Goal: Task Accomplishment & Management: Manage account settings

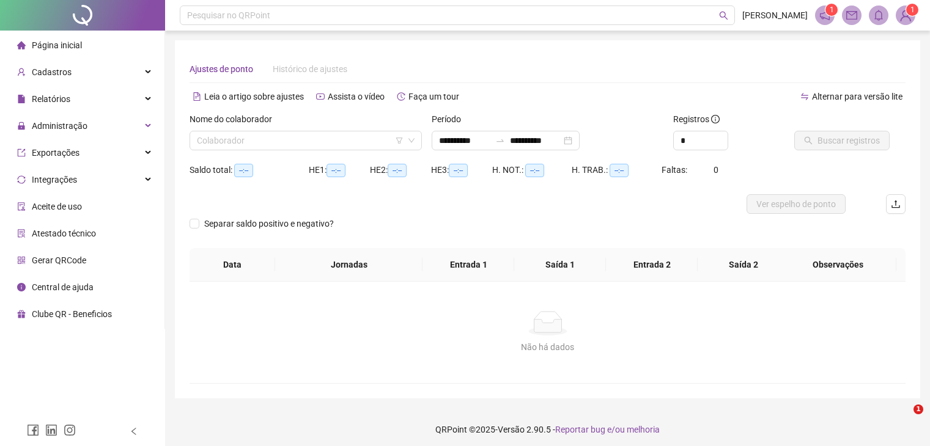
scroll to position [5, 0]
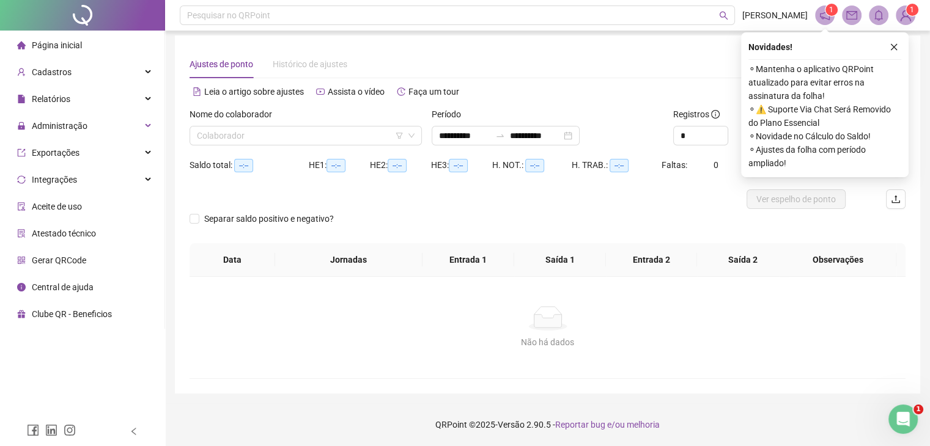
scroll to position [5, 0]
click at [105, 68] on div "Cadastros" at bounding box center [82, 72] width 160 height 24
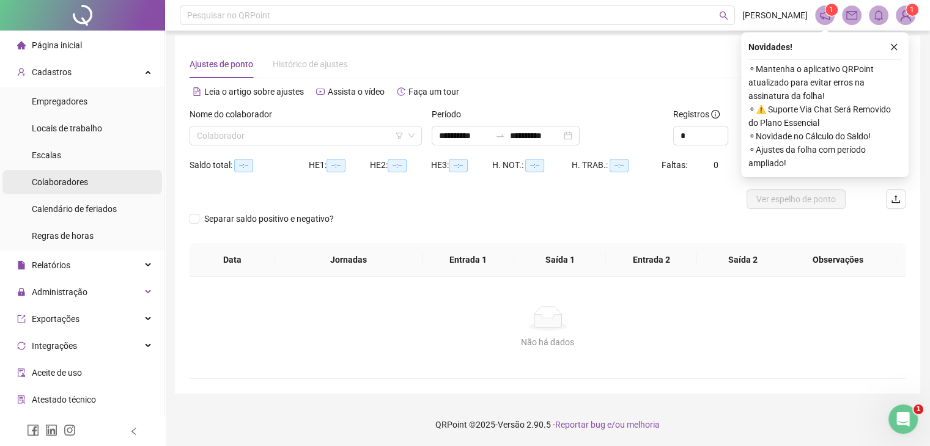
click at [70, 182] on span "Colaboradores" at bounding box center [60, 182] width 56 height 10
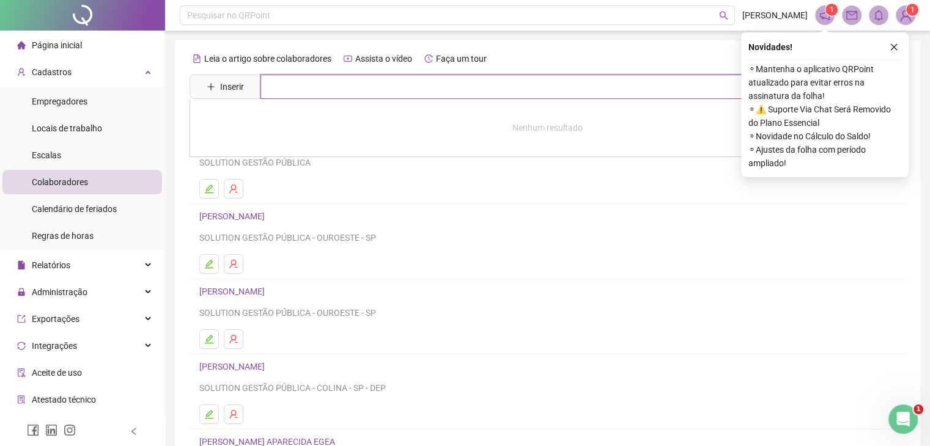
click at [315, 90] on input "text" at bounding box center [556, 87] width 592 height 24
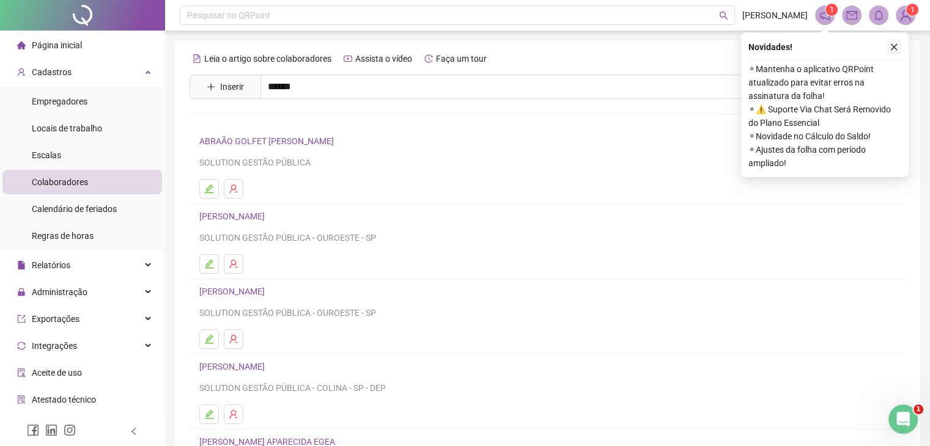
click at [888, 47] on button "button" at bounding box center [894, 47] width 15 height 15
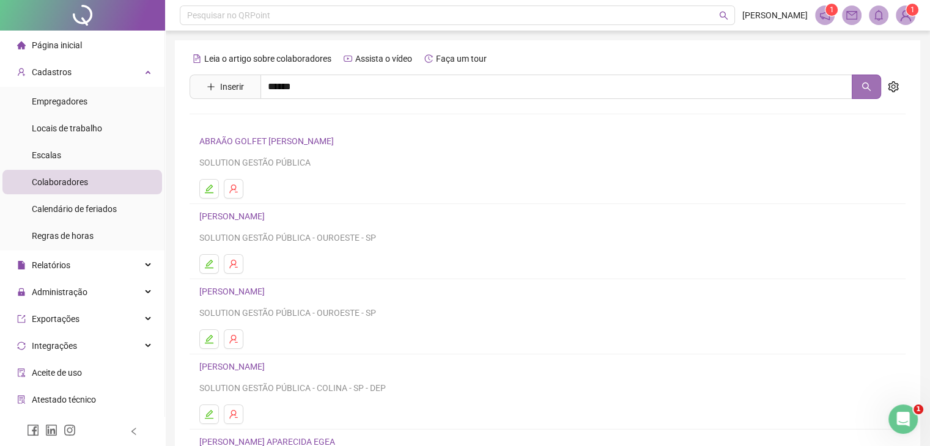
click at [868, 88] on icon "search" at bounding box center [866, 87] width 10 height 10
click at [637, 109] on div "Leia o artigo sobre colaboradores Assista o vídeo Faça um tour Inserir ****** N…" at bounding box center [548, 286] width 716 height 475
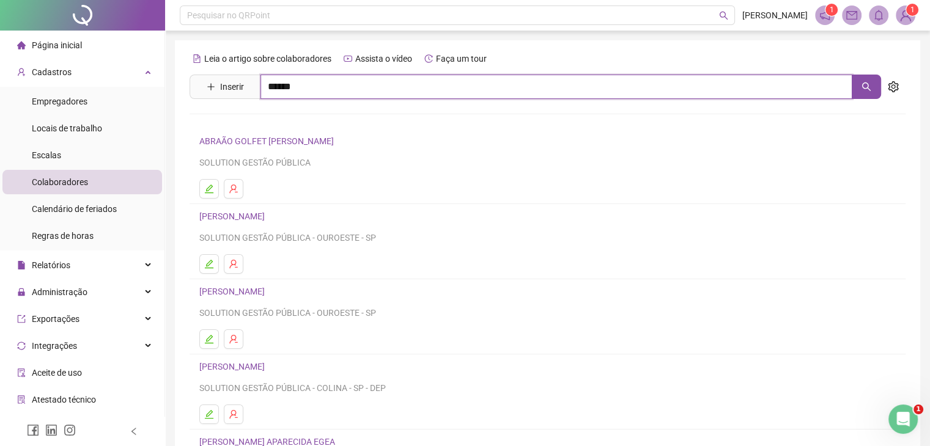
click at [634, 79] on input "******" at bounding box center [556, 87] width 592 height 24
click at [634, 95] on input "******" at bounding box center [556, 87] width 592 height 24
click at [866, 79] on button "button" at bounding box center [866, 87] width 29 height 24
type input "******"
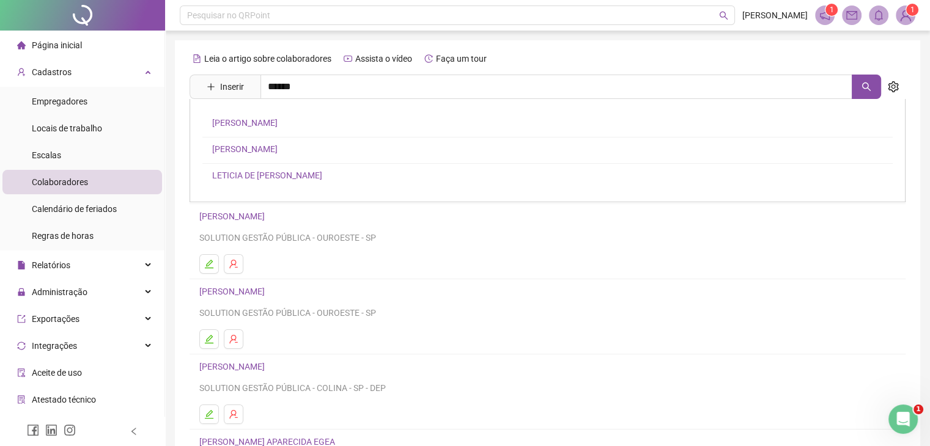
click at [240, 150] on link "CASSIA PEREIRA QUEVEDO" at bounding box center [244, 149] width 65 height 10
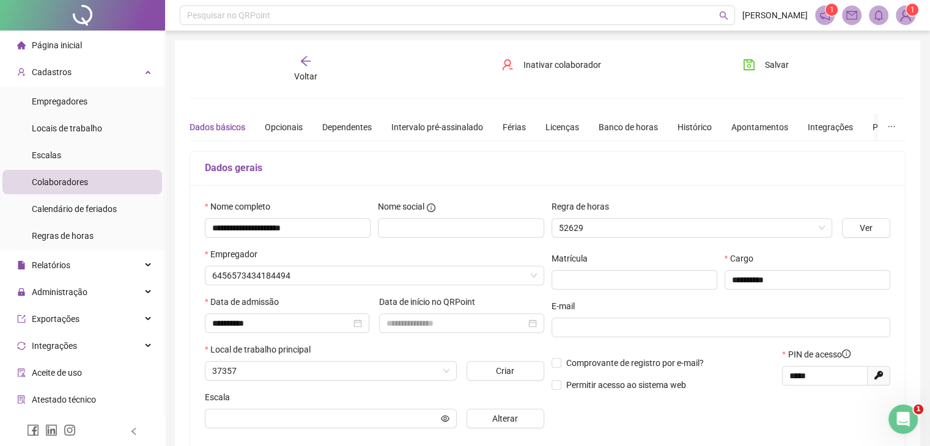
type input "**********"
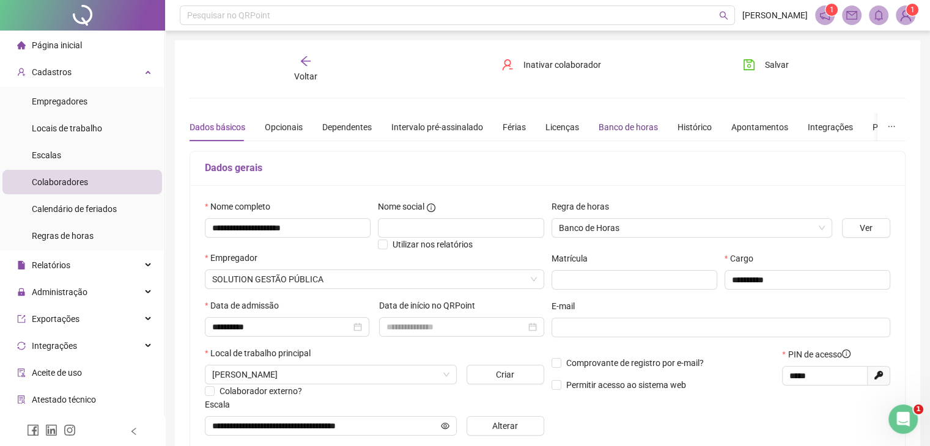
drag, startPoint x: 605, startPoint y: 122, endPoint x: 605, endPoint y: 129, distance: 6.8
click at [605, 125] on div "Banco de horas" at bounding box center [628, 126] width 59 height 13
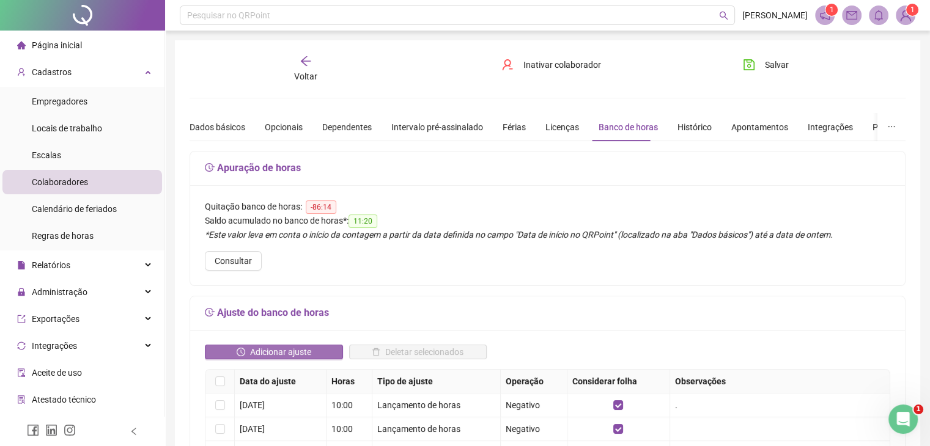
click at [282, 345] on span "Adicionar ajuste" at bounding box center [280, 351] width 61 height 13
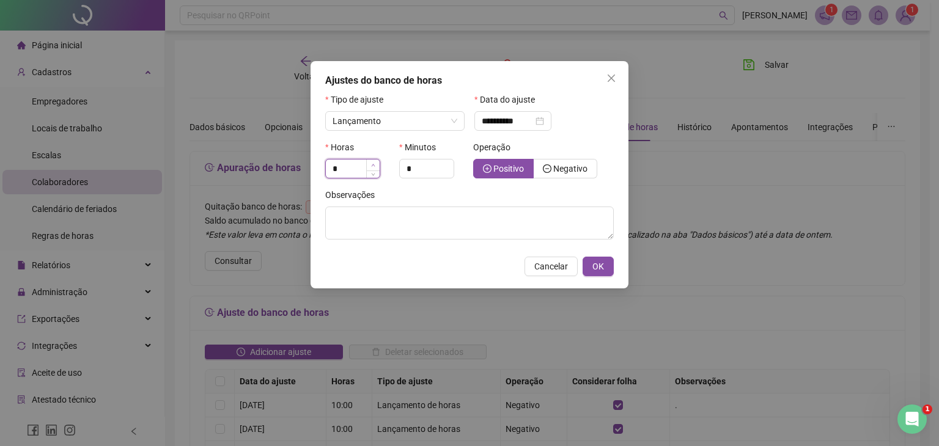
click at [374, 160] on span "Increase Value" at bounding box center [372, 165] width 13 height 11
type input "*"
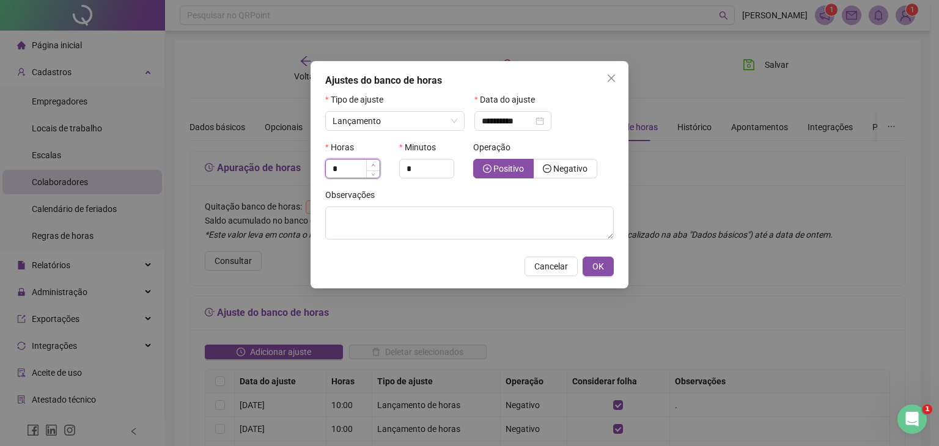
click at [374, 160] on span "Increase Value" at bounding box center [372, 165] width 13 height 11
click at [426, 166] on input "*" at bounding box center [427, 169] width 54 height 18
type input "**"
click at [558, 168] on span "Negativo" at bounding box center [570, 169] width 34 height 10
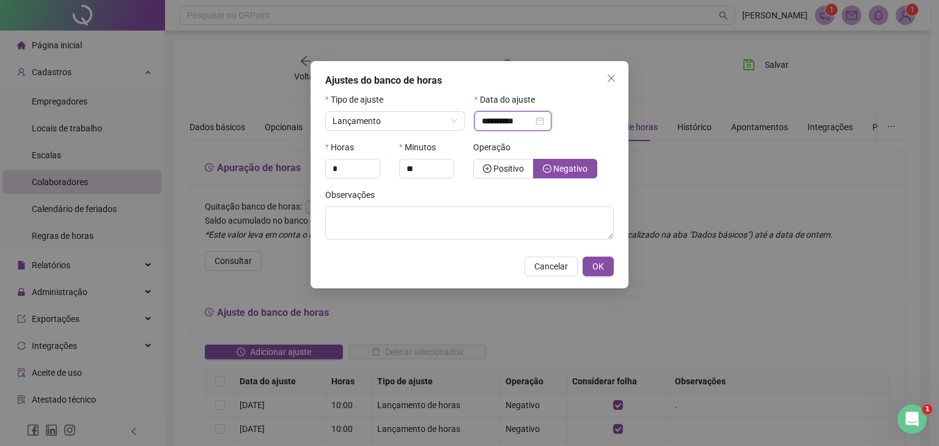
click at [491, 120] on input "**********" at bounding box center [507, 120] width 51 height 13
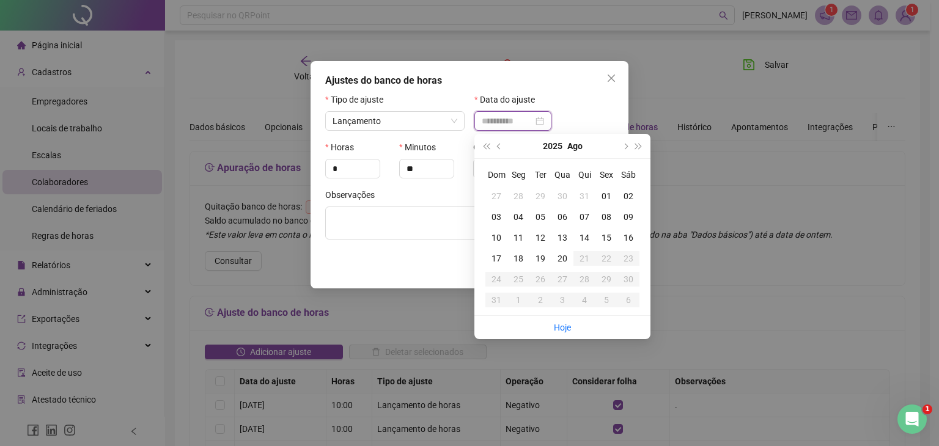
type input "**********"
click at [609, 195] on div "01" at bounding box center [606, 196] width 22 height 13
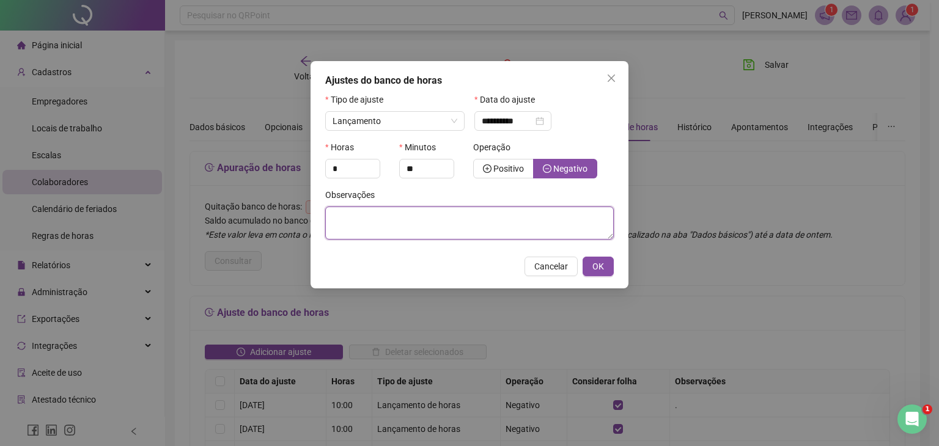
click at [423, 238] on textarea at bounding box center [469, 223] width 289 height 33
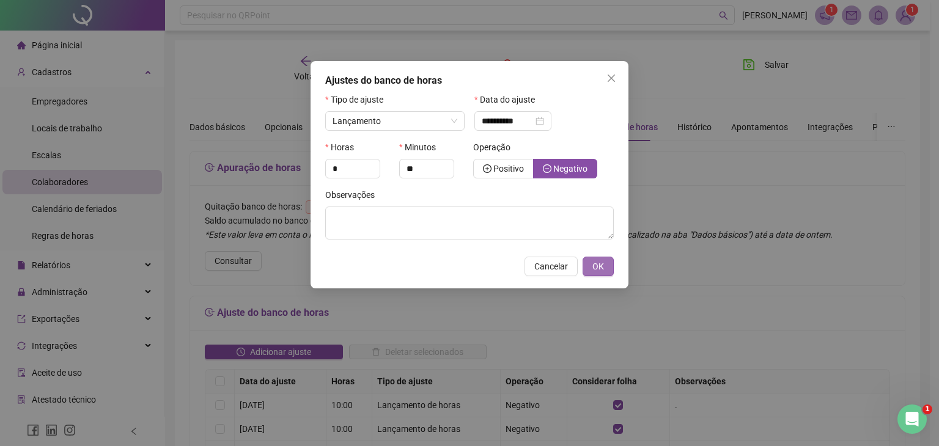
click at [602, 268] on span "OK" at bounding box center [598, 266] width 12 height 13
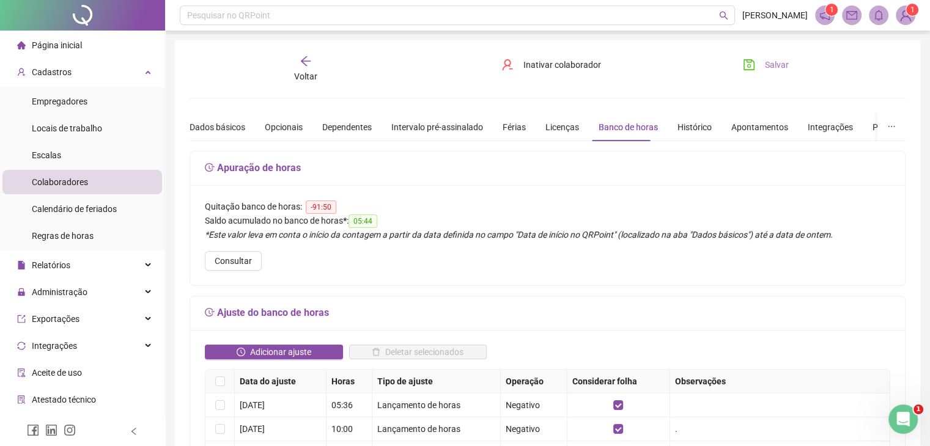
click at [761, 69] on button "Salvar" at bounding box center [766, 65] width 64 height 20
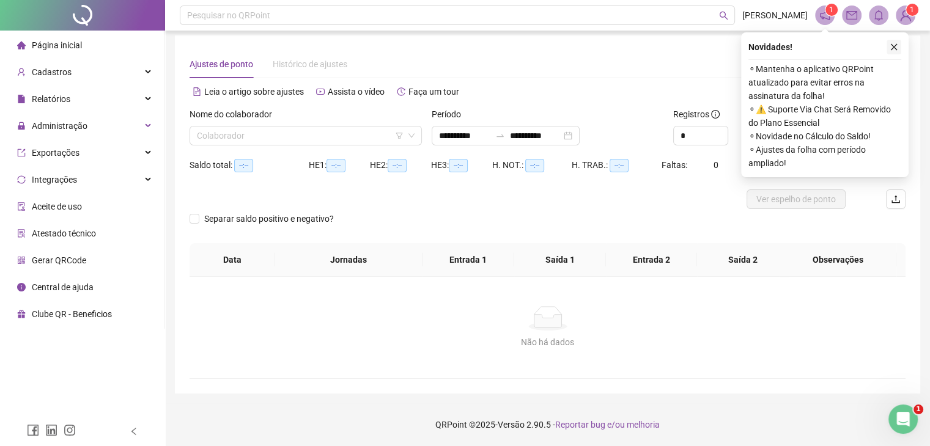
click at [889, 42] on button "button" at bounding box center [894, 47] width 15 height 15
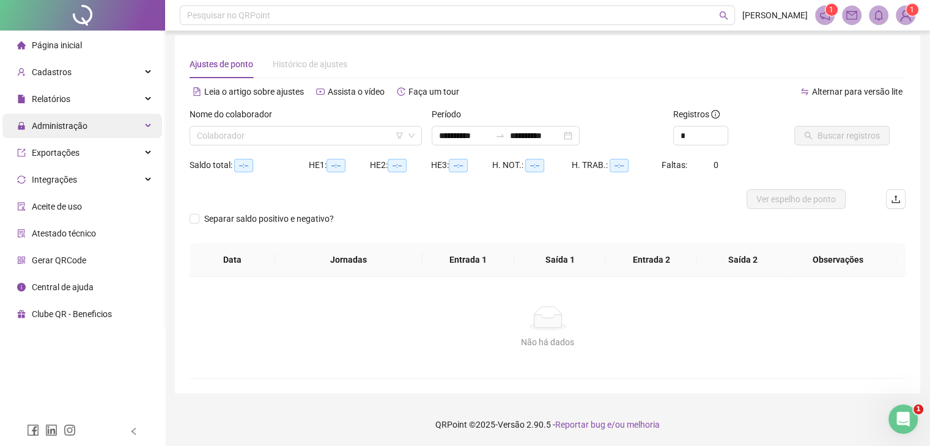
click at [111, 128] on div "Administração" at bounding box center [82, 126] width 160 height 24
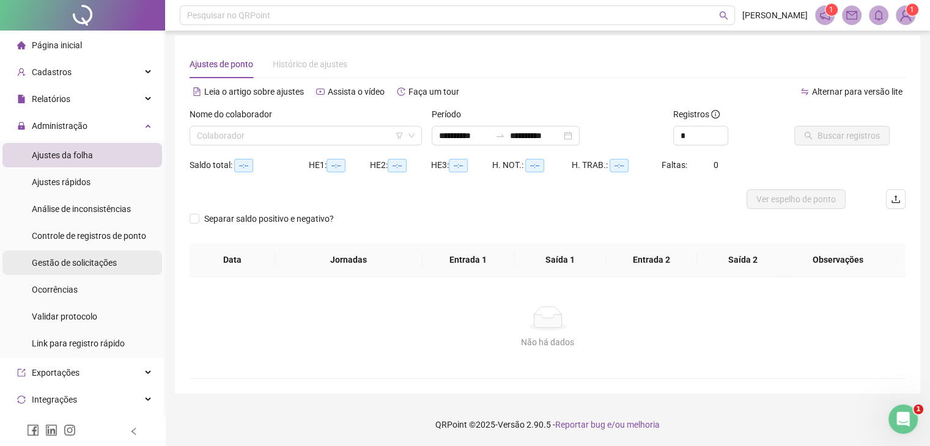
click at [71, 256] on div "Gestão de solicitações" at bounding box center [74, 263] width 85 height 24
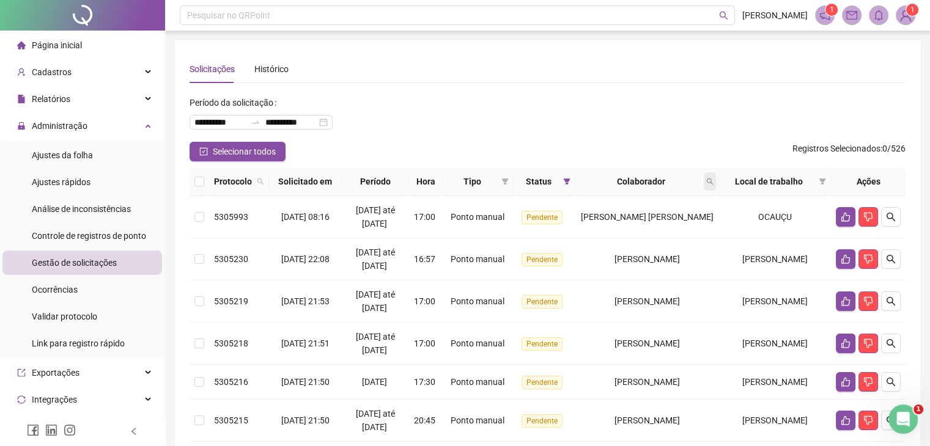
click at [716, 177] on span at bounding box center [710, 181] width 12 height 18
type input "******"
click at [643, 223] on span "Buscar" at bounding box center [651, 229] width 27 height 13
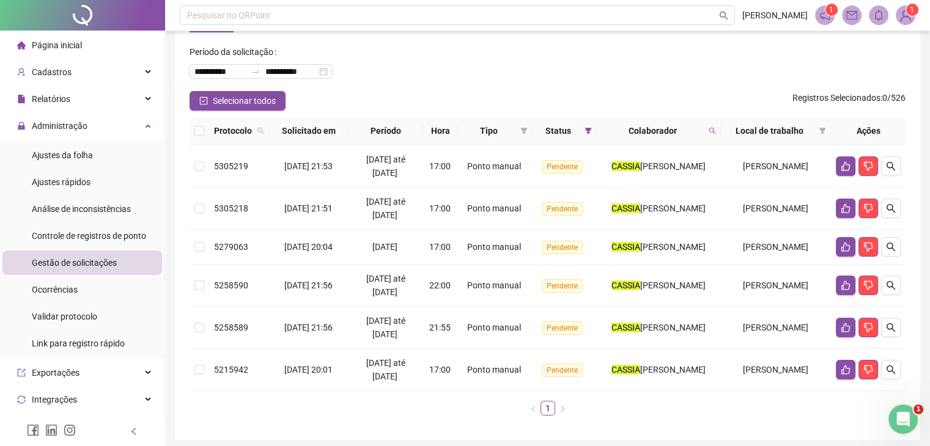
scroll to position [97, 0]
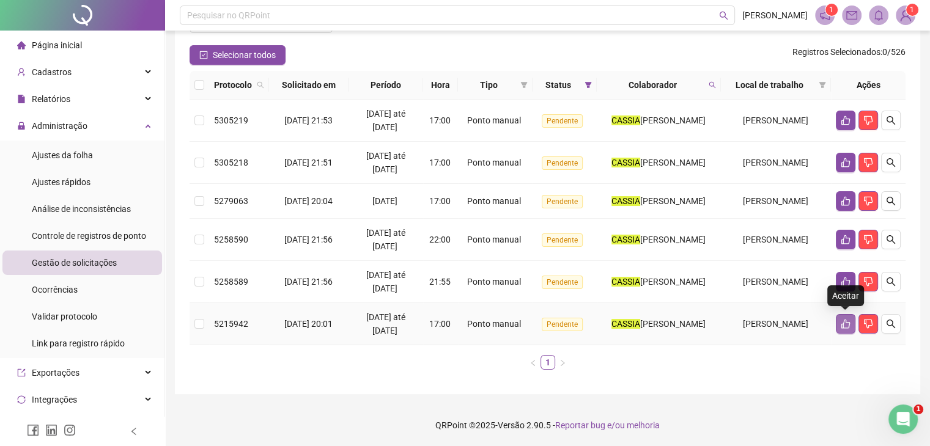
click at [839, 331] on button "button" at bounding box center [846, 324] width 20 height 20
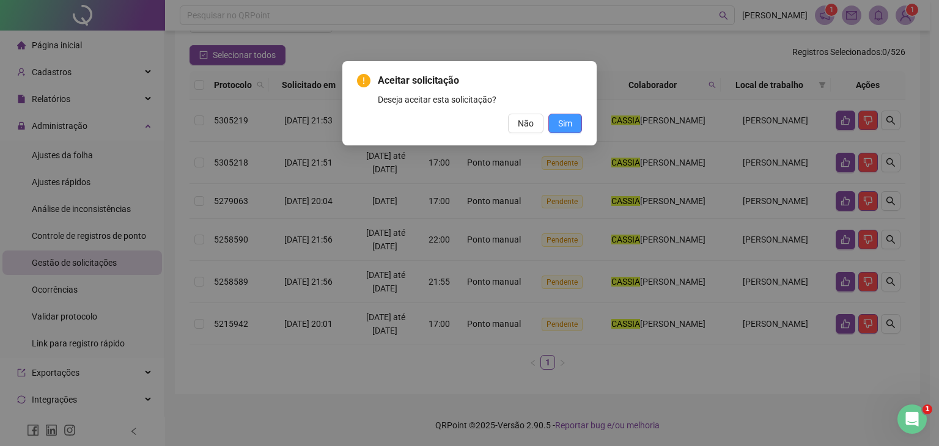
click at [568, 128] on span "Sim" at bounding box center [565, 123] width 14 height 13
click at [580, 122] on button "Sim" at bounding box center [565, 124] width 34 height 20
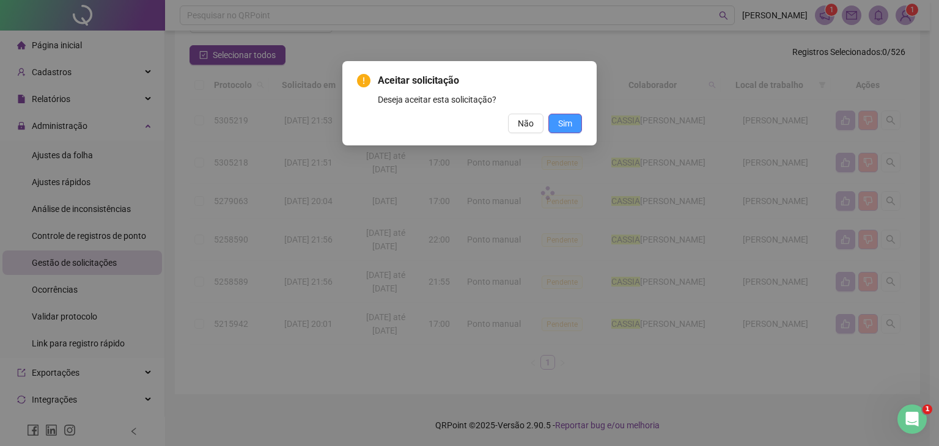
click at [567, 133] on div "Aceitar solicitação Deseja aceitar esta solicitação? Não Sim" at bounding box center [469, 223] width 939 height 446
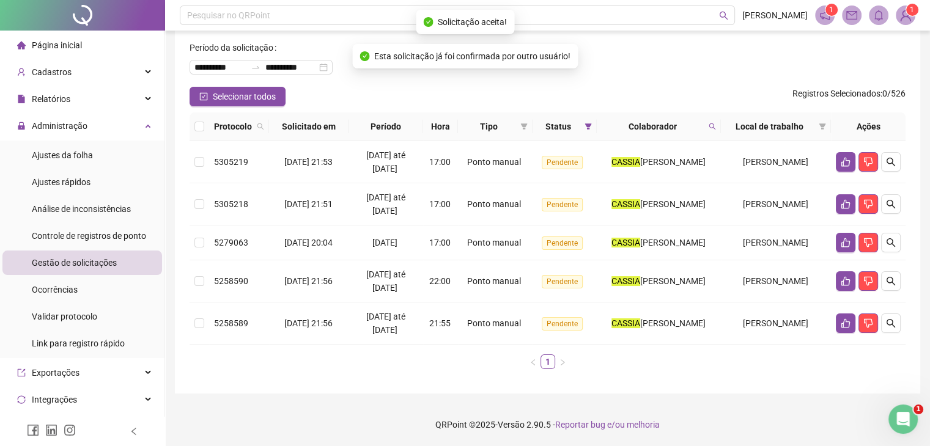
scroll to position [54, 0]
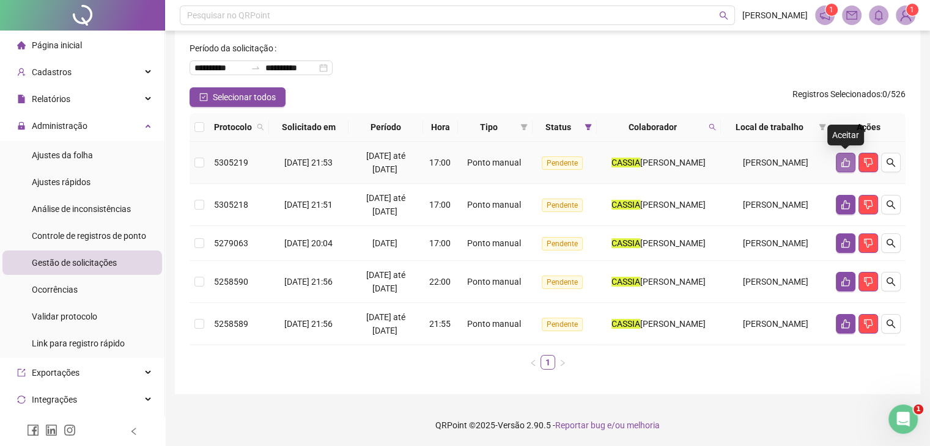
click at [837, 157] on button "button" at bounding box center [846, 163] width 20 height 20
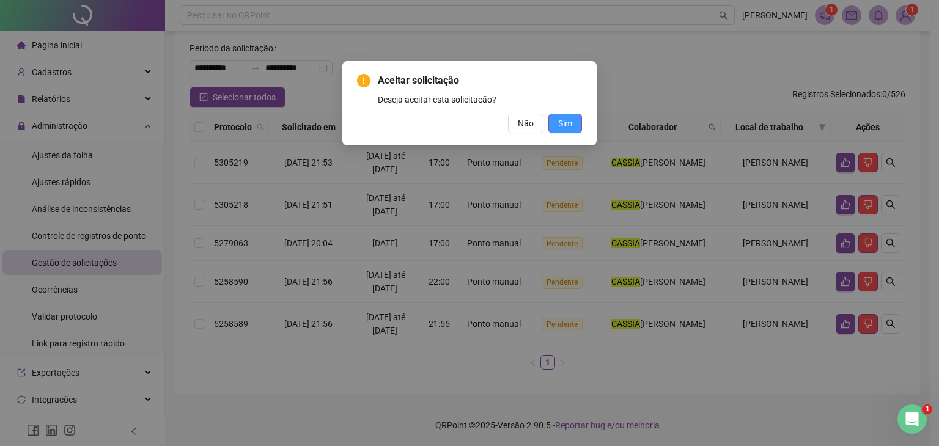
click at [573, 121] on button "Sim" at bounding box center [565, 124] width 34 height 20
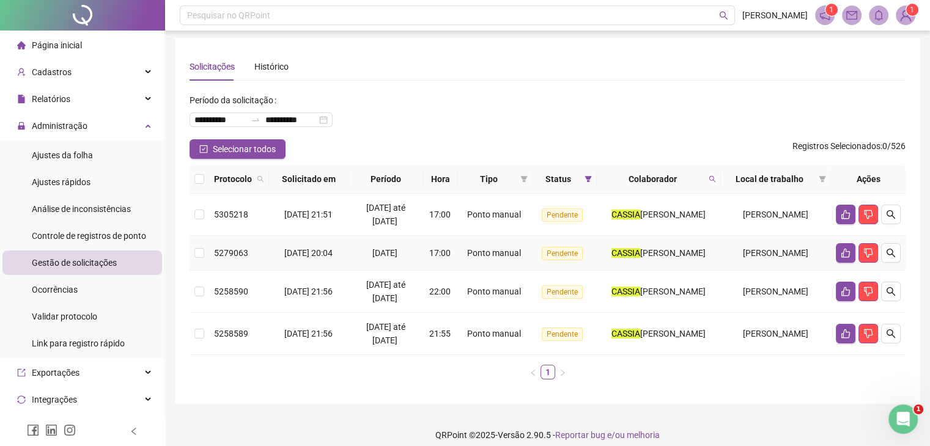
scroll to position [0, 0]
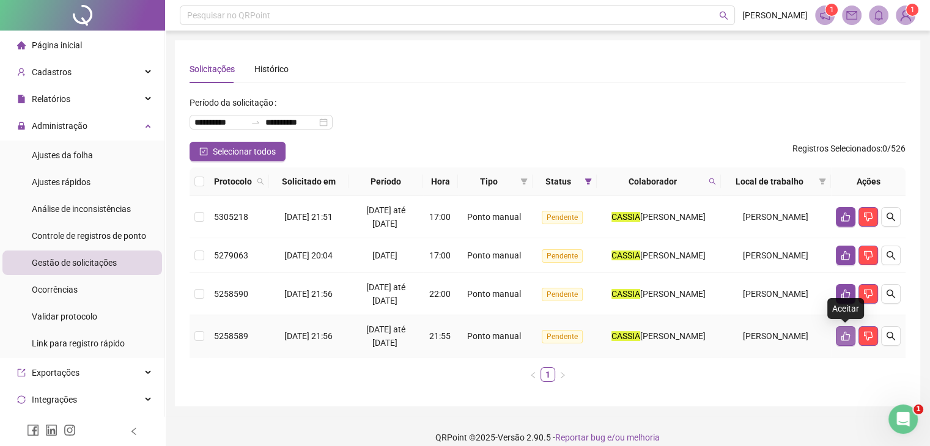
click at [841, 336] on icon "like" at bounding box center [846, 336] width 10 height 10
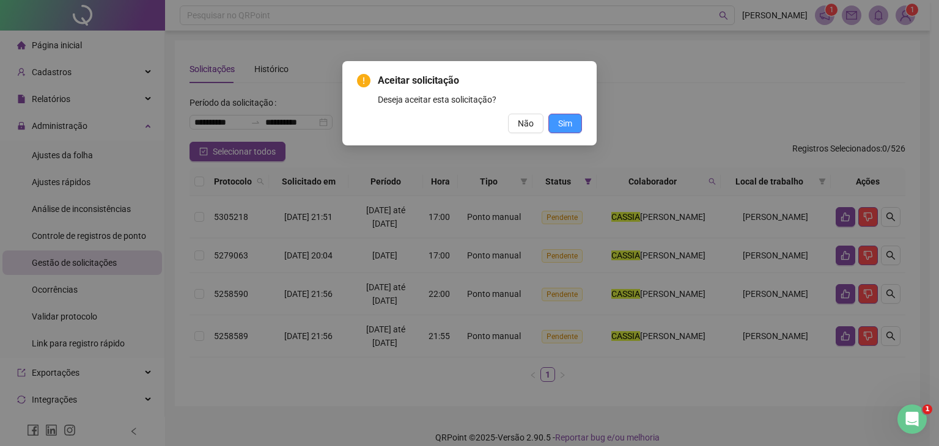
click at [559, 126] on span "Sim" at bounding box center [565, 123] width 14 height 13
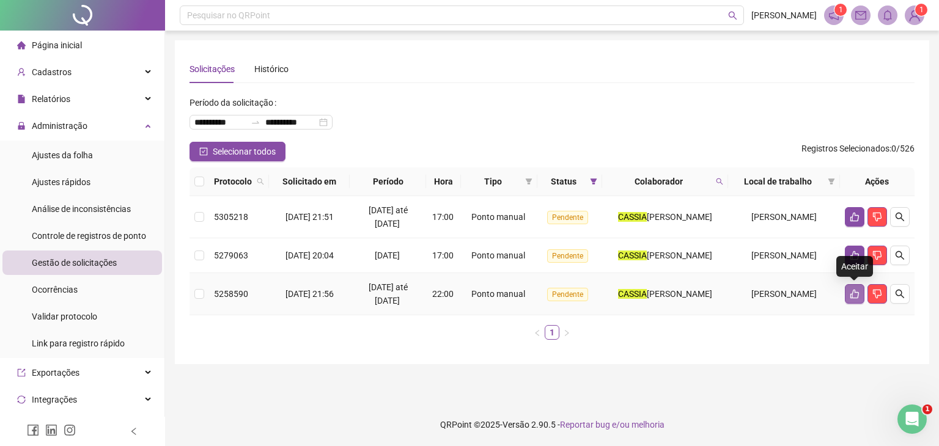
click at [855, 294] on icon "like" at bounding box center [855, 294] width 10 height 10
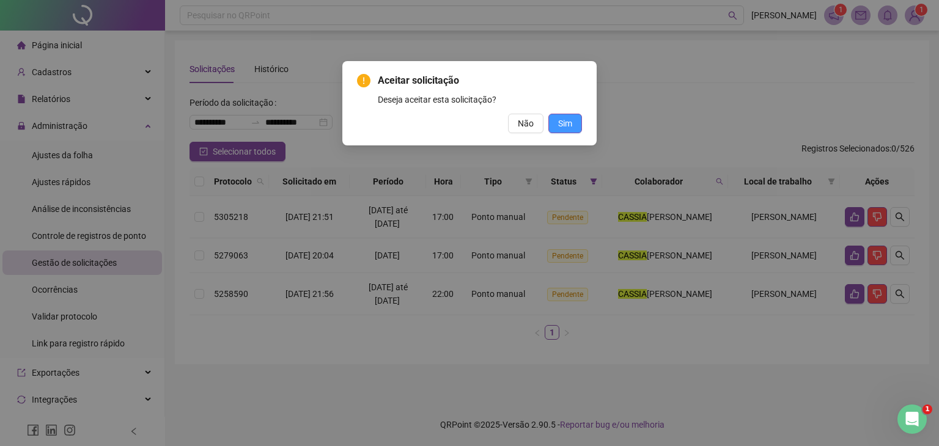
click at [566, 127] on span "Sim" at bounding box center [565, 123] width 14 height 13
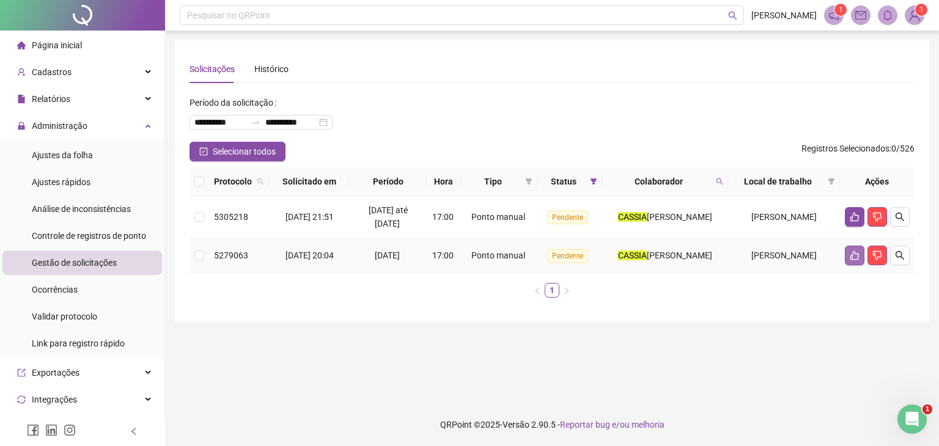
click at [858, 257] on icon "like" at bounding box center [855, 256] width 10 height 10
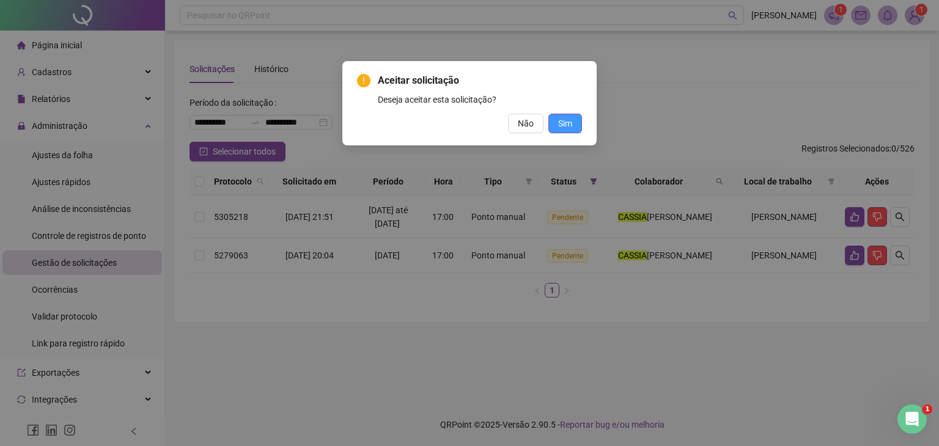
click at [562, 122] on span "Sim" at bounding box center [565, 123] width 14 height 13
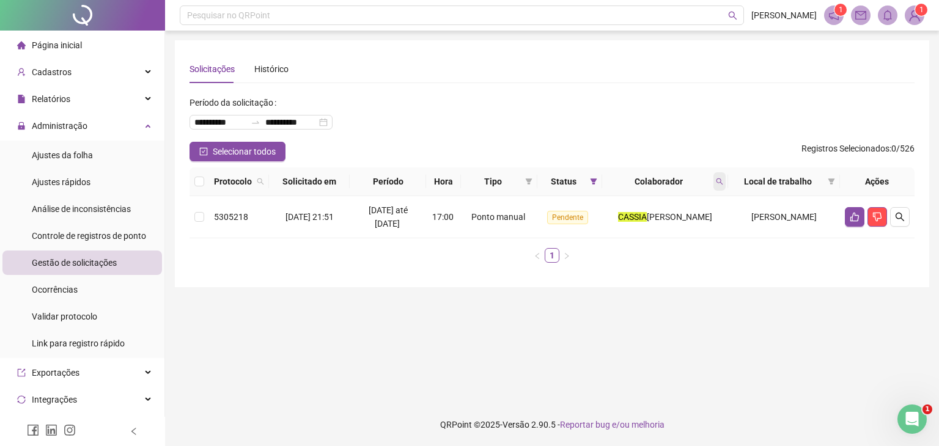
click at [726, 174] on span at bounding box center [719, 181] width 12 height 18
type input "******"
click at [663, 233] on button "Buscar" at bounding box center [643, 230] width 55 height 15
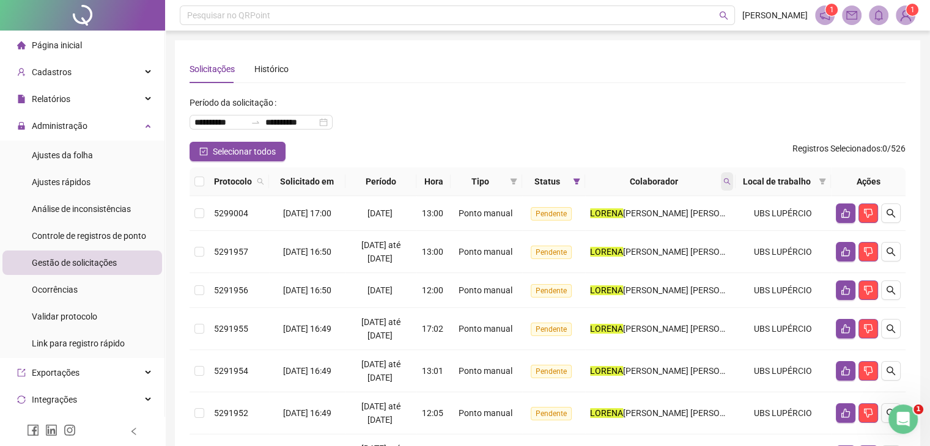
click at [723, 182] on icon "search" at bounding box center [726, 181] width 7 height 7
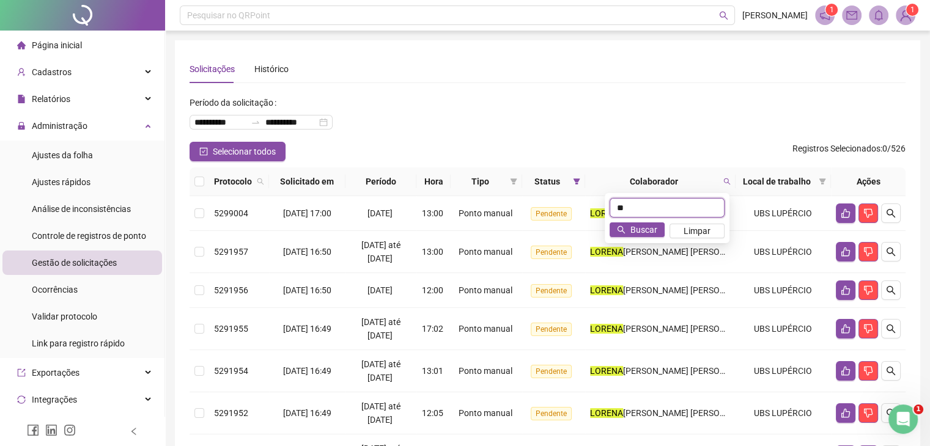
type input "*"
type input "**********"
click at [633, 227] on span "Buscar" at bounding box center [643, 229] width 27 height 13
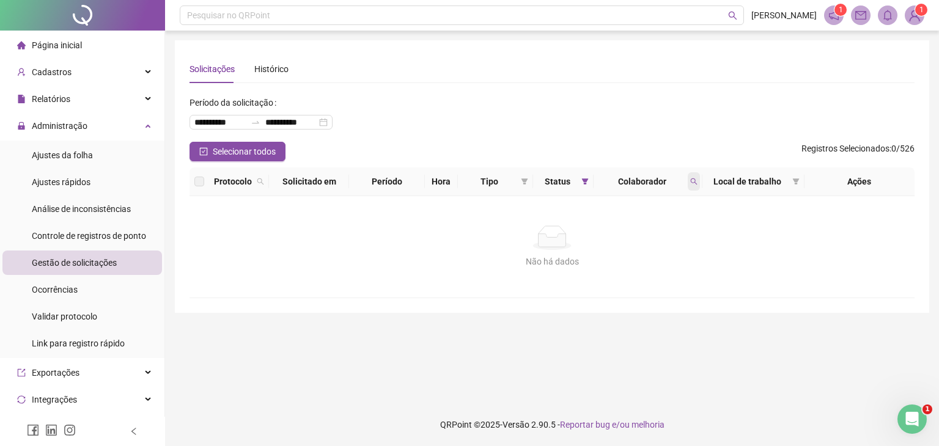
click at [695, 177] on span at bounding box center [694, 181] width 12 height 18
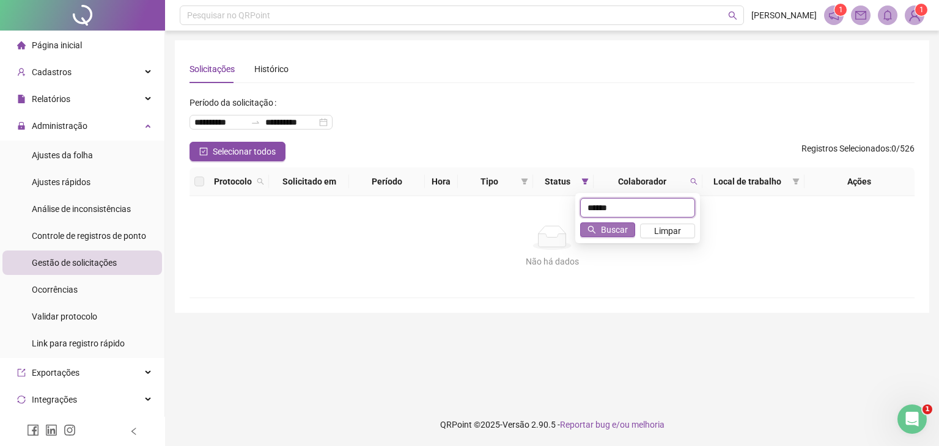
type input "******"
click at [625, 228] on span "Buscar" at bounding box center [614, 229] width 27 height 13
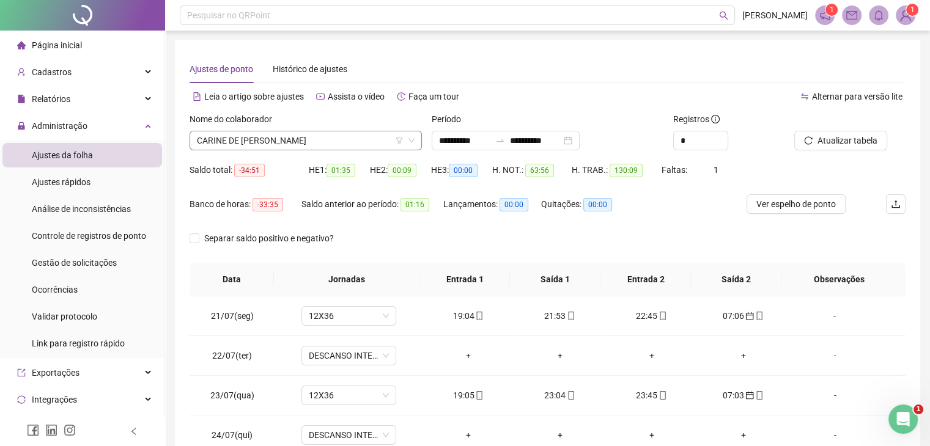
click at [287, 138] on span "CARINE DE PAULA SARTI" at bounding box center [306, 140] width 218 height 18
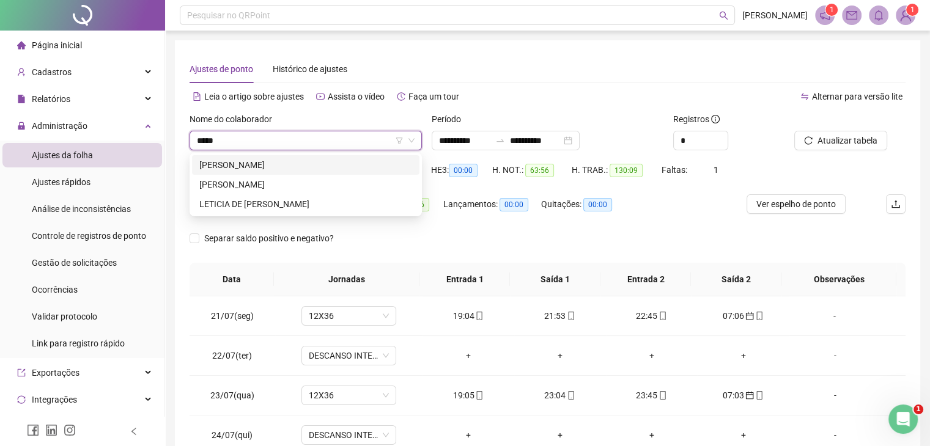
type input "******"
click at [269, 186] on div "CASSIA PEREIRA QUEVEDO" at bounding box center [305, 184] width 213 height 13
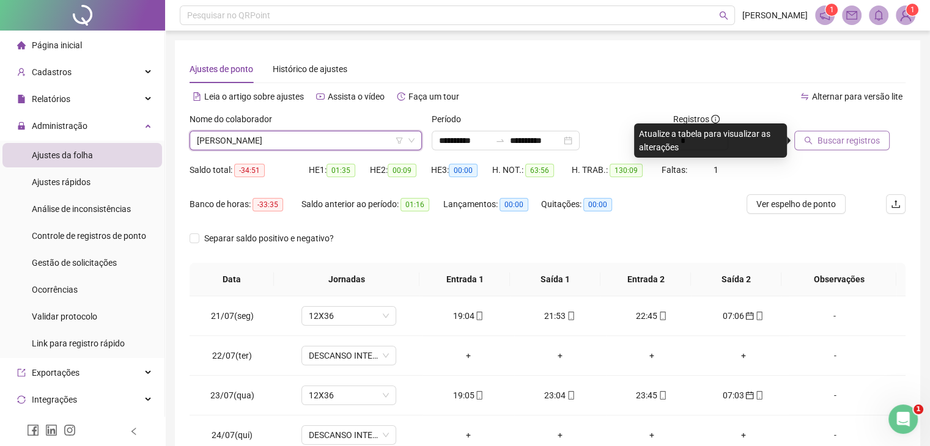
click at [830, 138] on span "Buscar registros" at bounding box center [848, 140] width 62 height 13
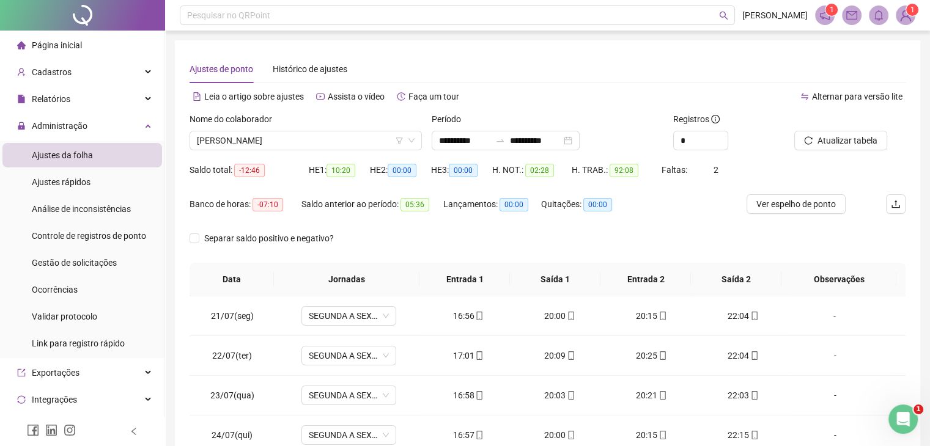
click at [360, 48] on div "**********" at bounding box center [547, 306] width 745 height 532
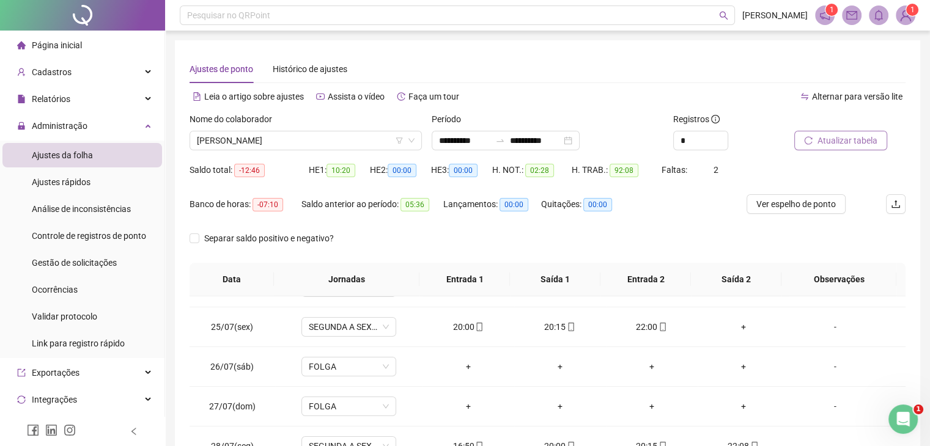
click at [852, 135] on span "Atualizar tabela" at bounding box center [847, 140] width 60 height 13
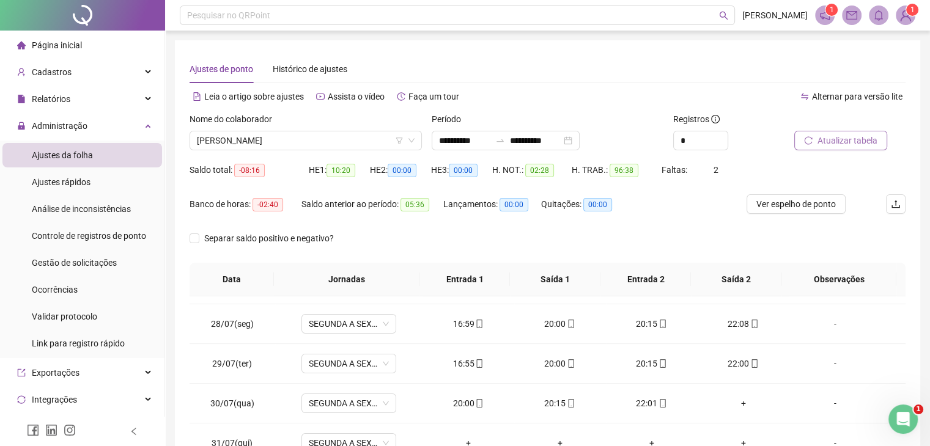
click at [837, 135] on span "Atualizar tabela" at bounding box center [847, 140] width 60 height 13
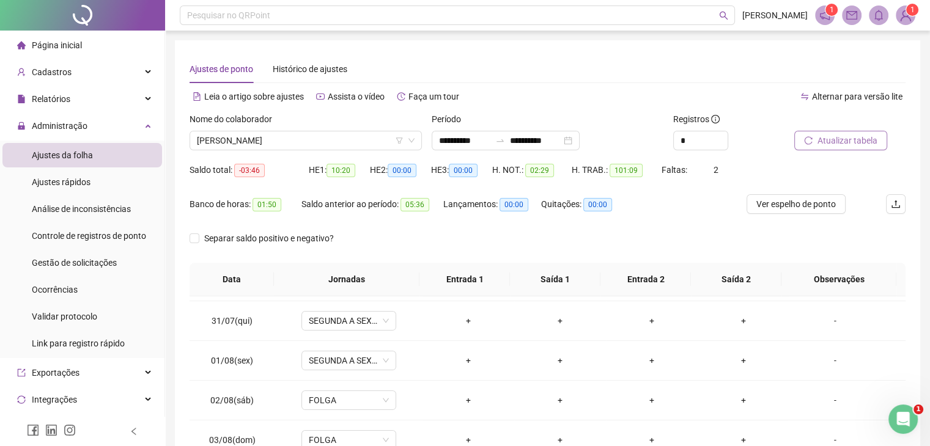
click at [861, 140] on span "Atualizar tabela" at bounding box center [847, 140] width 60 height 13
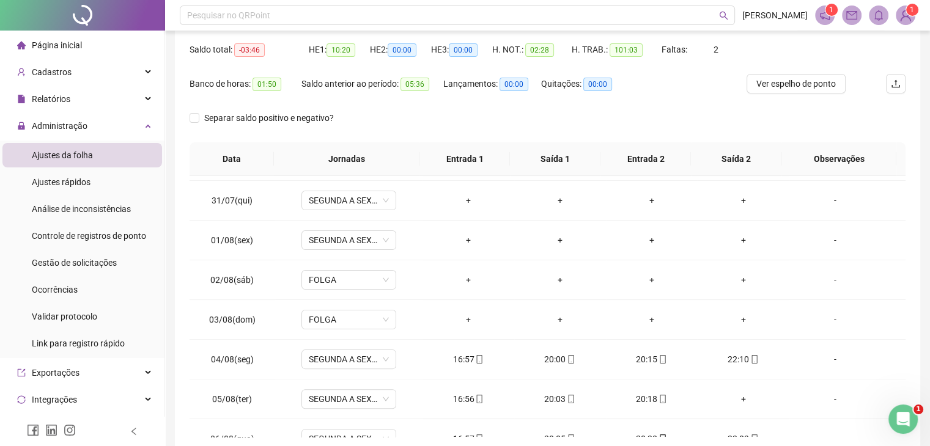
scroll to position [122, 0]
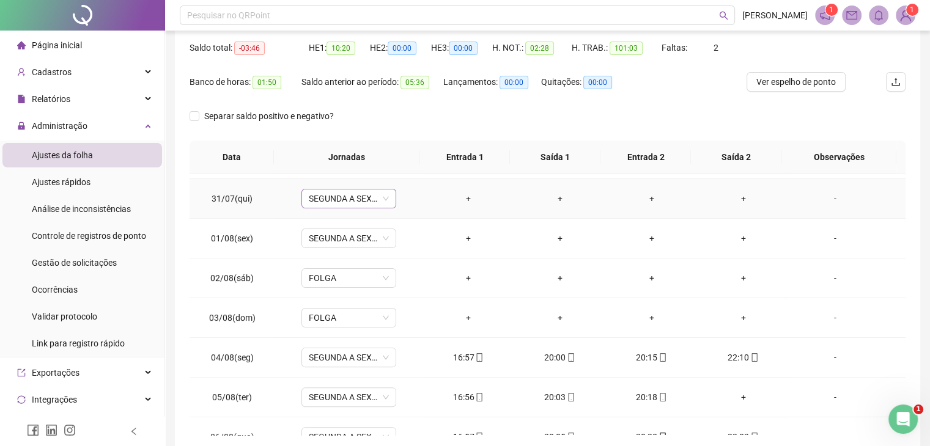
click at [357, 198] on span "SEGUNDA A SEXTA" at bounding box center [349, 199] width 80 height 18
type input "***"
click at [347, 240] on div "Folga" at bounding box center [356, 240] width 81 height 13
click at [406, 164] on span "Sim" at bounding box center [404, 165] width 14 height 13
click at [824, 238] on div "-" at bounding box center [834, 238] width 72 height 13
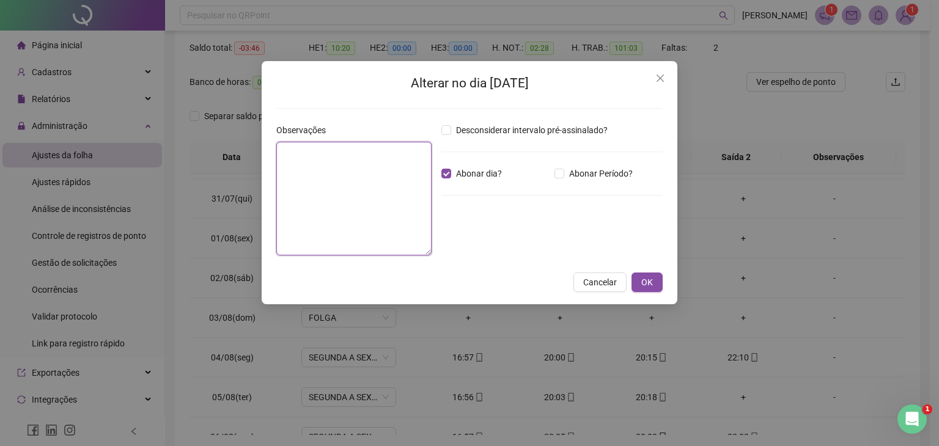
click at [347, 172] on textarea at bounding box center [353, 199] width 155 height 114
type textarea "*"
type textarea "**********"
click at [644, 279] on span "OK" at bounding box center [647, 282] width 12 height 13
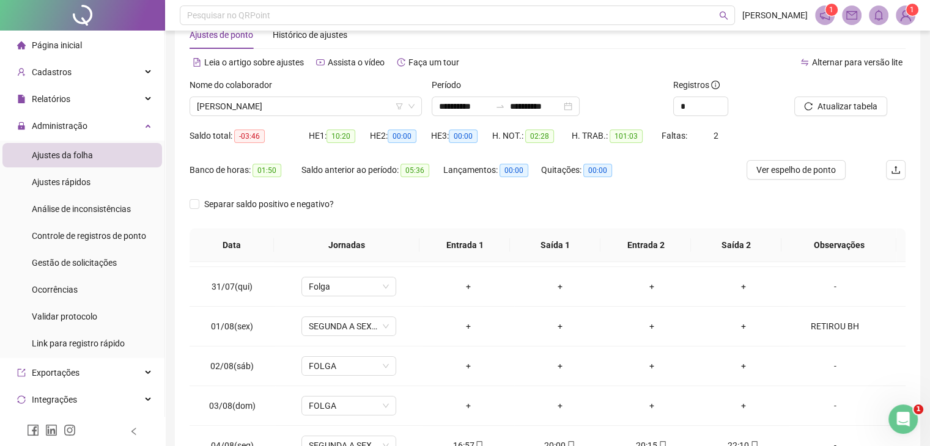
scroll to position [0, 0]
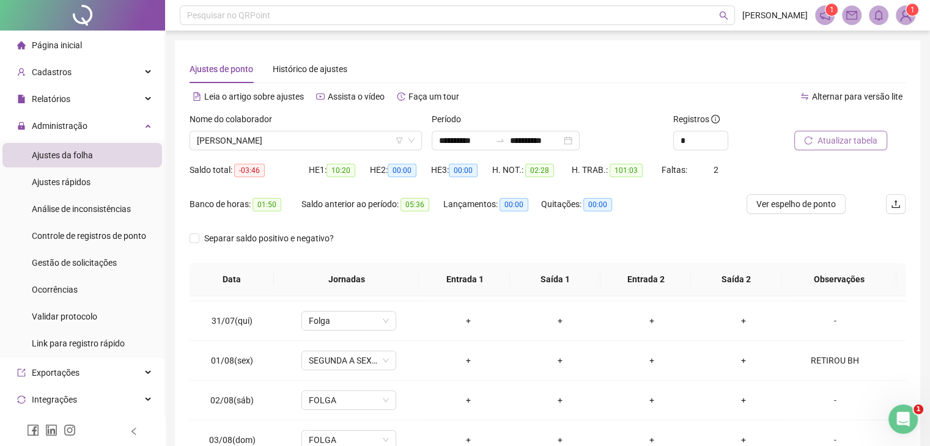
click at [816, 139] on button "Atualizar tabela" at bounding box center [840, 141] width 93 height 20
click at [848, 139] on span "Atualizar tabela" at bounding box center [847, 140] width 60 height 13
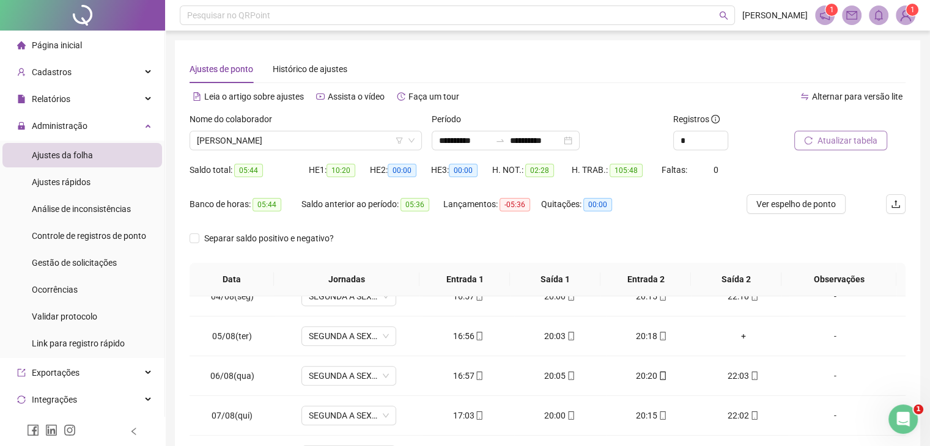
click at [851, 137] on span "Atualizar tabela" at bounding box center [847, 140] width 60 height 13
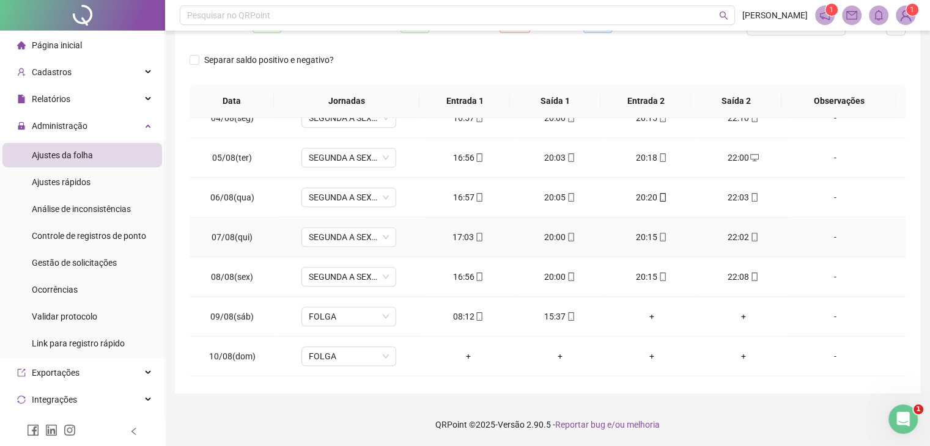
scroll to position [637, 0]
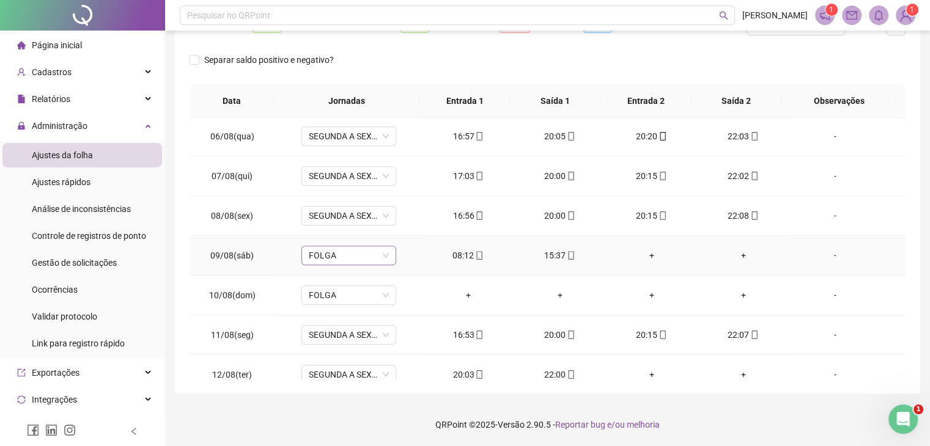
click at [372, 254] on span "FOLGA" at bounding box center [349, 255] width 80 height 18
click at [188, 84] on div "**********" at bounding box center [547, 128] width 745 height 532
click at [339, 253] on span "FOLGA" at bounding box center [349, 255] width 80 height 18
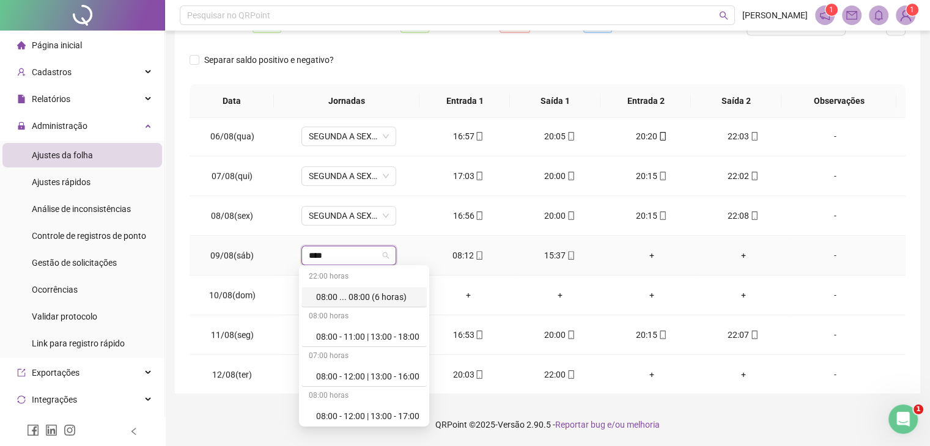
type input "*****"
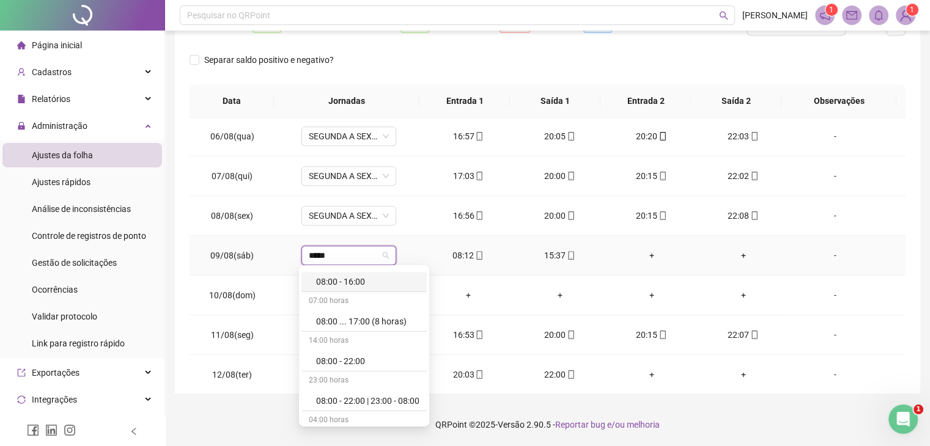
click at [344, 284] on div "08:00 - 16:00" at bounding box center [367, 281] width 103 height 13
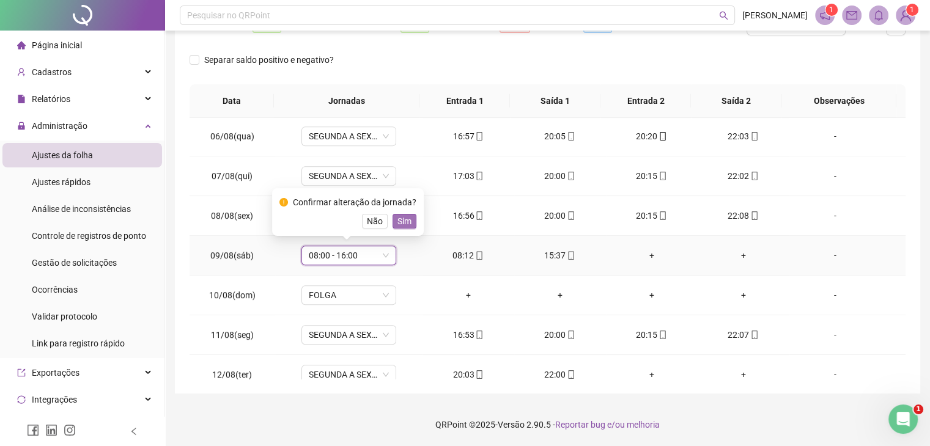
click at [404, 221] on span "Sim" at bounding box center [404, 221] width 14 height 13
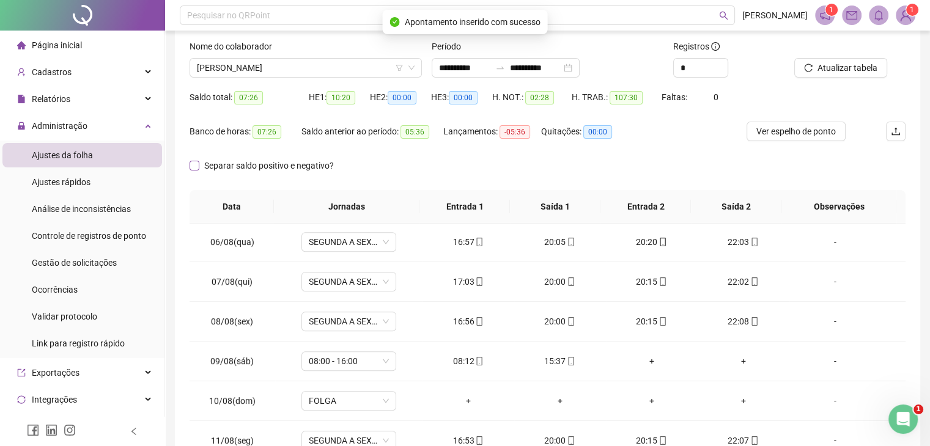
scroll to position [0, 0]
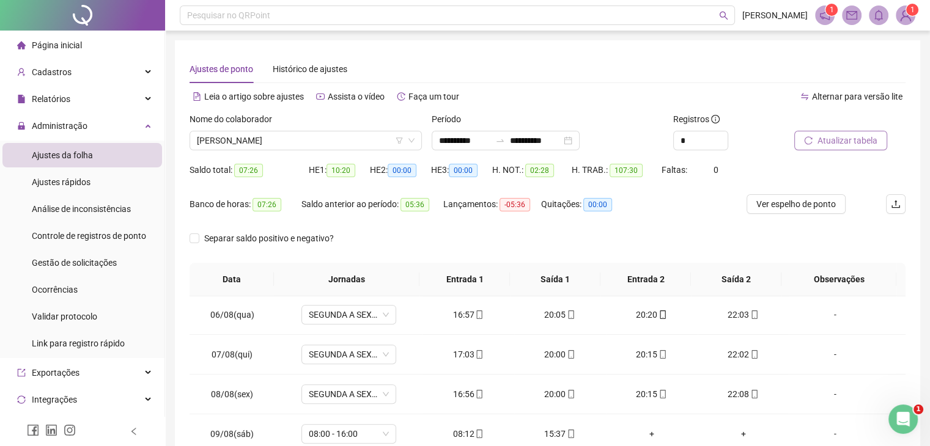
click at [817, 146] on span "Atualizar tabela" at bounding box center [847, 140] width 60 height 13
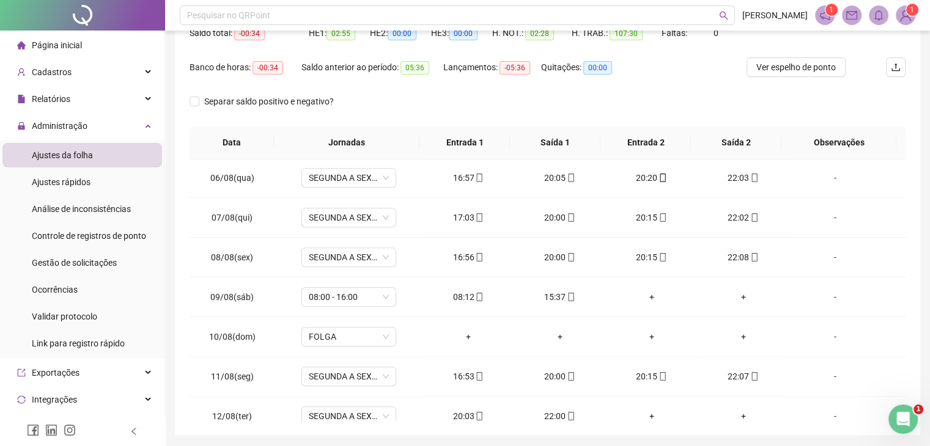
scroll to position [179, 0]
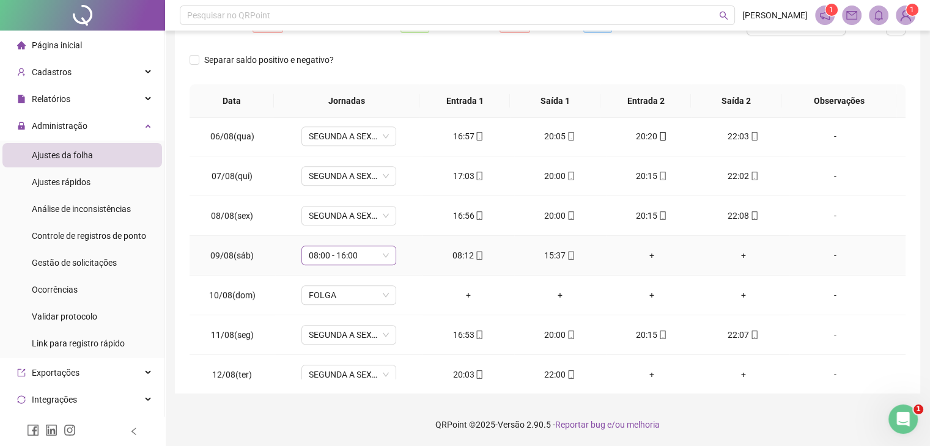
click at [330, 251] on span "08:00 - 16:00" at bounding box center [349, 255] width 80 height 18
type input "***"
click at [341, 304] on div "Folga" at bounding box center [352, 297] width 103 height 20
click at [341, 304] on td "FOLGA" at bounding box center [348, 296] width 147 height 40
click at [397, 223] on span "Sim" at bounding box center [404, 221] width 14 height 13
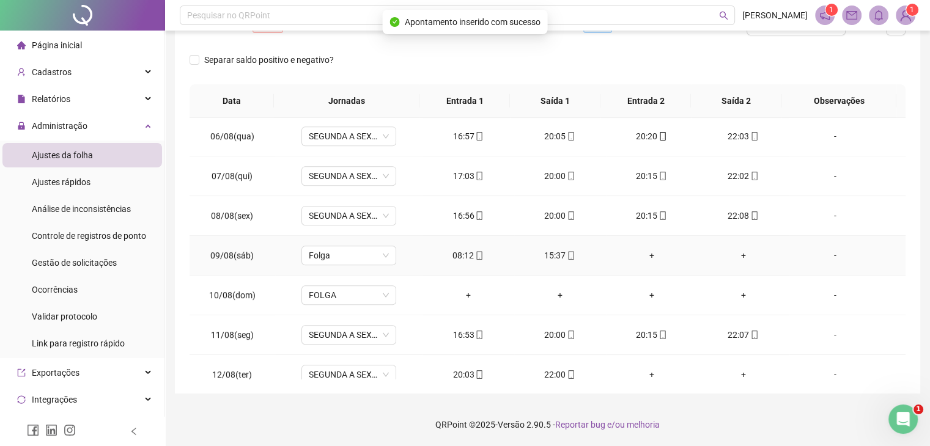
click at [831, 249] on div "-" at bounding box center [834, 255] width 72 height 13
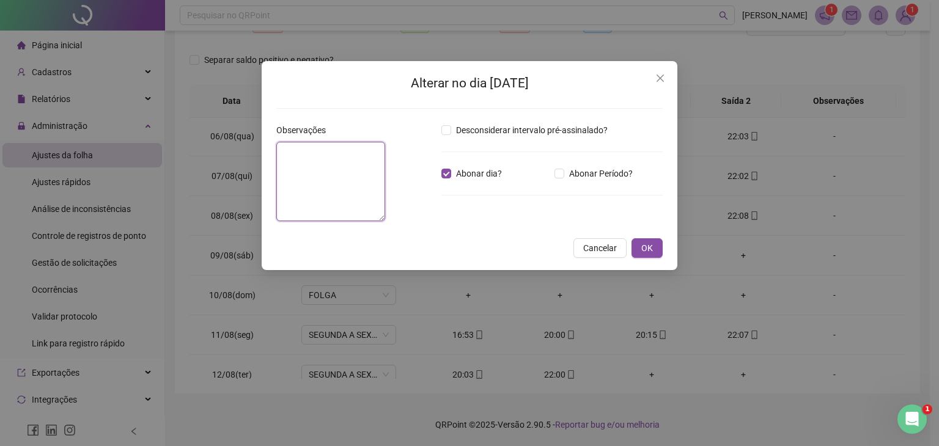
click at [341, 179] on textarea at bounding box center [330, 181] width 109 height 79
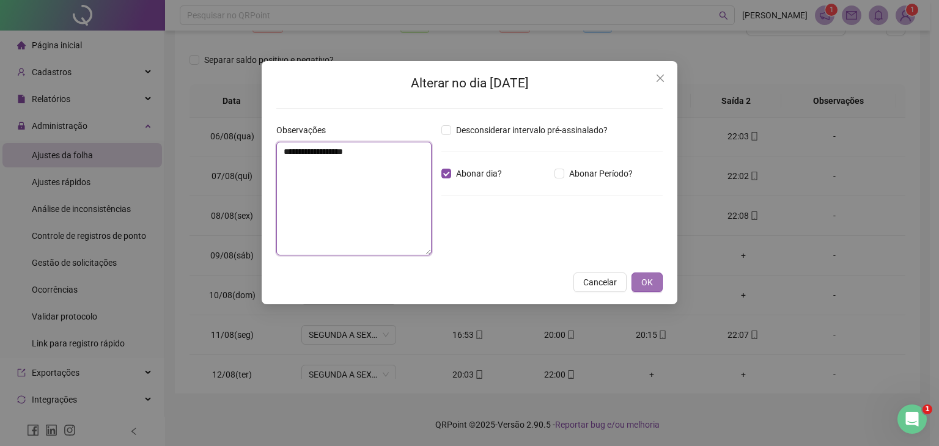
type textarea "**********"
click at [643, 284] on span "OK" at bounding box center [647, 282] width 12 height 13
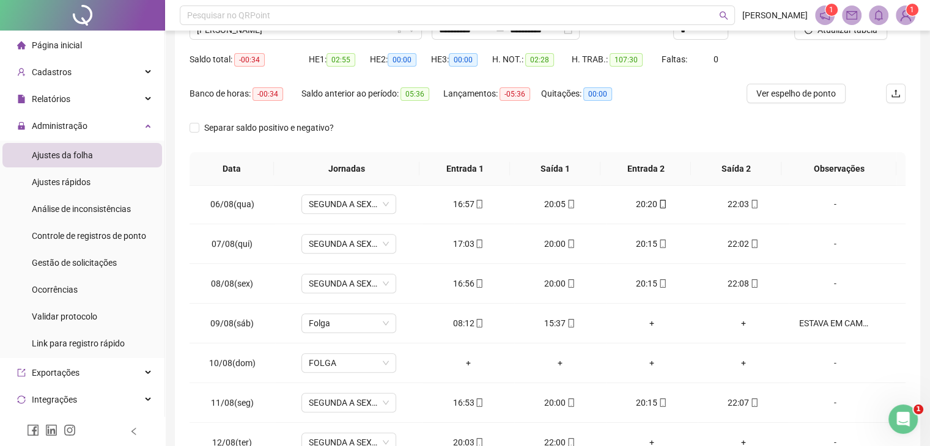
scroll to position [0, 0]
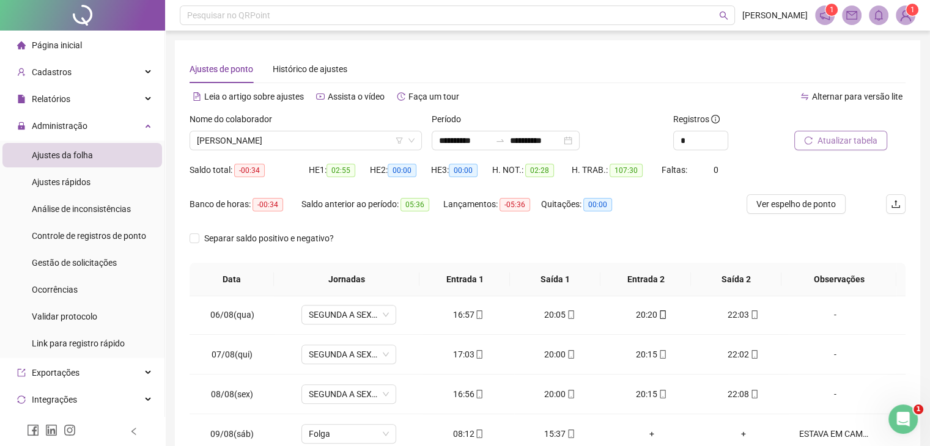
click at [841, 136] on span "Atualizar tabela" at bounding box center [847, 140] width 60 height 13
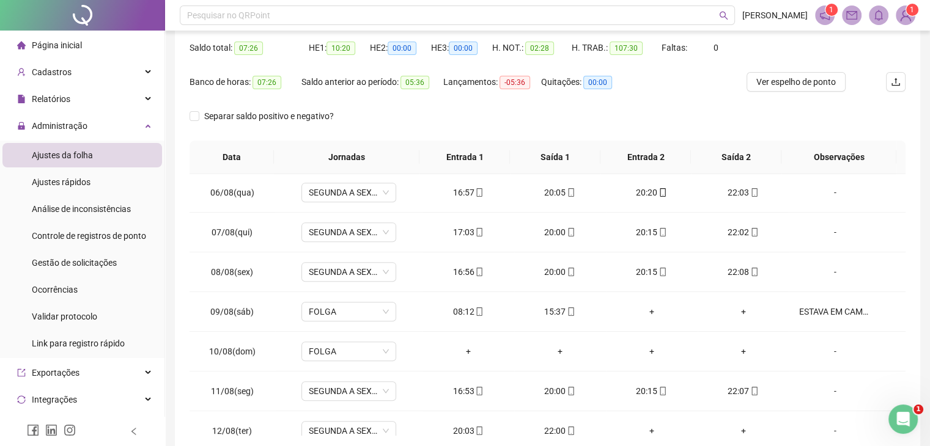
scroll to position [179, 0]
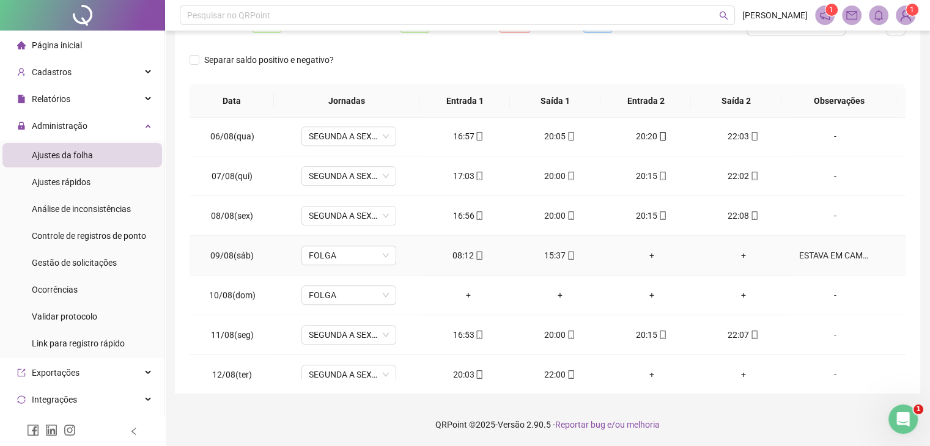
click at [847, 250] on div "ESTAVA EM CAMPANHA" at bounding box center [834, 255] width 72 height 13
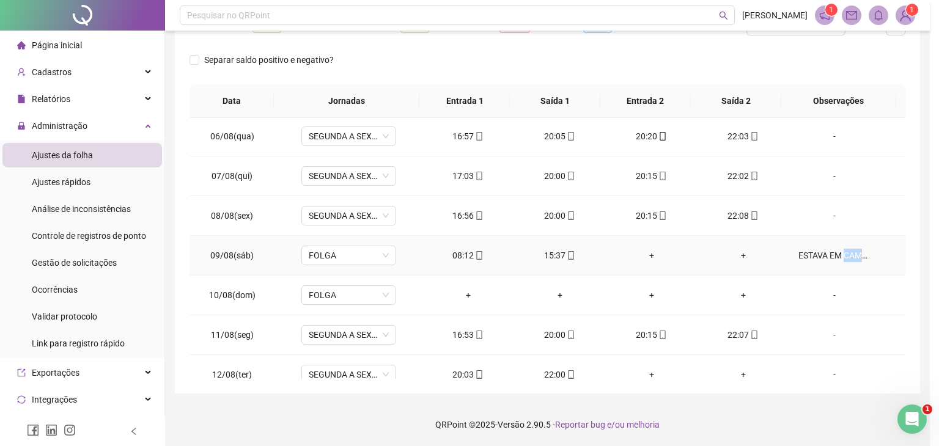
type textarea "**********"
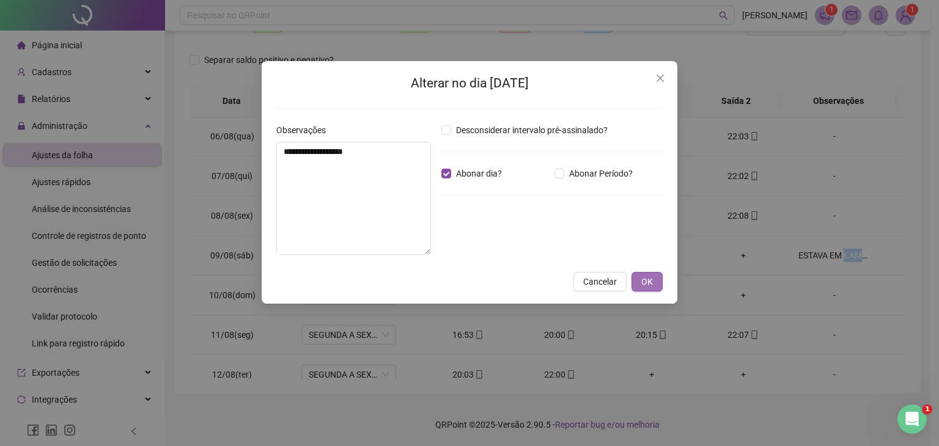
click at [655, 279] on button "OK" at bounding box center [647, 282] width 31 height 20
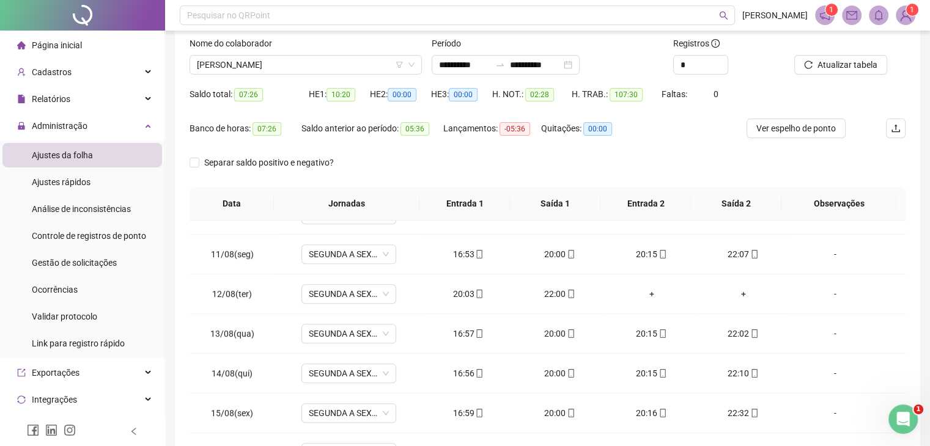
scroll to position [0, 0]
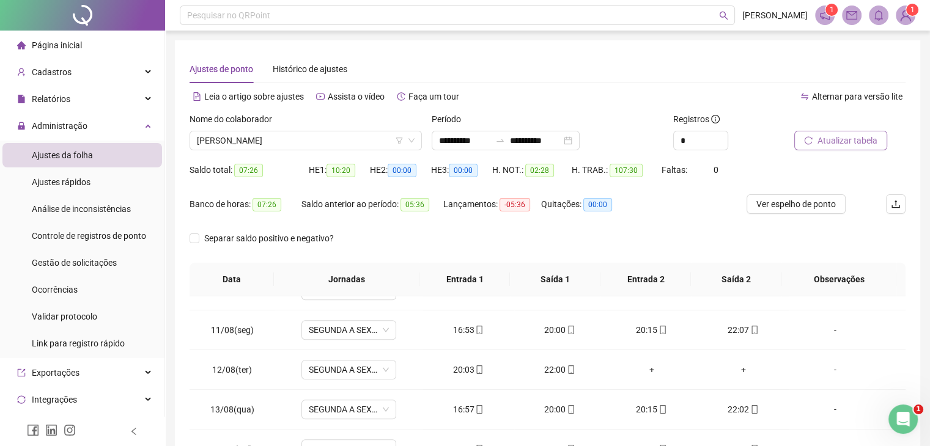
click at [827, 136] on span "Atualizar tabela" at bounding box center [847, 140] width 60 height 13
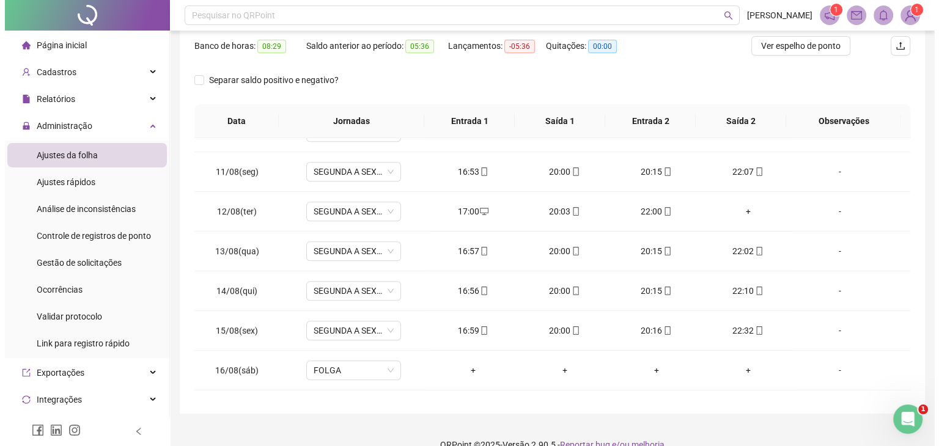
scroll to position [179, 0]
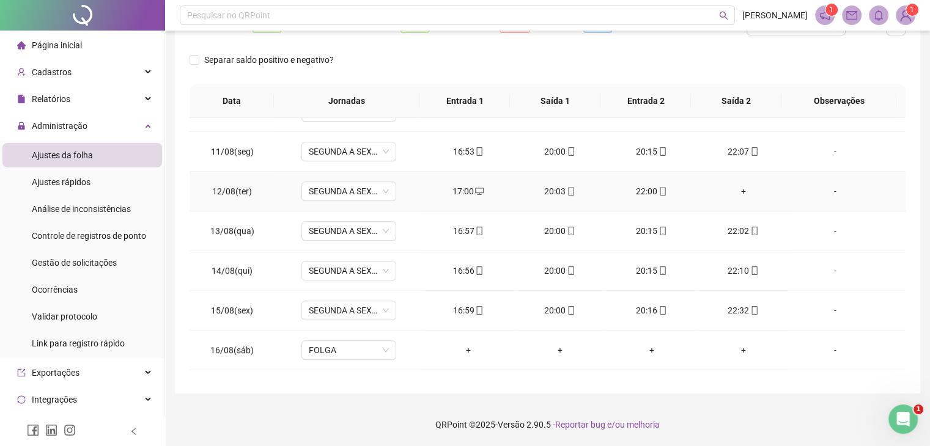
click at [734, 189] on div "+" at bounding box center [743, 191] width 72 height 13
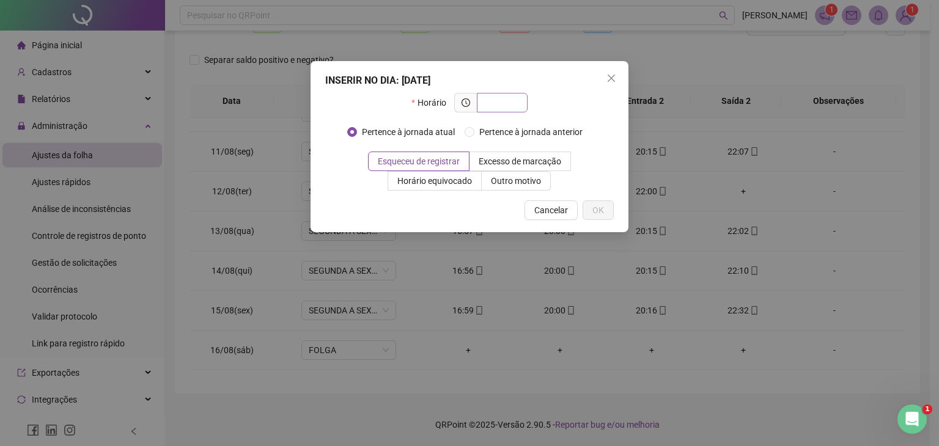
click at [507, 103] on input "text" at bounding box center [501, 102] width 34 height 13
type input "*"
type input "*****"
click at [597, 206] on span "OK" at bounding box center [598, 210] width 12 height 13
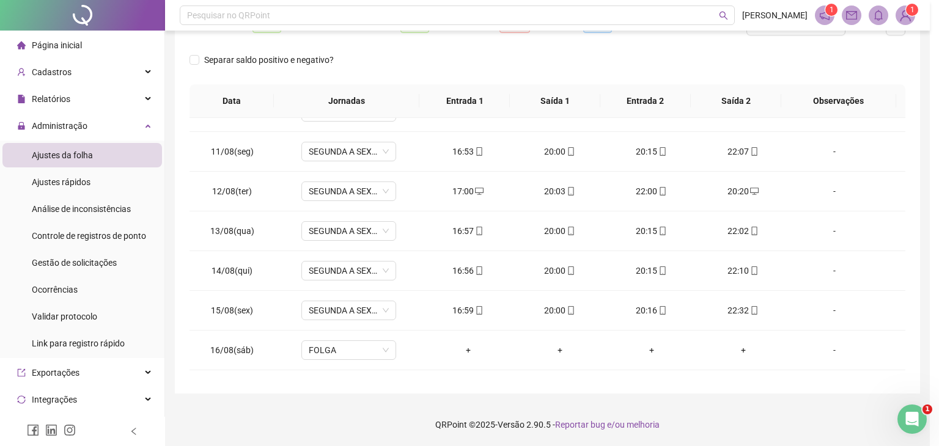
click at [784, 69] on body "**********" at bounding box center [465, 44] width 930 height 446
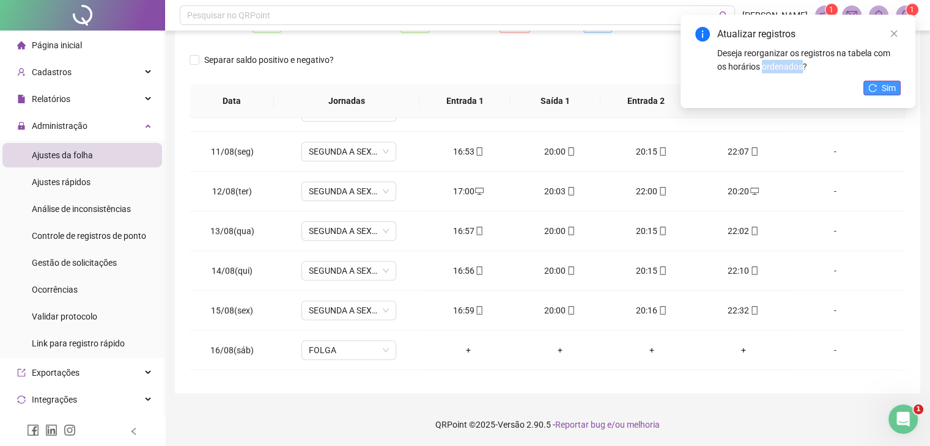
click at [893, 86] on span "Sim" at bounding box center [889, 87] width 14 height 13
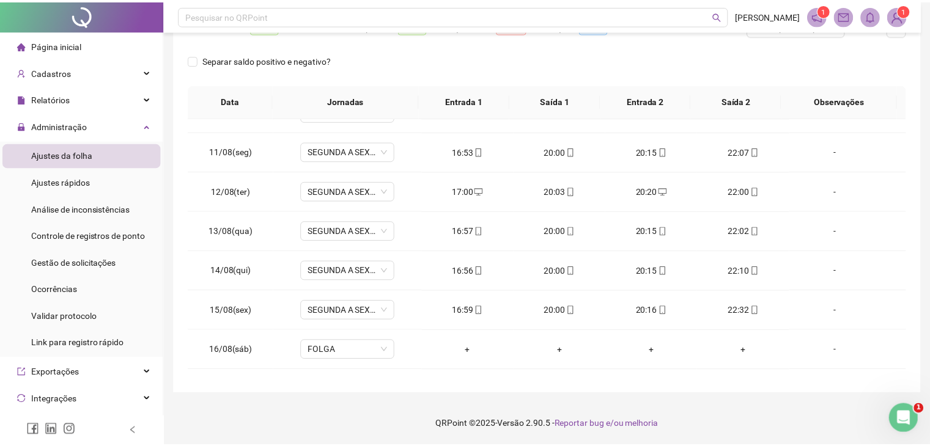
scroll to position [0, 0]
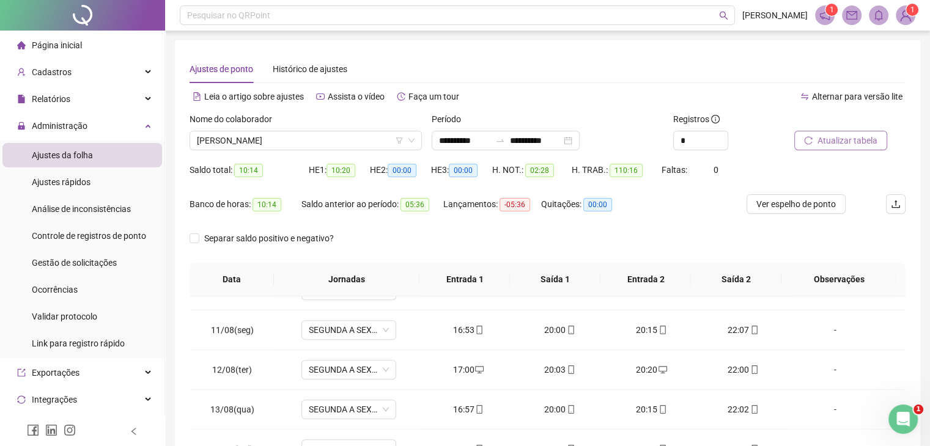
click at [851, 144] on span "Atualizar tabela" at bounding box center [847, 140] width 60 height 13
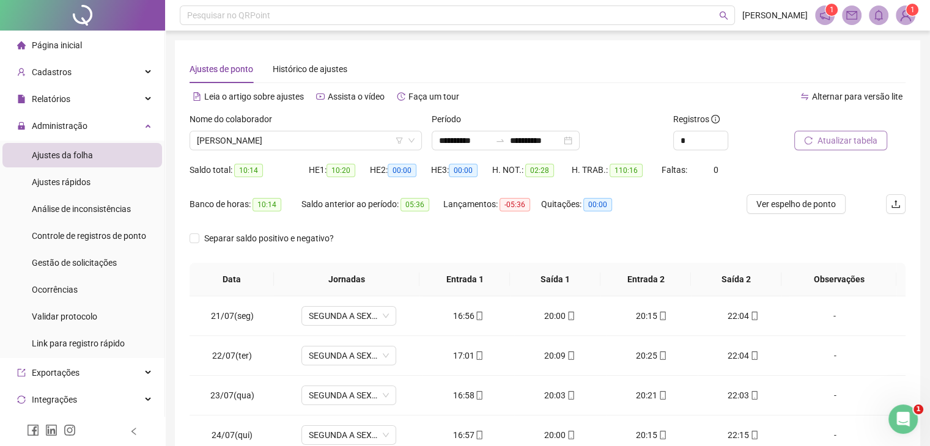
click at [857, 142] on span "Atualizar tabela" at bounding box center [847, 140] width 60 height 13
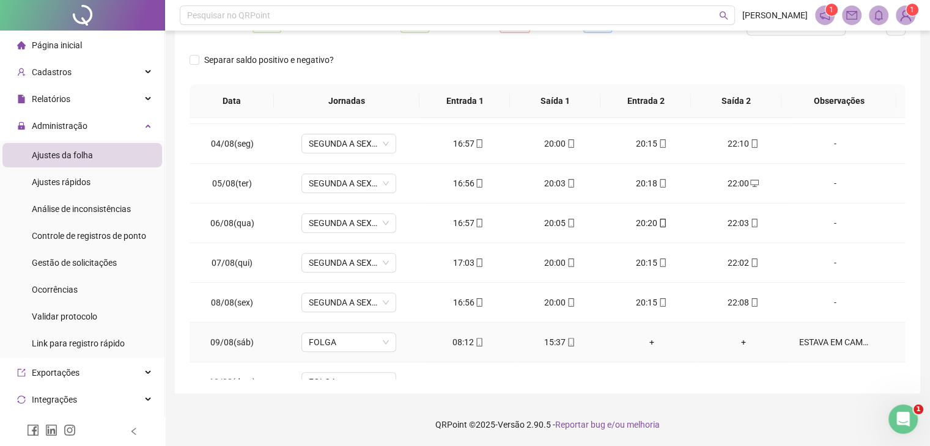
scroll to position [611, 0]
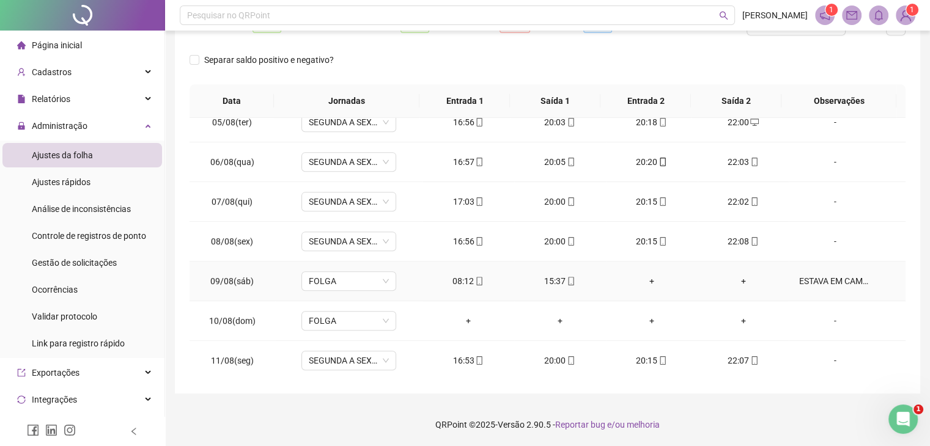
click at [805, 281] on div "ESTAVA EM CAMPANHA" at bounding box center [834, 281] width 72 height 13
click at [839, 275] on div "Alterar no dia 09/08/2025 Observações Desconsiderar intervalo pré-assinalado? A…" at bounding box center [465, 223] width 930 height 446
click at [837, 277] on div "ESTAVA EM CAMPANHA" at bounding box center [834, 281] width 72 height 13
type textarea "**********"
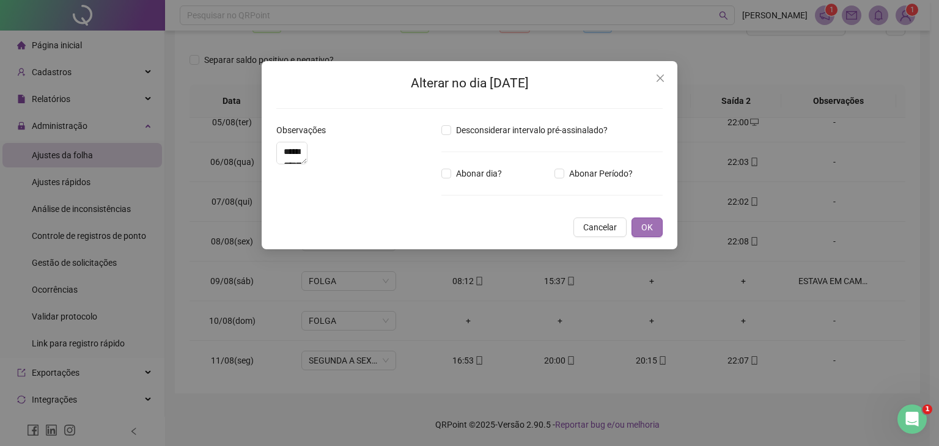
click at [644, 234] on span "OK" at bounding box center [647, 227] width 12 height 13
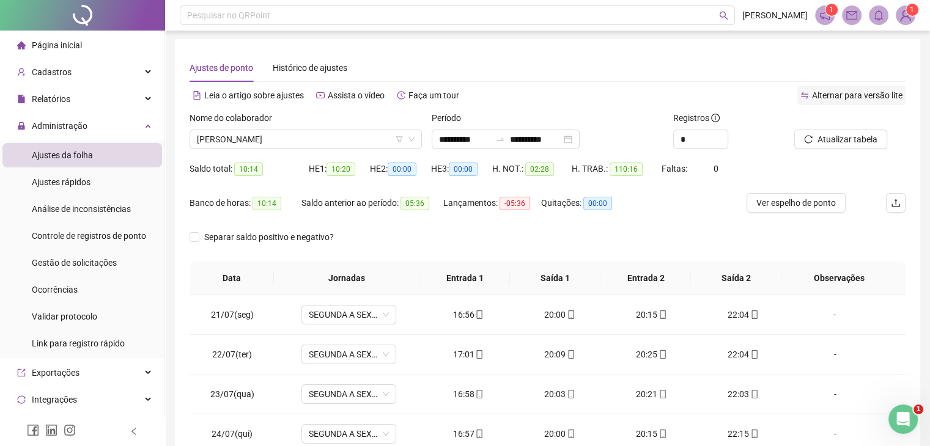
scroll to position [0, 0]
click at [836, 140] on span "Atualizar tabela" at bounding box center [847, 140] width 60 height 13
click at [836, 140] on body "**********" at bounding box center [465, 223] width 930 height 446
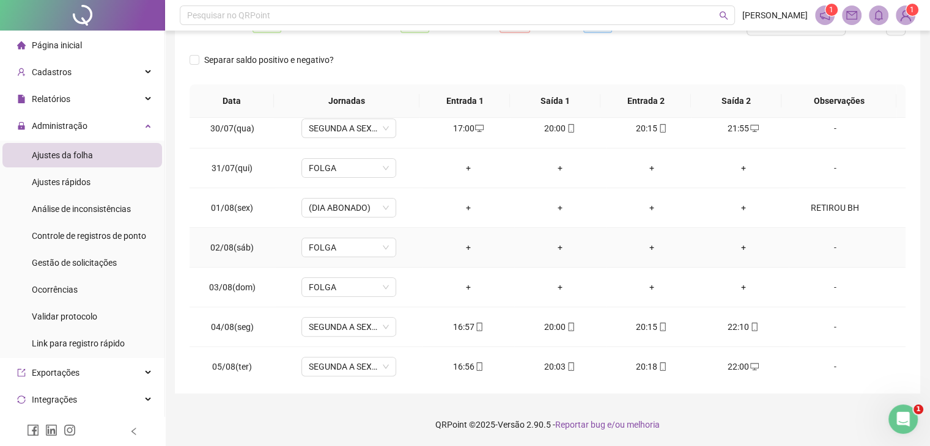
scroll to position [306, 0]
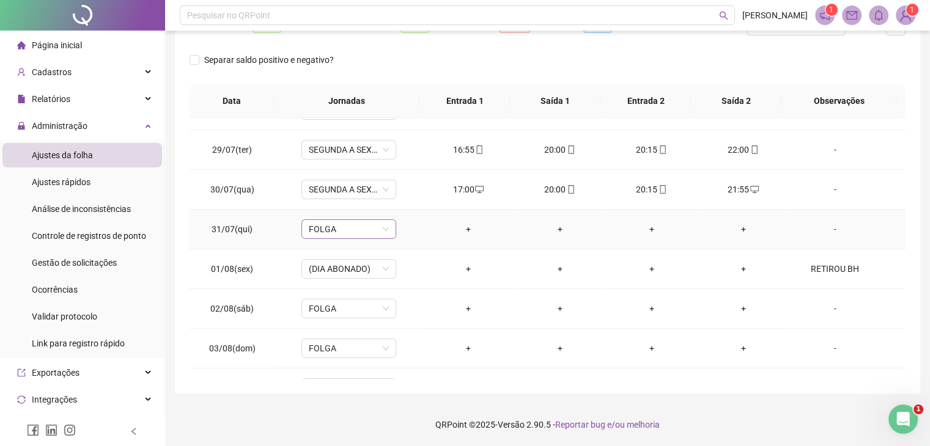
click at [386, 233] on span "FOLGA" at bounding box center [349, 229] width 80 height 18
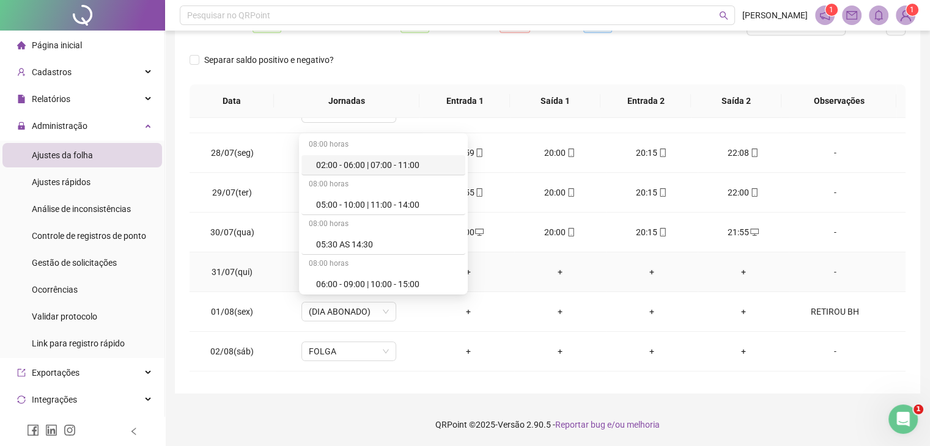
scroll to position [183, 0]
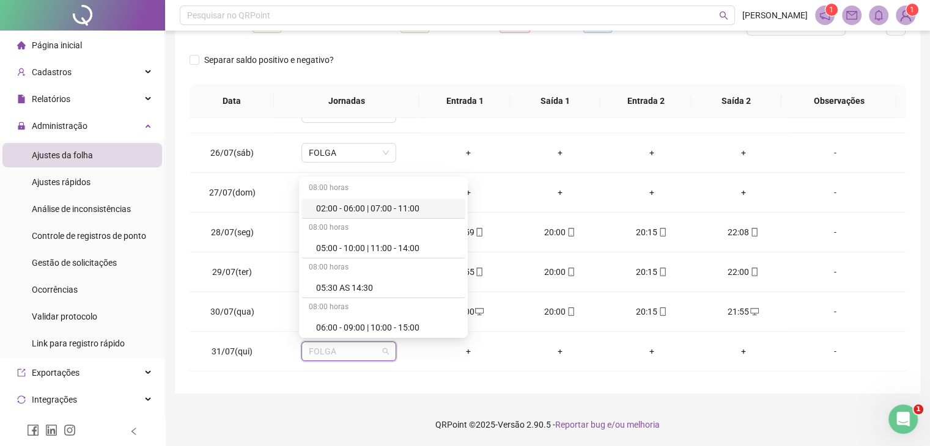
click at [394, 76] on div "Separar saldo positivo e negativo?" at bounding box center [548, 67] width 716 height 34
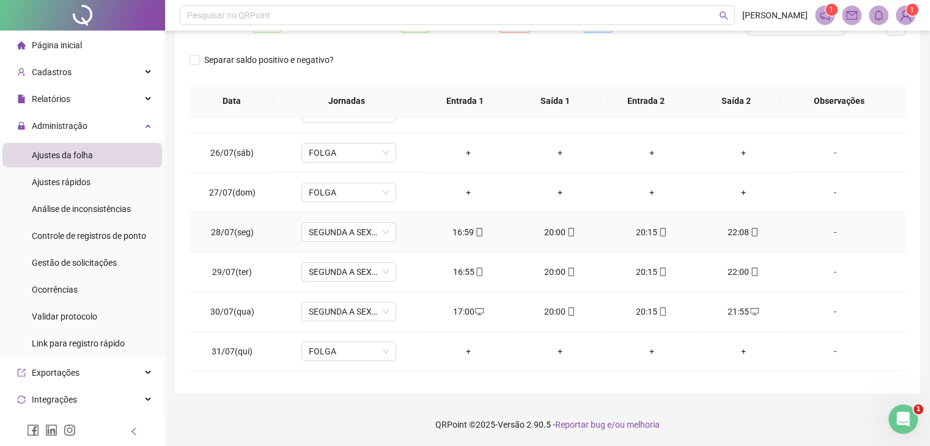
scroll to position [245, 0]
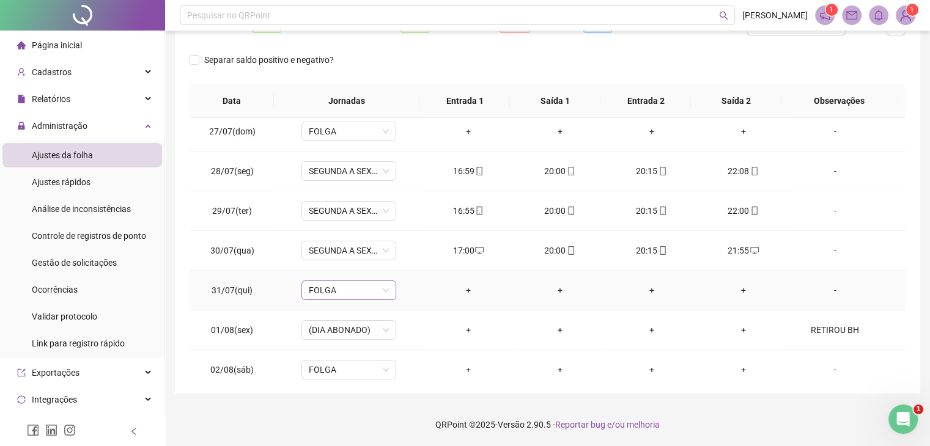
click at [352, 290] on span "FOLGA" at bounding box center [349, 290] width 80 height 18
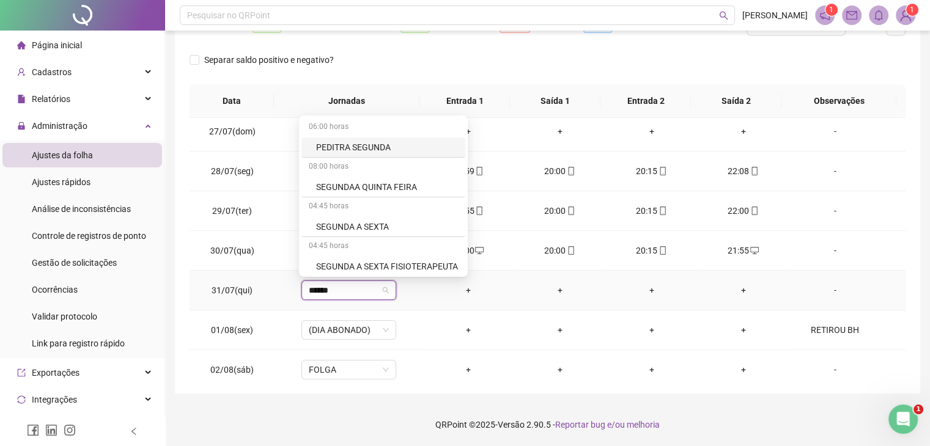
type input "*******"
click at [398, 223] on div "SEGUNDA A SEXTA" at bounding box center [387, 226] width 142 height 13
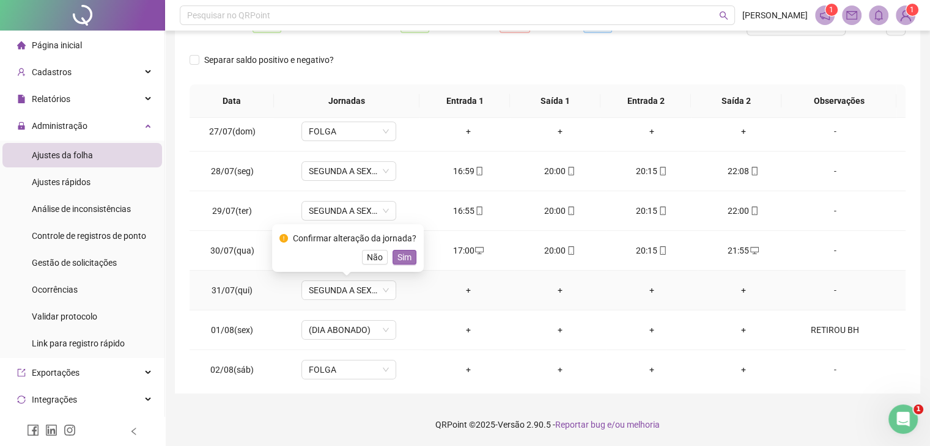
click at [393, 256] on button "Sim" at bounding box center [405, 257] width 24 height 15
click at [402, 257] on td "SEGUNDA A SEXTA" at bounding box center [348, 251] width 147 height 40
click at [829, 290] on div "-" at bounding box center [834, 290] width 72 height 13
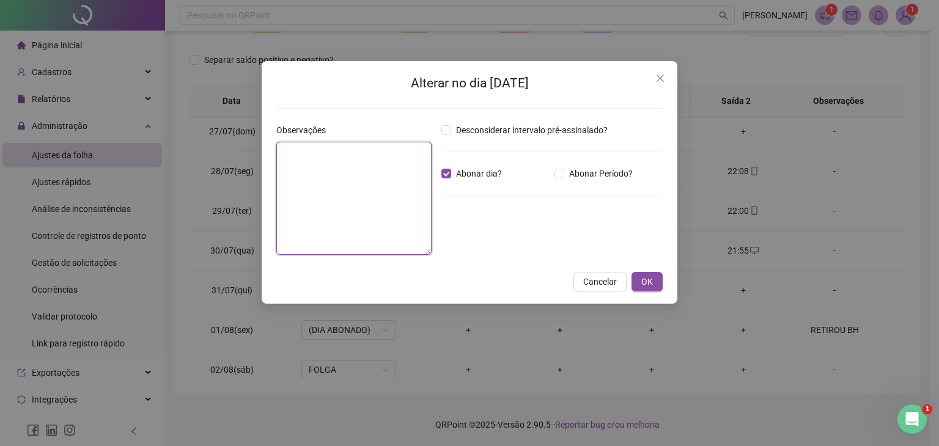
click at [326, 164] on textarea at bounding box center [353, 198] width 155 height 113
type textarea "**********"
click at [652, 282] on span "OK" at bounding box center [647, 282] width 12 height 13
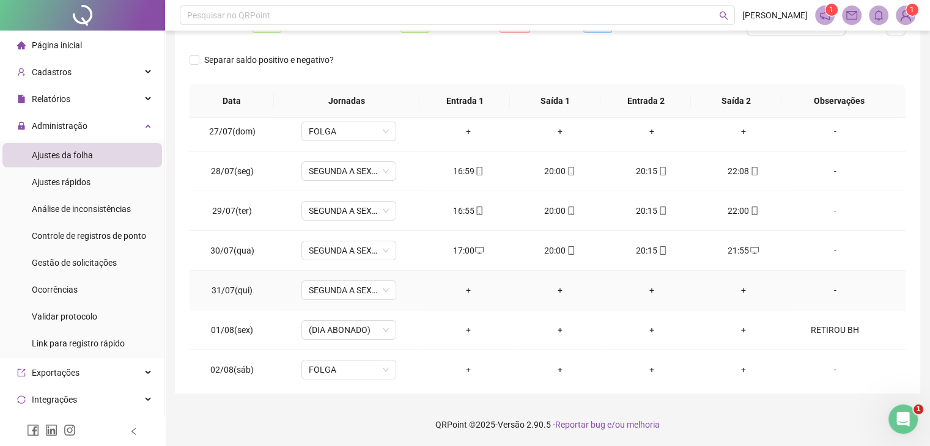
click at [834, 287] on div "-" at bounding box center [834, 290] width 72 height 13
type textarea "**********"
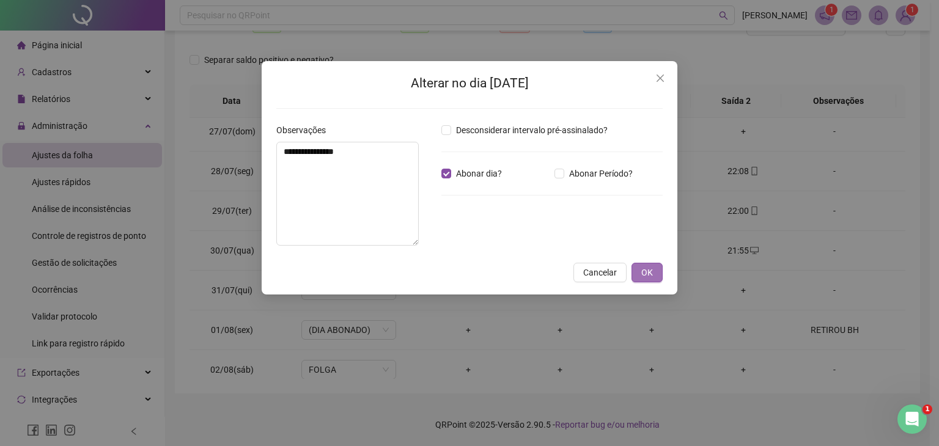
click at [657, 282] on button "OK" at bounding box center [647, 273] width 31 height 20
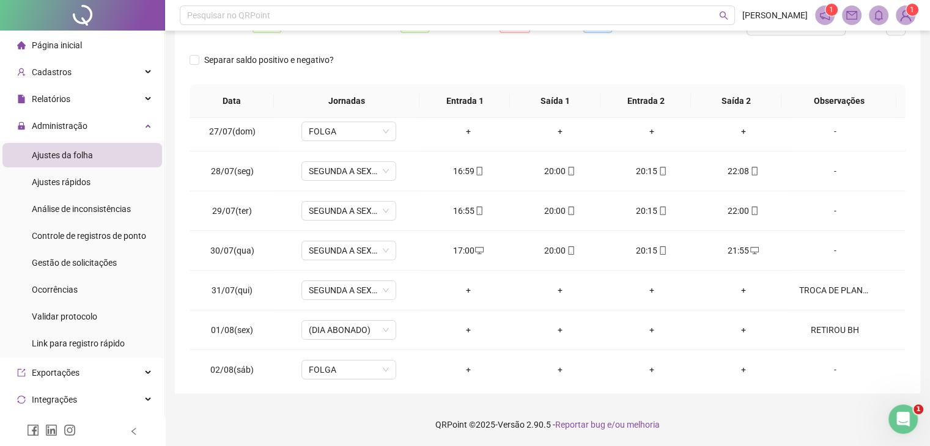
scroll to position [0, 0]
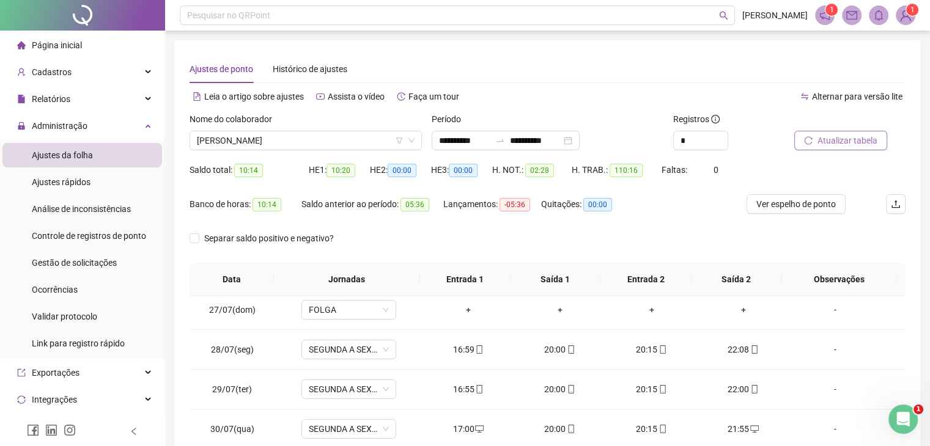
click at [847, 136] on span "Atualizar tabela" at bounding box center [847, 140] width 60 height 13
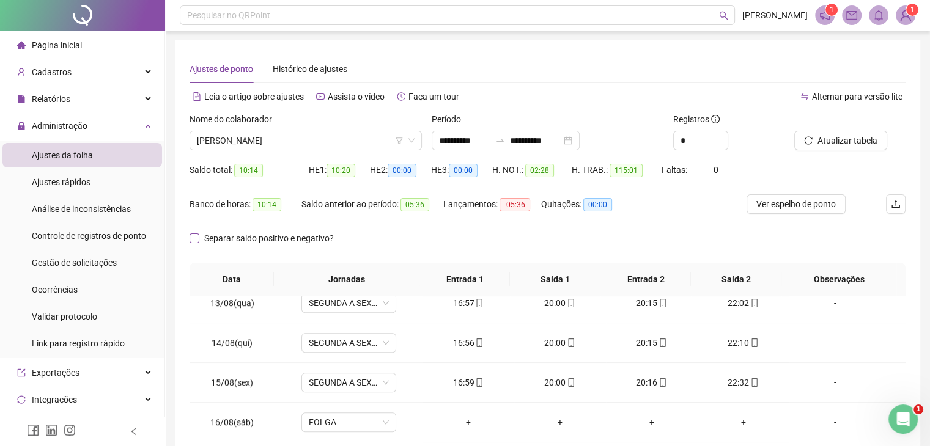
click at [199, 244] on span "Separar saldo positivo e negativo?" at bounding box center [268, 238] width 139 height 13
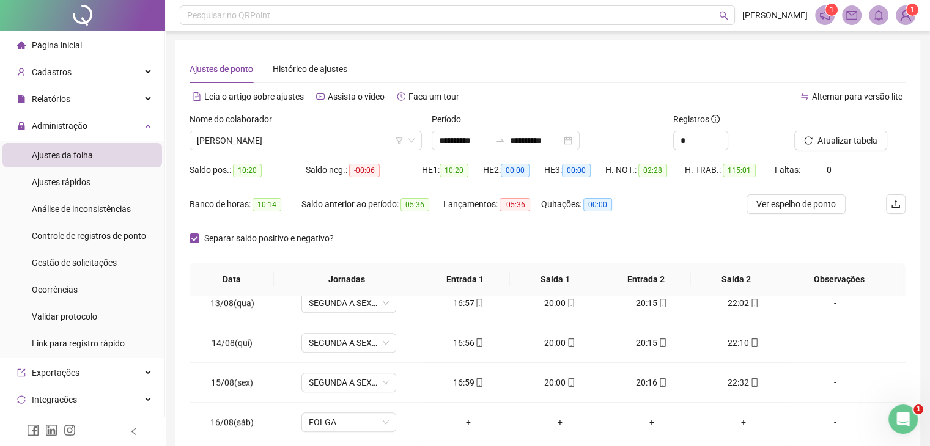
click at [660, 235] on div "Separar saldo positivo e negativo?" at bounding box center [548, 246] width 716 height 34
click at [809, 211] on button "Ver espelho de ponto" at bounding box center [796, 204] width 99 height 20
click at [260, 145] on span "CASSIA PEREIRA QUEVEDO" at bounding box center [306, 140] width 218 height 18
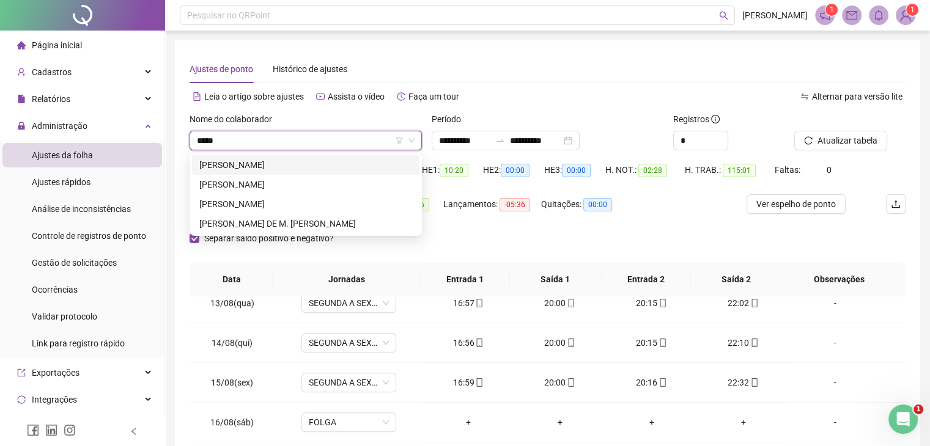
type input "******"
click at [276, 184] on div "LORENA CARPINE FERNANDES" at bounding box center [305, 184] width 213 height 13
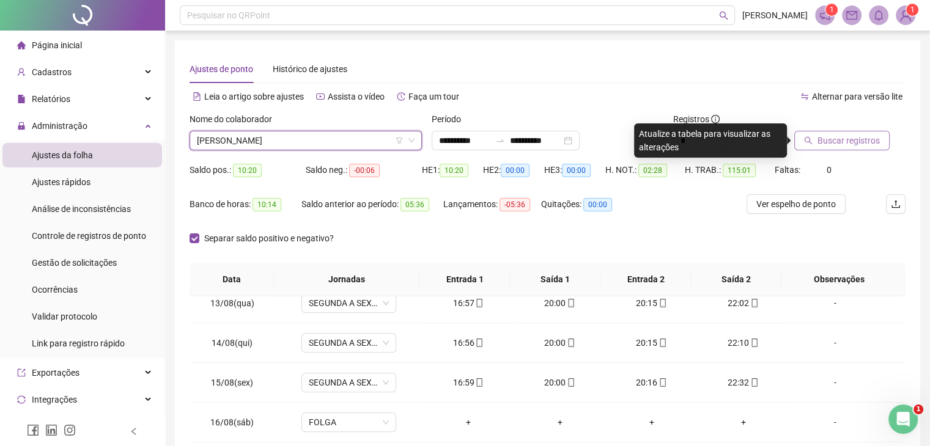
click at [807, 141] on icon "search" at bounding box center [808, 140] width 9 height 9
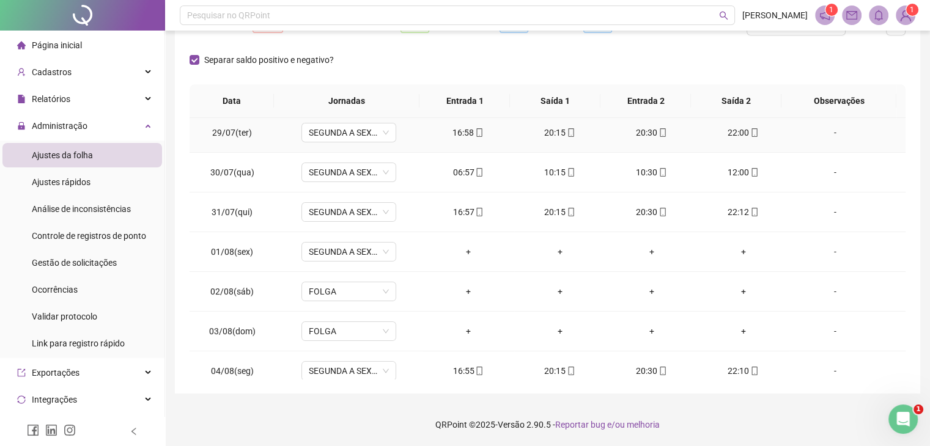
scroll to position [367, 0]
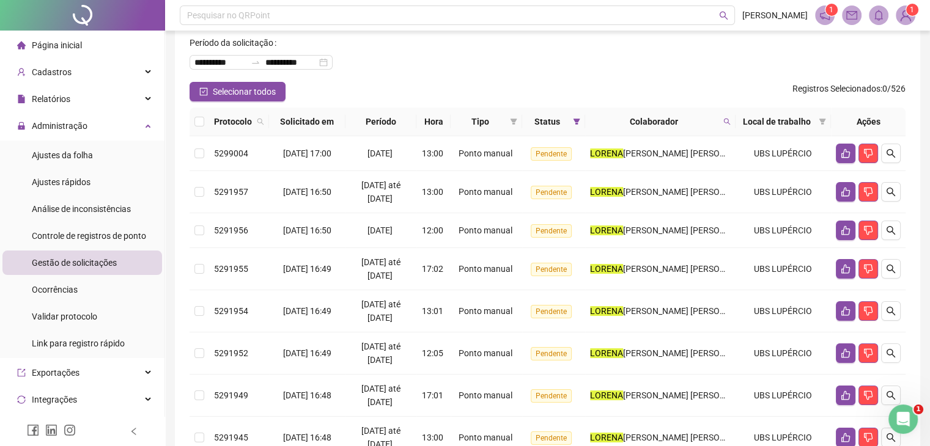
scroll to position [58, 0]
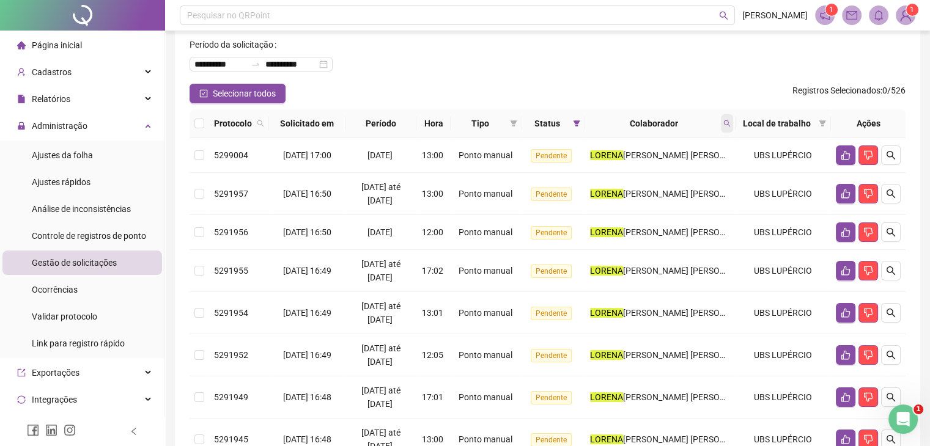
click at [723, 122] on icon "search" at bounding box center [726, 123] width 7 height 7
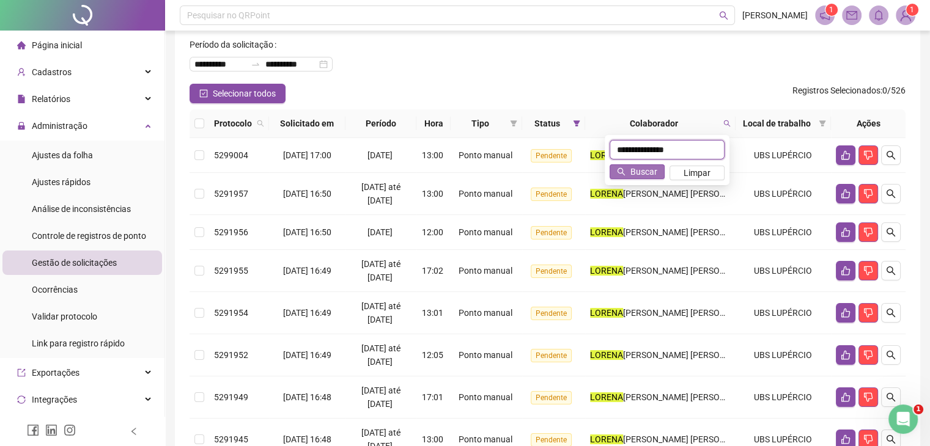
type input "**********"
click at [655, 167] on span "Buscar" at bounding box center [643, 171] width 27 height 13
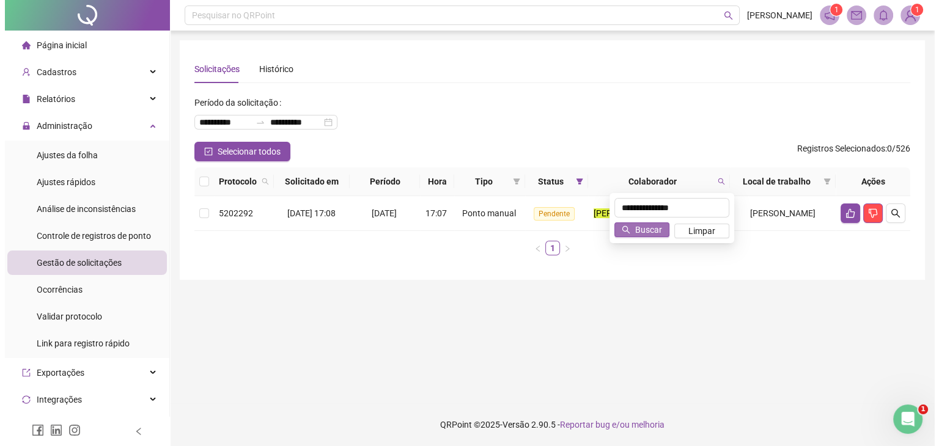
scroll to position [0, 0]
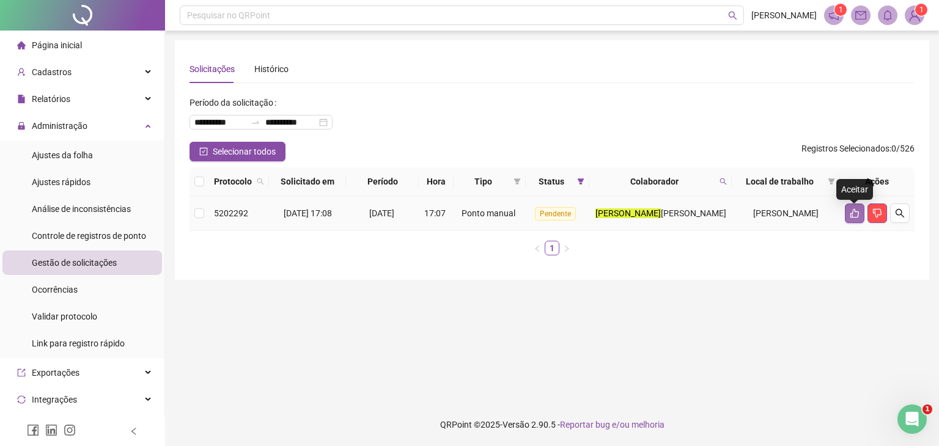
click at [860, 217] on button "button" at bounding box center [855, 214] width 20 height 20
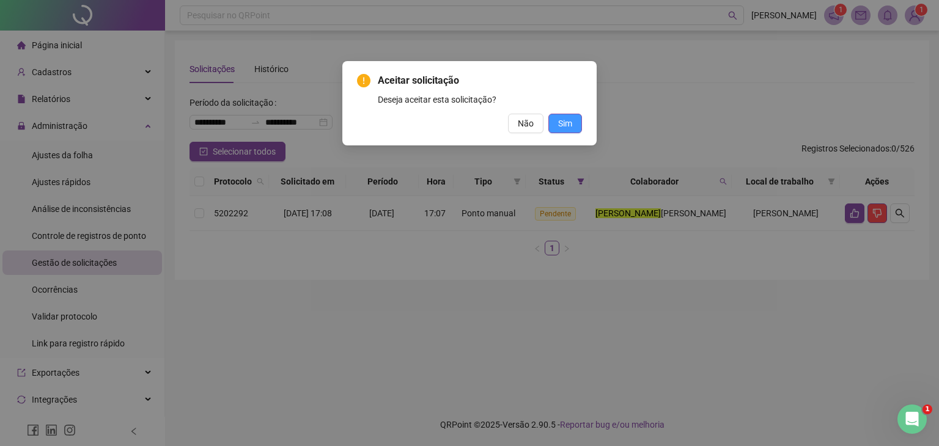
click at [556, 122] on button "Sim" at bounding box center [565, 124] width 34 height 20
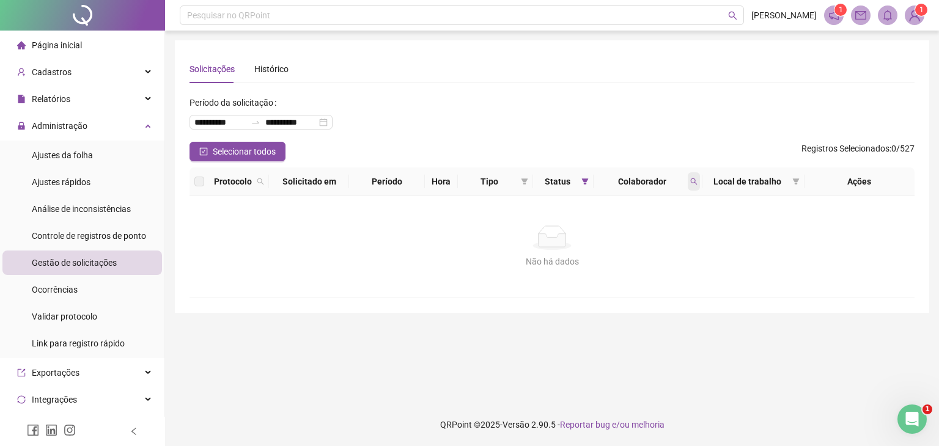
click at [693, 180] on icon "search" at bounding box center [693, 181] width 7 height 7
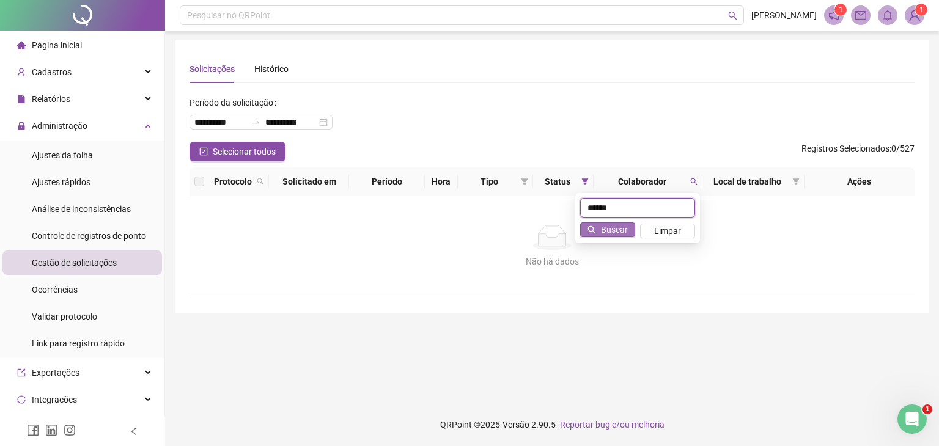
type input "******"
click at [590, 229] on icon "search" at bounding box center [592, 230] width 9 height 9
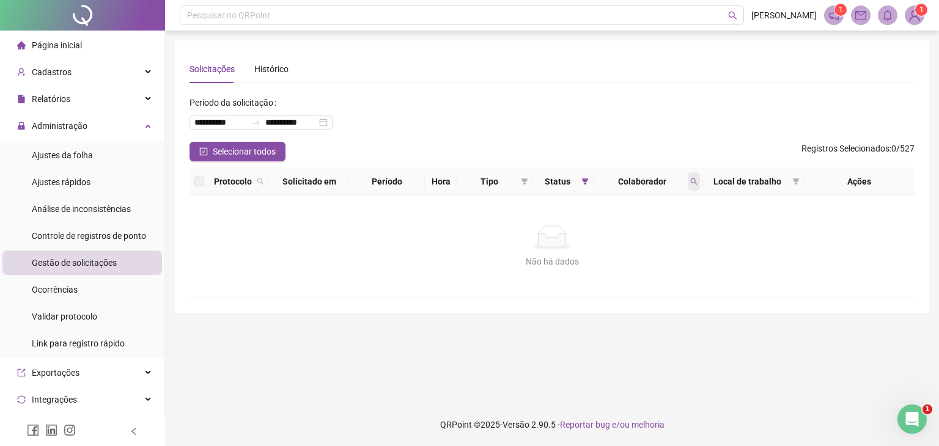
click at [688, 182] on span at bounding box center [694, 181] width 12 height 18
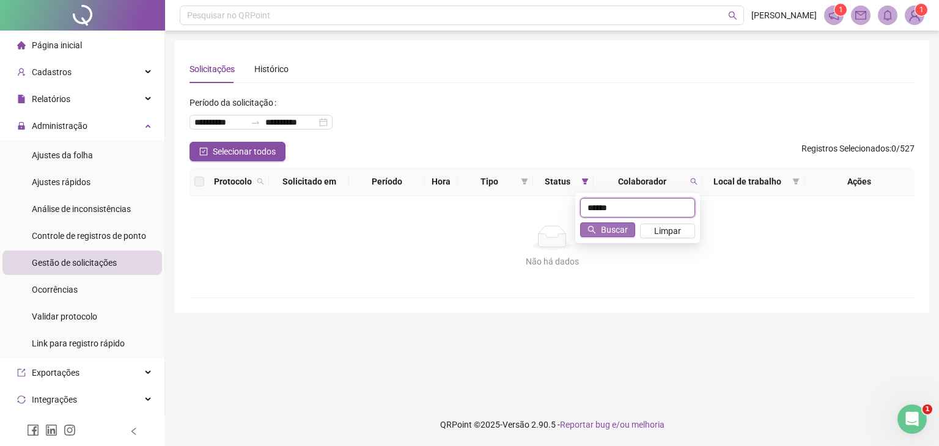
type input "******"
click at [598, 233] on button "Buscar" at bounding box center [607, 230] width 55 height 15
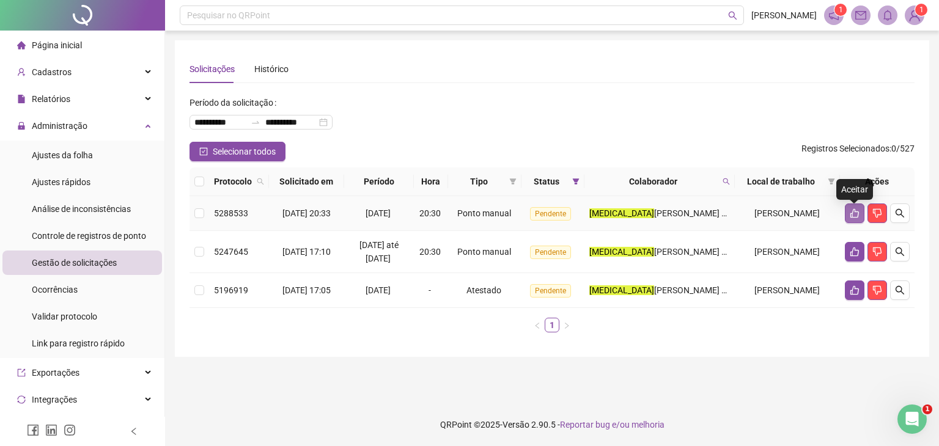
click at [849, 216] on button "button" at bounding box center [855, 214] width 20 height 20
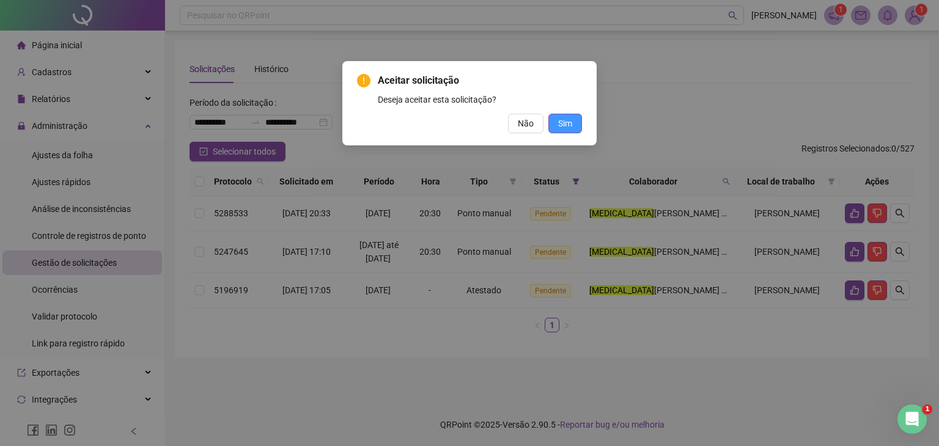
click at [570, 125] on span "Sim" at bounding box center [565, 123] width 14 height 13
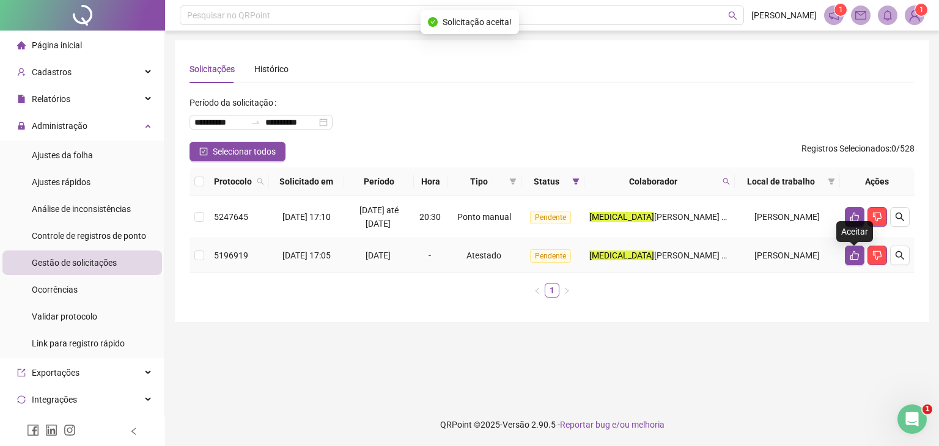
click at [855, 257] on icon "like" at bounding box center [855, 256] width 10 height 10
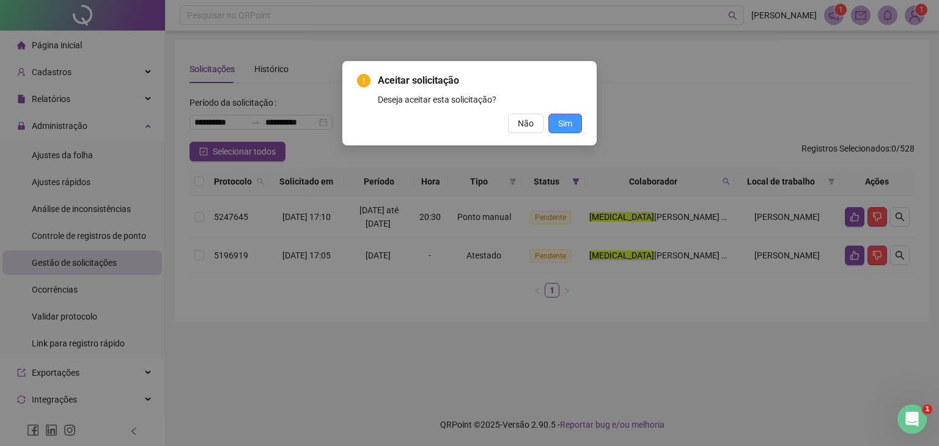
click at [566, 120] on span "Sim" at bounding box center [565, 123] width 14 height 13
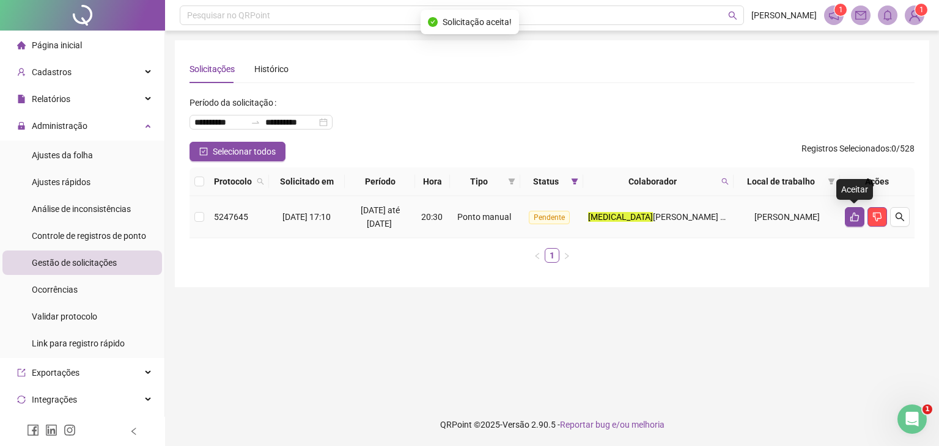
click at [857, 220] on icon "like" at bounding box center [855, 217] width 10 height 10
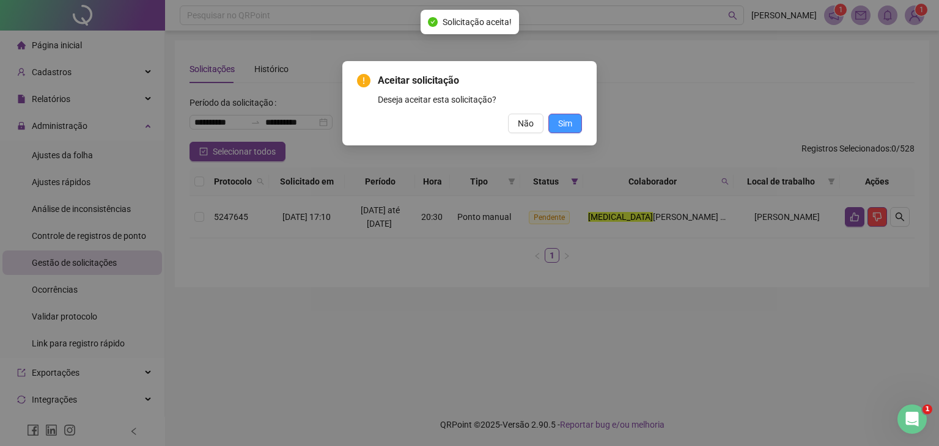
click at [560, 128] on span "Sim" at bounding box center [565, 123] width 14 height 13
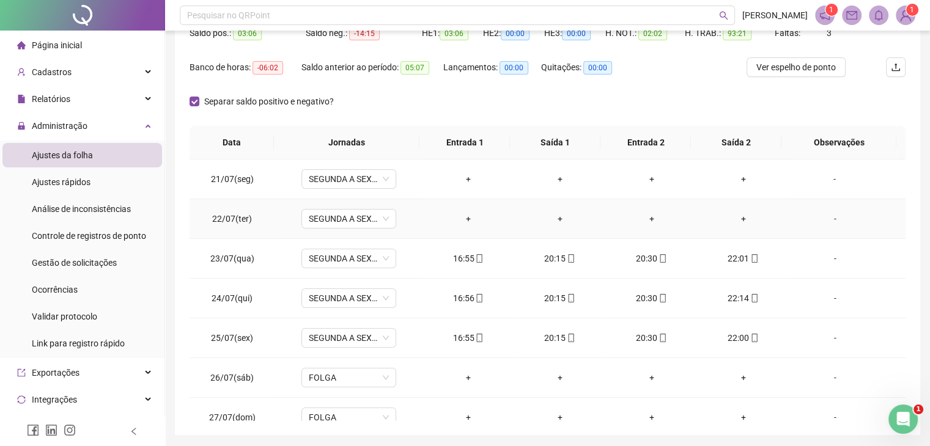
scroll to position [117, 0]
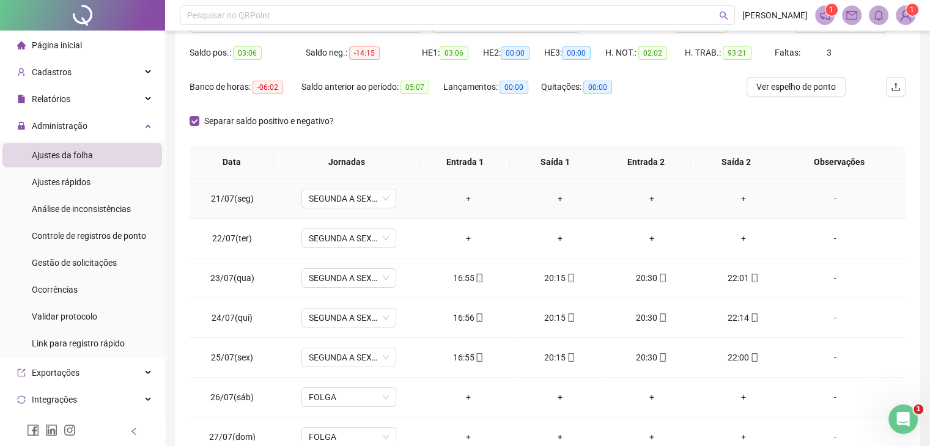
click at [474, 197] on div "+" at bounding box center [468, 198] width 72 height 13
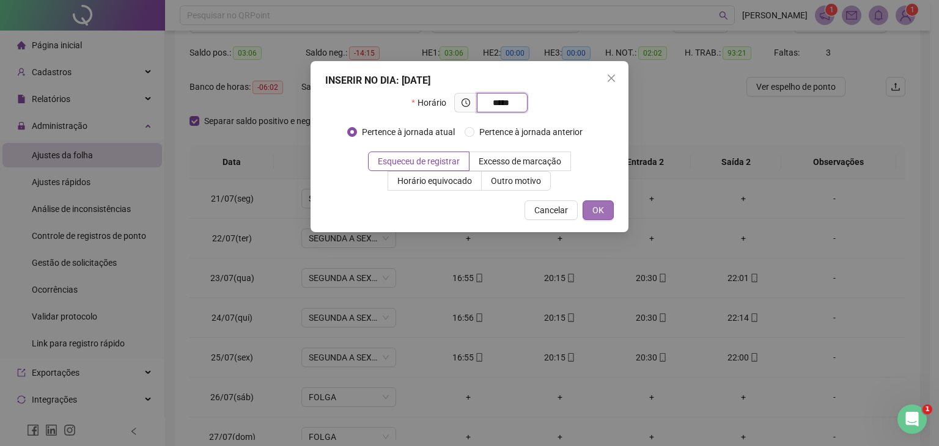
type input "*****"
click at [599, 210] on span "OK" at bounding box center [598, 210] width 12 height 13
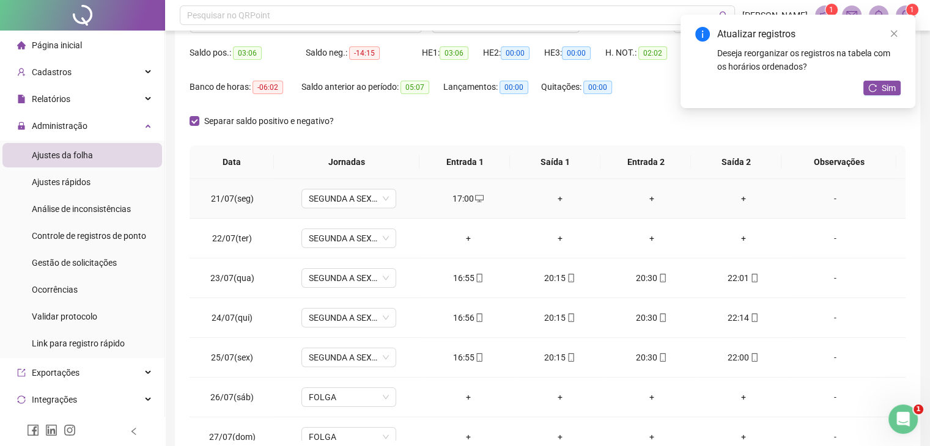
click at [551, 194] on div "+" at bounding box center [560, 198] width 72 height 13
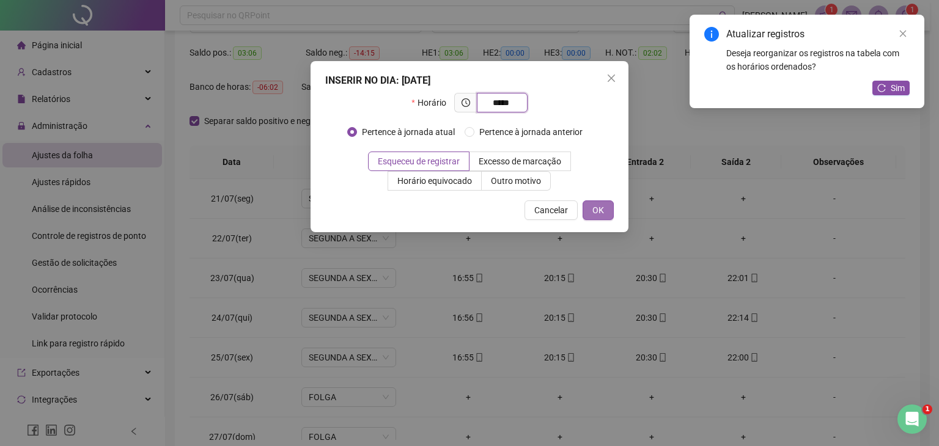
type input "*****"
click at [603, 208] on span "OK" at bounding box center [598, 210] width 12 height 13
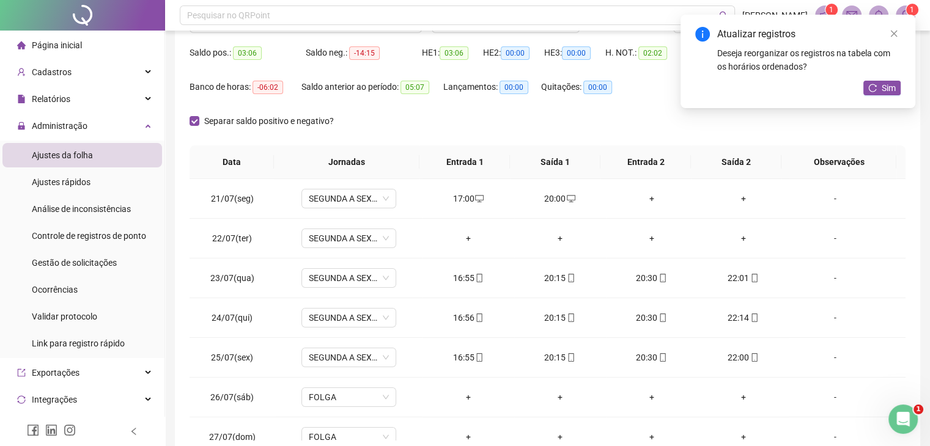
click at [643, 201] on div "+" at bounding box center [652, 198] width 72 height 13
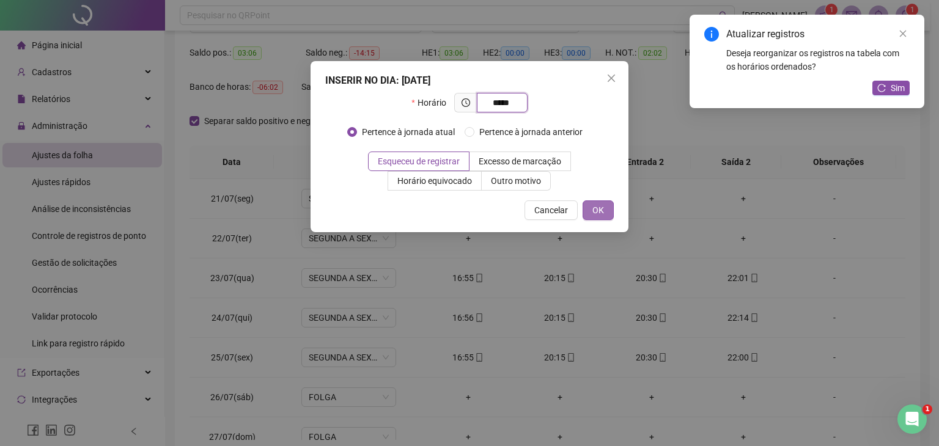
type input "*****"
click at [606, 207] on button "OK" at bounding box center [598, 211] width 31 height 20
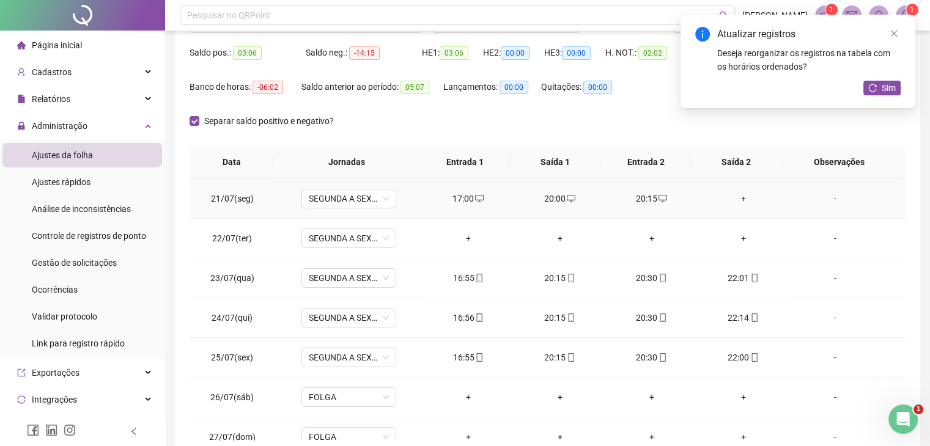
click at [733, 199] on div "+" at bounding box center [743, 198] width 72 height 13
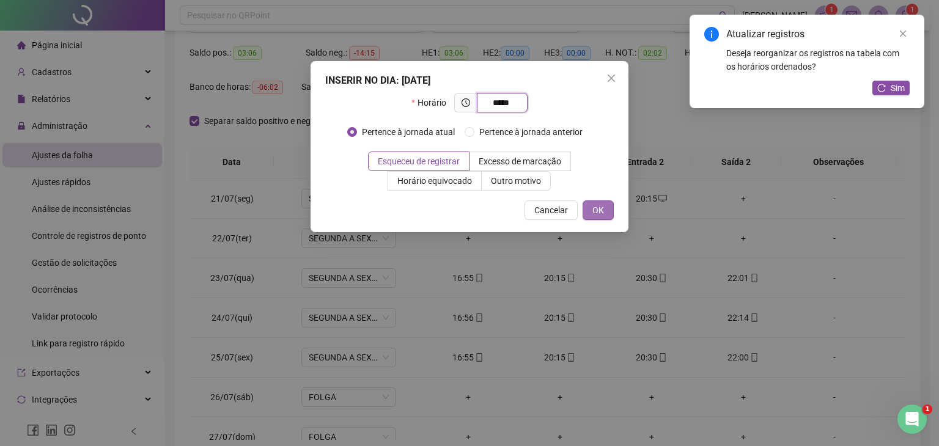
type input "*****"
click at [604, 205] on span "OK" at bounding box center [598, 210] width 12 height 13
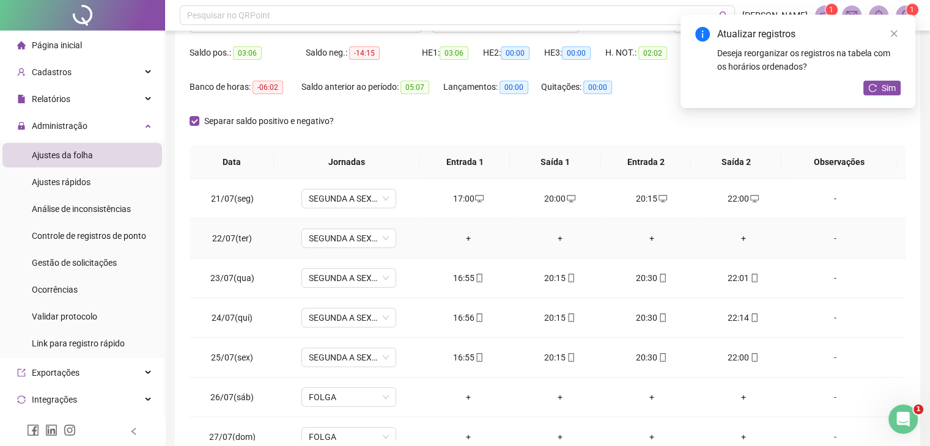
click at [459, 237] on div "+" at bounding box center [468, 238] width 72 height 13
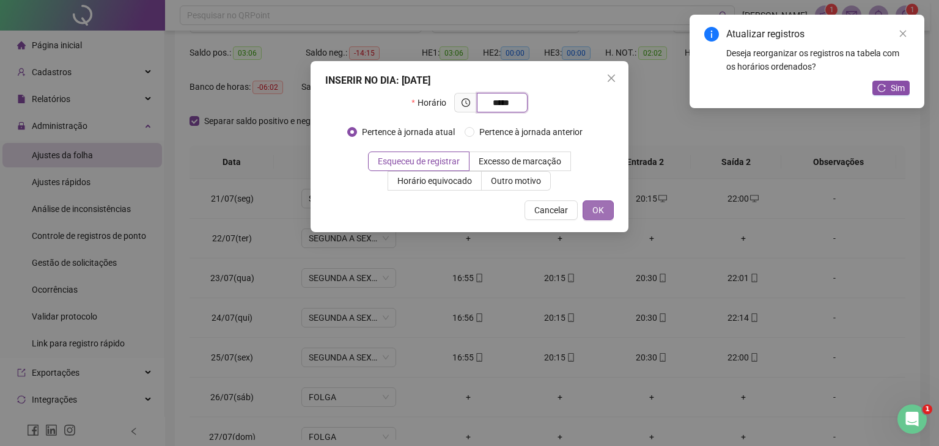
type input "*****"
click at [600, 208] on span "OK" at bounding box center [598, 210] width 12 height 13
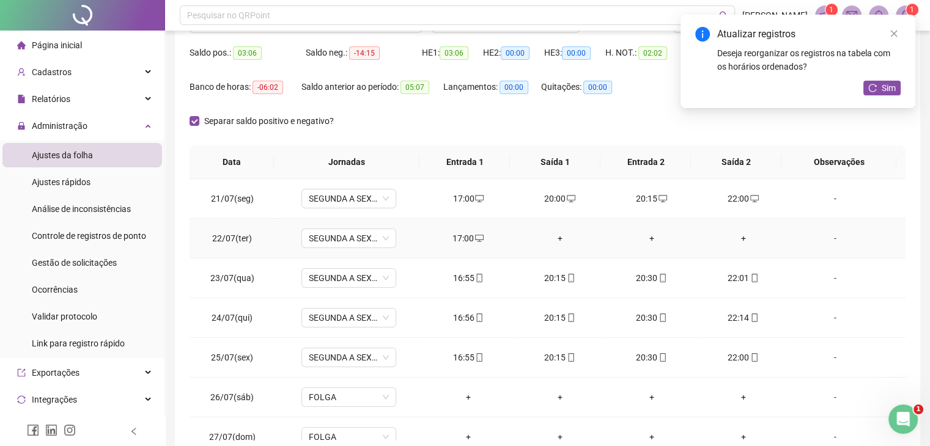
click at [557, 235] on div "+" at bounding box center [560, 238] width 72 height 13
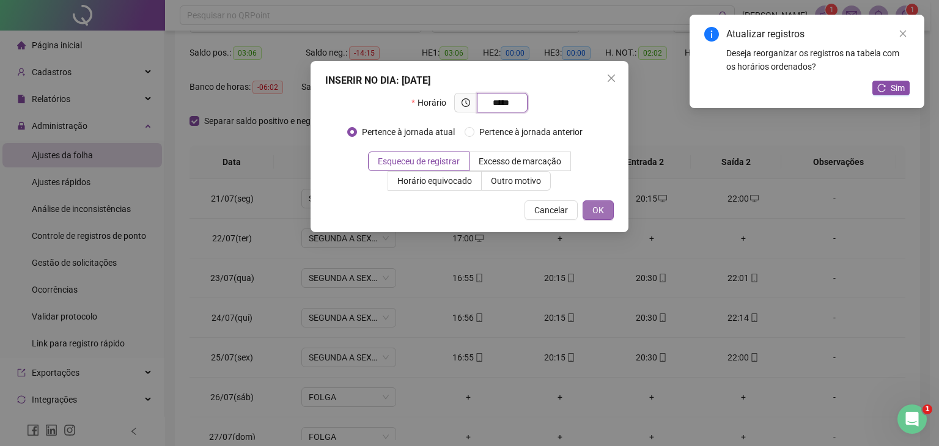
type input "*****"
click at [595, 216] on span "OK" at bounding box center [598, 210] width 12 height 13
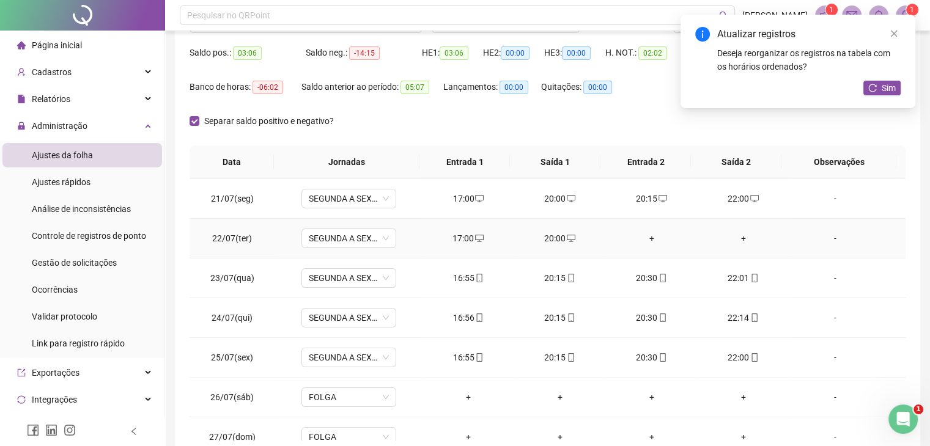
click at [641, 241] on div "+" at bounding box center [652, 238] width 72 height 13
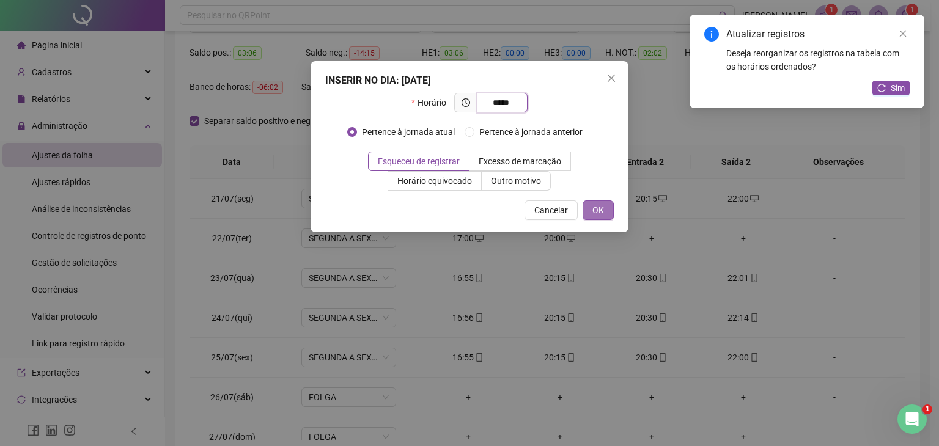
type input "*****"
click at [594, 205] on span "OK" at bounding box center [598, 210] width 12 height 13
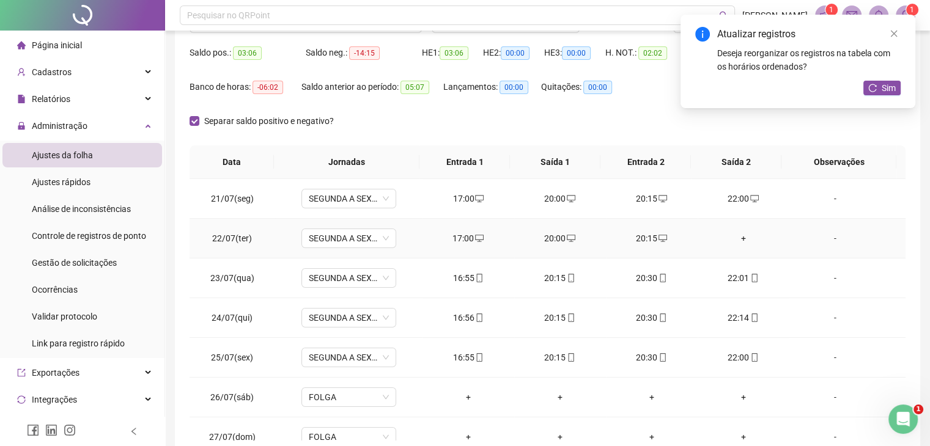
click at [741, 240] on div "+" at bounding box center [743, 238] width 72 height 13
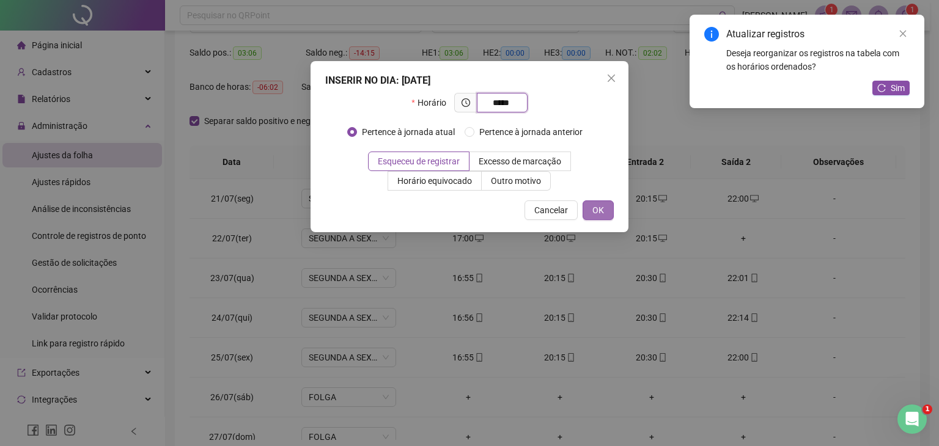
type input "*****"
click at [602, 213] on span "OK" at bounding box center [598, 210] width 12 height 13
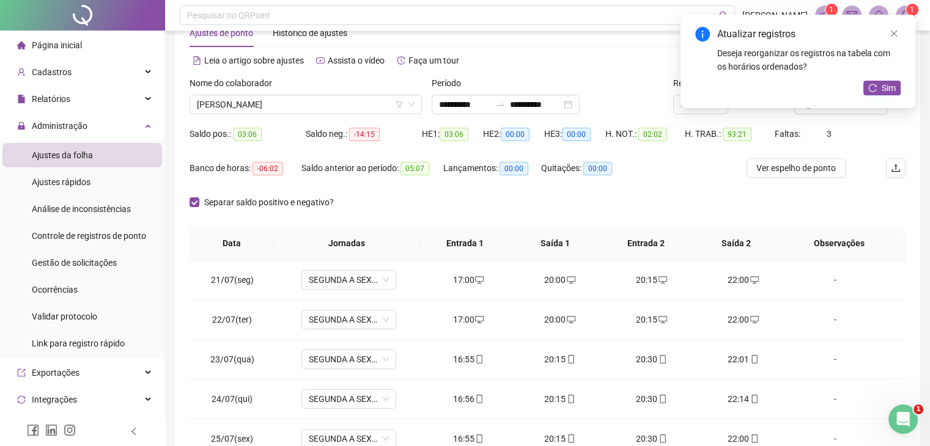
scroll to position [0, 0]
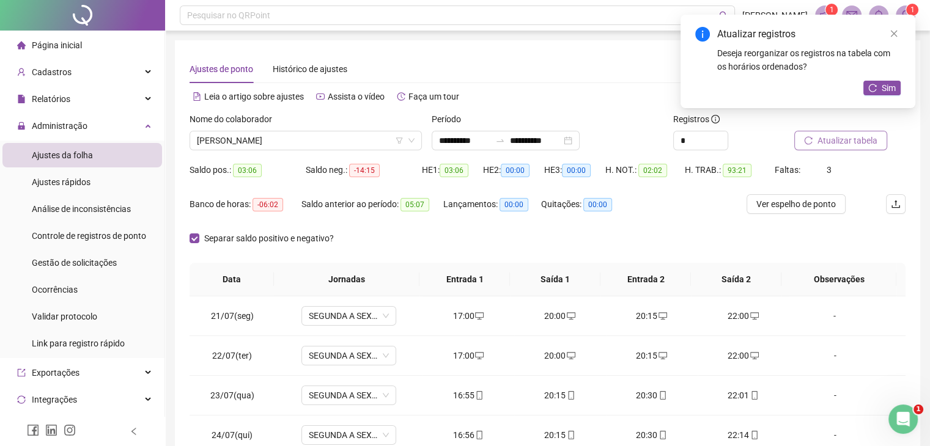
click at [861, 138] on span "Atualizar tabela" at bounding box center [847, 140] width 60 height 13
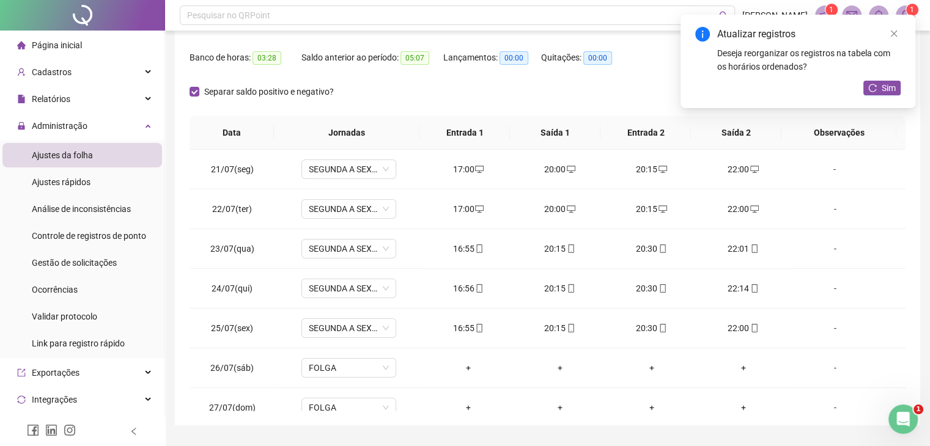
scroll to position [179, 0]
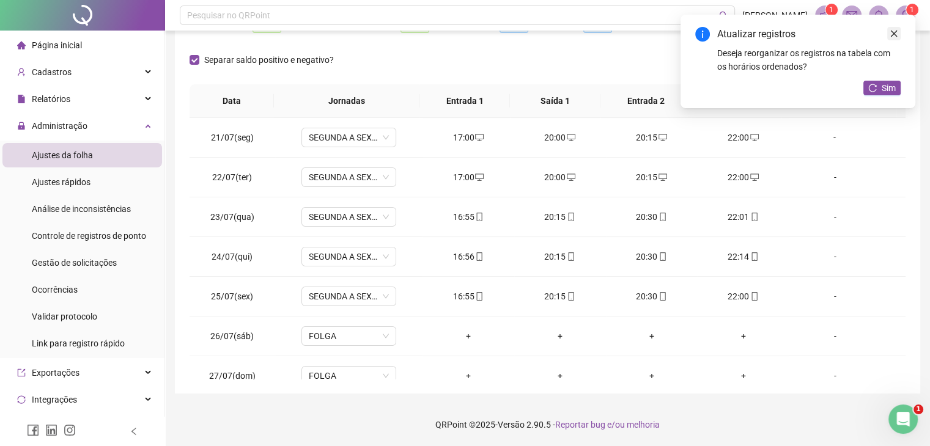
click at [894, 27] on link "Close" at bounding box center [893, 33] width 13 height 13
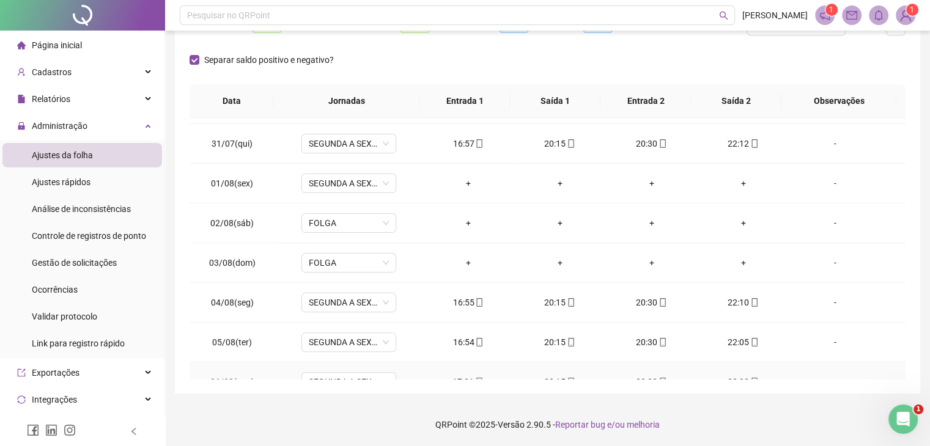
scroll to position [377, 0]
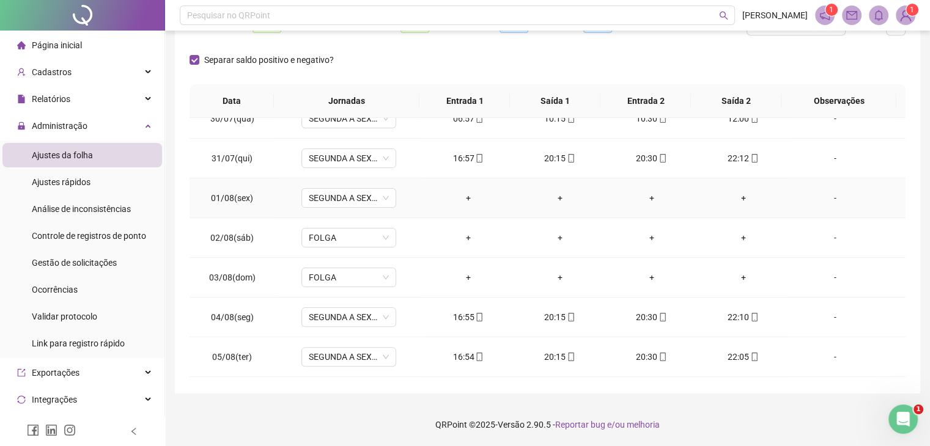
click at [820, 193] on div "-" at bounding box center [834, 197] width 72 height 13
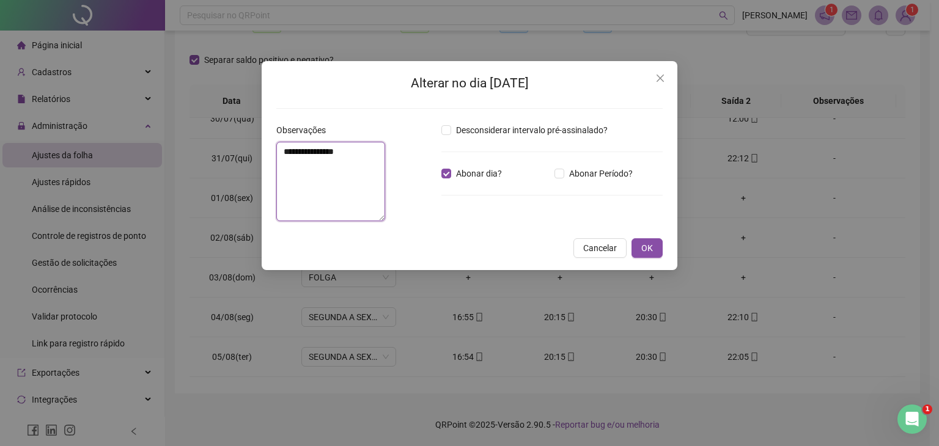
click at [385, 171] on textarea "**********" at bounding box center [330, 181] width 109 height 79
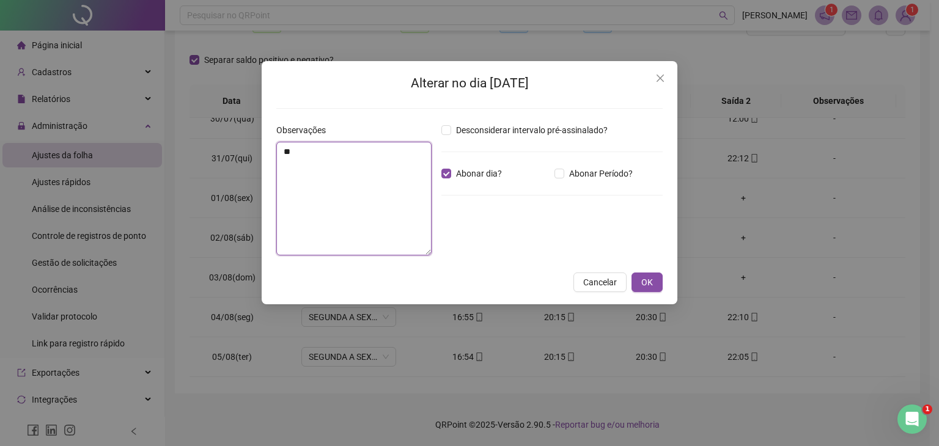
type textarea "*"
type textarea "**********"
click at [654, 289] on button "OK" at bounding box center [647, 283] width 31 height 20
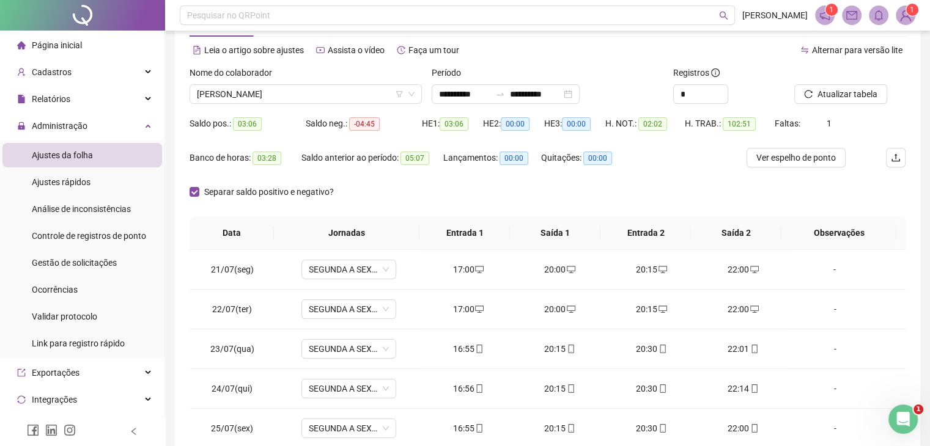
scroll to position [0, 0]
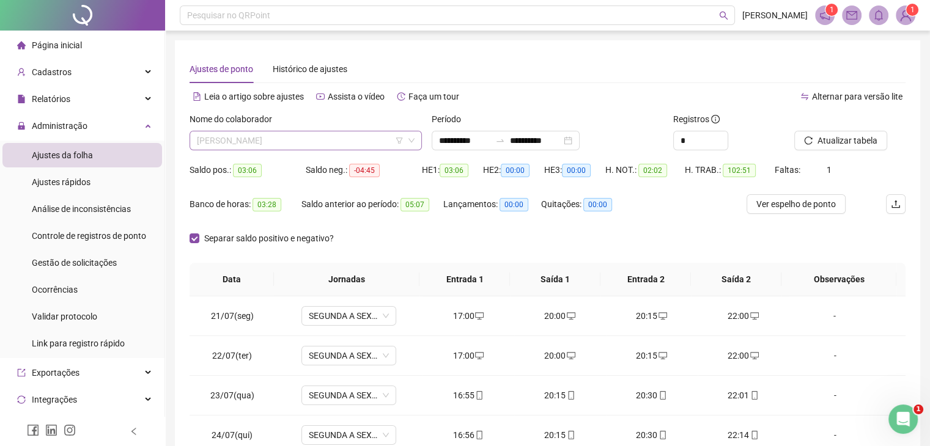
click at [365, 140] on span "LORENA CARPINE FERNANDES" at bounding box center [306, 140] width 218 height 18
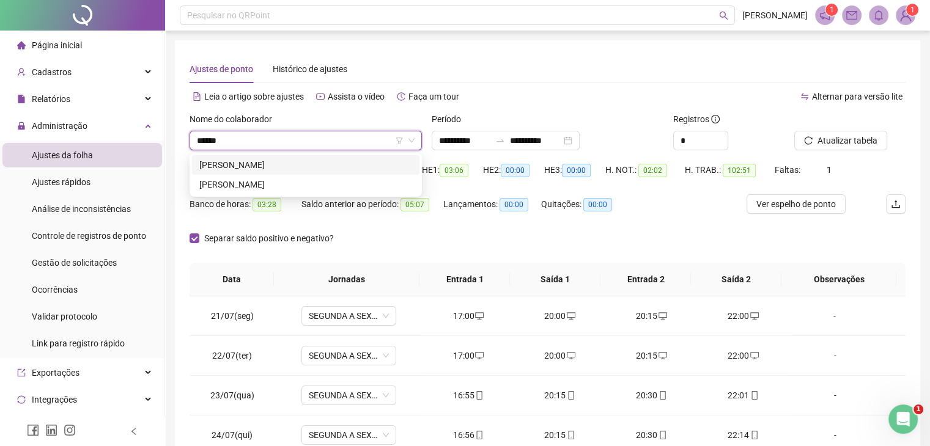
type input "*******"
click at [356, 185] on div "VITORIA EDUARDA LOPES SANTOS" at bounding box center [305, 184] width 213 height 13
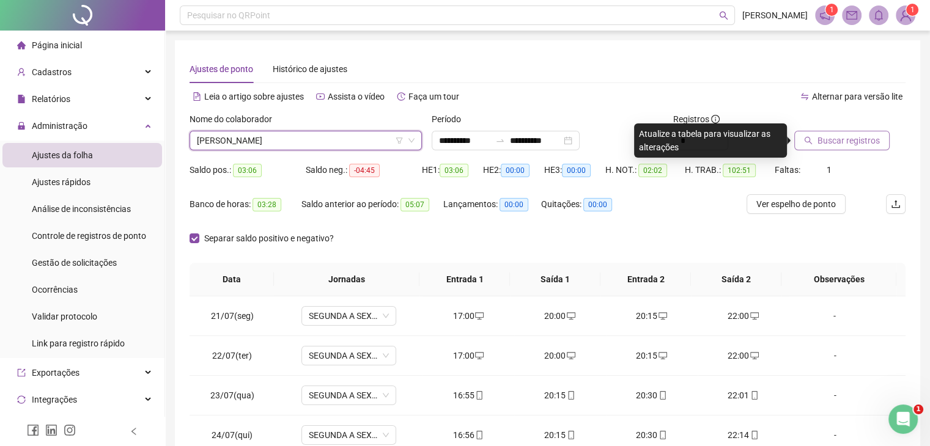
click at [828, 147] on span "Buscar registros" at bounding box center [848, 140] width 62 height 13
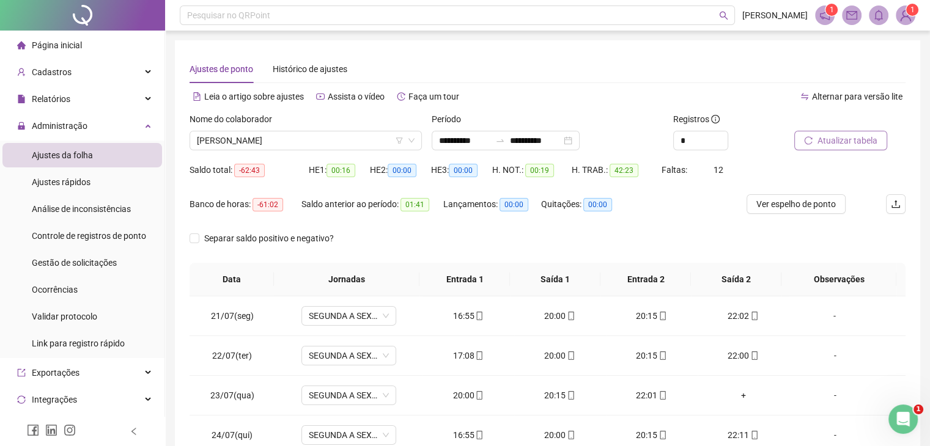
click at [857, 137] on span "Atualizar tabela" at bounding box center [847, 140] width 60 height 13
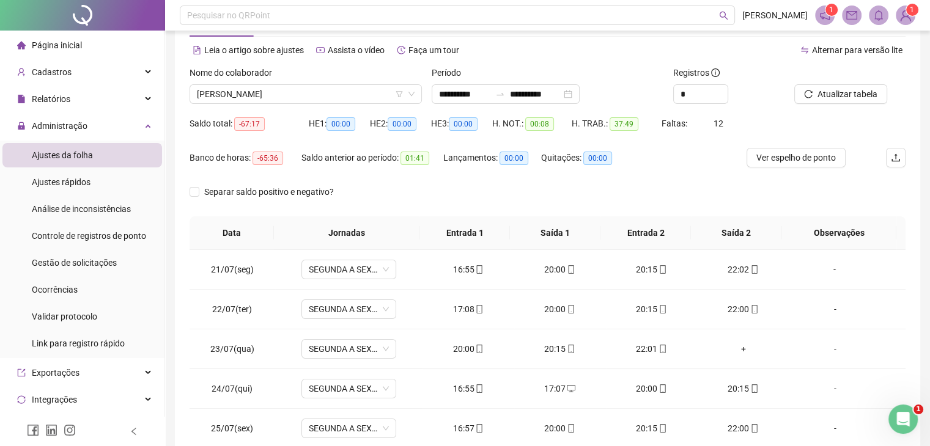
scroll to position [179, 0]
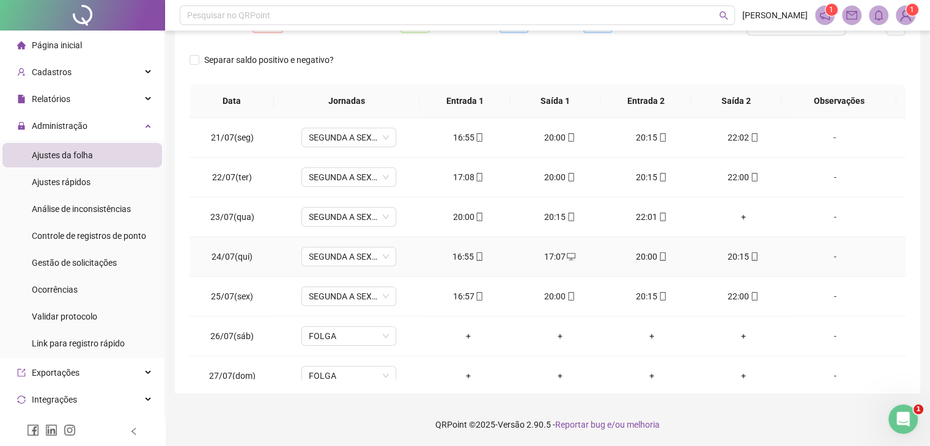
click at [463, 254] on div "16:55" at bounding box center [468, 256] width 72 height 13
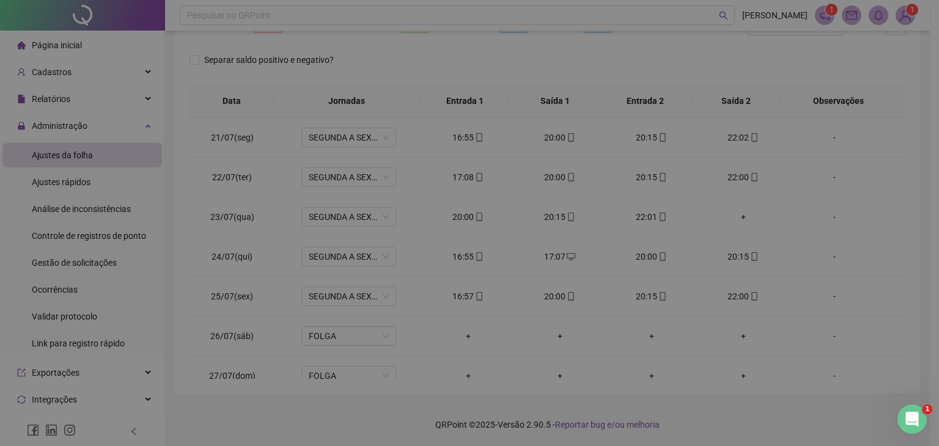
type input "**********"
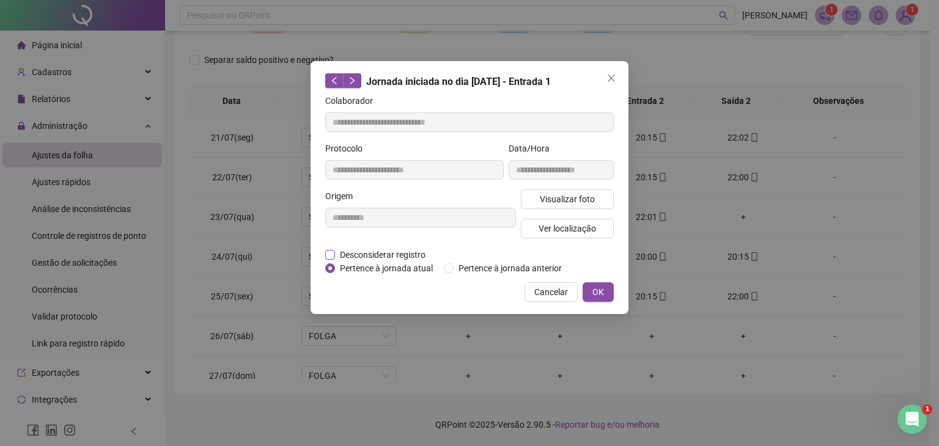
click at [412, 257] on span "Desconsiderar registro" at bounding box center [382, 254] width 95 height 13
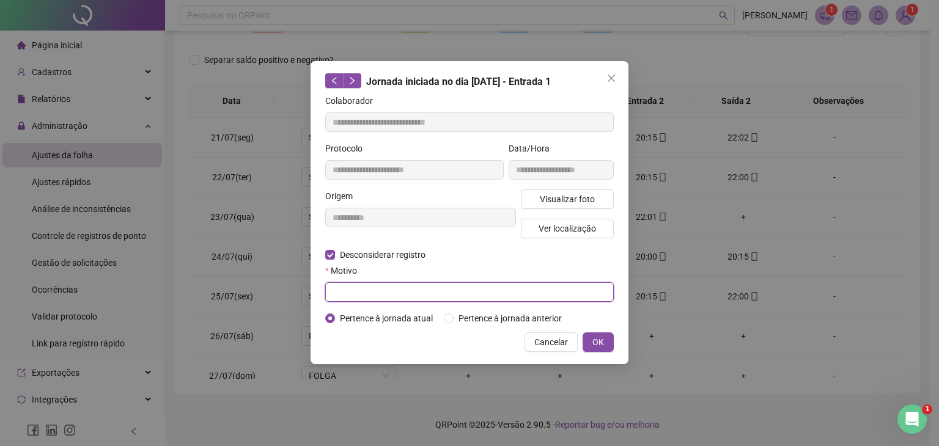
click at [522, 295] on input "text" at bounding box center [469, 292] width 289 height 20
type input "*"
click at [592, 342] on span "OK" at bounding box center [598, 342] width 12 height 13
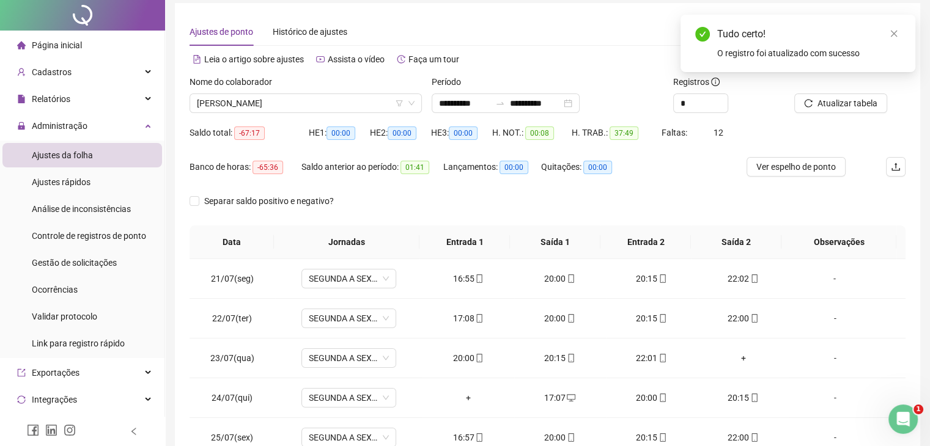
scroll to position [0, 0]
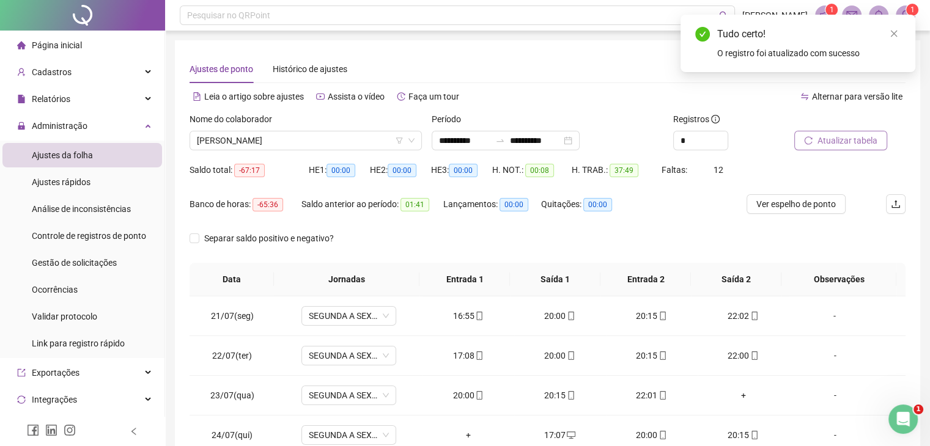
click at [841, 137] on span "Atualizar tabela" at bounding box center [847, 140] width 60 height 13
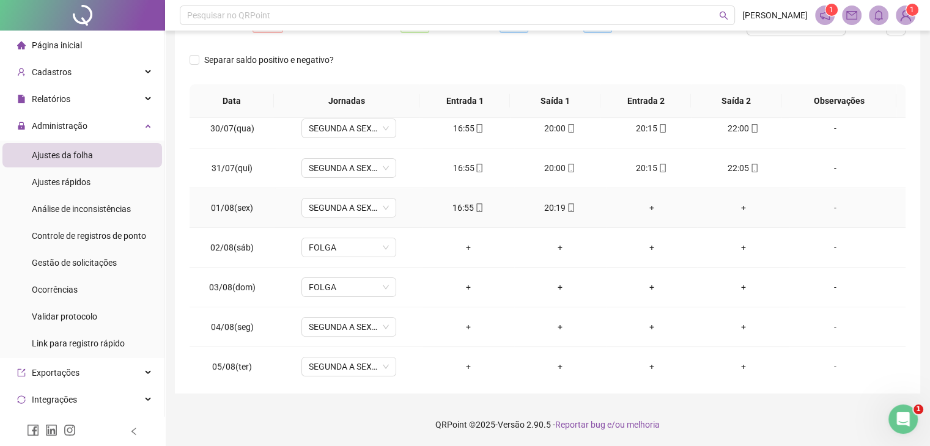
scroll to position [428, 0]
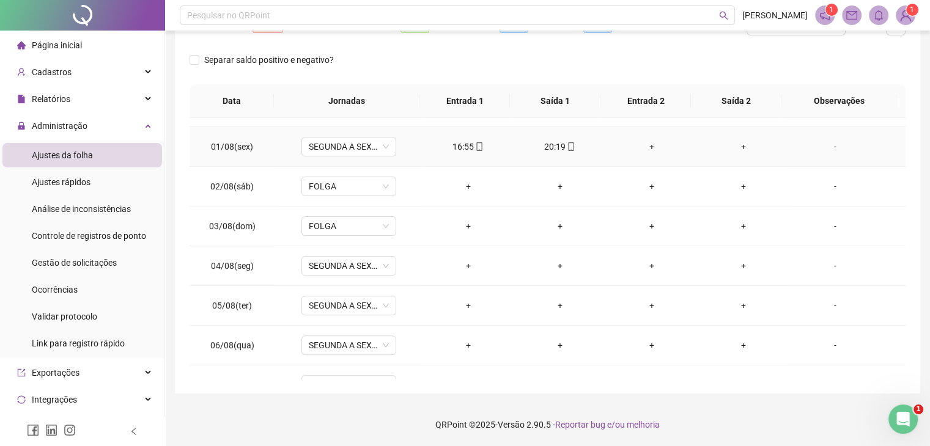
click at [646, 146] on div "+" at bounding box center [652, 146] width 72 height 13
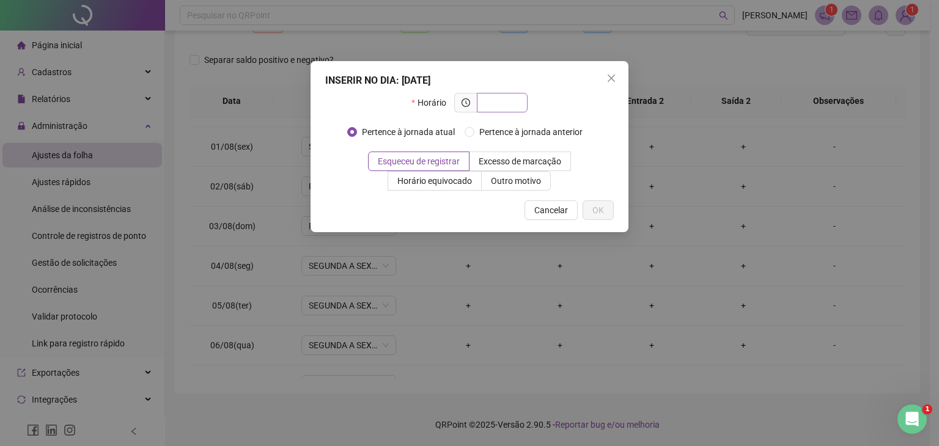
click at [500, 103] on input "text" at bounding box center [501, 102] width 34 height 13
type input "****"
click at [606, 75] on icon "close" at bounding box center [611, 78] width 10 height 10
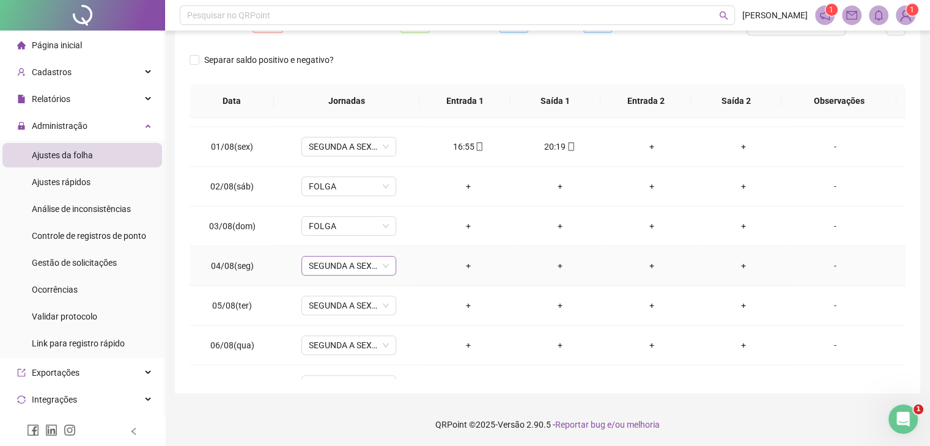
click at [354, 269] on span "SEGUNDA A SEXTA" at bounding box center [349, 266] width 80 height 18
type input "*"
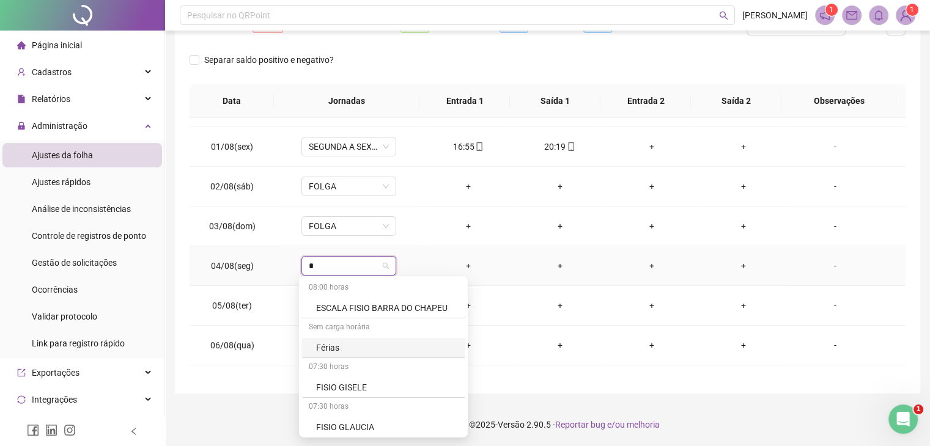
click at [348, 348] on div "Férias" at bounding box center [387, 347] width 142 height 13
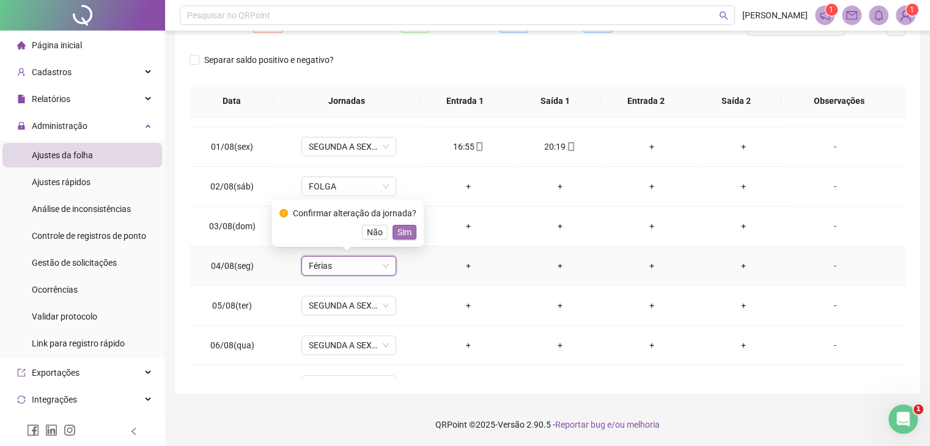
click at [402, 229] on span "Sim" at bounding box center [404, 232] width 14 height 13
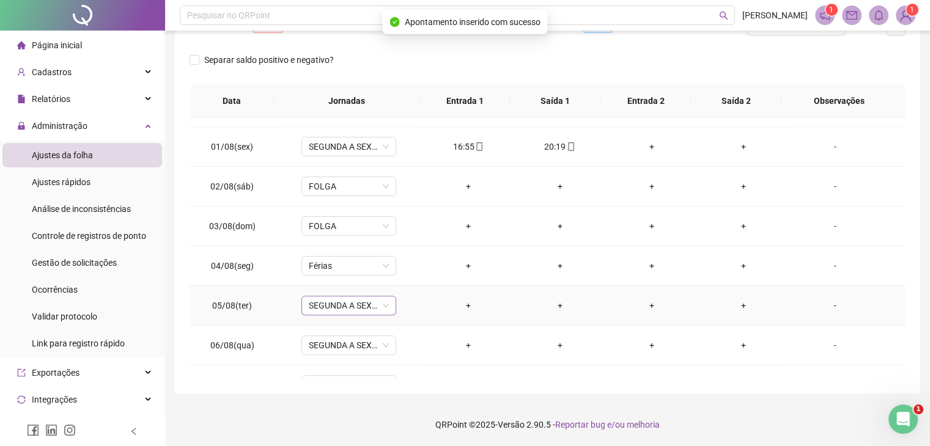
click at [347, 303] on span "SEGUNDA A SEXTA" at bounding box center [349, 306] width 80 height 18
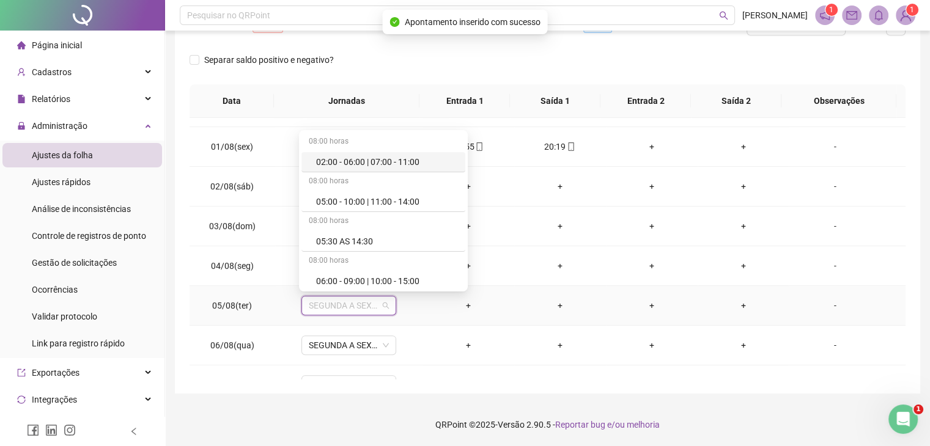
type input "*"
click at [347, 199] on div "Férias" at bounding box center [387, 201] width 142 height 13
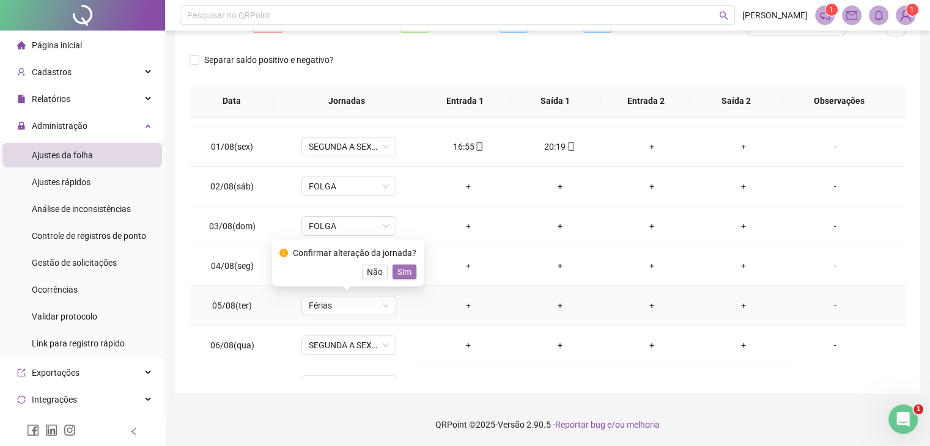
click at [409, 272] on button "Sim" at bounding box center [405, 272] width 24 height 15
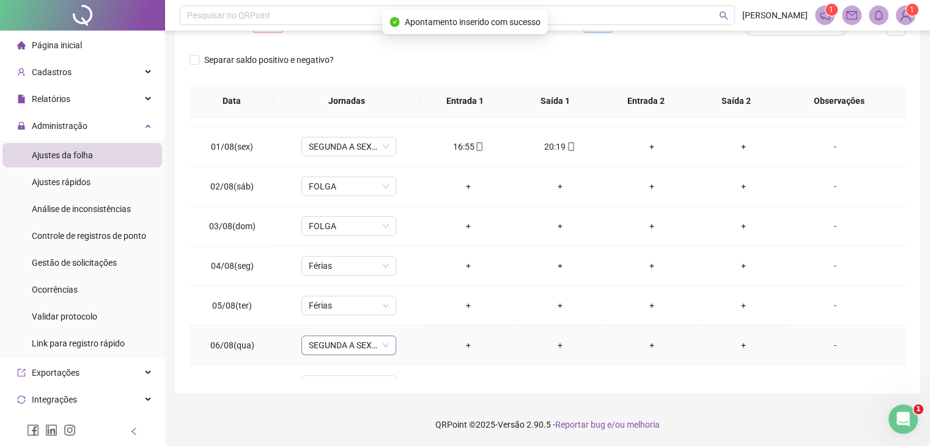
click at [350, 342] on span "SEGUNDA A SEXTA" at bounding box center [349, 345] width 80 height 18
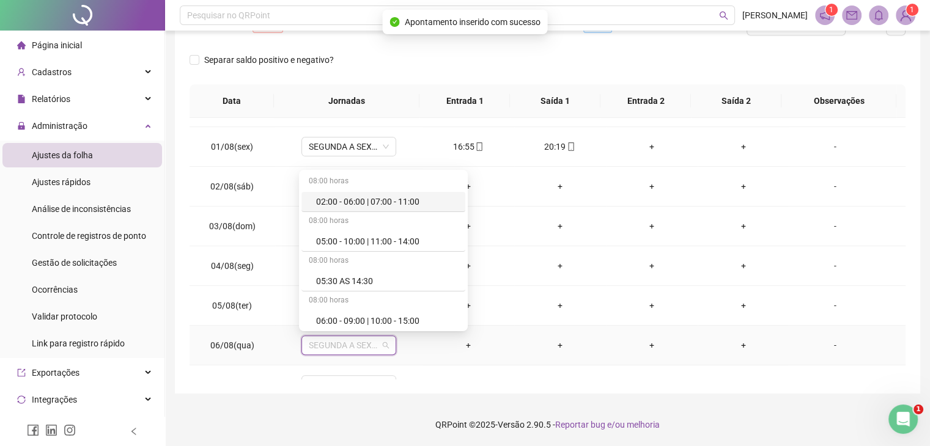
type input "*"
click at [330, 244] on div "Férias" at bounding box center [387, 241] width 142 height 13
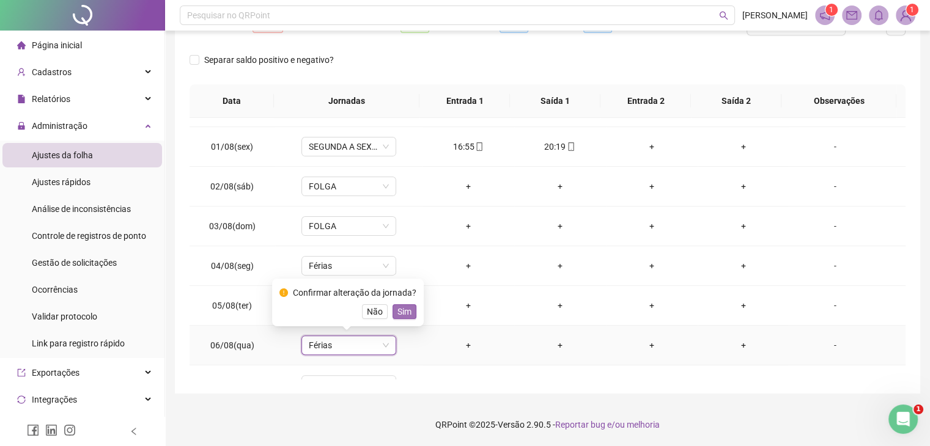
click at [402, 315] on span "Sim" at bounding box center [404, 311] width 14 height 13
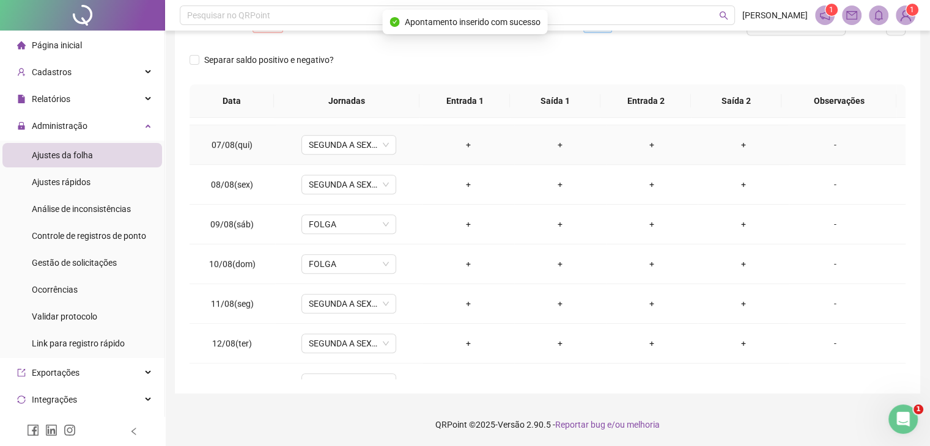
scroll to position [673, 0]
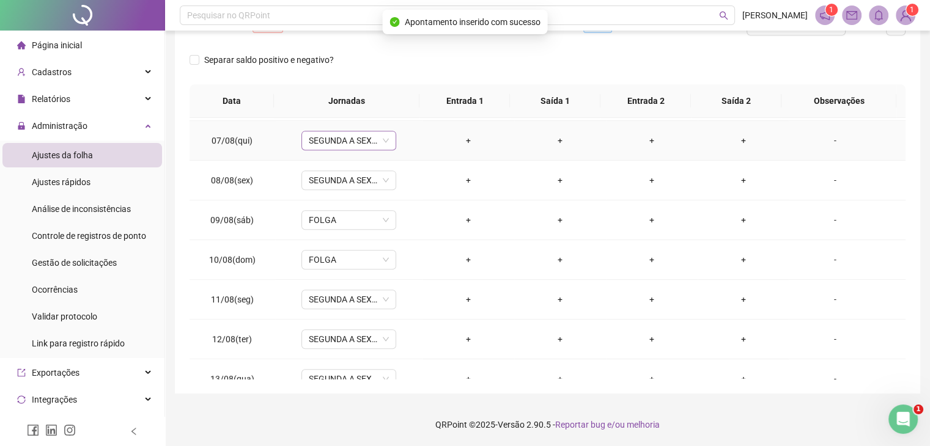
click at [343, 145] on span "SEGUNDA A SEXTA" at bounding box center [349, 140] width 80 height 18
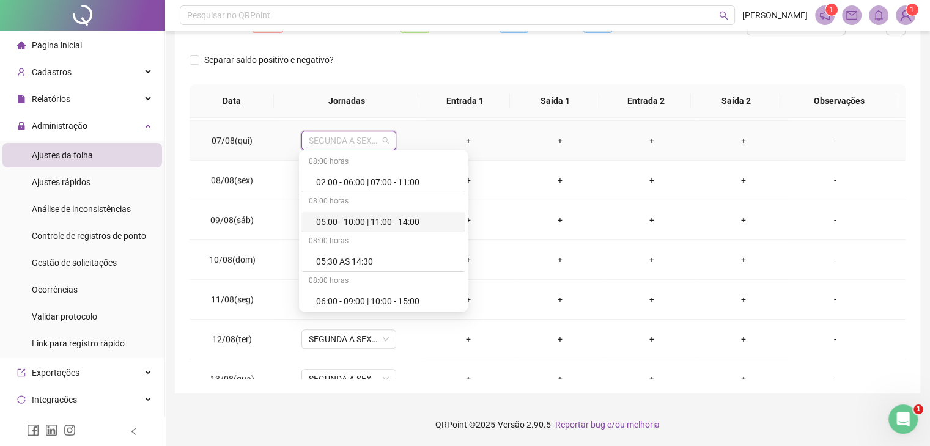
type input "*"
click at [340, 222] on div "Férias" at bounding box center [387, 221] width 142 height 13
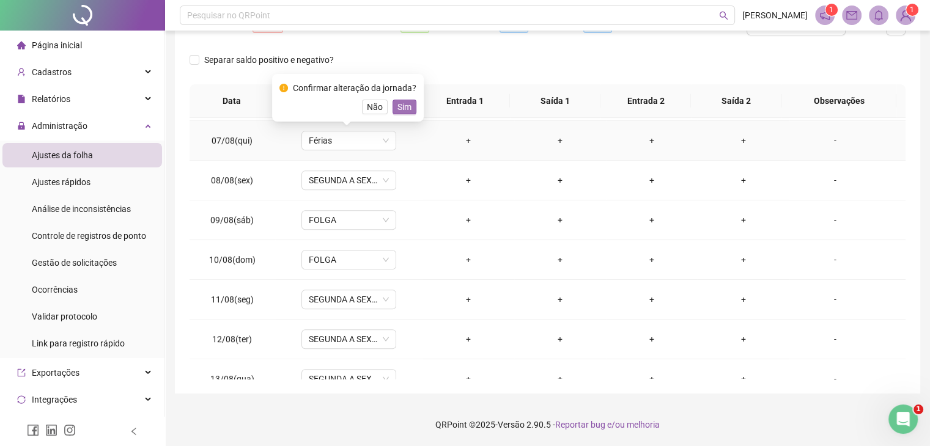
click at [404, 103] on span "Sim" at bounding box center [404, 106] width 14 height 13
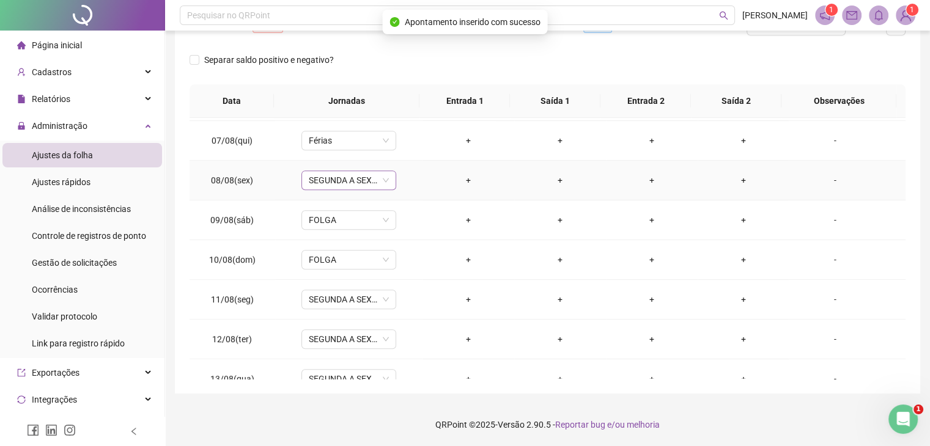
click at [354, 181] on span "SEGUNDA A SEXTA" at bounding box center [349, 180] width 80 height 18
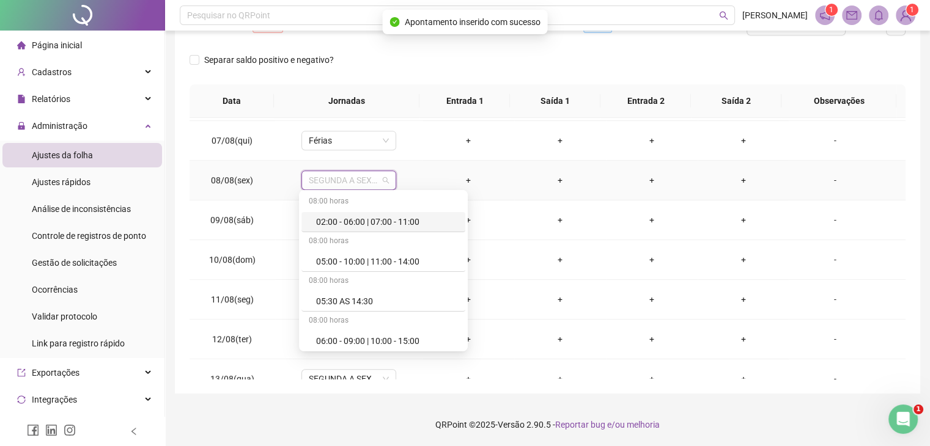
type input "*"
click at [345, 265] on div "Férias" at bounding box center [387, 261] width 142 height 13
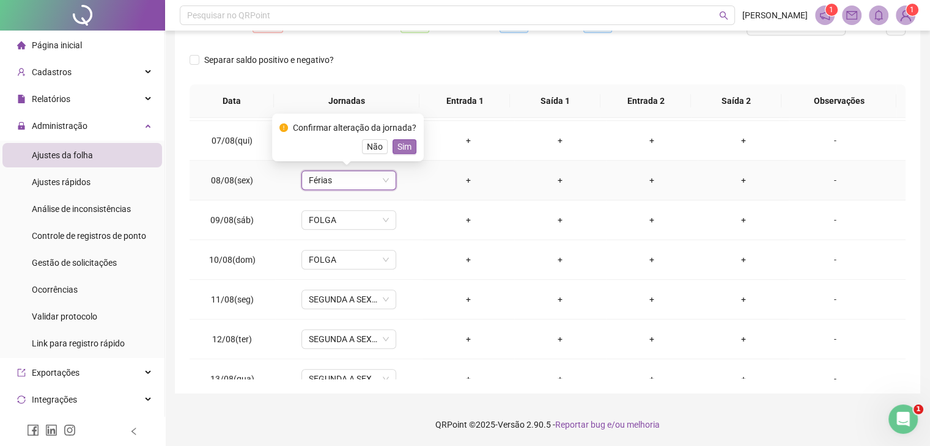
click at [406, 143] on span "Sim" at bounding box center [404, 146] width 14 height 13
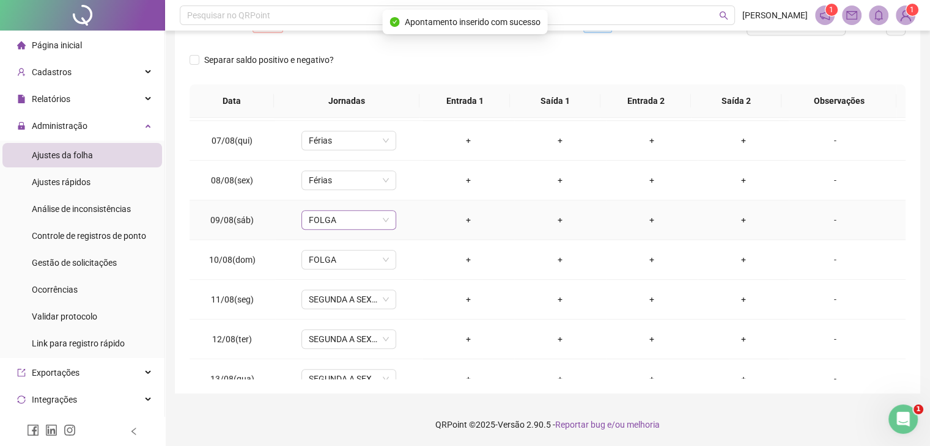
click at [349, 214] on span "FOLGA" at bounding box center [349, 220] width 80 height 18
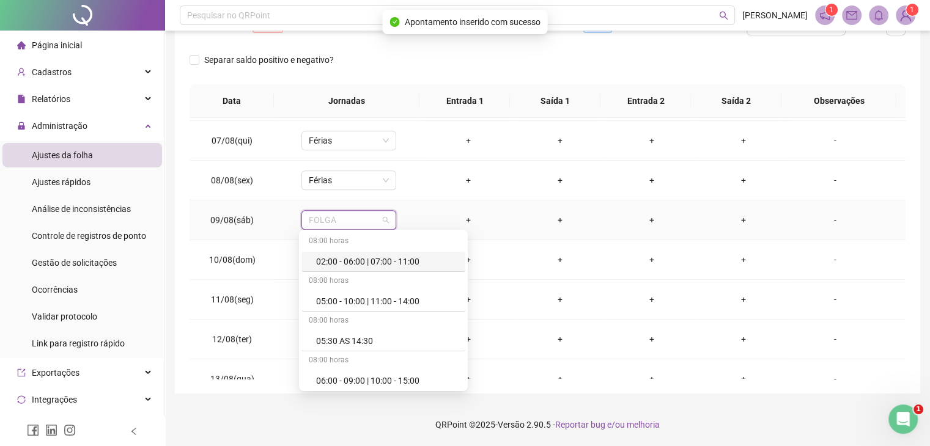
type input "*"
click at [325, 301] on div "Férias" at bounding box center [387, 301] width 142 height 13
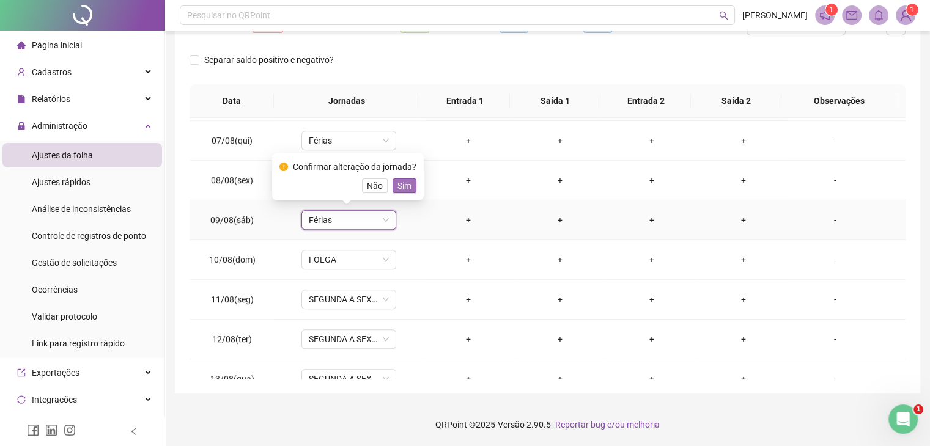
click at [405, 180] on span "Sim" at bounding box center [404, 185] width 14 height 13
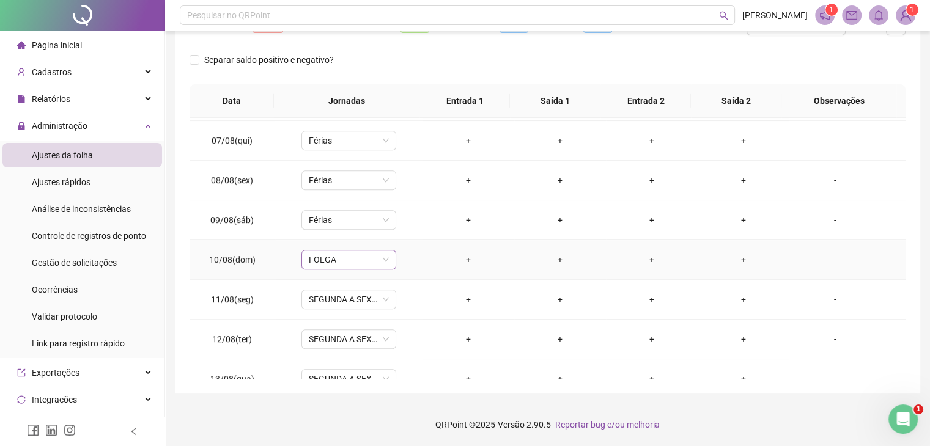
click at [350, 255] on span "FOLGA" at bounding box center [349, 260] width 80 height 18
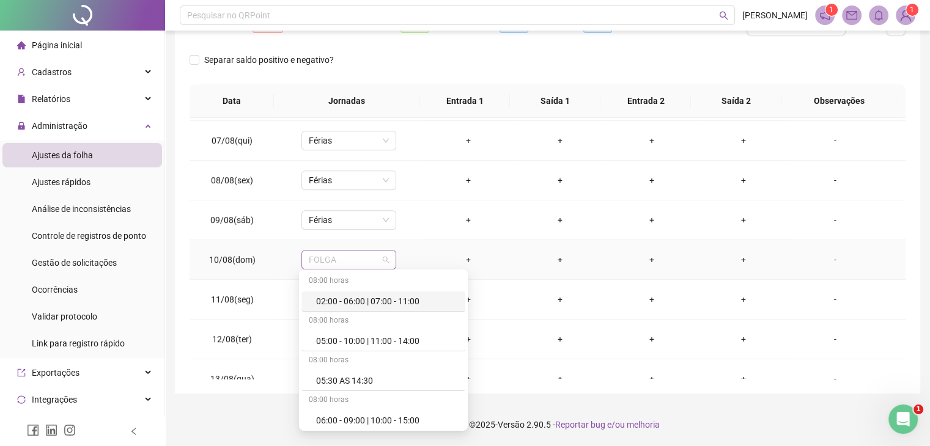
type input "*"
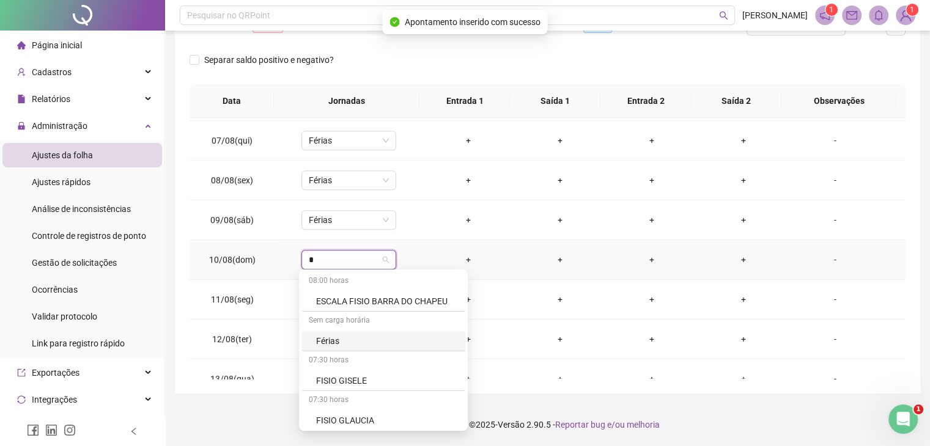
click at [327, 341] on div "Férias" at bounding box center [387, 340] width 142 height 13
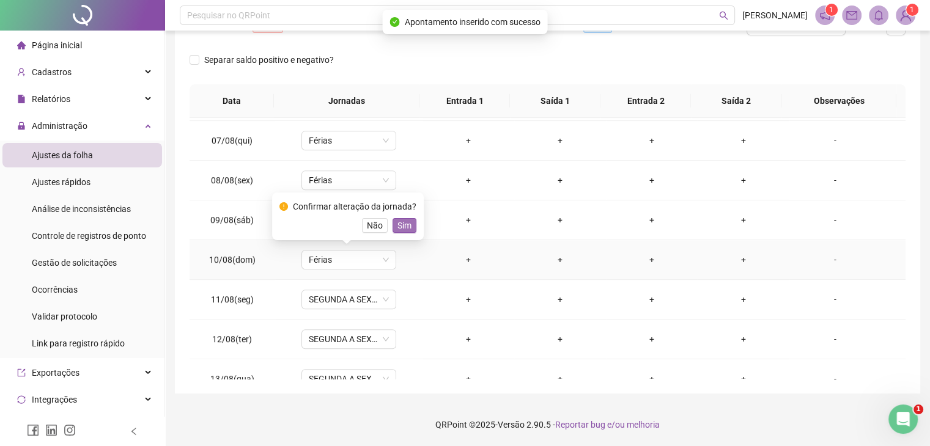
click at [402, 227] on span "Sim" at bounding box center [404, 225] width 14 height 13
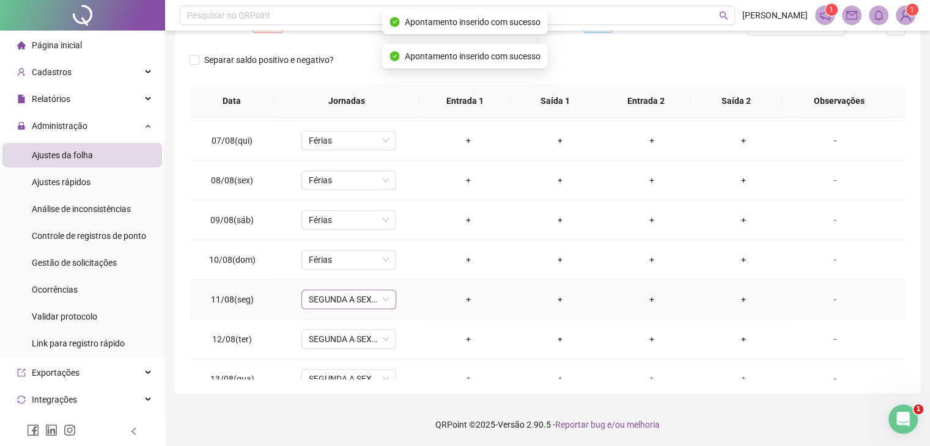
click at [344, 296] on span "SEGUNDA A SEXTA" at bounding box center [349, 299] width 80 height 18
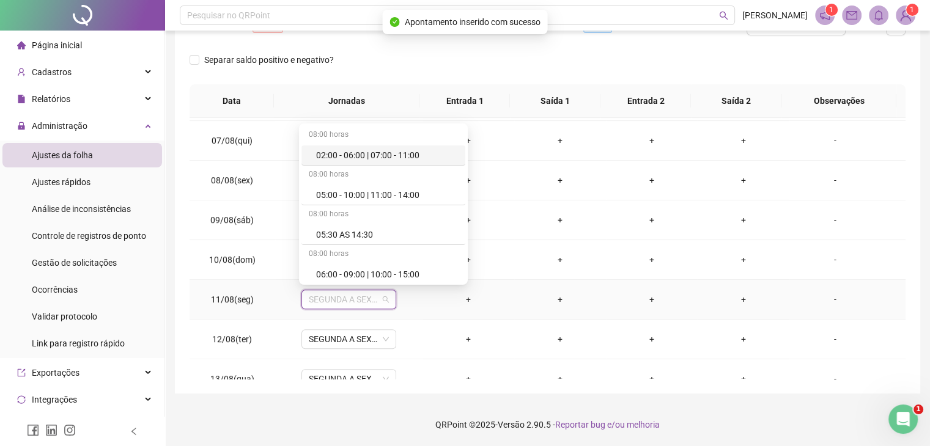
type input "*"
click at [352, 191] on div "Férias" at bounding box center [387, 194] width 142 height 13
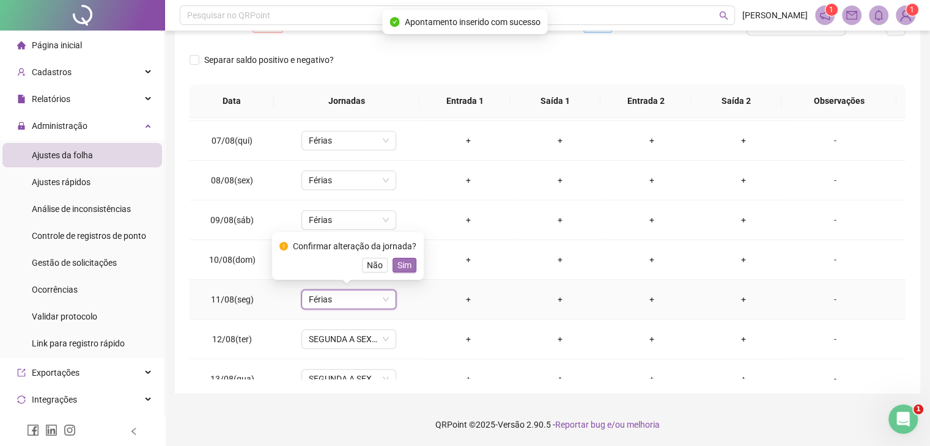
click at [406, 266] on span "Sim" at bounding box center [404, 265] width 14 height 13
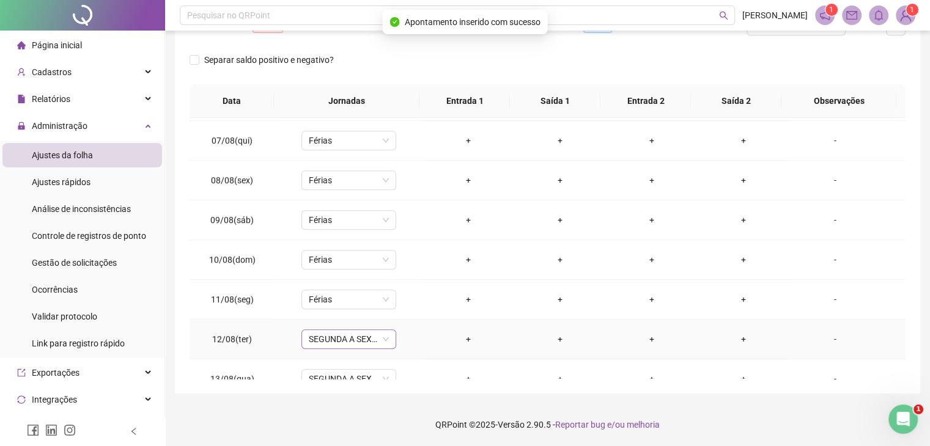
click at [380, 333] on span "SEGUNDA A SEXTA" at bounding box center [349, 339] width 80 height 18
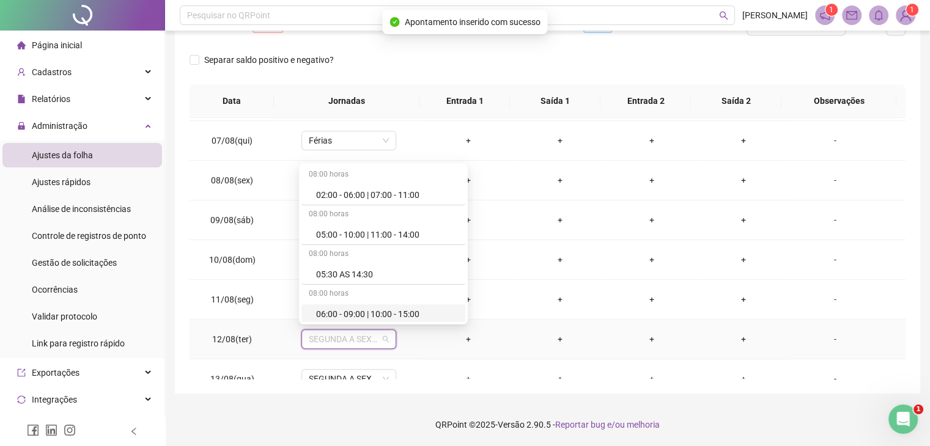
type input "*"
click at [323, 234] on div "Férias" at bounding box center [387, 234] width 142 height 13
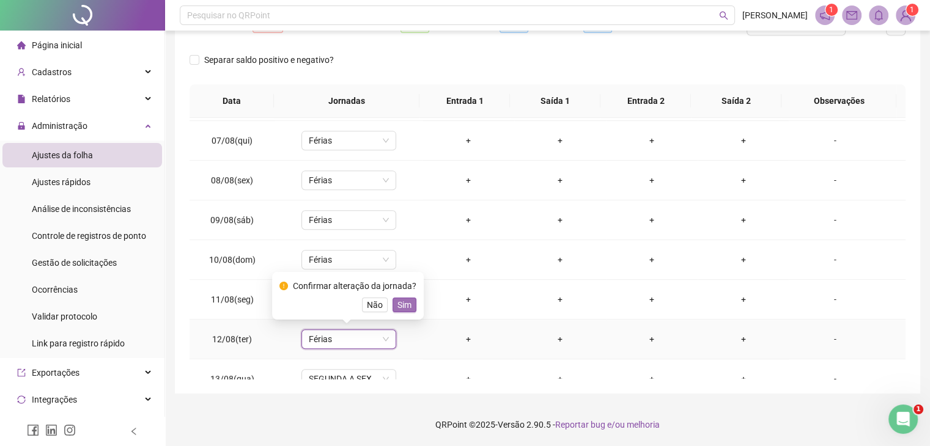
click at [402, 309] on span "Sim" at bounding box center [404, 304] width 14 height 13
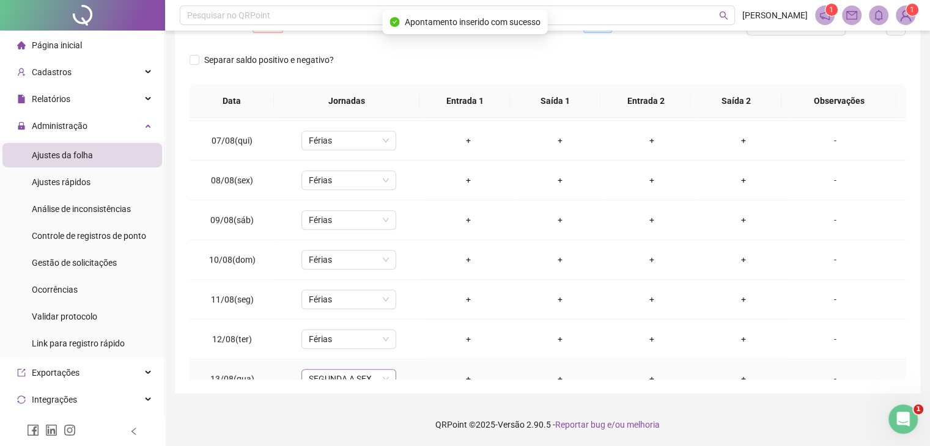
click at [352, 372] on span "SEGUNDA A SEXTA" at bounding box center [349, 379] width 80 height 18
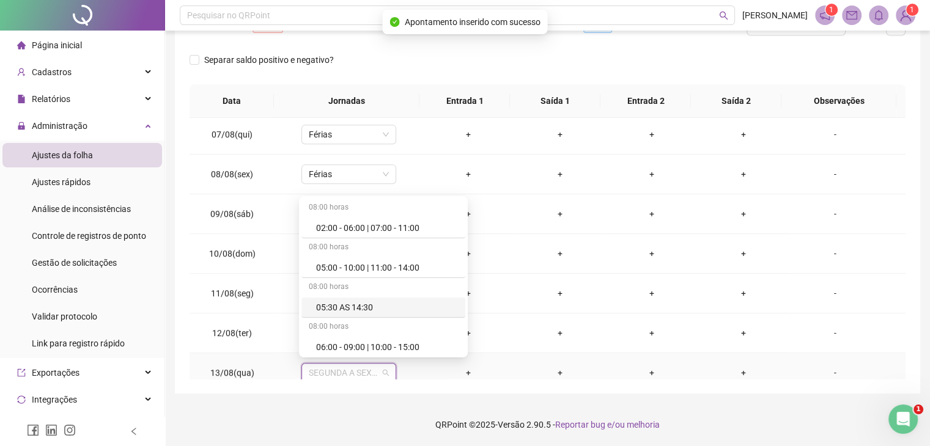
type input "*"
click at [328, 270] on div "Férias" at bounding box center [387, 267] width 142 height 13
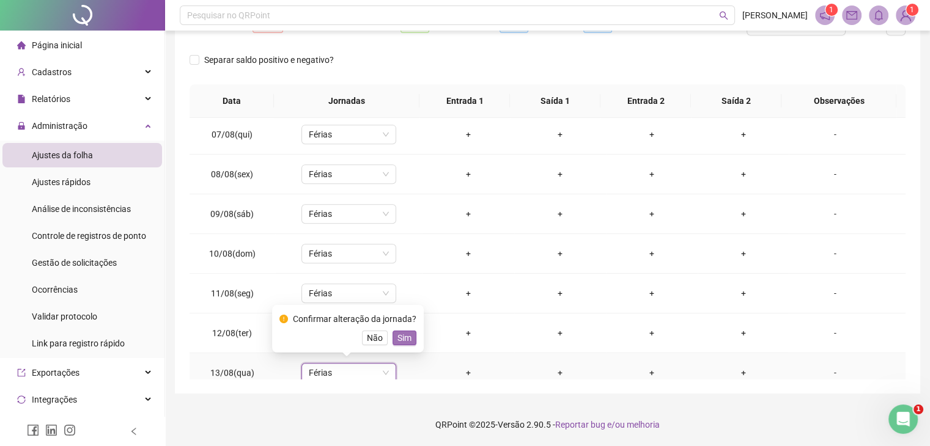
click at [408, 339] on span "Sim" at bounding box center [404, 337] width 14 height 13
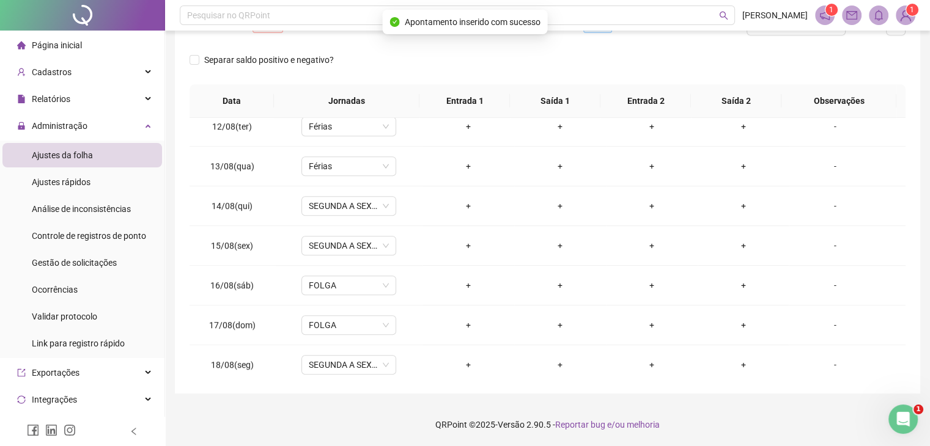
scroll to position [923, 0]
click at [350, 171] on span "SEGUNDA A SEXTA" at bounding box center [349, 168] width 80 height 18
type input "*"
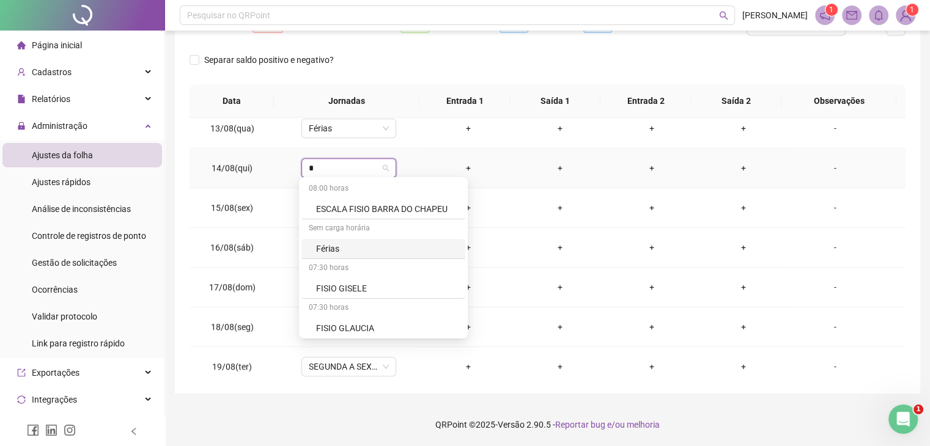
click at [344, 246] on div "Férias" at bounding box center [387, 248] width 142 height 13
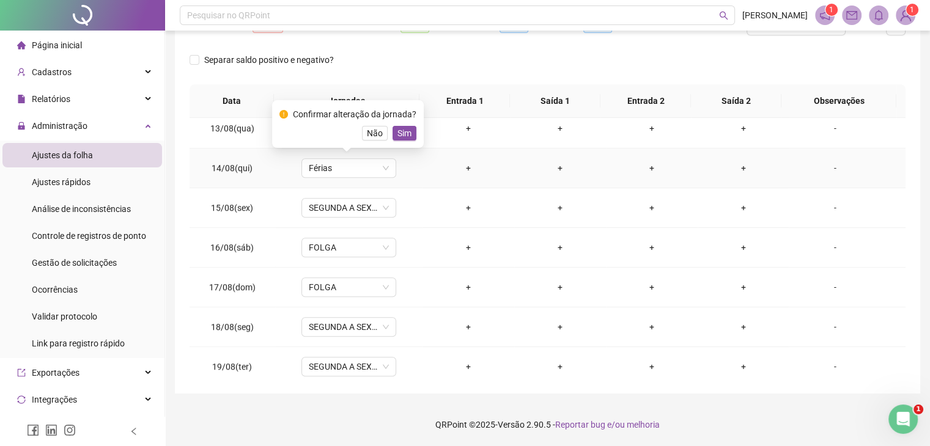
click at [401, 123] on div "Confirmar alteração da jornada? Não Sim" at bounding box center [347, 124] width 137 height 33
click at [399, 128] on span "Sim" at bounding box center [404, 133] width 14 height 13
click at [402, 134] on td "Férias" at bounding box center [348, 129] width 147 height 40
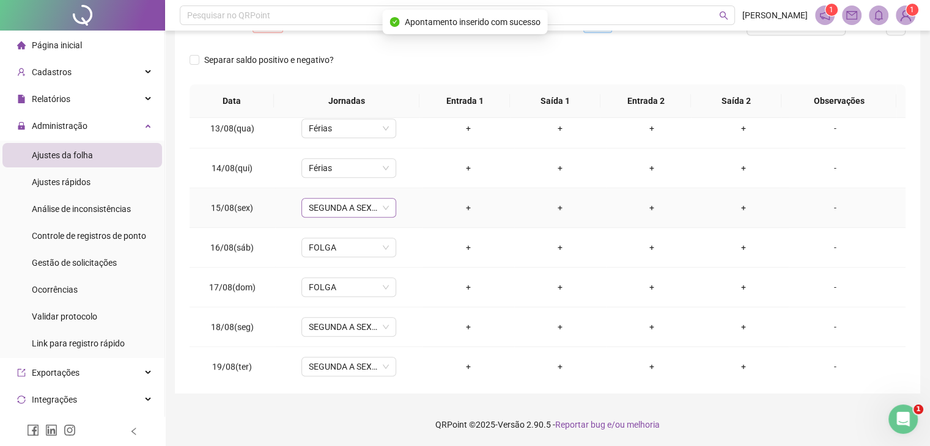
click at [351, 208] on span "SEGUNDA A SEXTA" at bounding box center [349, 208] width 80 height 18
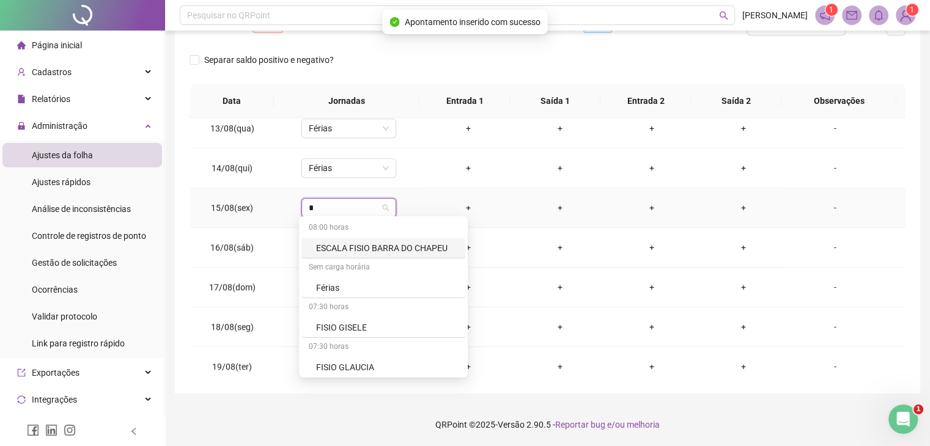
type input "*"
click at [337, 289] on div "Férias" at bounding box center [387, 287] width 142 height 13
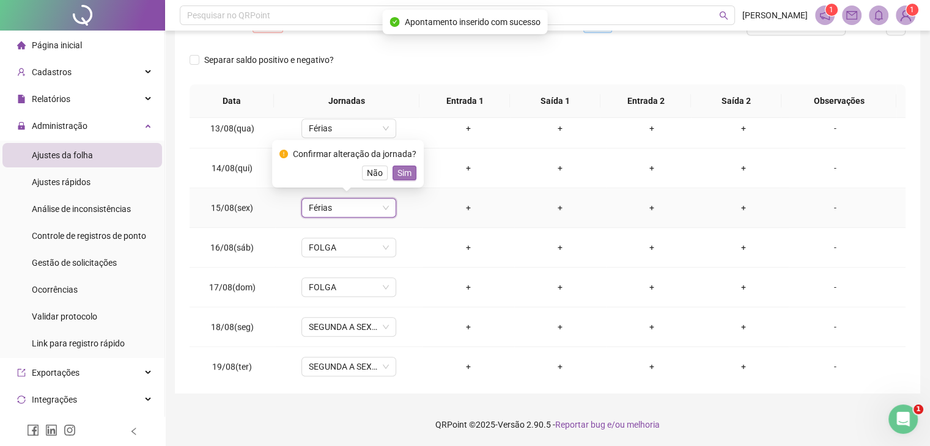
click at [402, 174] on span "Sim" at bounding box center [404, 172] width 14 height 13
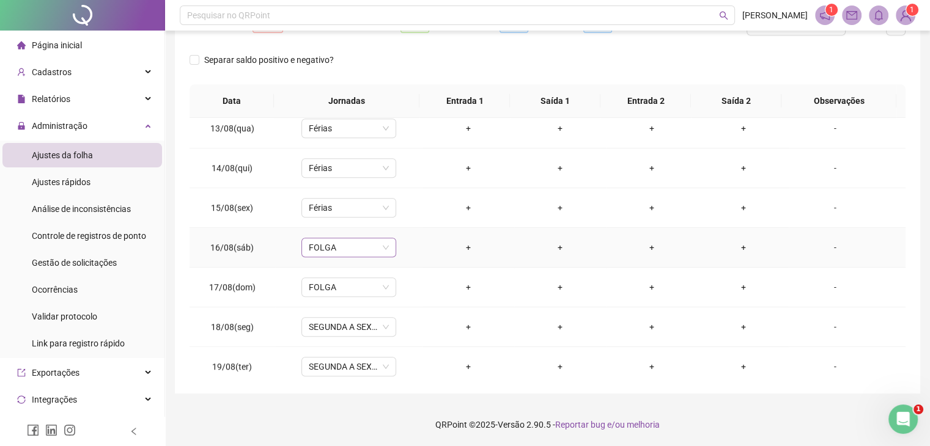
click at [340, 241] on span "FOLGA" at bounding box center [349, 247] width 80 height 18
type input "*"
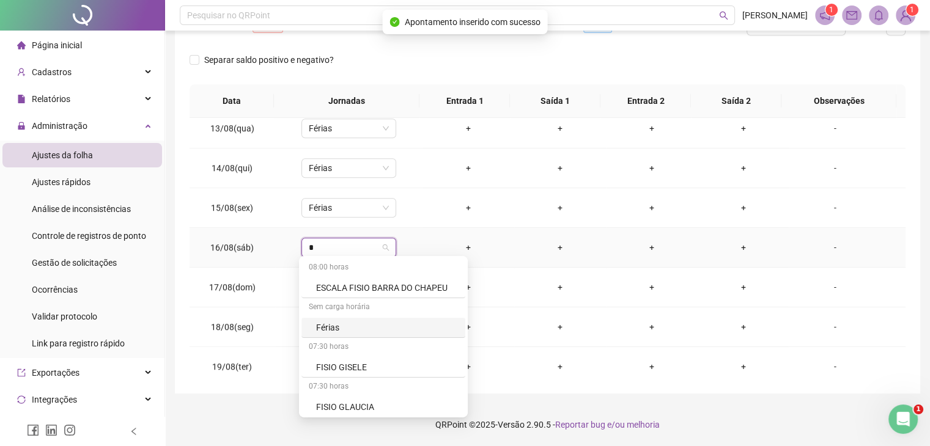
click at [335, 326] on div "Férias" at bounding box center [387, 327] width 142 height 13
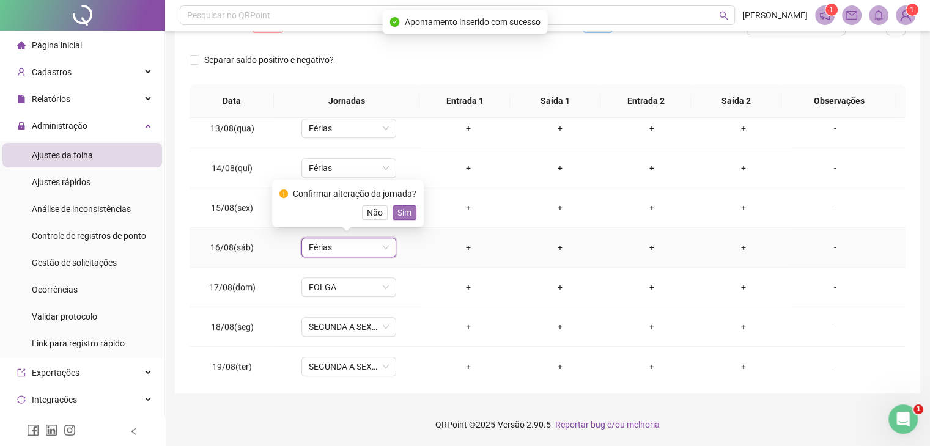
click at [408, 208] on span "Sim" at bounding box center [404, 212] width 14 height 13
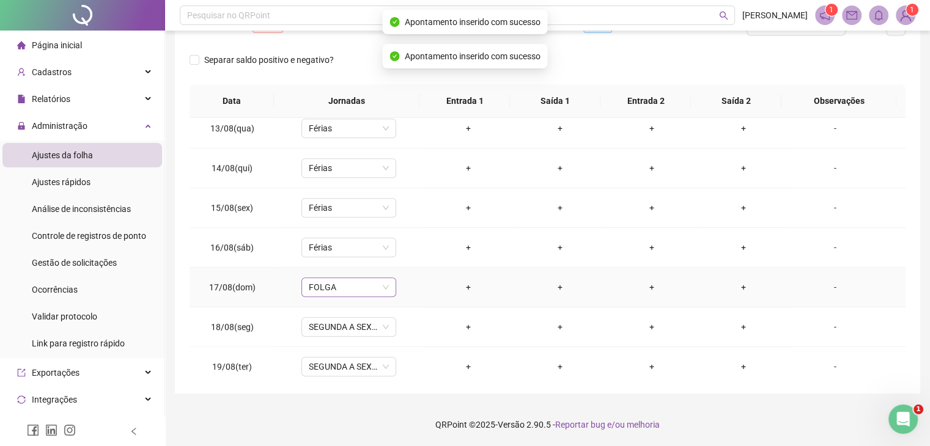
click at [352, 284] on span "FOLGA" at bounding box center [349, 287] width 80 height 18
type input "*"
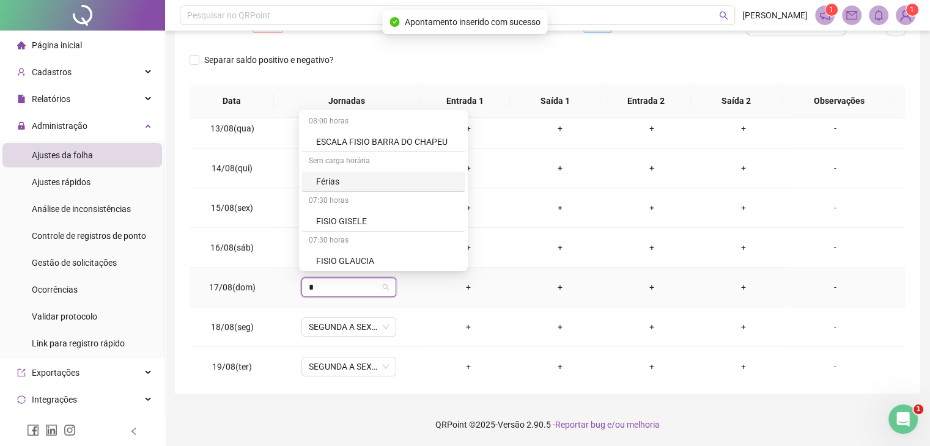
click at [330, 181] on div "Férias" at bounding box center [387, 181] width 142 height 13
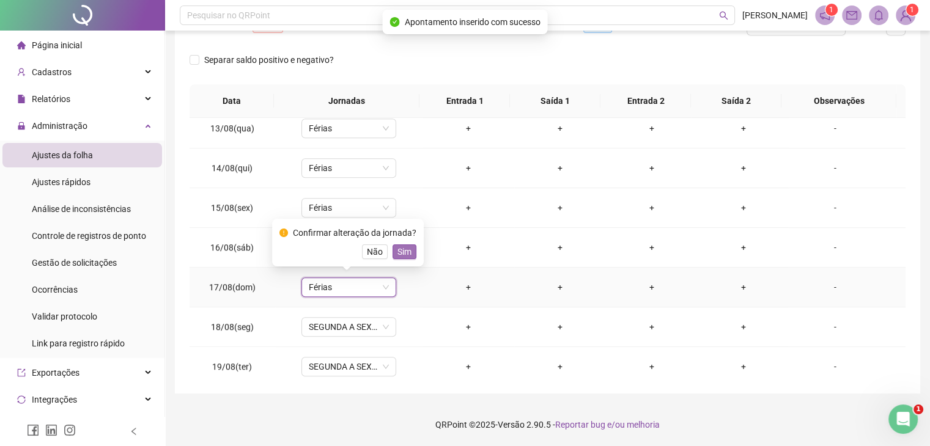
click at [400, 245] on span "Sim" at bounding box center [404, 251] width 14 height 13
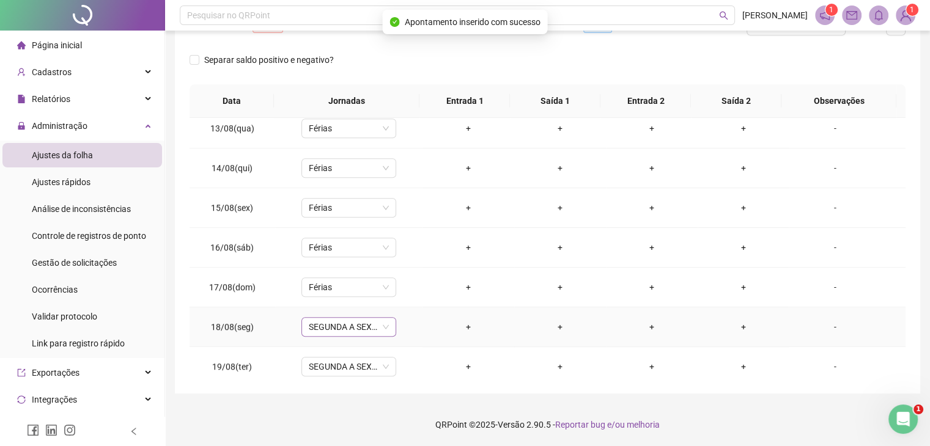
click at [344, 325] on span "SEGUNDA A SEXTA" at bounding box center [349, 327] width 80 height 18
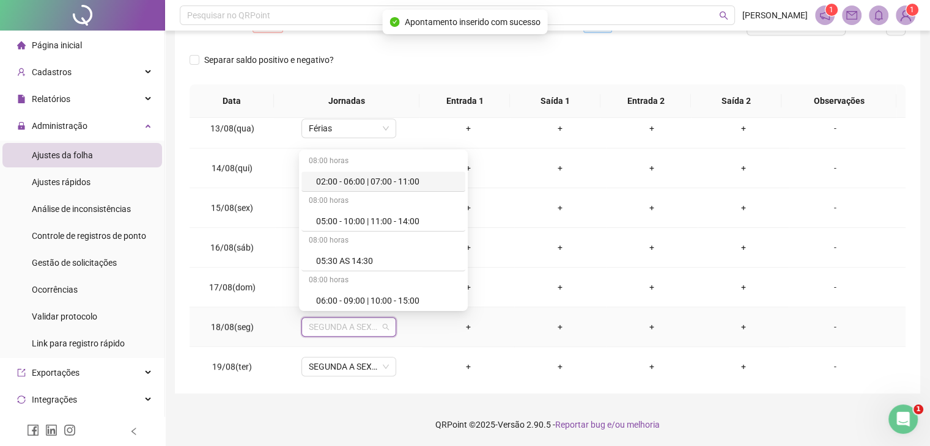
type input "*"
click at [333, 225] on div "Férias" at bounding box center [387, 221] width 142 height 13
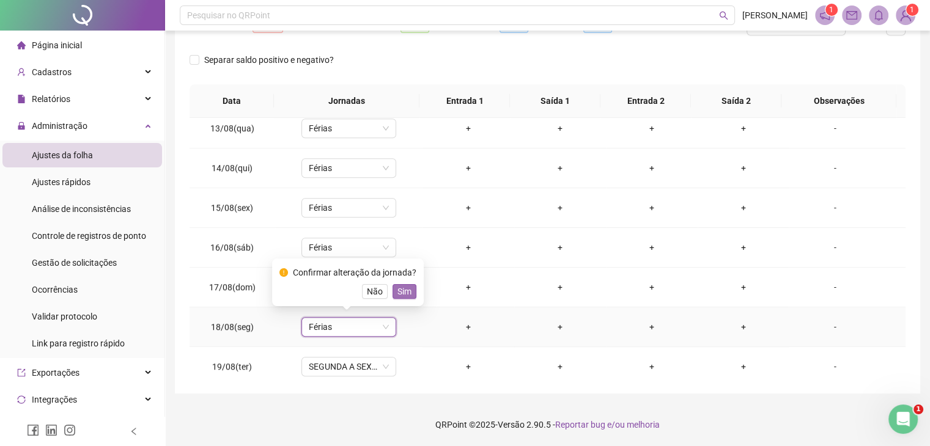
click at [407, 291] on span "Sim" at bounding box center [404, 291] width 14 height 13
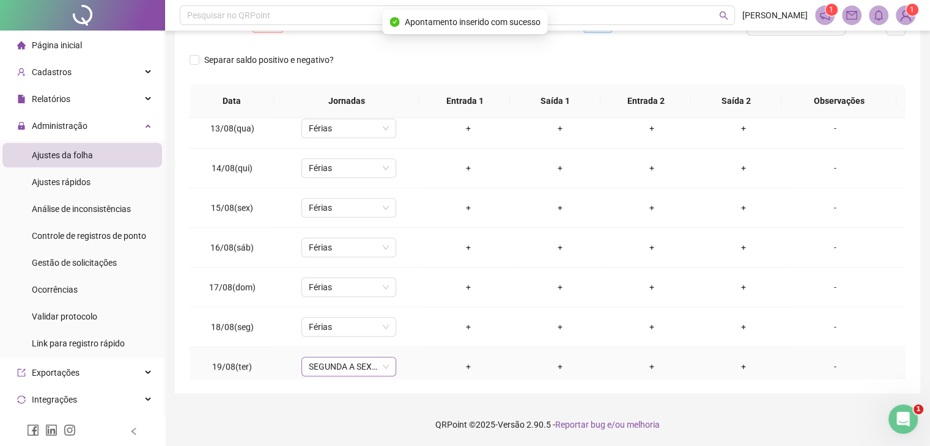
click at [356, 365] on span "SEGUNDA A SEXTA" at bounding box center [349, 367] width 80 height 18
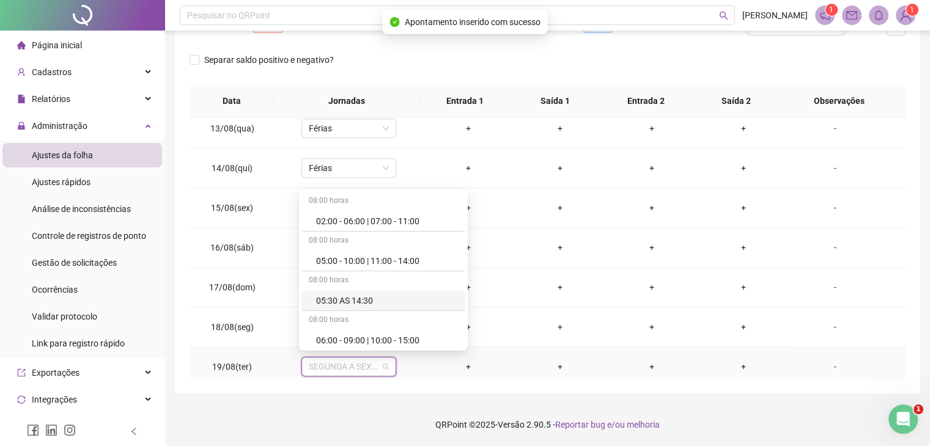
type input "*"
click at [336, 257] on div "Férias" at bounding box center [387, 260] width 142 height 13
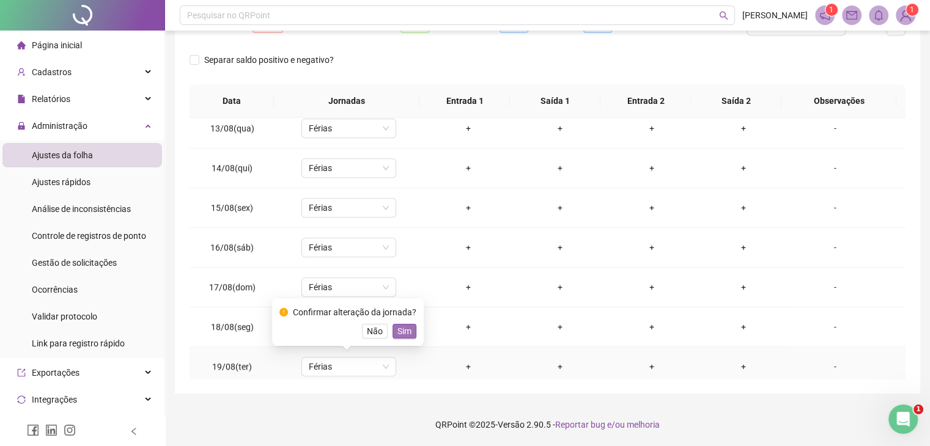
click at [408, 333] on span "Sim" at bounding box center [404, 331] width 14 height 13
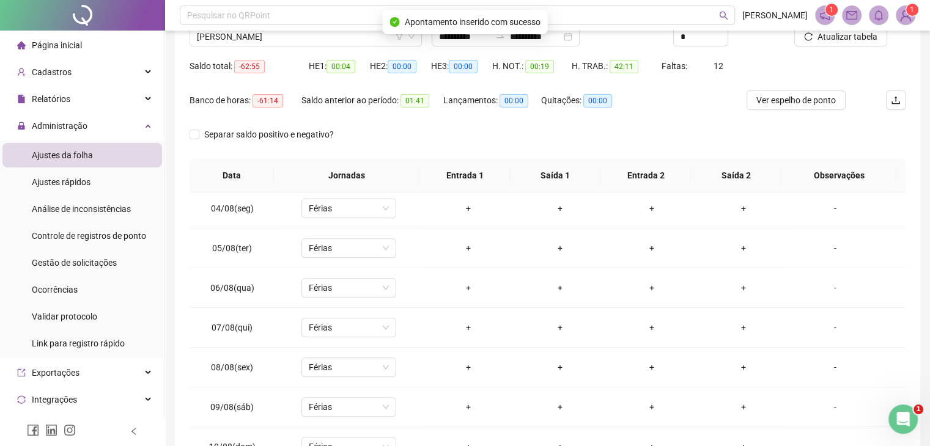
scroll to position [0, 0]
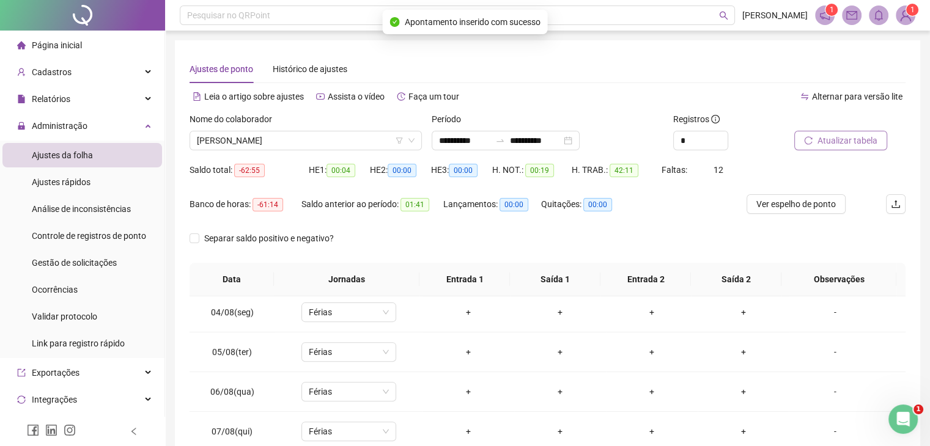
click at [816, 140] on button "Atualizar tabela" at bounding box center [840, 141] width 93 height 20
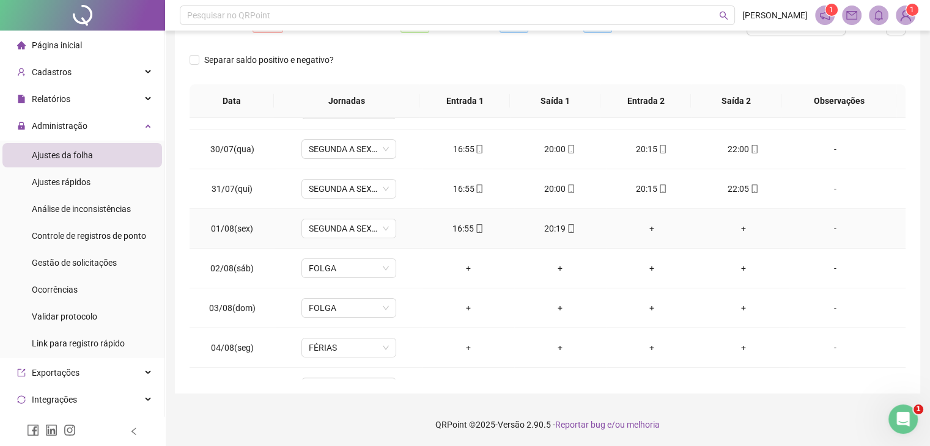
scroll to position [367, 0]
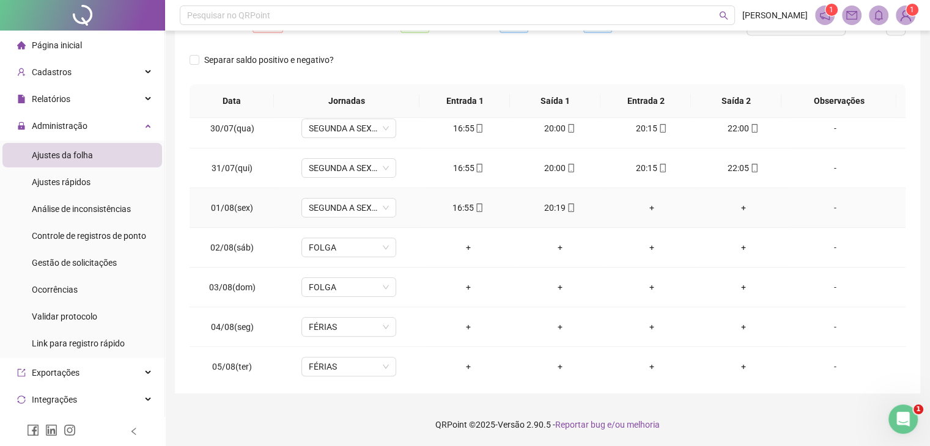
click at [640, 208] on div "+" at bounding box center [652, 207] width 72 height 13
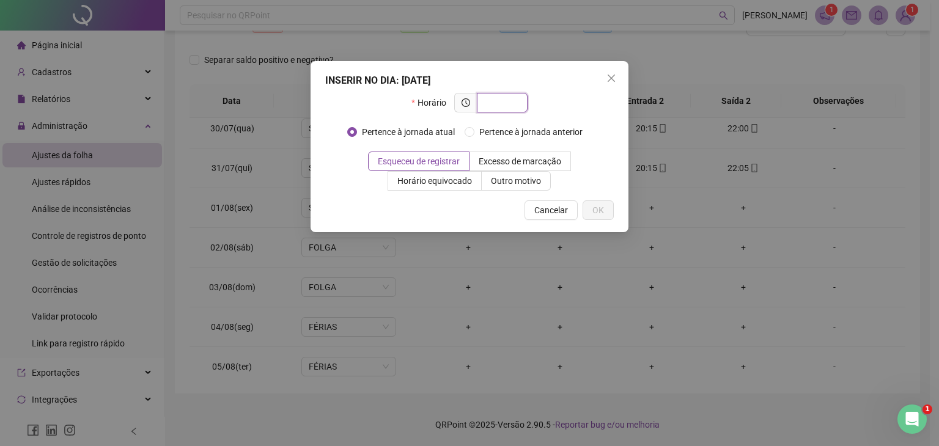
click at [516, 101] on input "text" at bounding box center [501, 102] width 34 height 13
type input "*****"
click at [592, 209] on button "OK" at bounding box center [598, 211] width 31 height 20
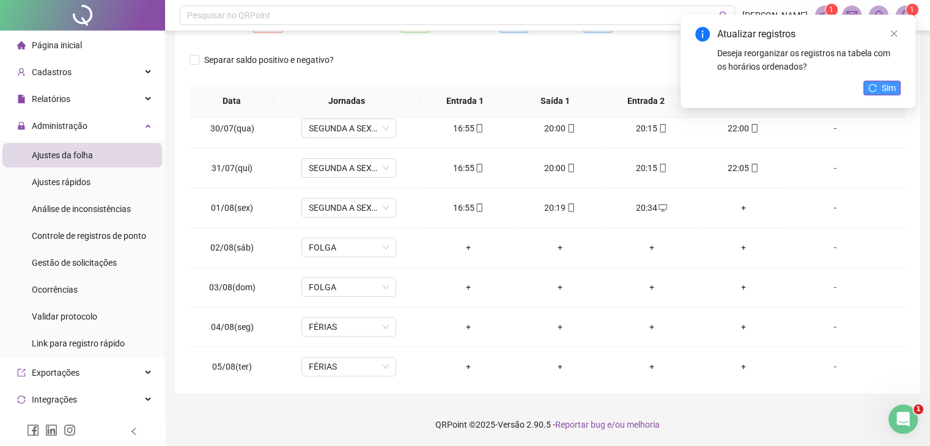
click at [883, 91] on span "Sim" at bounding box center [889, 87] width 14 height 13
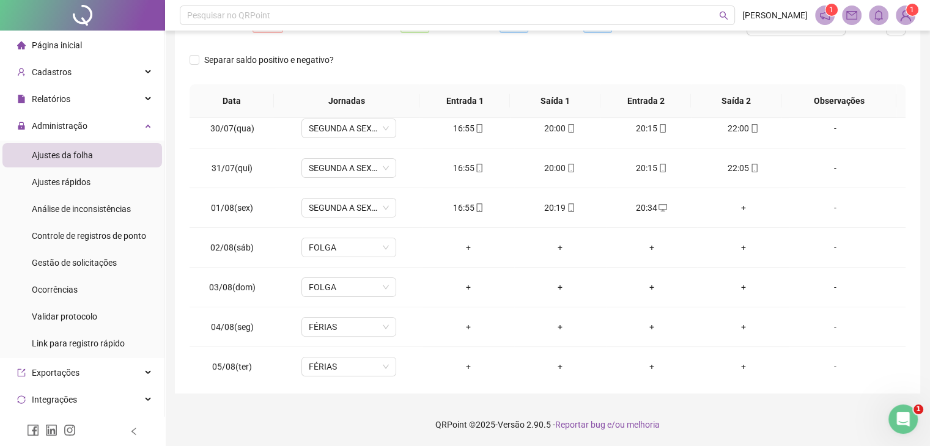
scroll to position [0, 0]
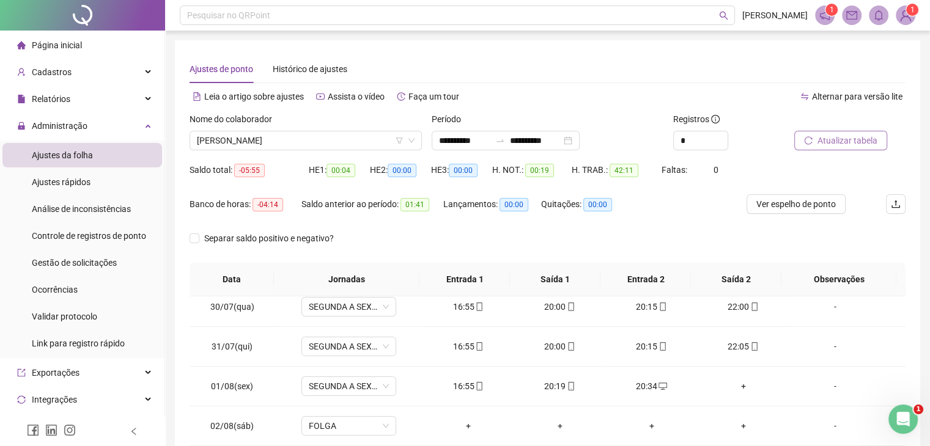
click at [861, 138] on span "Atualizar tabela" at bounding box center [847, 140] width 60 height 13
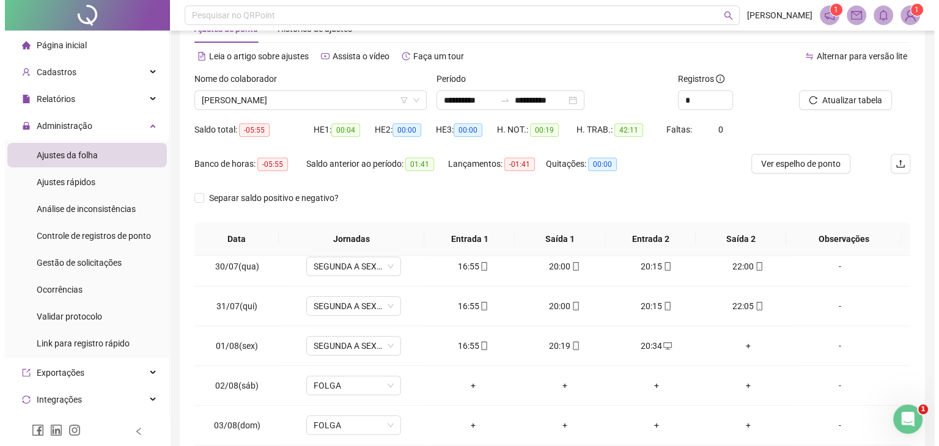
scroll to position [122, 0]
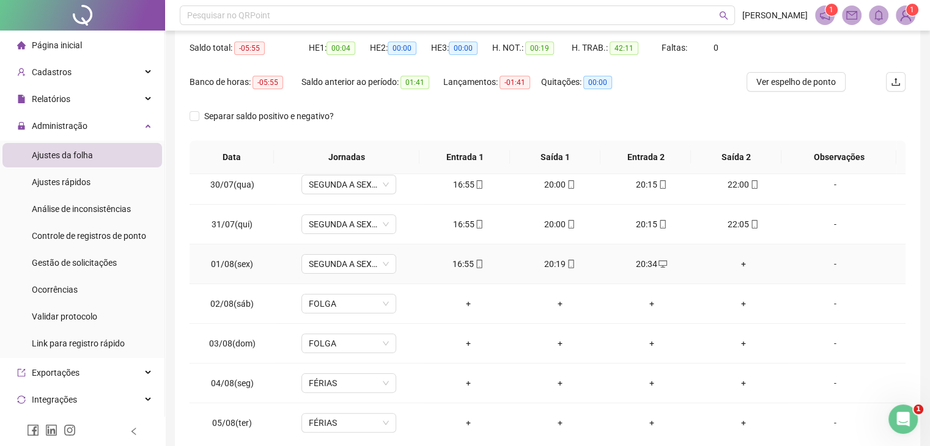
click at [816, 262] on div "-" at bounding box center [834, 263] width 72 height 13
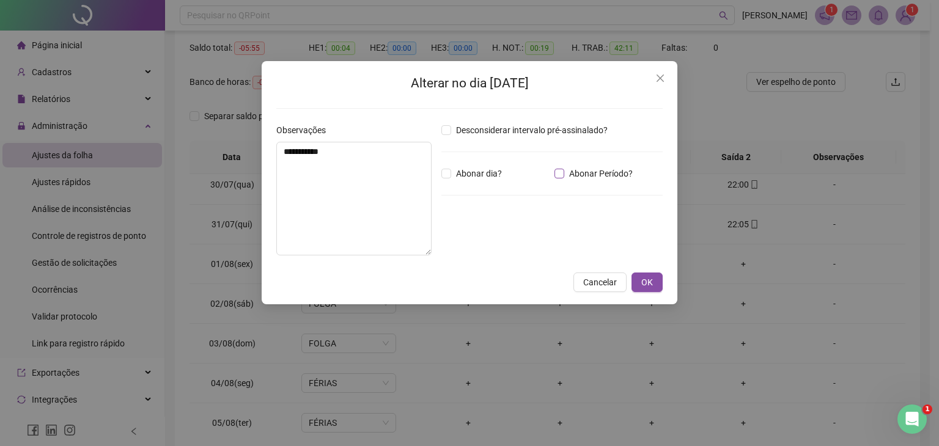
click at [565, 169] on span "Abonar Período?" at bounding box center [600, 173] width 73 height 13
click at [473, 238] on input "*****" at bounding box center [473, 241] width 49 height 15
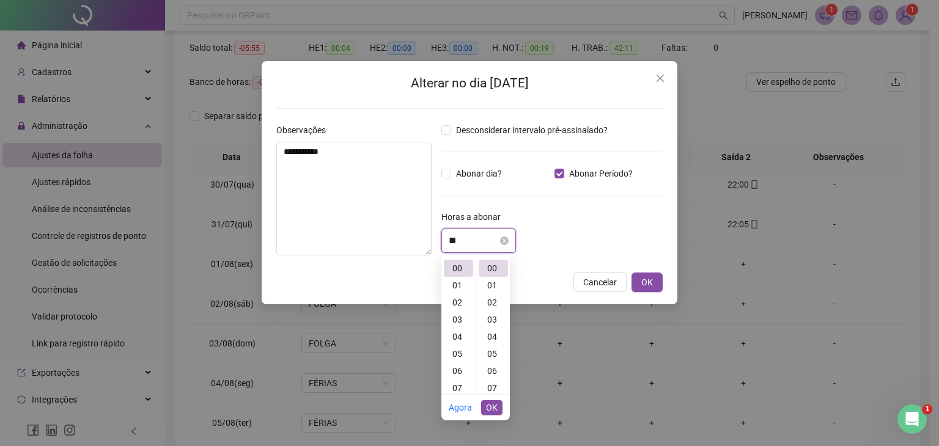
type input "*"
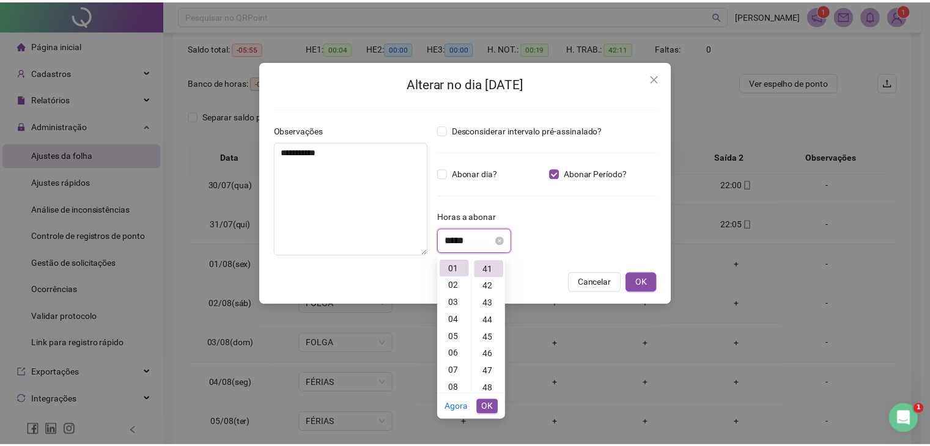
scroll to position [702, 0]
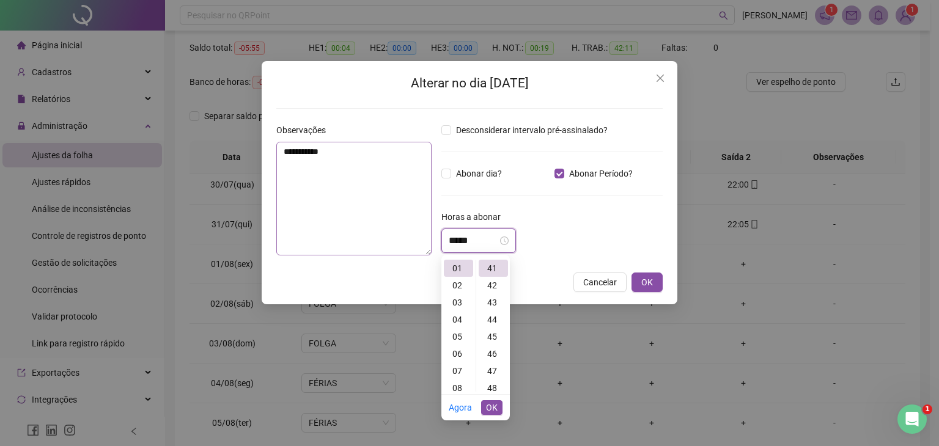
type input "*****"
click at [371, 174] on textarea "**********" at bounding box center [353, 199] width 155 height 114
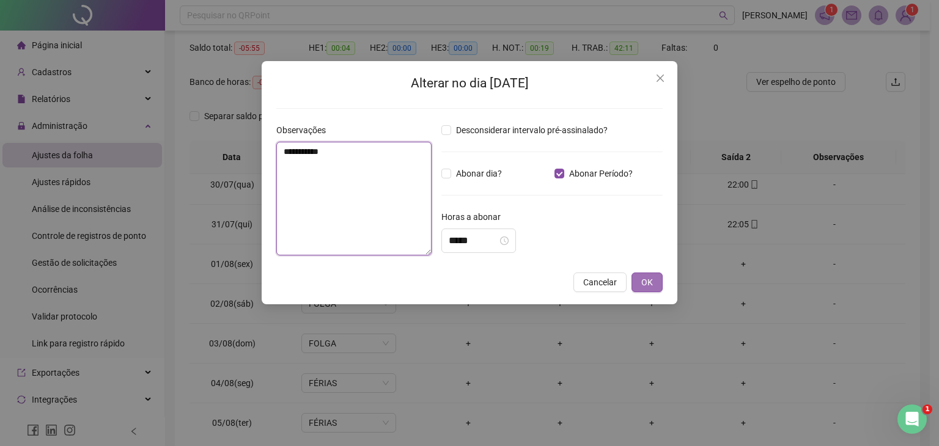
type textarea "**********"
click at [646, 282] on span "OK" at bounding box center [647, 282] width 12 height 13
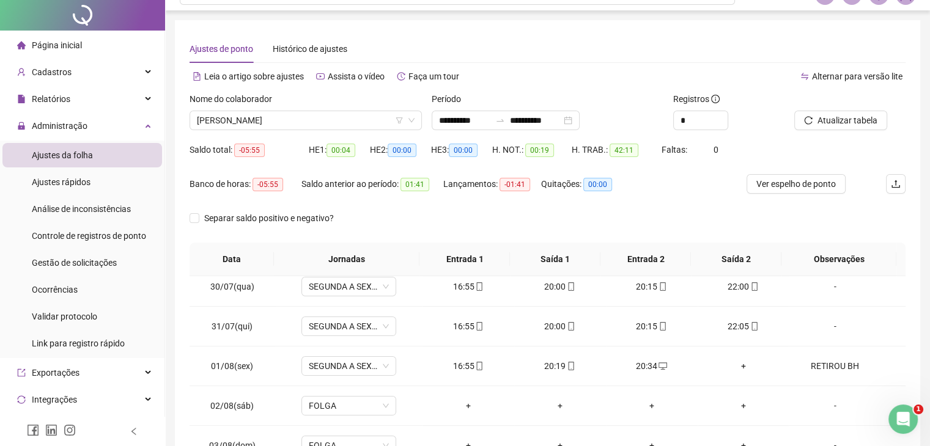
scroll to position [0, 0]
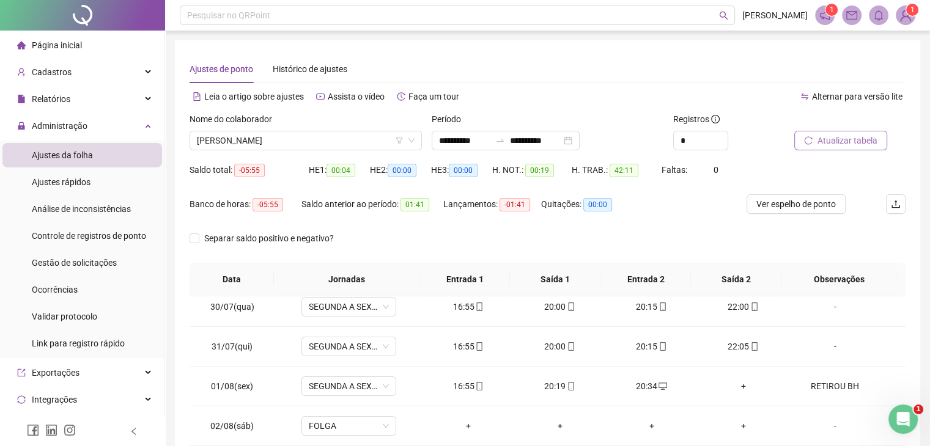
click at [820, 137] on span "Atualizar tabela" at bounding box center [847, 140] width 60 height 13
click at [820, 137] on body "**********" at bounding box center [465, 223] width 930 height 446
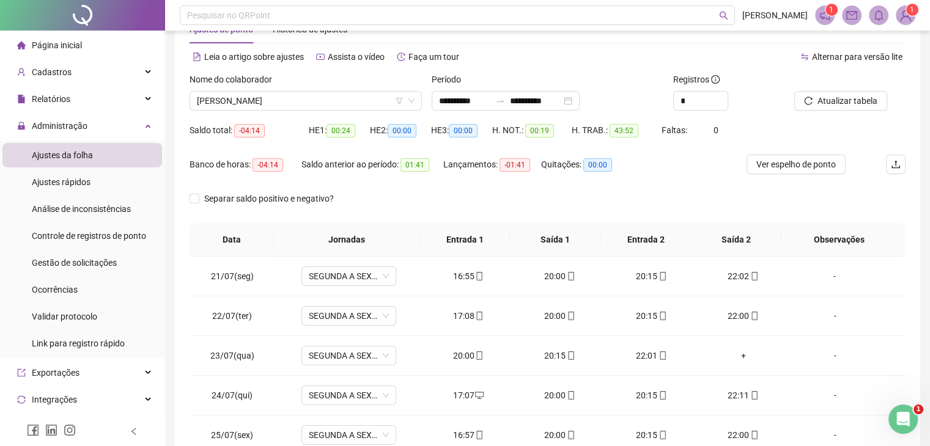
scroll to position [61, 0]
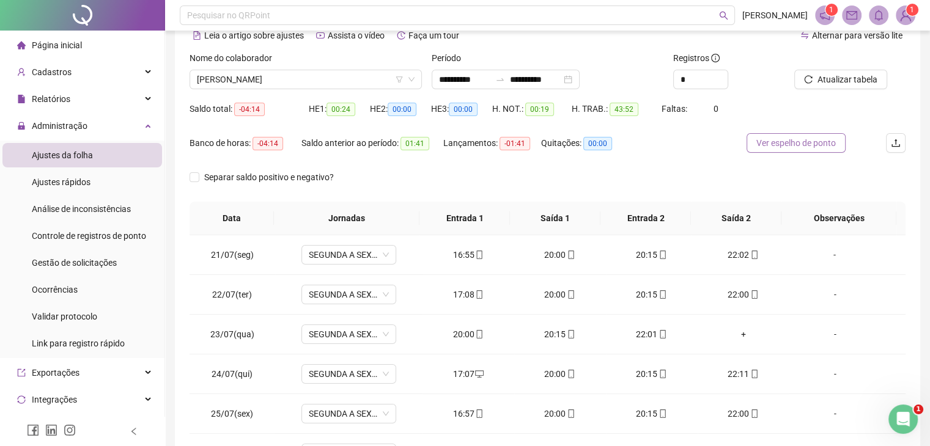
click at [784, 144] on span "Ver espelho de ponto" at bounding box center [795, 142] width 79 height 13
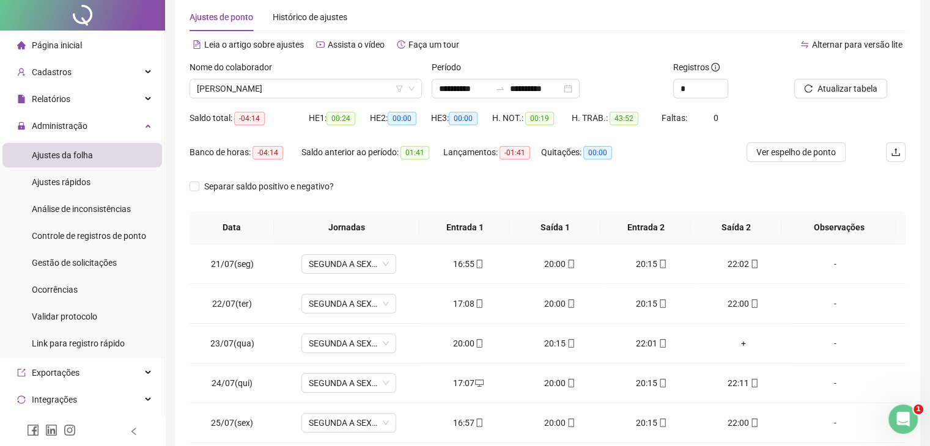
scroll to position [122, 0]
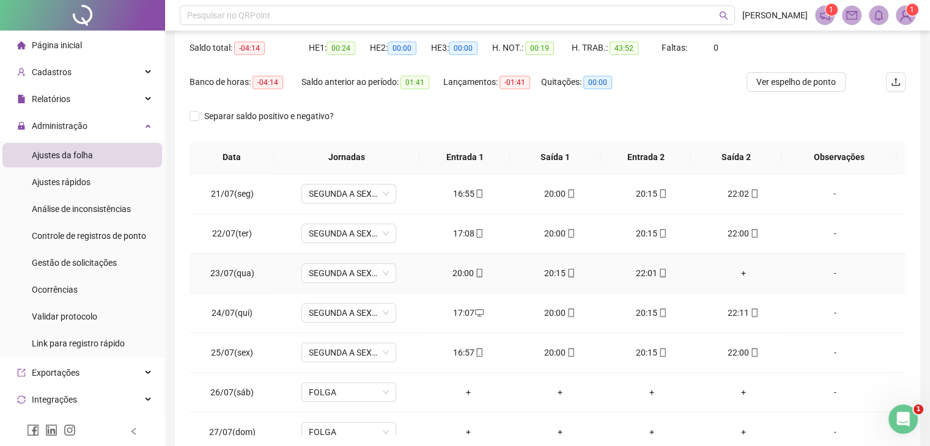
click at [734, 272] on div "+" at bounding box center [743, 273] width 72 height 13
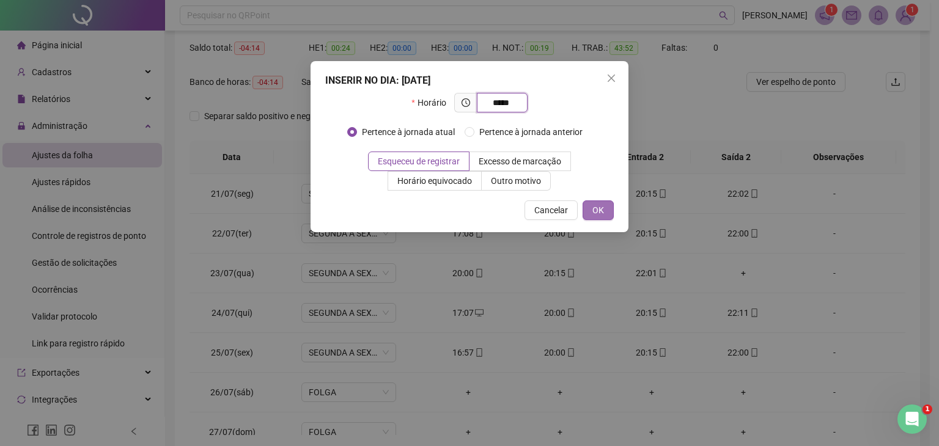
type input "*****"
click at [599, 206] on span "OK" at bounding box center [598, 210] width 12 height 13
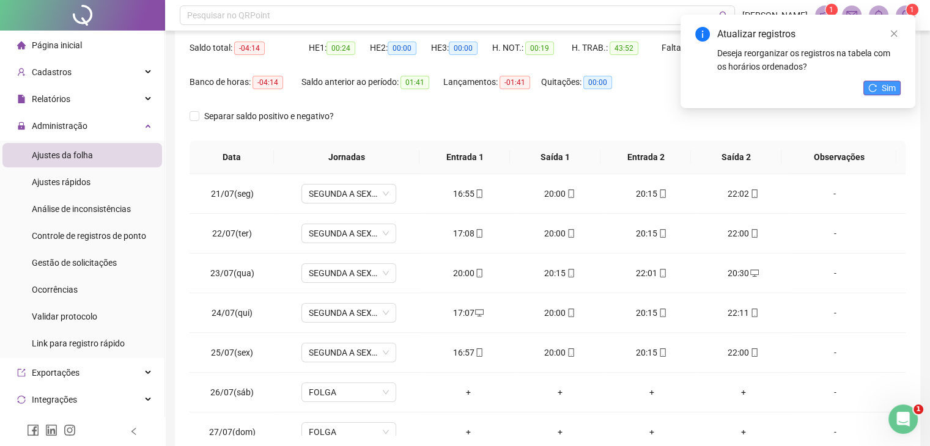
click at [880, 88] on button "Sim" at bounding box center [881, 88] width 37 height 15
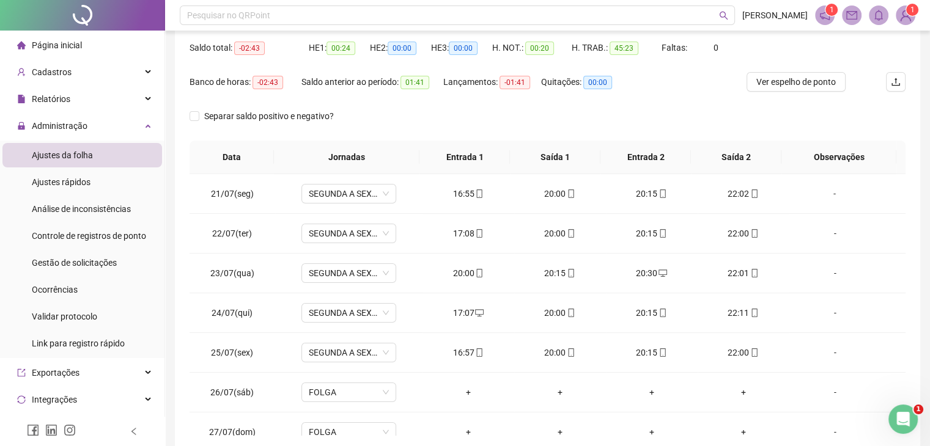
scroll to position [0, 0]
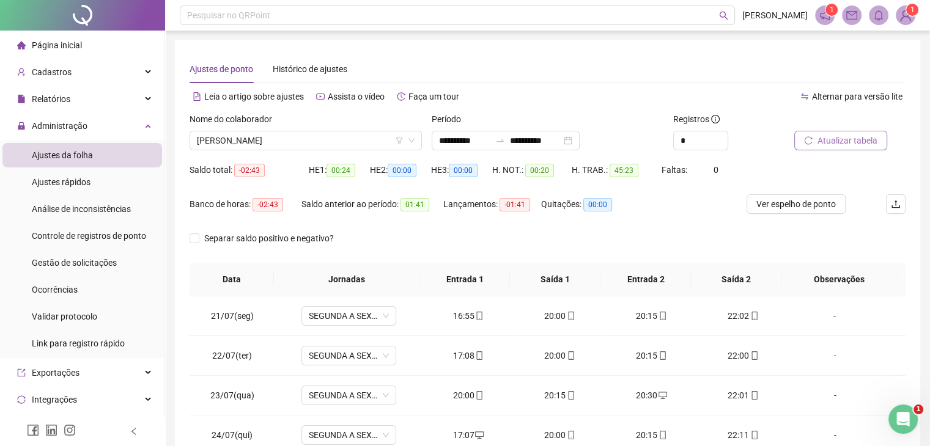
click at [857, 137] on span "Atualizar tabela" at bounding box center [847, 140] width 60 height 13
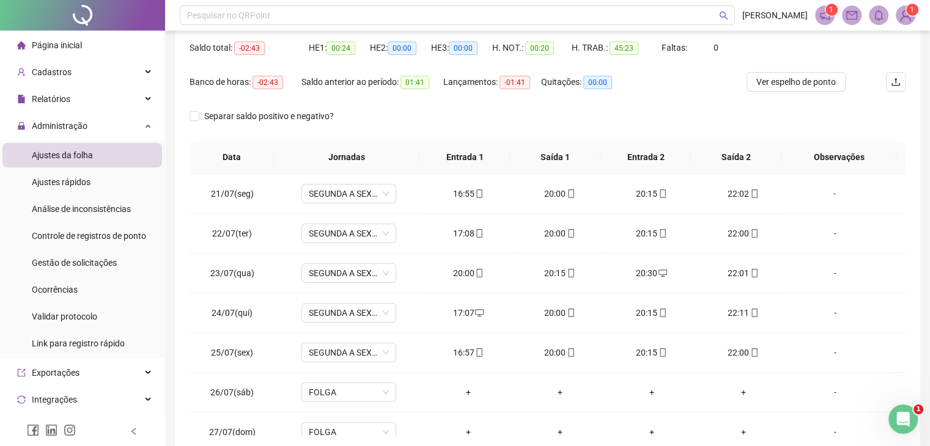
scroll to position [61, 0]
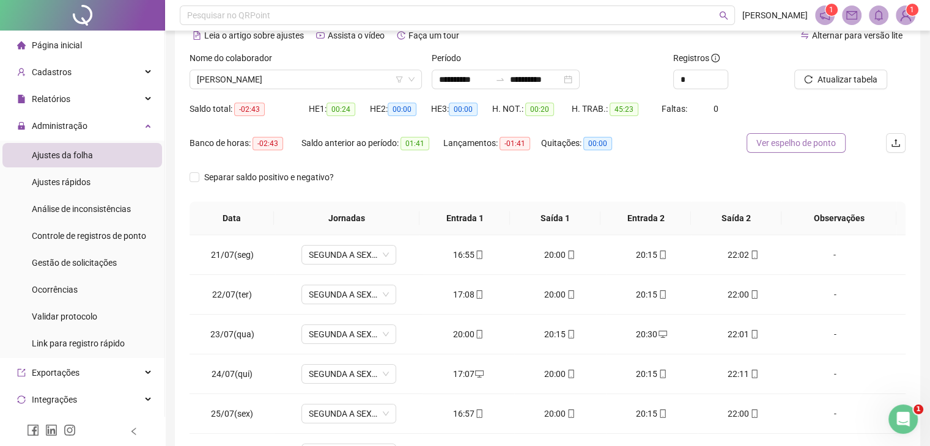
click at [781, 139] on span "Ver espelho de ponto" at bounding box center [795, 142] width 79 height 13
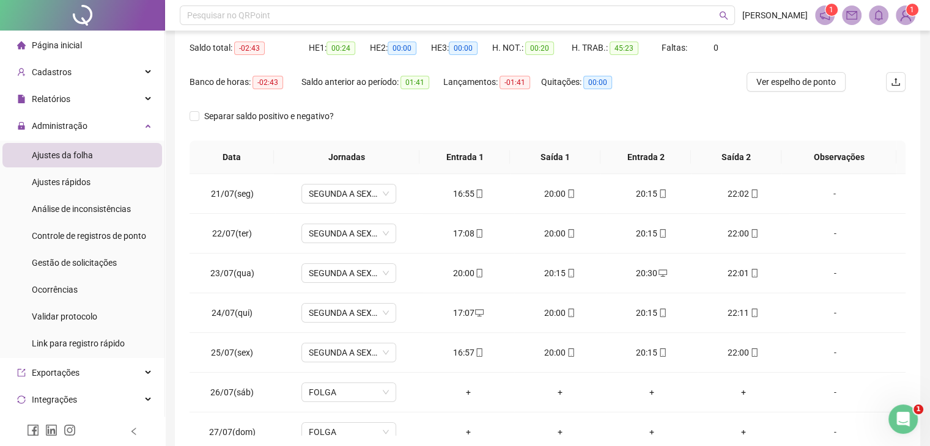
scroll to position [179, 0]
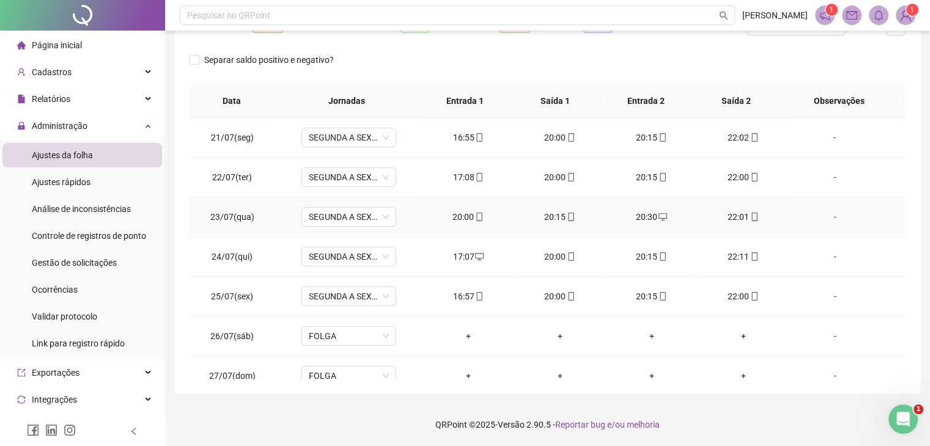
click at [462, 219] on div "20:00" at bounding box center [468, 216] width 72 height 13
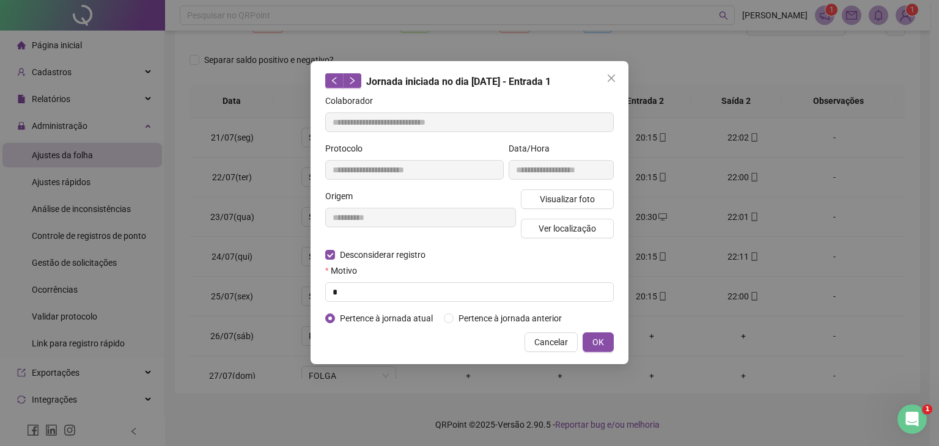
type input "**********"
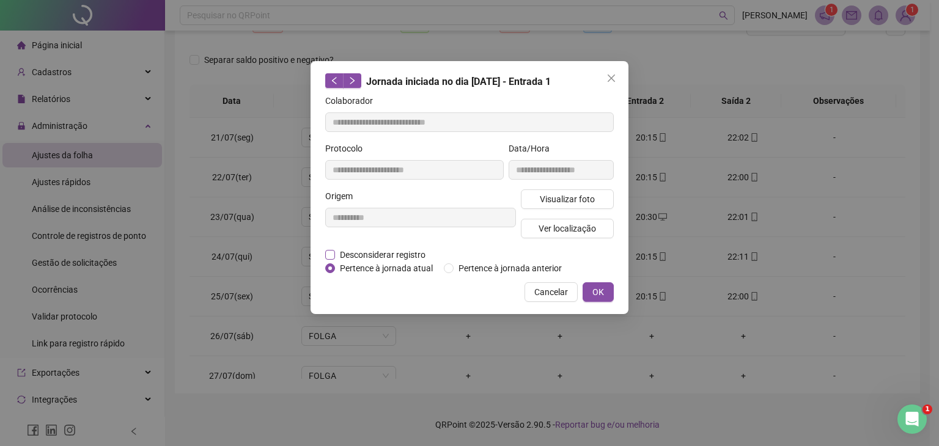
click at [379, 256] on span "Desconsiderar registro" at bounding box center [382, 254] width 95 height 13
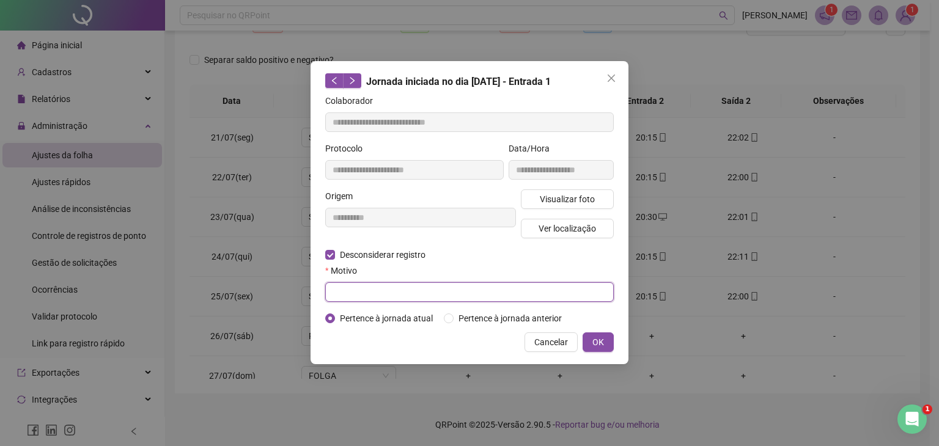
click at [500, 297] on input "text" at bounding box center [469, 292] width 289 height 20
type input "*"
click at [599, 348] on span "OK" at bounding box center [598, 342] width 12 height 13
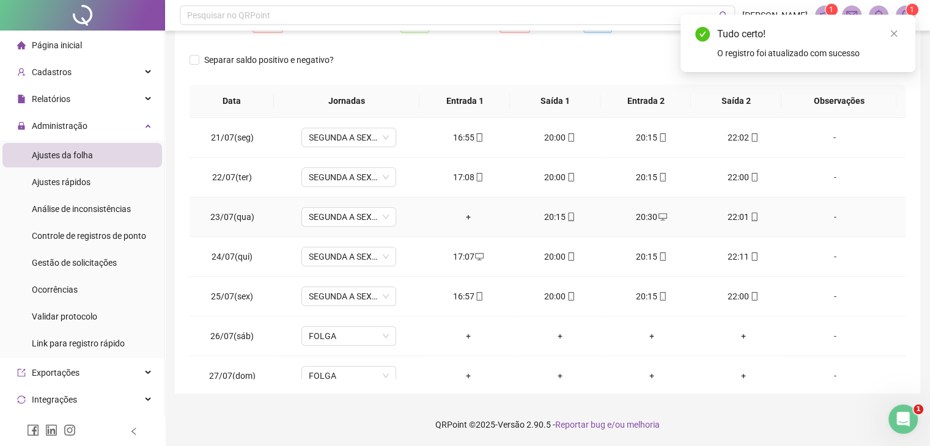
click at [471, 217] on div "+" at bounding box center [468, 216] width 72 height 13
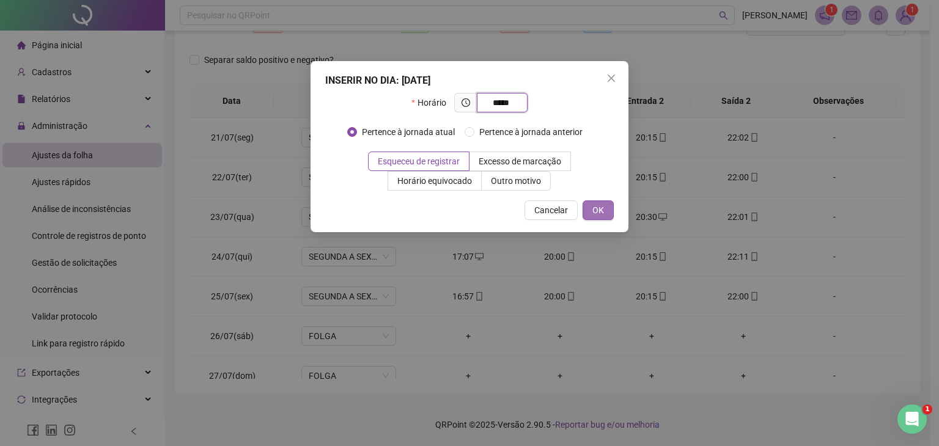
type input "*****"
click at [604, 208] on button "OK" at bounding box center [598, 211] width 31 height 20
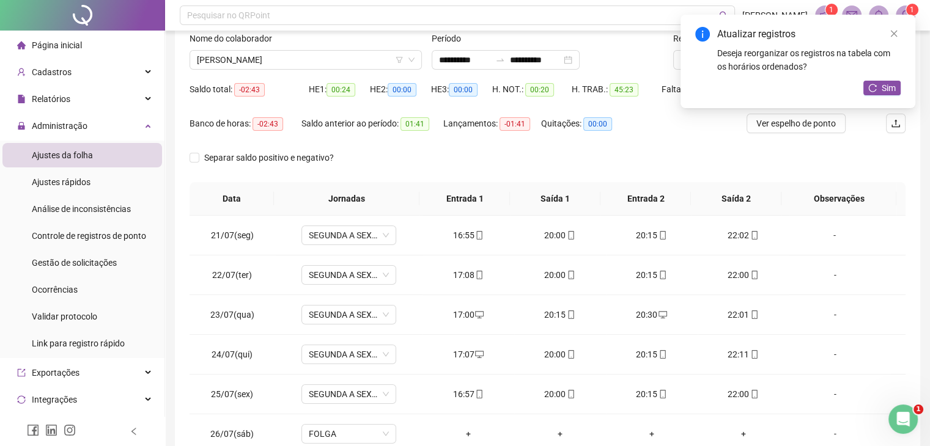
scroll to position [0, 0]
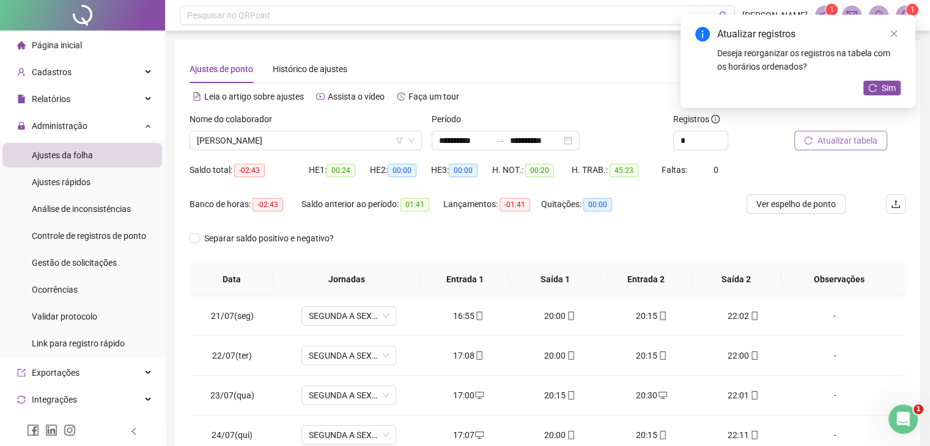
click at [806, 138] on icon "reload" at bounding box center [809, 140] width 8 height 8
click at [354, 140] on span "VITORIA EDUARDA LOPES SANTOS" at bounding box center [306, 140] width 218 height 18
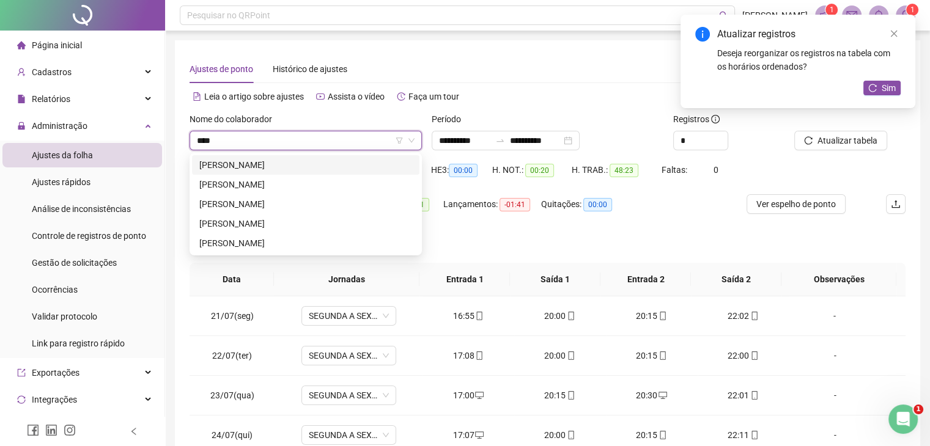
type input "*****"
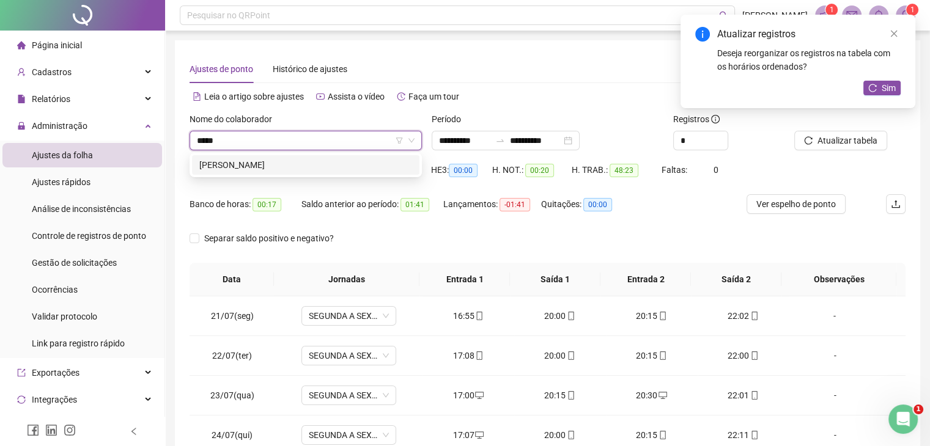
click at [285, 163] on div "MIRELE ALEXANDRE SOARES" at bounding box center [305, 164] width 213 height 13
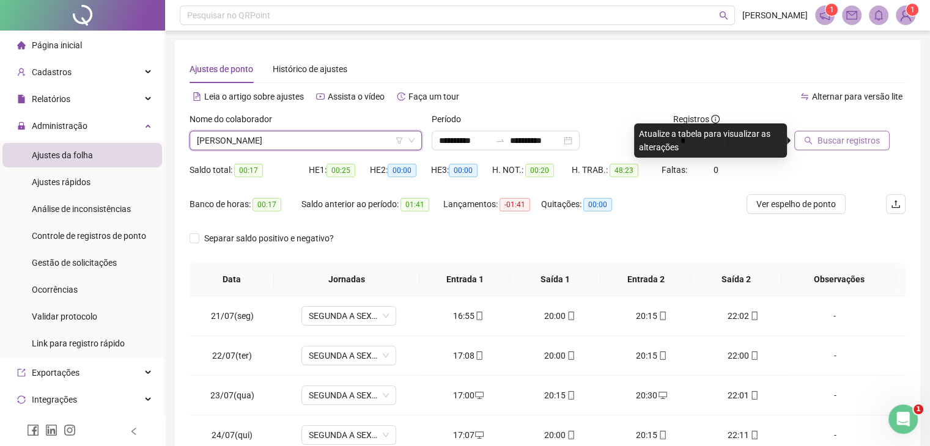
click at [810, 143] on icon "search" at bounding box center [809, 141] width 8 height 8
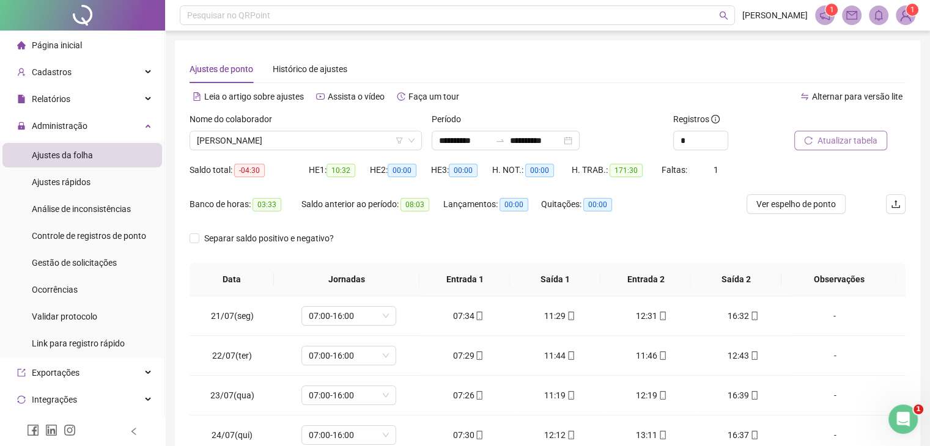
click at [836, 142] on span "Atualizar tabela" at bounding box center [847, 140] width 60 height 13
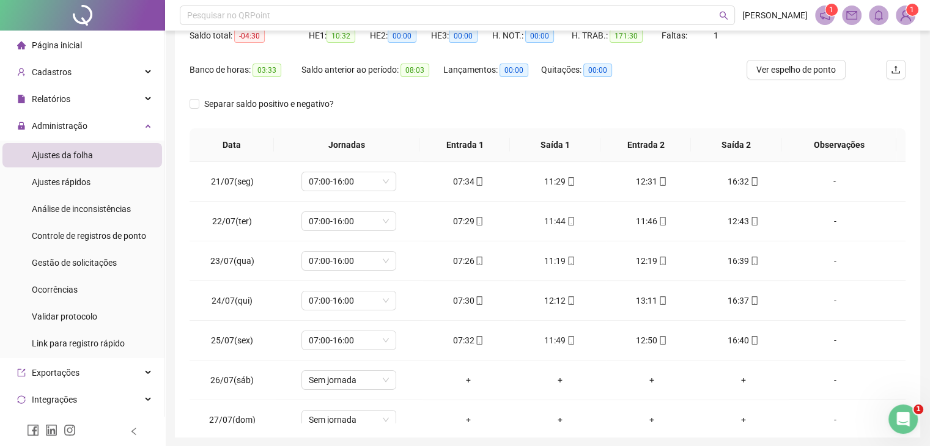
scroll to position [56, 0]
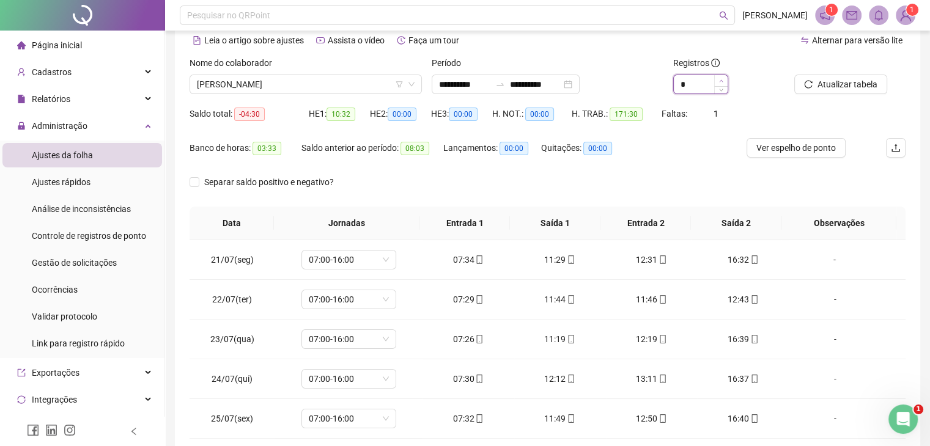
click at [721, 81] on icon "up" at bounding box center [721, 81] width 4 height 4
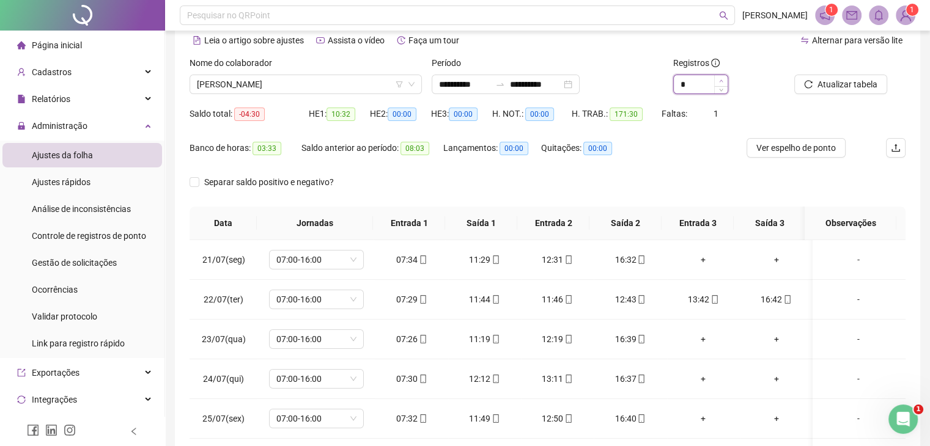
click at [718, 79] on span "Increase Value" at bounding box center [720, 80] width 13 height 11
type input "*"
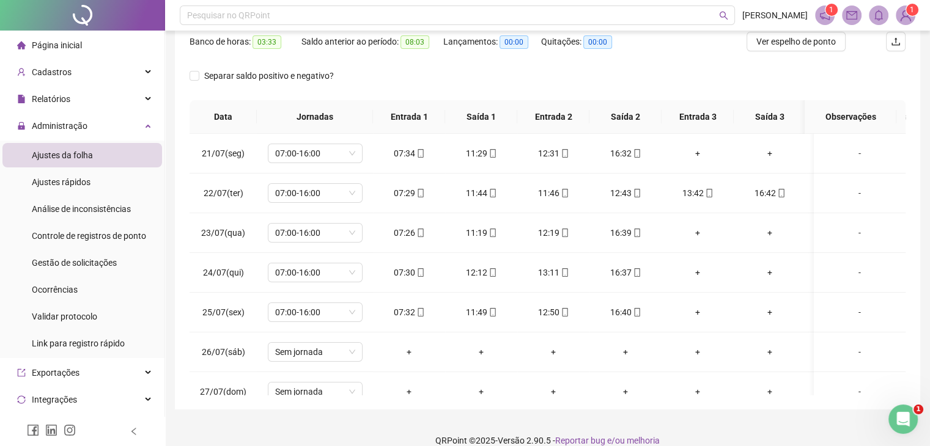
scroll to position [179, 0]
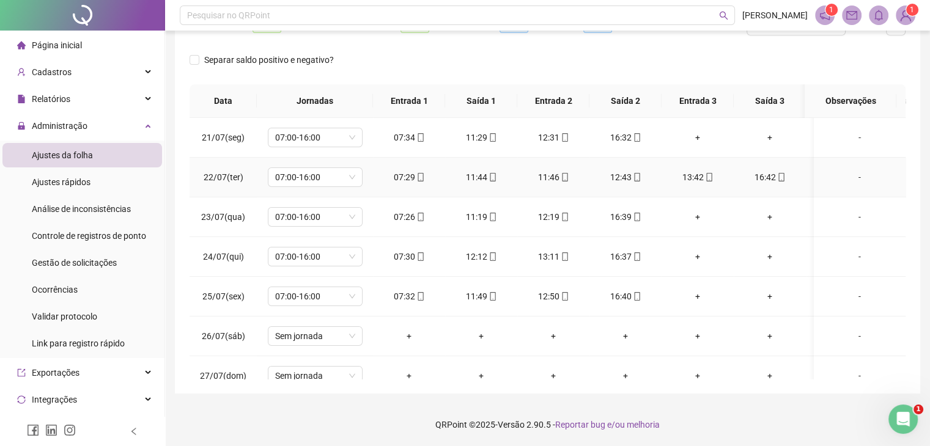
click at [474, 179] on div "11:44" at bounding box center [481, 177] width 53 height 13
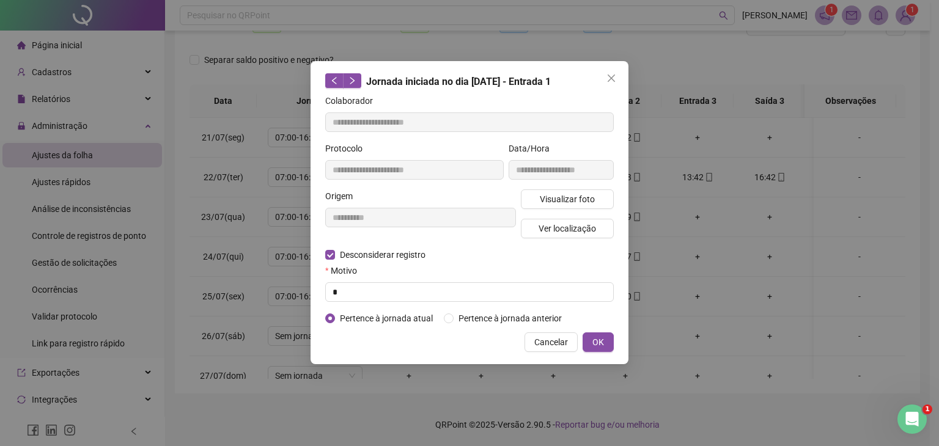
type input "**********"
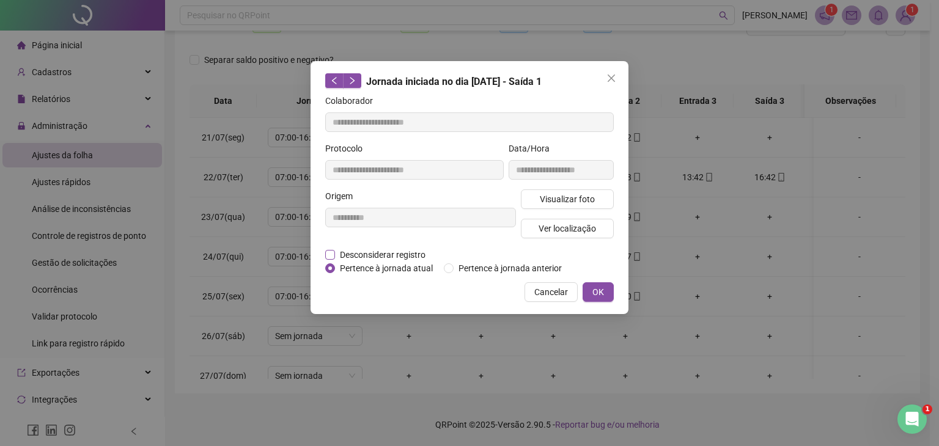
click at [389, 257] on span "Desconsiderar registro" at bounding box center [382, 254] width 95 height 13
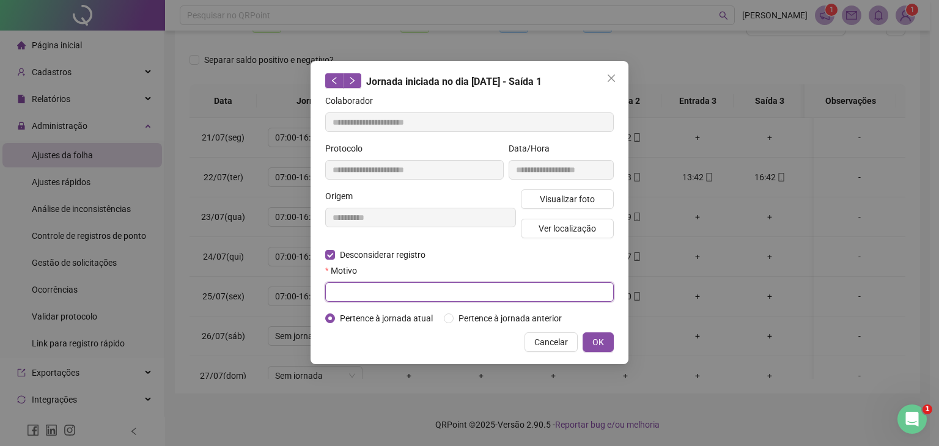
click at [517, 297] on input "text" at bounding box center [469, 292] width 289 height 20
type input "*"
click at [587, 339] on button "OK" at bounding box center [598, 343] width 31 height 20
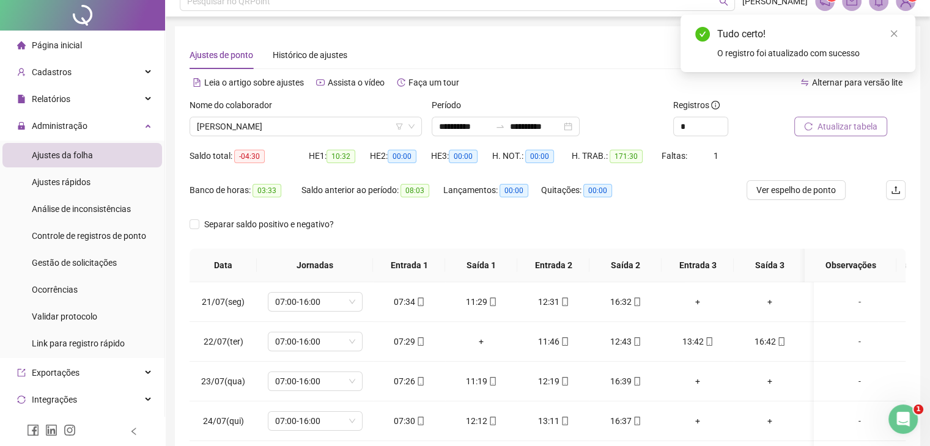
scroll to position [0, 0]
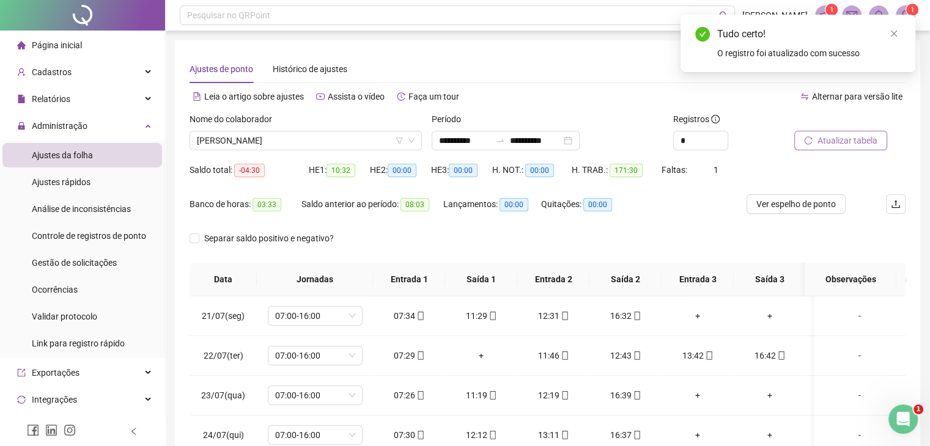
click at [871, 138] on span "Atualizar tabela" at bounding box center [847, 140] width 60 height 13
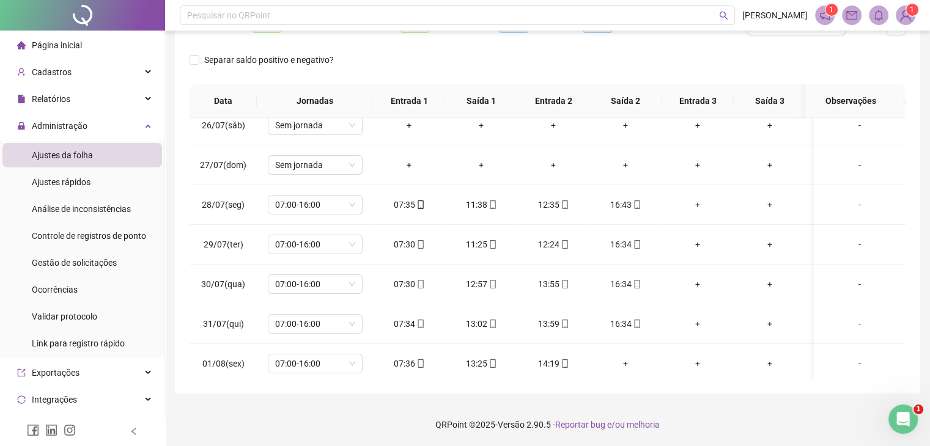
scroll to position [306, 0]
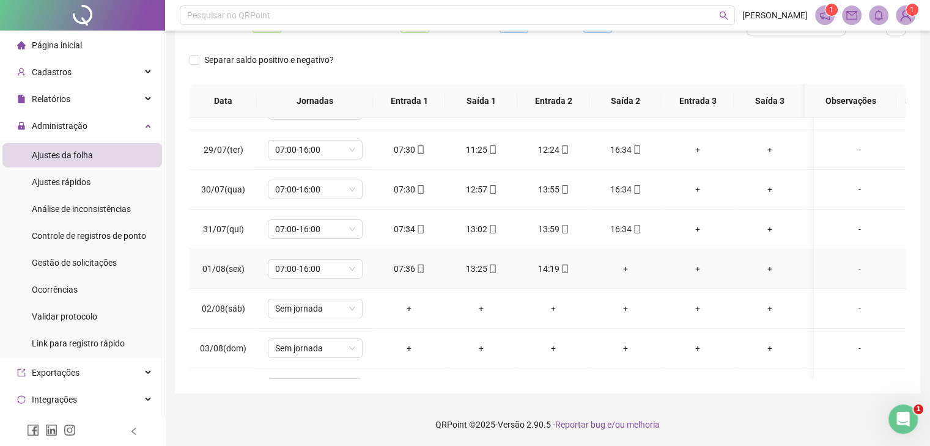
click at [629, 269] on div "+" at bounding box center [625, 268] width 53 height 13
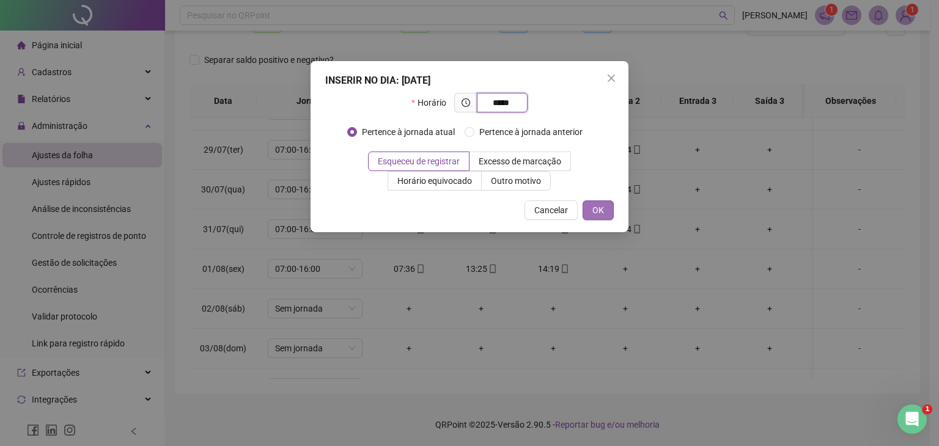
type input "*****"
click at [594, 206] on span "OK" at bounding box center [598, 210] width 12 height 13
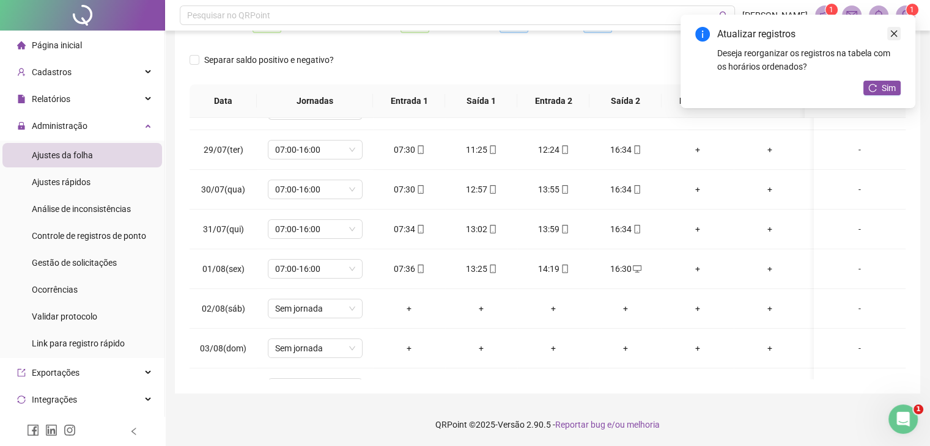
click at [899, 36] on link "Close" at bounding box center [893, 33] width 13 height 13
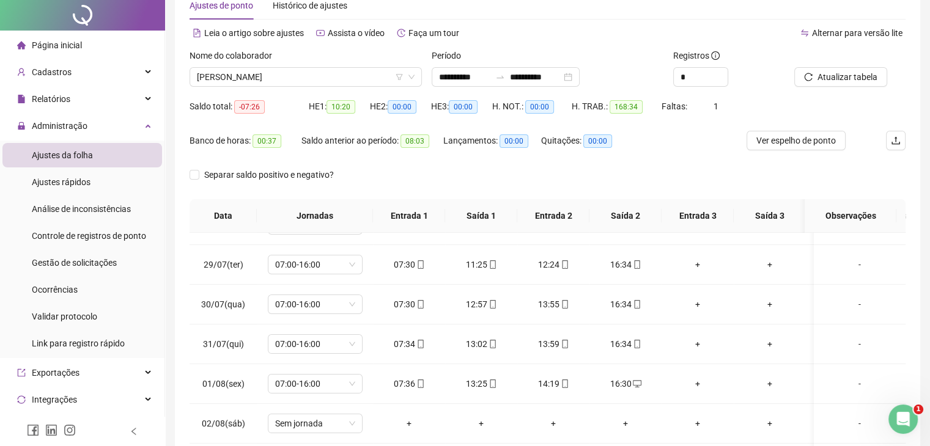
scroll to position [0, 0]
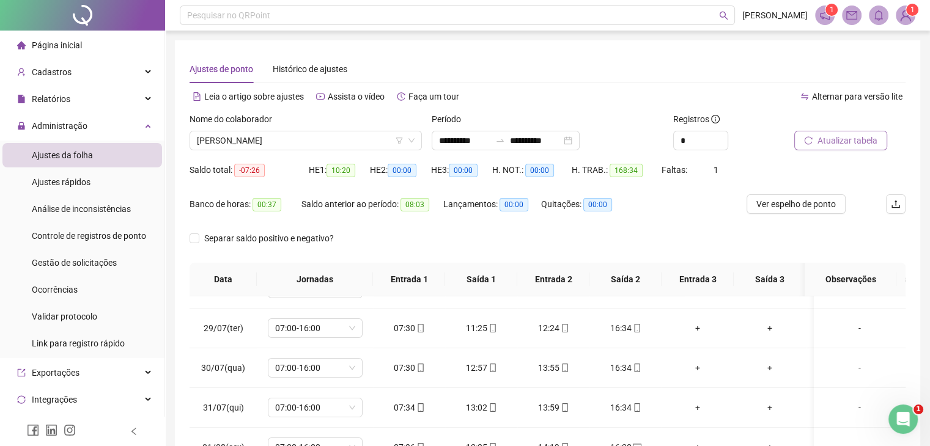
click at [821, 149] on button "Atualizar tabela" at bounding box center [840, 141] width 93 height 20
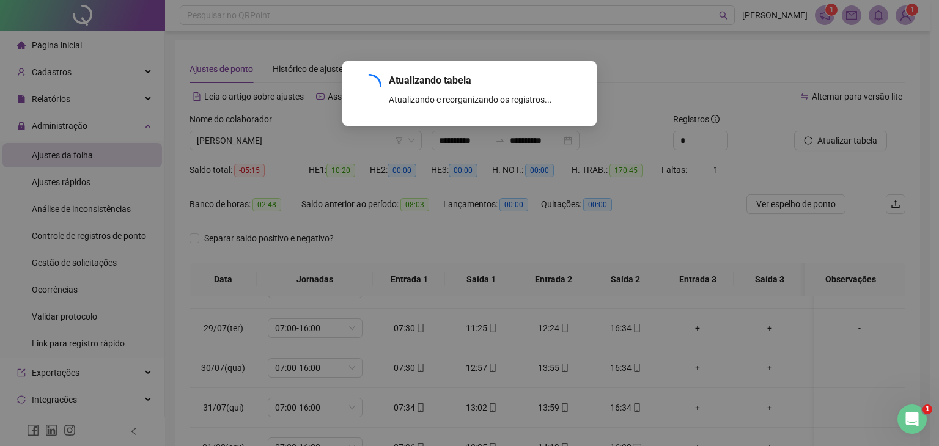
click at [821, 146] on div "Atualizando tabela Atualizando e reorganizando os registros... OK" at bounding box center [469, 223] width 939 height 446
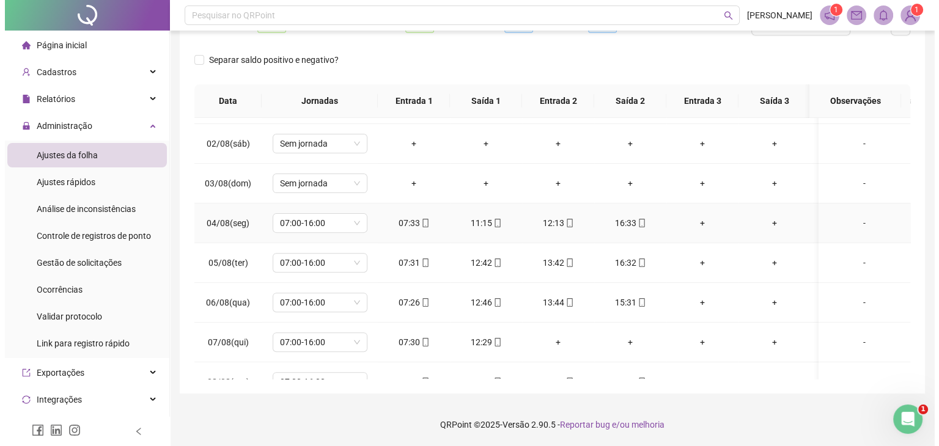
scroll to position [489, 0]
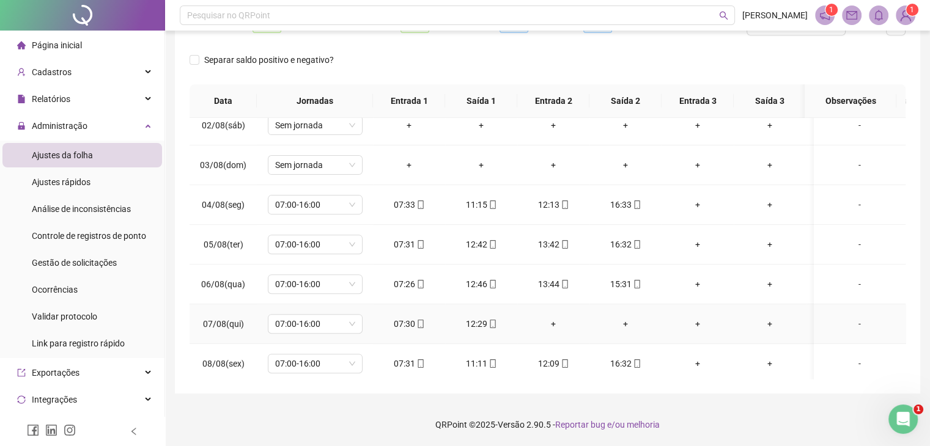
click at [847, 321] on div "-" at bounding box center [860, 323] width 72 height 13
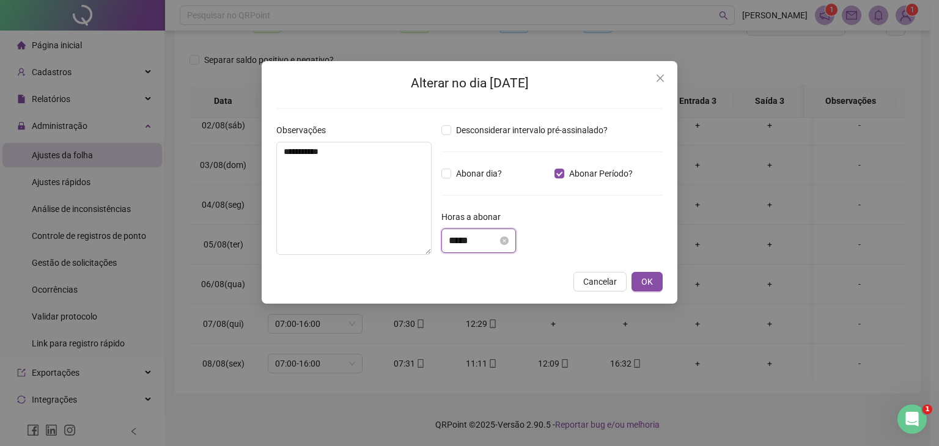
click at [479, 242] on input "*****" at bounding box center [473, 241] width 49 height 15
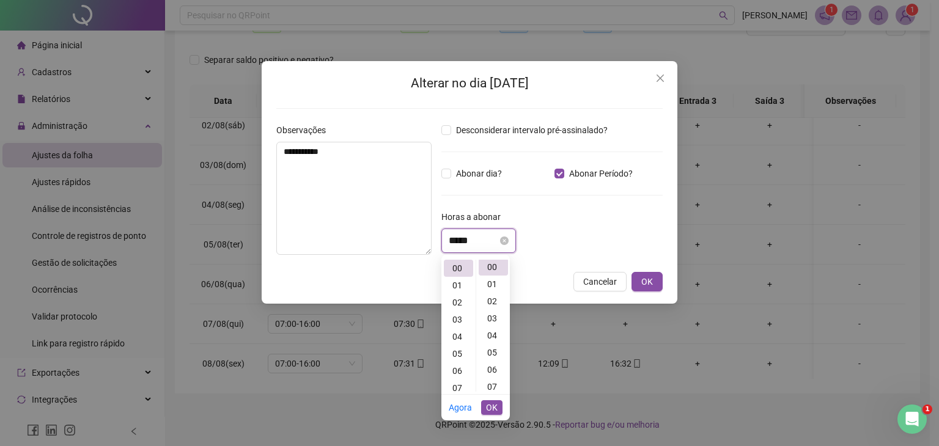
scroll to position [0, 0]
click at [459, 320] on div "03" at bounding box center [458, 319] width 29 height 17
click at [492, 353] on div "30" at bounding box center [493, 353] width 29 height 17
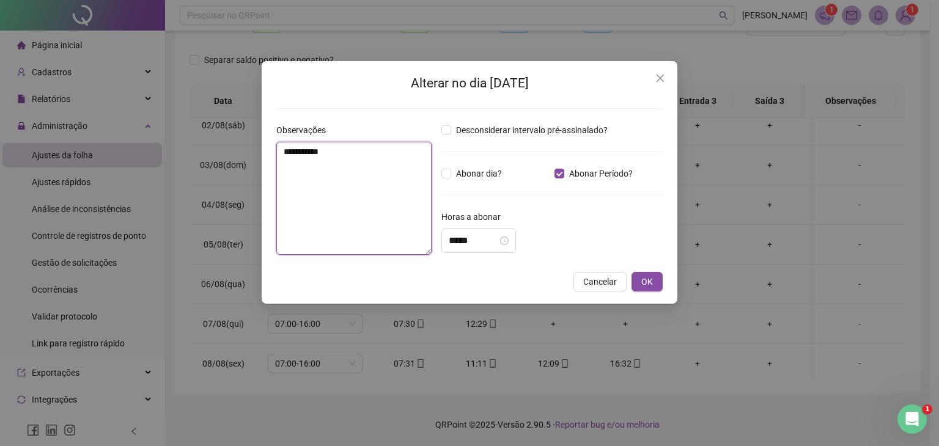
click at [315, 213] on textarea "**********" at bounding box center [353, 198] width 155 height 113
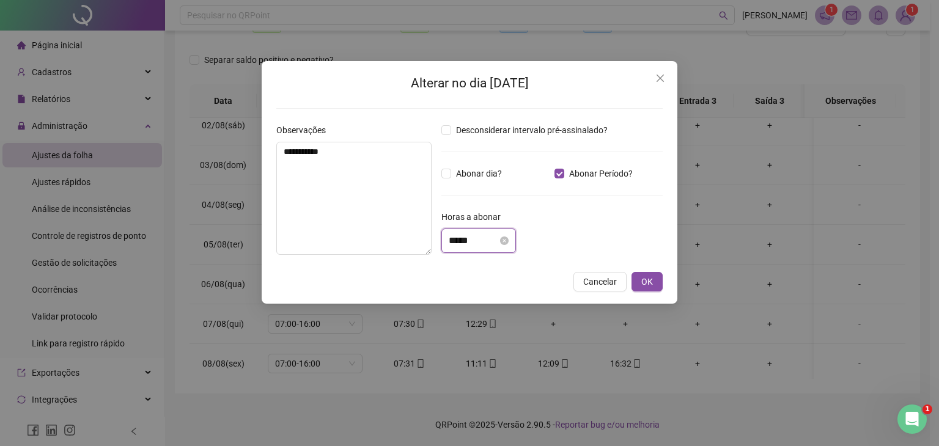
click at [468, 238] on input "*****" at bounding box center [473, 241] width 49 height 15
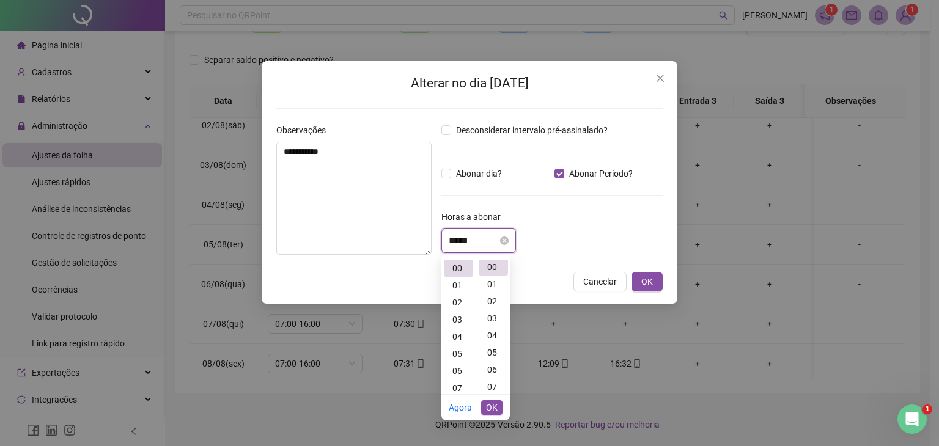
scroll to position [0, 0]
click at [480, 243] on input "*****" at bounding box center [473, 241] width 49 height 15
type input "*"
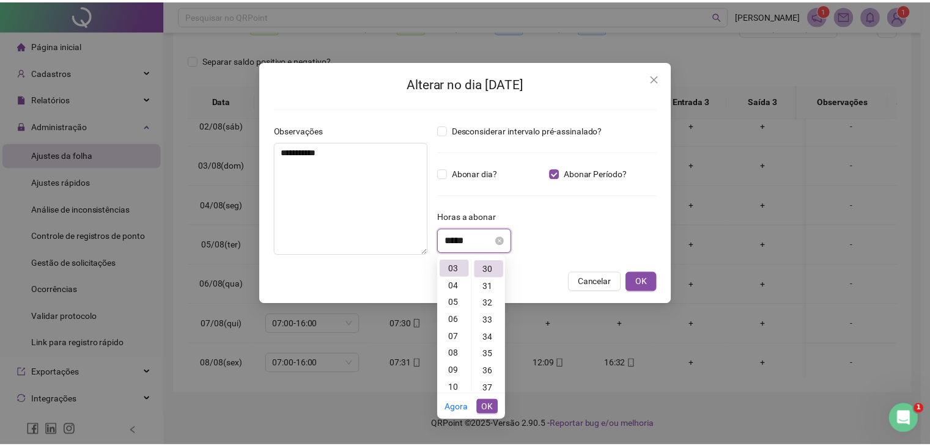
scroll to position [514, 0]
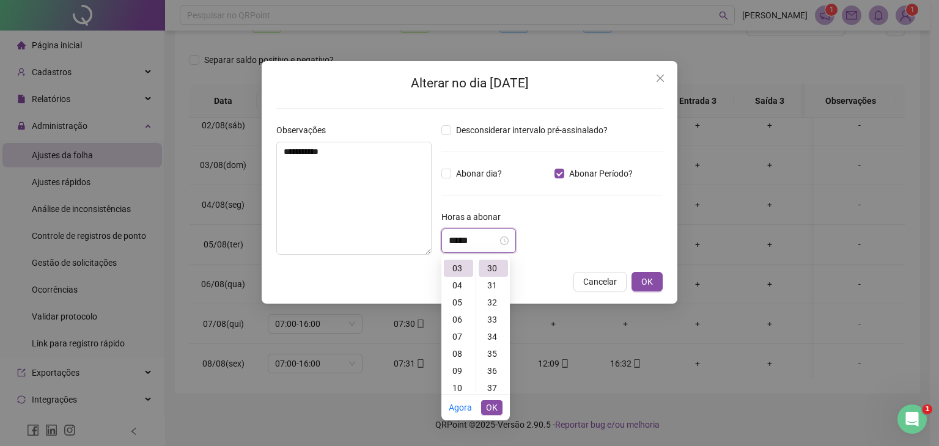
type input "*****"
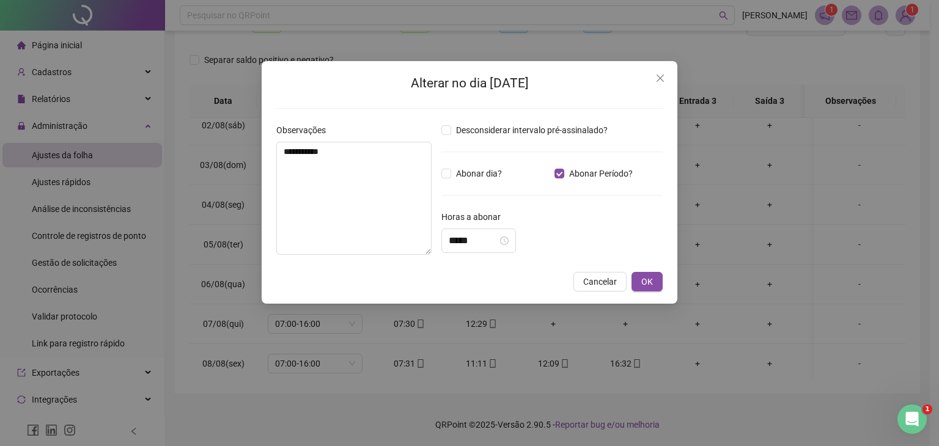
click at [569, 234] on div "*****" at bounding box center [551, 241] width 221 height 24
click at [306, 202] on textarea "**********" at bounding box center [353, 198] width 155 height 113
type textarea "**********"
click at [653, 284] on span "OK" at bounding box center [647, 282] width 12 height 13
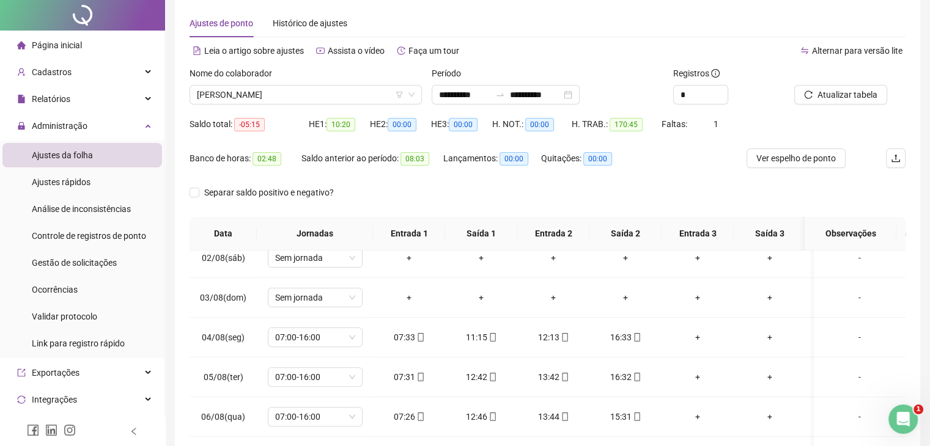
scroll to position [0, 0]
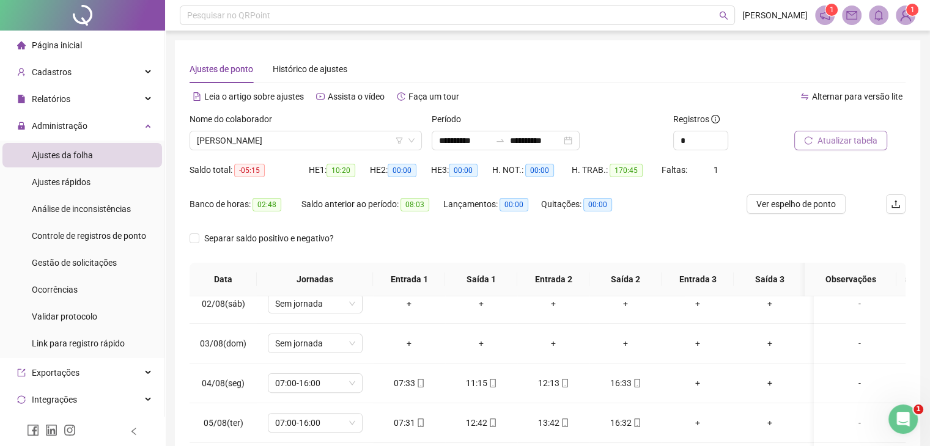
click at [853, 139] on span "Atualizar tabela" at bounding box center [847, 140] width 60 height 13
click at [867, 135] on span "Atualizar tabela" at bounding box center [847, 140] width 60 height 13
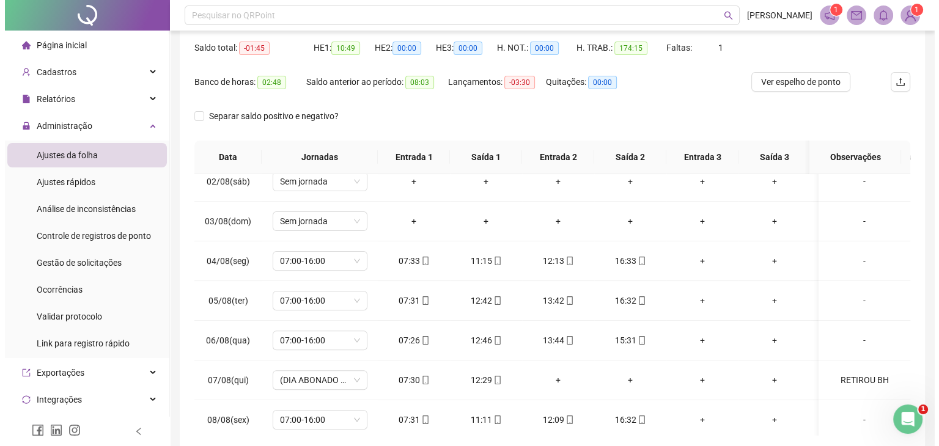
scroll to position [179, 0]
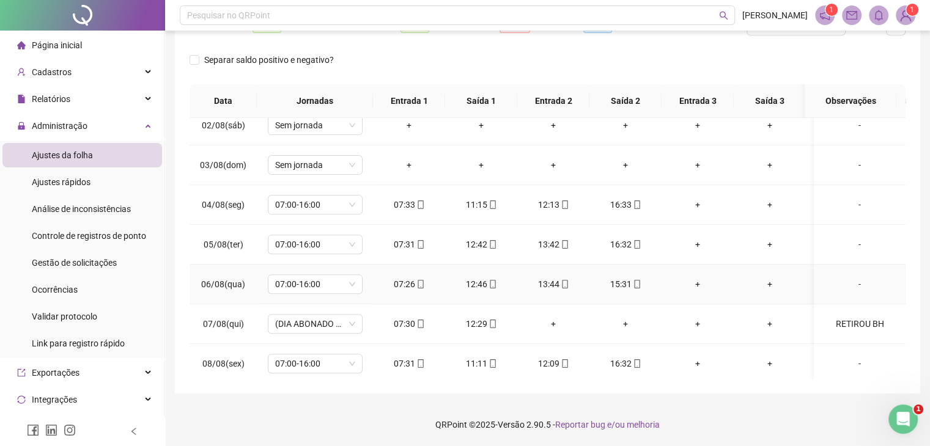
click at [842, 284] on div "-" at bounding box center [860, 284] width 72 height 13
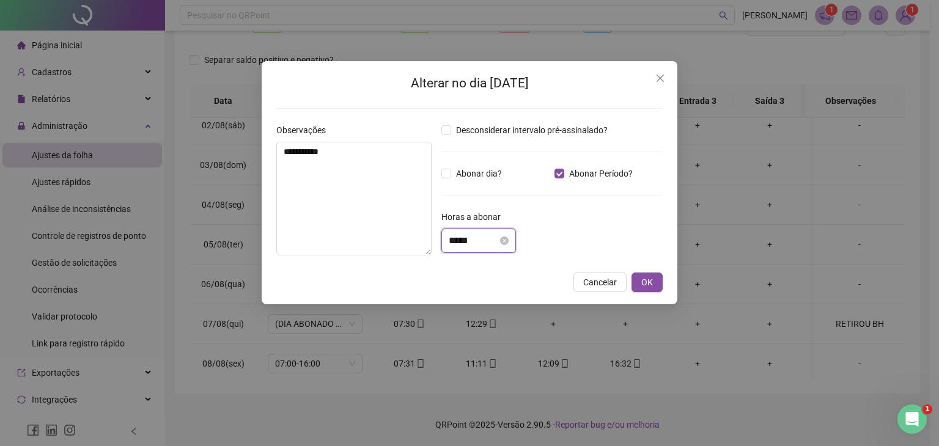
click at [495, 235] on input "*****" at bounding box center [473, 241] width 49 height 15
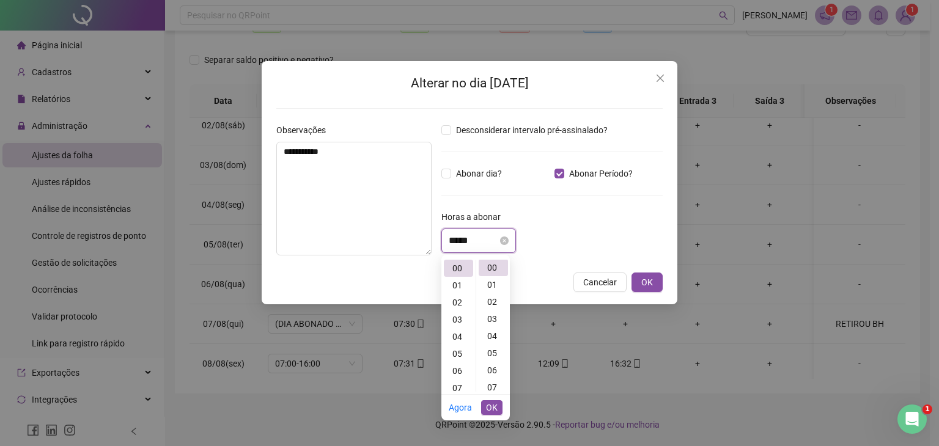
scroll to position [0, 0]
type input "*"
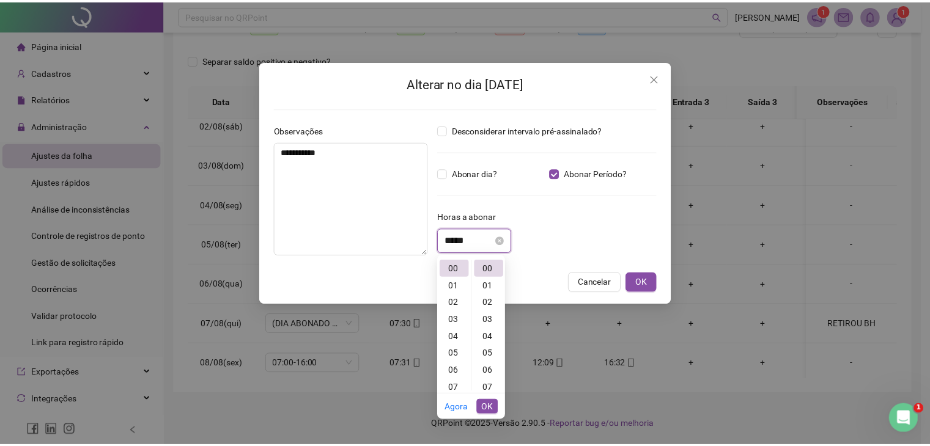
scroll to position [17, 0]
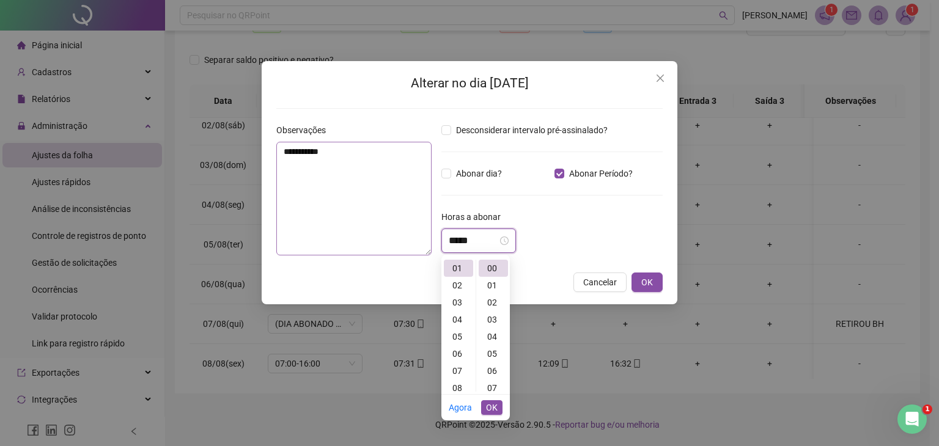
type input "*****"
click at [301, 169] on textarea "**********" at bounding box center [353, 199] width 155 height 114
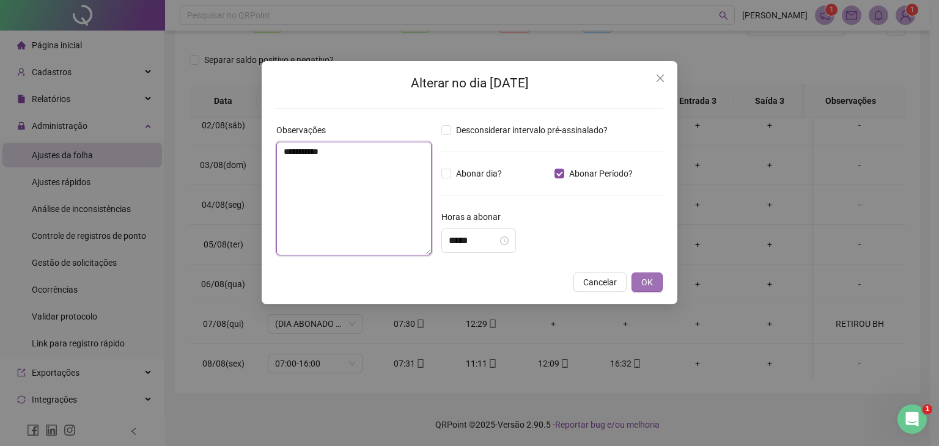
type textarea "**********"
click at [654, 287] on button "OK" at bounding box center [647, 283] width 31 height 20
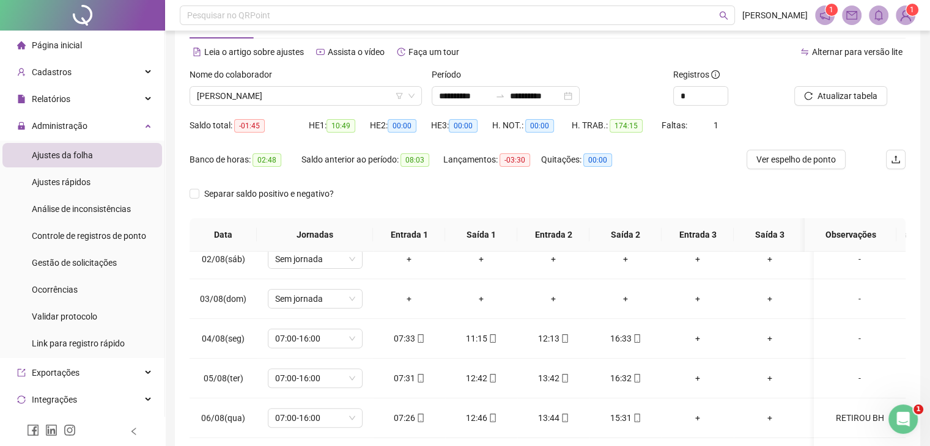
scroll to position [0, 0]
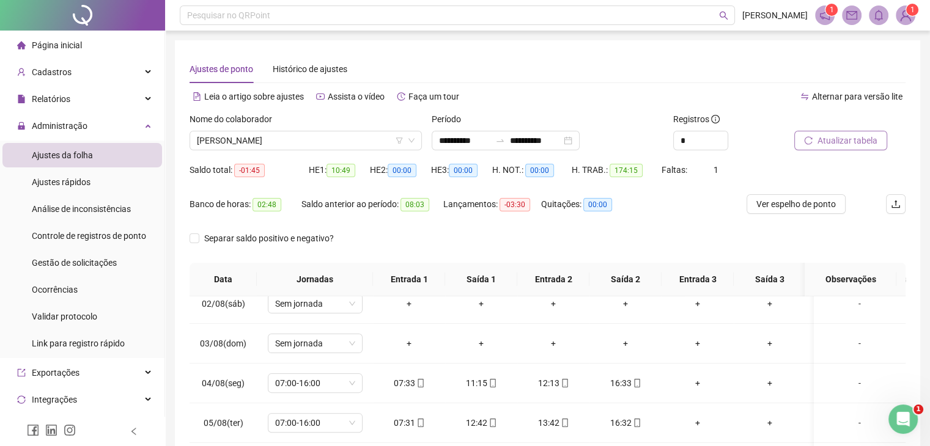
click at [844, 139] on span "Atualizar tabela" at bounding box center [847, 140] width 60 height 13
click at [833, 139] on span "Atualizar tabela" at bounding box center [847, 140] width 60 height 13
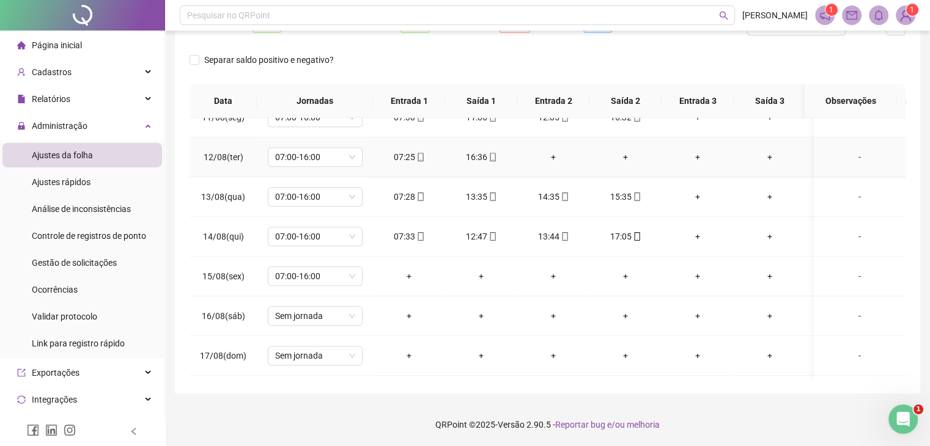
scroll to position [856, 0]
click at [849, 270] on div "-" at bounding box center [860, 274] width 72 height 13
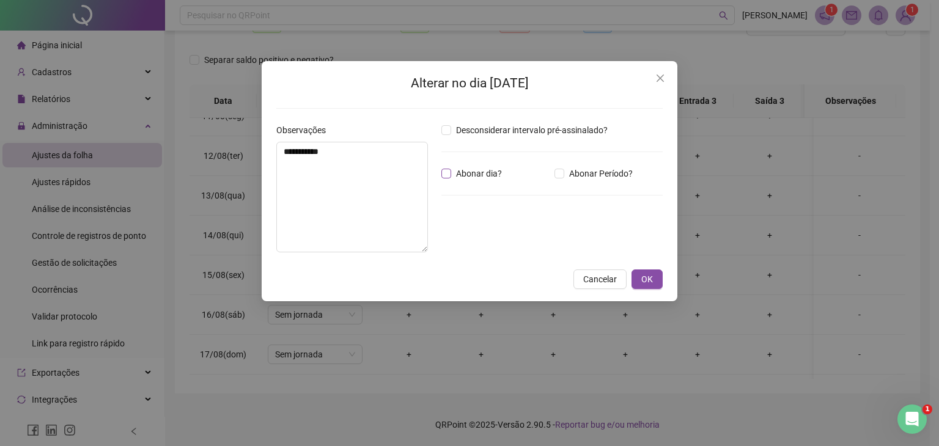
click at [445, 179] on label "Abonar dia?" at bounding box center [473, 173] width 65 height 13
click at [379, 189] on textarea "**********" at bounding box center [352, 197] width 152 height 111
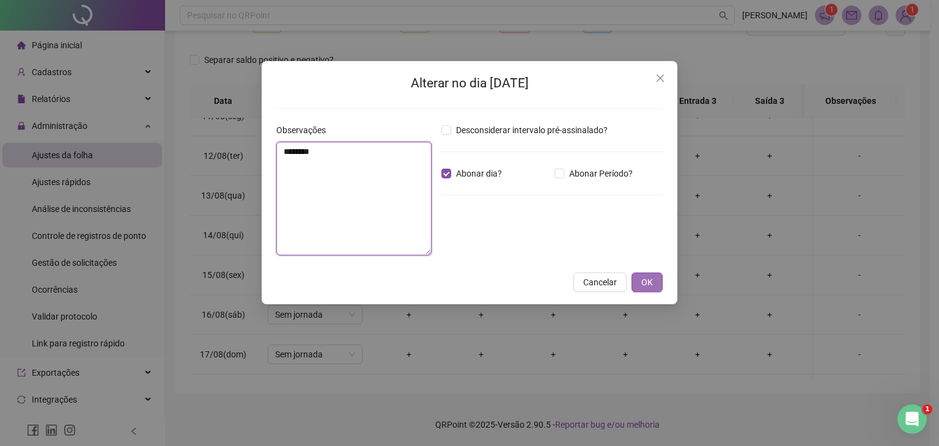
type textarea "*******"
click at [658, 284] on button "OK" at bounding box center [647, 283] width 31 height 20
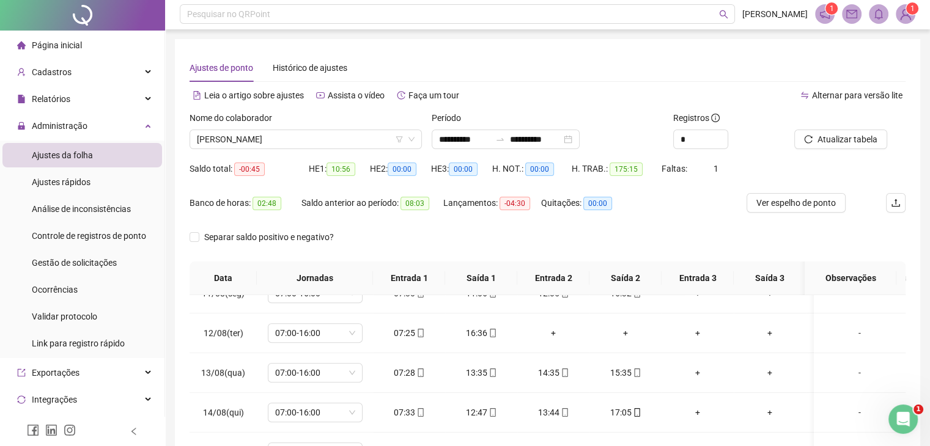
scroll to position [0, 0]
click at [851, 142] on span "Atualizar tabela" at bounding box center [847, 140] width 60 height 13
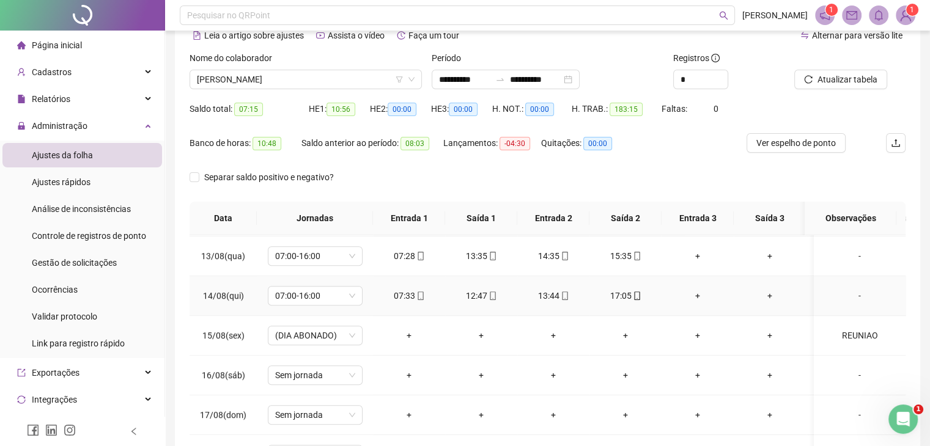
scroll to position [917, 0]
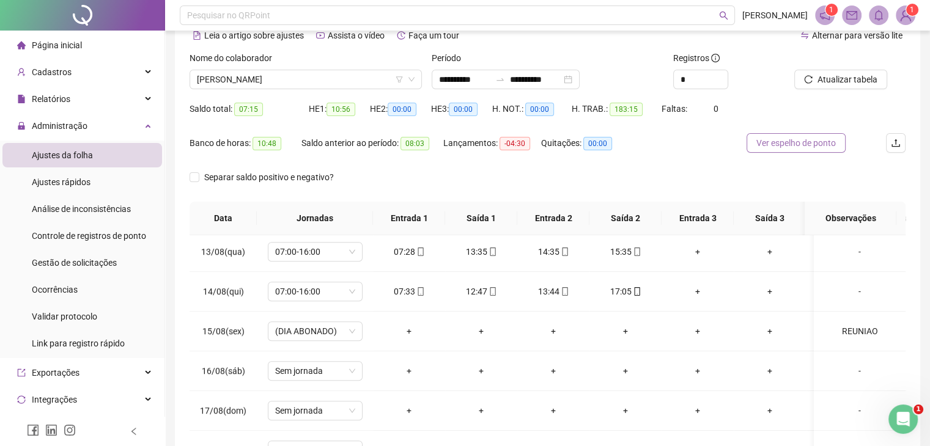
click at [774, 142] on span "Ver espelho de ponto" at bounding box center [795, 142] width 79 height 13
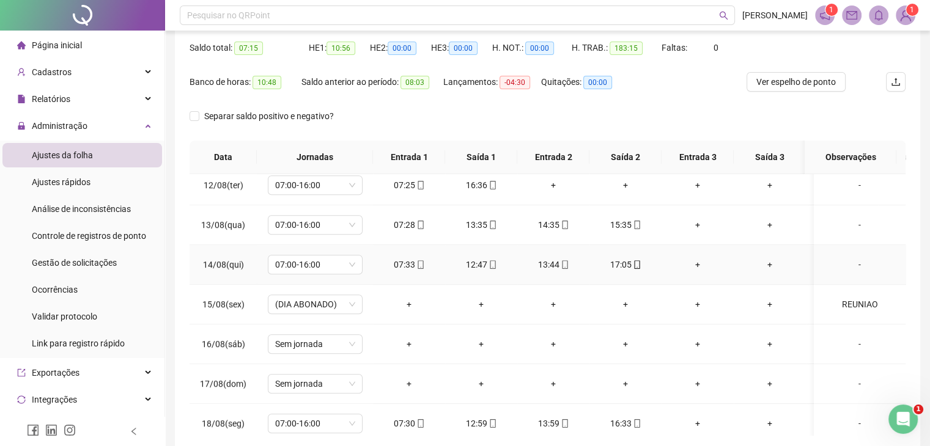
scroll to position [856, 0]
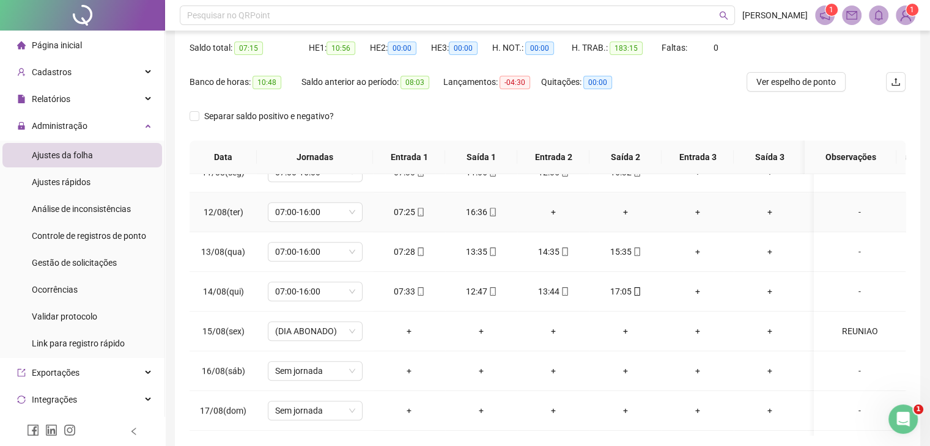
click at [555, 208] on div "+" at bounding box center [553, 211] width 53 height 13
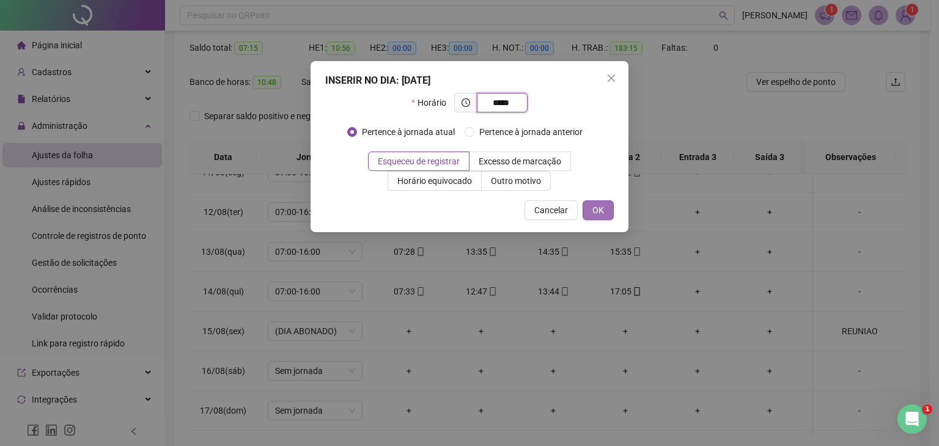
type input "*****"
click at [602, 204] on span "OK" at bounding box center [598, 210] width 12 height 13
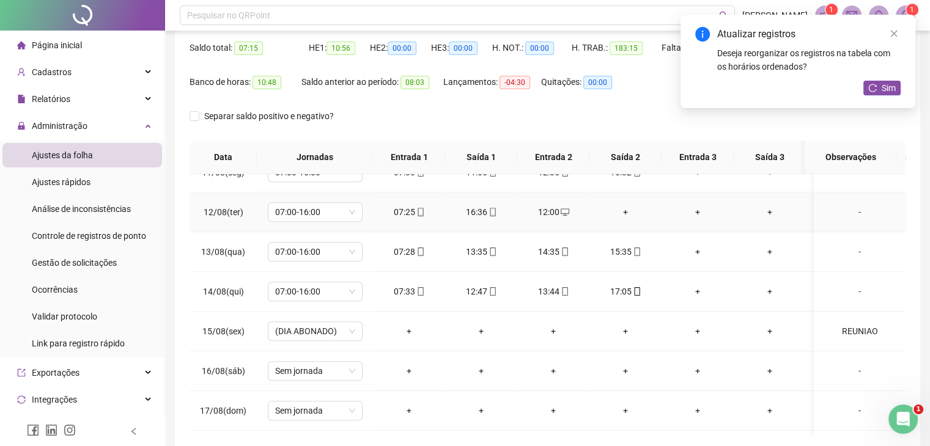
click at [627, 205] on div "+" at bounding box center [625, 211] width 53 height 13
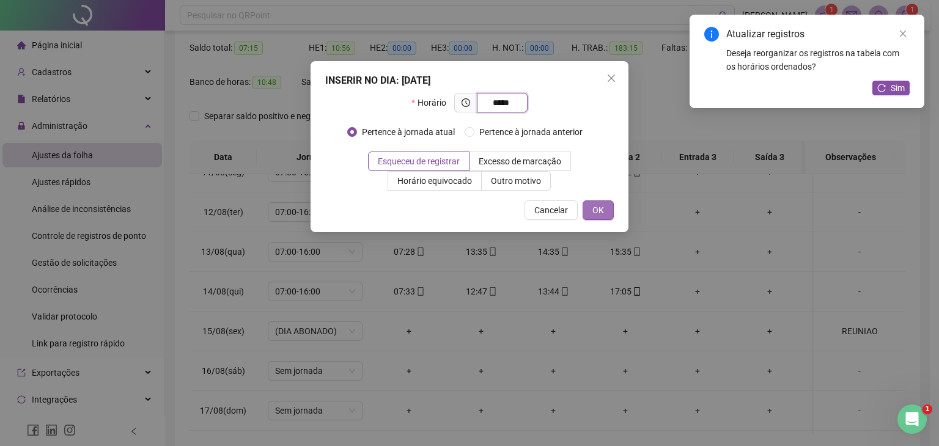
type input "*****"
click at [604, 202] on button "OK" at bounding box center [598, 211] width 31 height 20
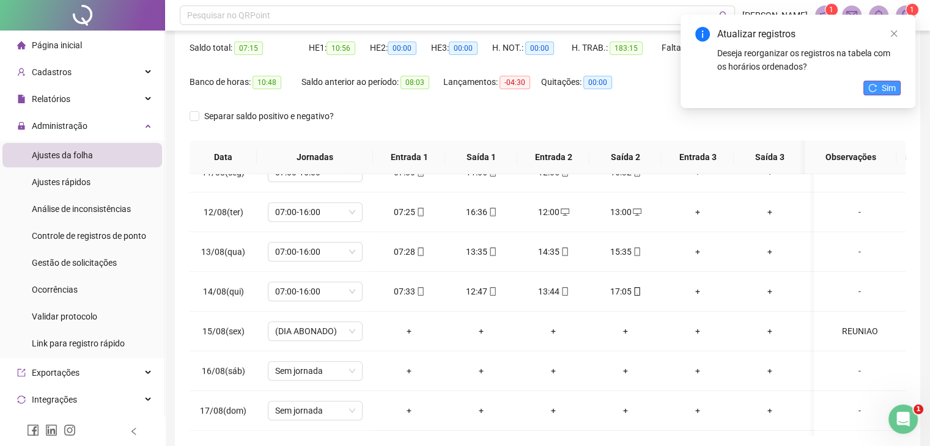
click at [892, 89] on span "Sim" at bounding box center [889, 87] width 14 height 13
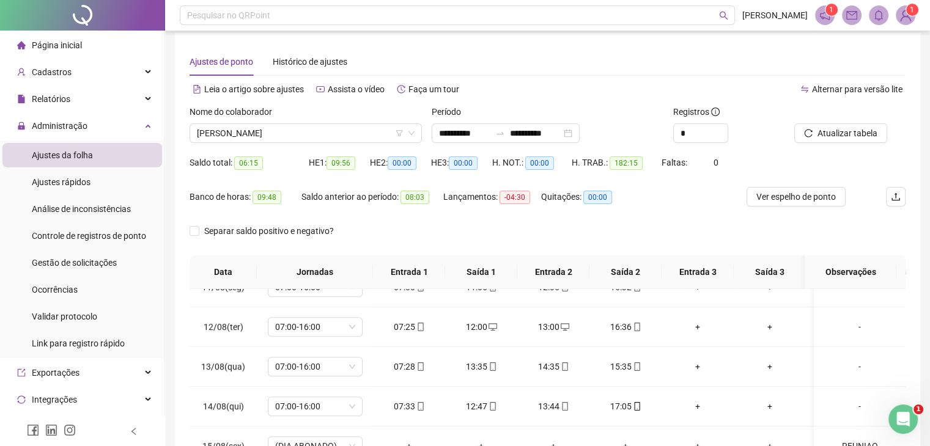
scroll to position [0, 0]
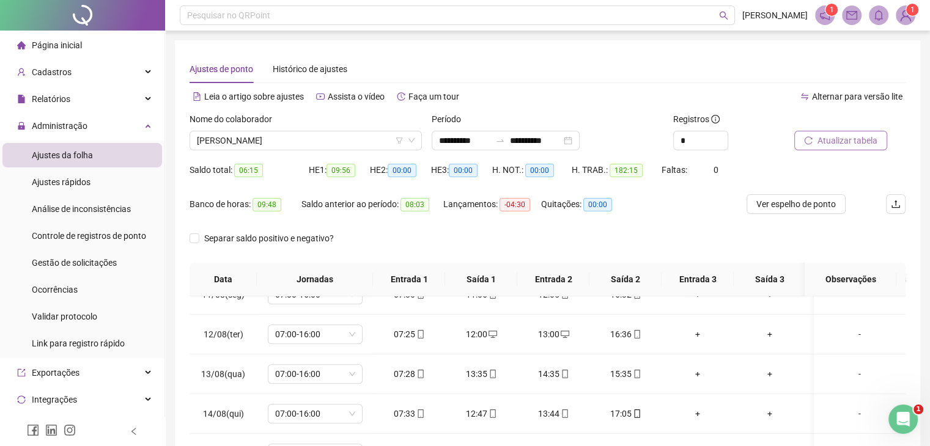
click at [836, 139] on span "Atualizar tabela" at bounding box center [847, 140] width 60 height 13
click at [204, 235] on span "Separar saldo positivo e negativo?" at bounding box center [268, 238] width 139 height 13
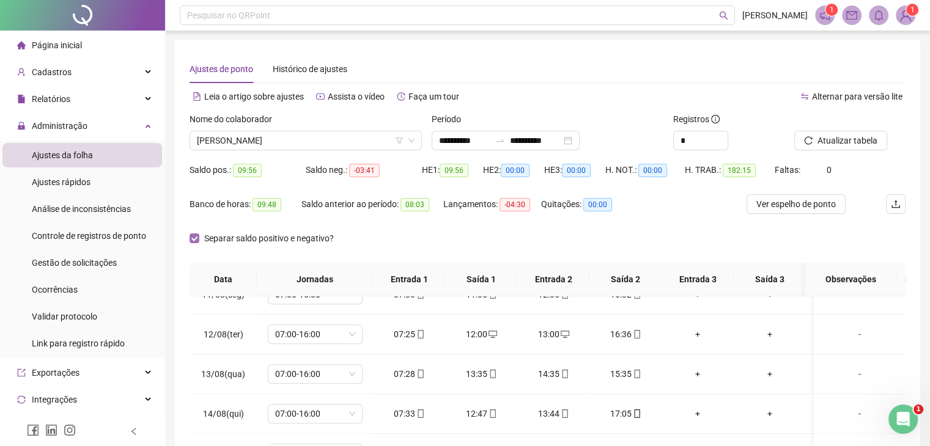
click at [204, 235] on span "Separar saldo positivo e negativo?" at bounding box center [268, 238] width 139 height 13
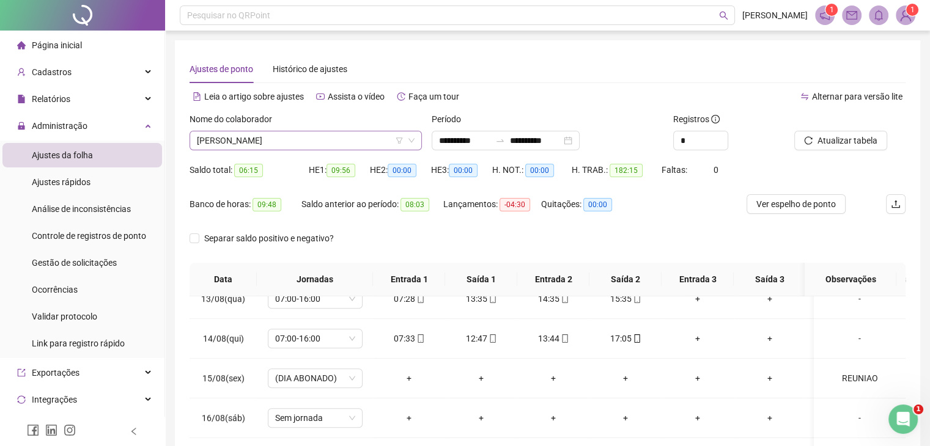
click at [323, 147] on span "MIRELE ALEXANDRE SOARES" at bounding box center [306, 140] width 218 height 18
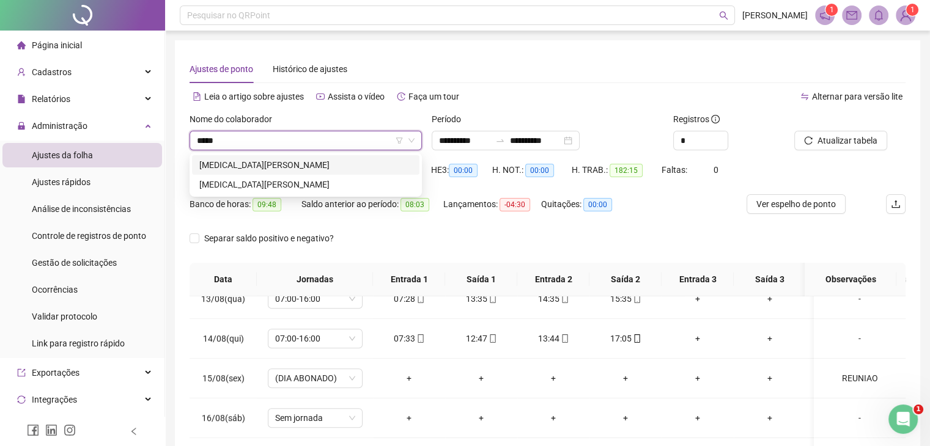
type input "******"
click at [300, 182] on div "YASMIN VALENTINA GONÇALVES DOS SANTOS" at bounding box center [305, 184] width 213 height 13
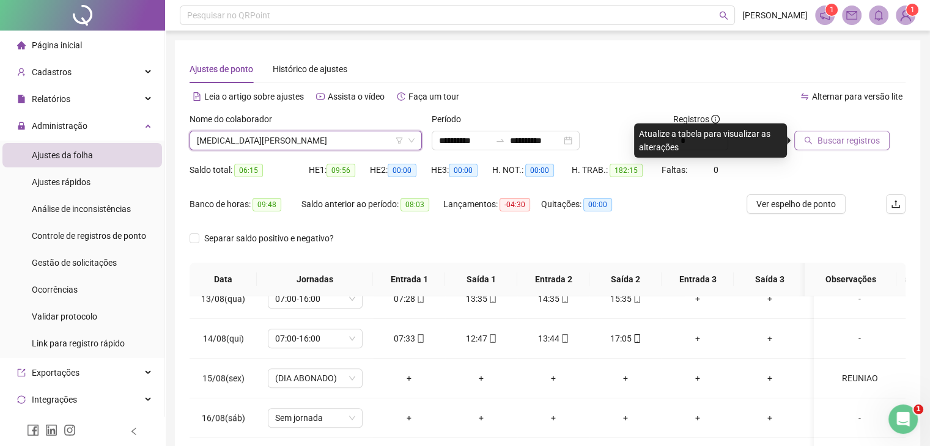
click at [836, 143] on span "Buscar registros" at bounding box center [848, 140] width 62 height 13
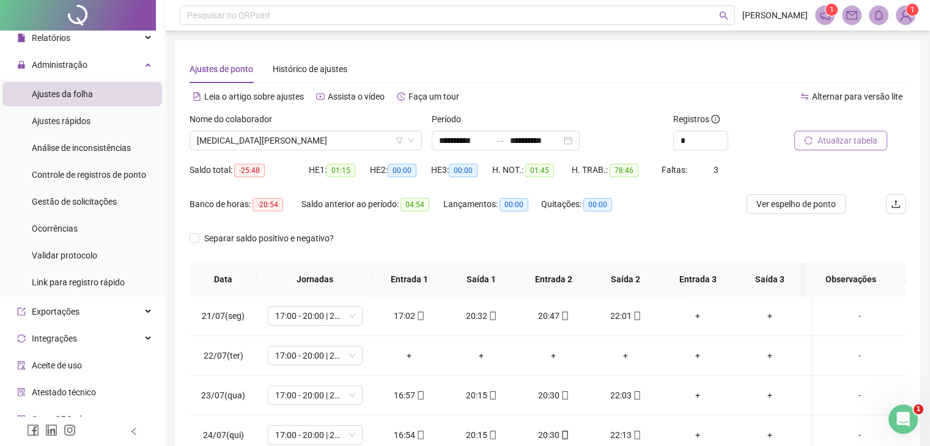
click at [822, 146] on span "Atualizar tabela" at bounding box center [847, 140] width 60 height 13
click at [852, 135] on span "Atualizar tabela" at bounding box center [847, 140] width 60 height 13
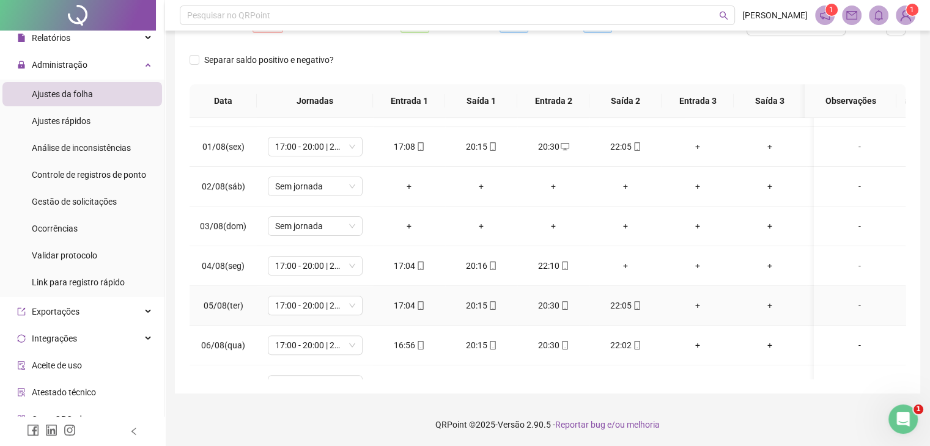
scroll to position [550, 0]
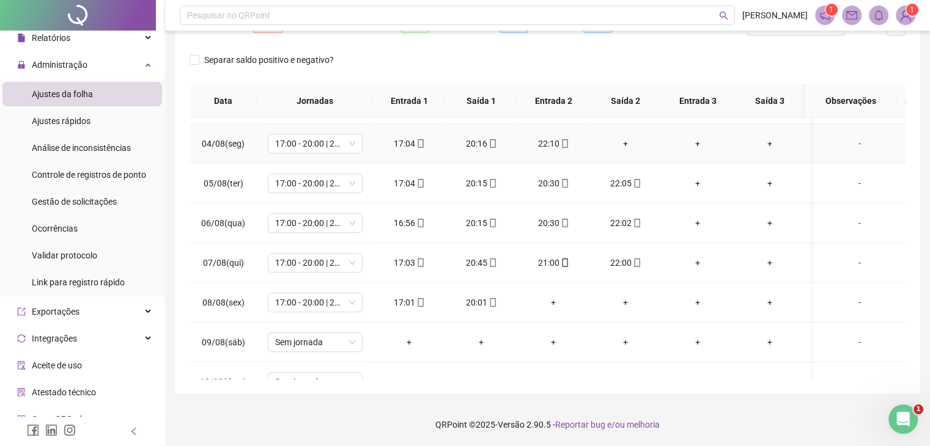
click at [621, 141] on div "+" at bounding box center [625, 143] width 53 height 13
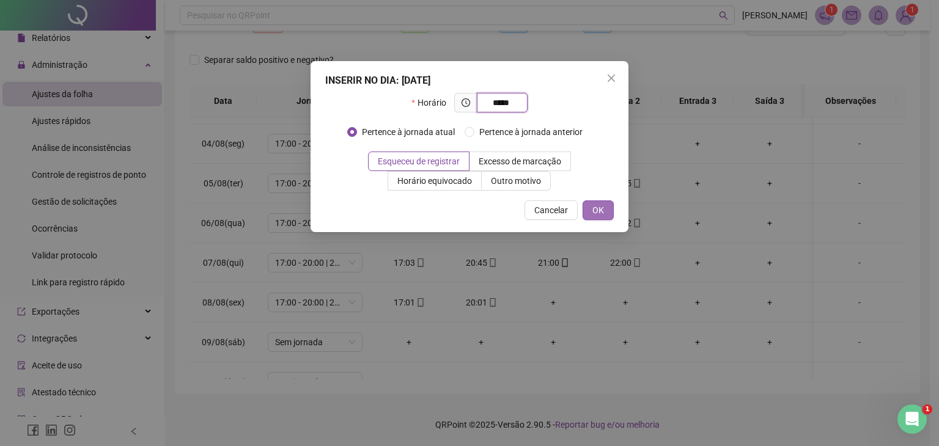
type input "*****"
click at [602, 210] on span "OK" at bounding box center [598, 210] width 12 height 13
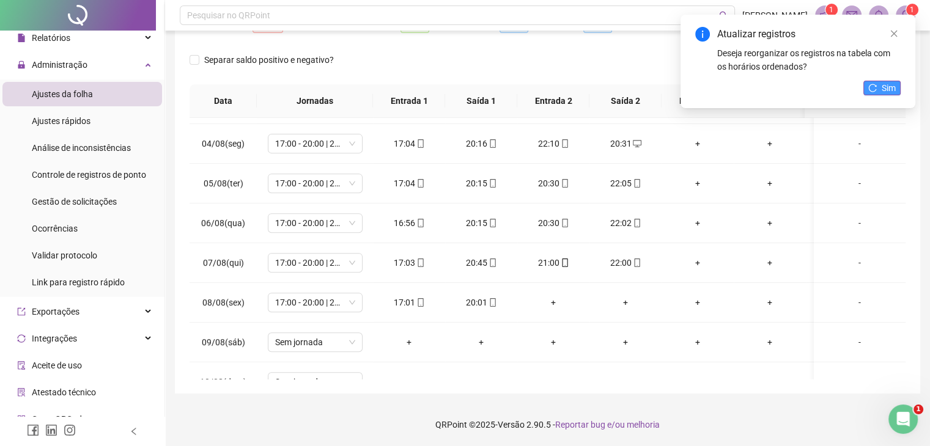
click at [876, 84] on icon "reload" at bounding box center [872, 88] width 9 height 9
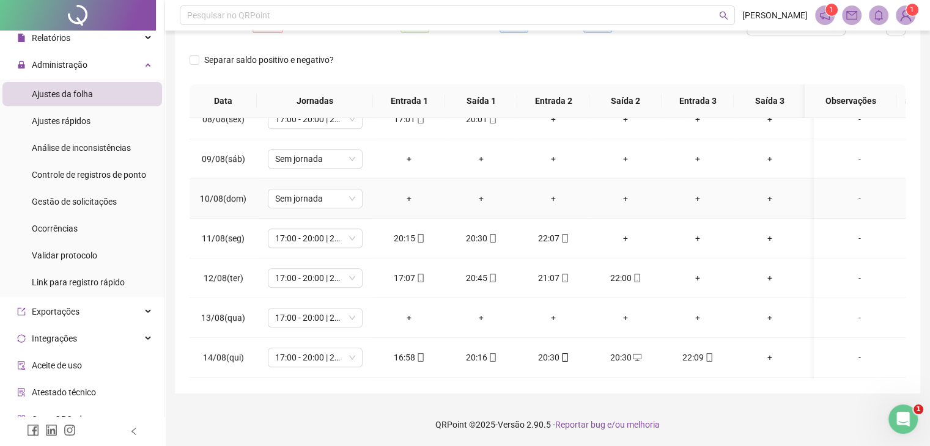
scroll to position [673, 0]
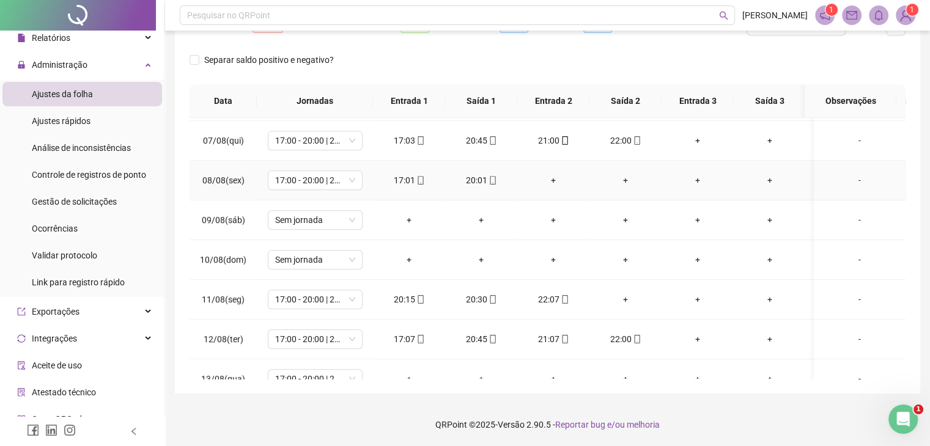
click at [558, 177] on div "+" at bounding box center [553, 180] width 53 height 13
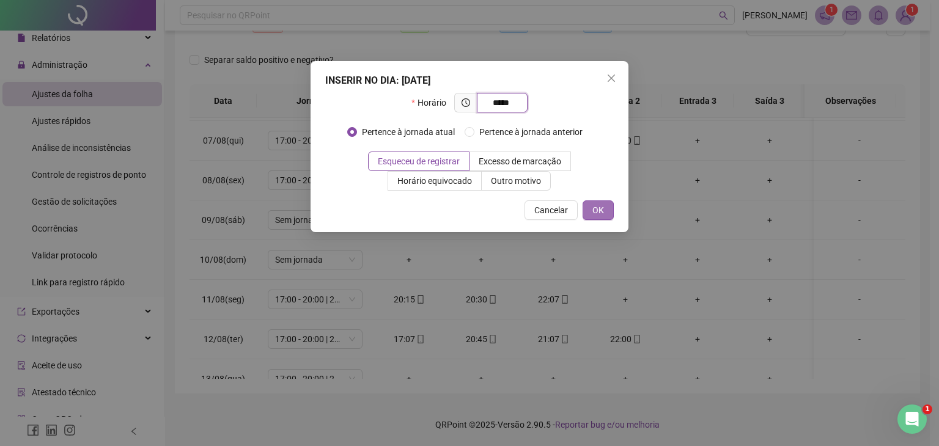
type input "*****"
click at [592, 207] on span "OK" at bounding box center [598, 210] width 12 height 13
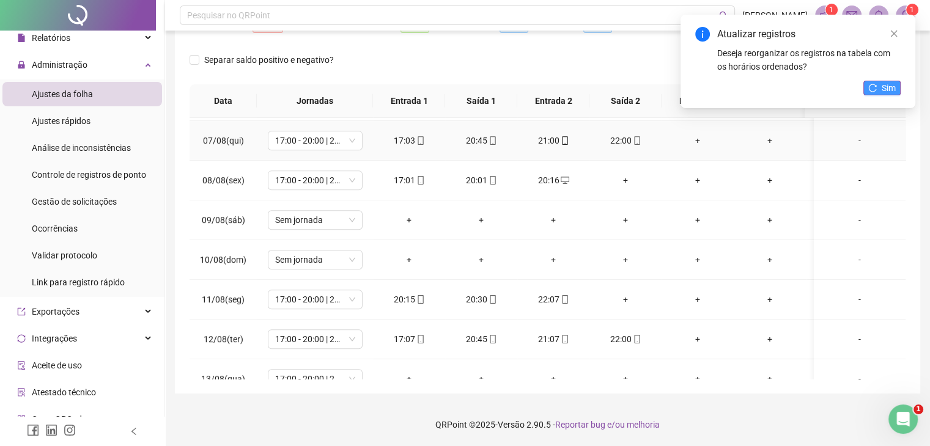
click at [878, 93] on button "Sim" at bounding box center [881, 88] width 37 height 15
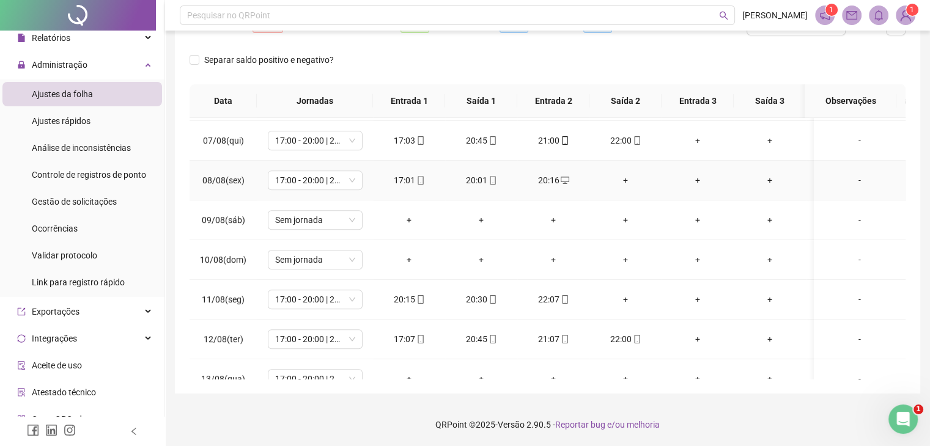
click at [623, 182] on div "+" at bounding box center [625, 180] width 53 height 13
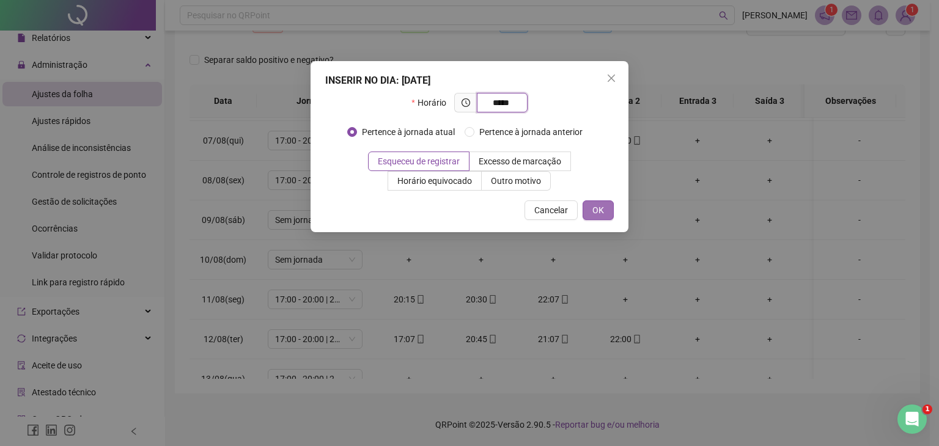
type input "*****"
click at [606, 206] on button "OK" at bounding box center [598, 211] width 31 height 20
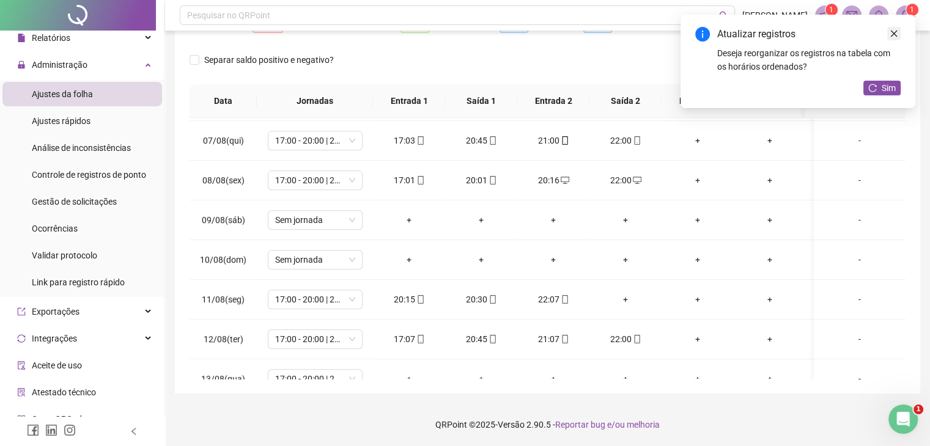
click at [894, 30] on icon "close" at bounding box center [894, 33] width 9 height 9
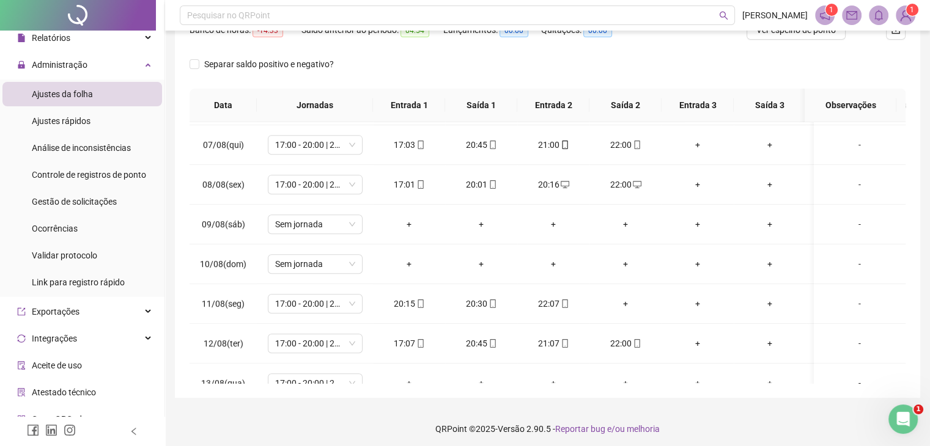
scroll to position [0, 0]
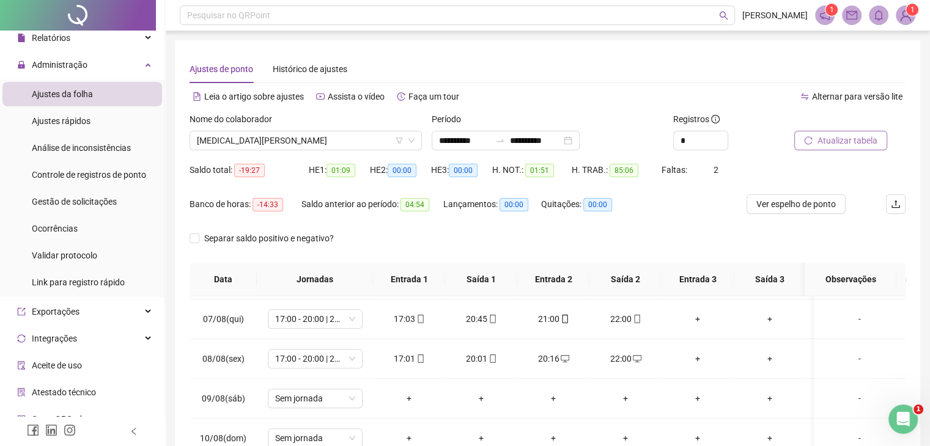
click at [834, 141] on span "Atualizar tabela" at bounding box center [847, 140] width 60 height 13
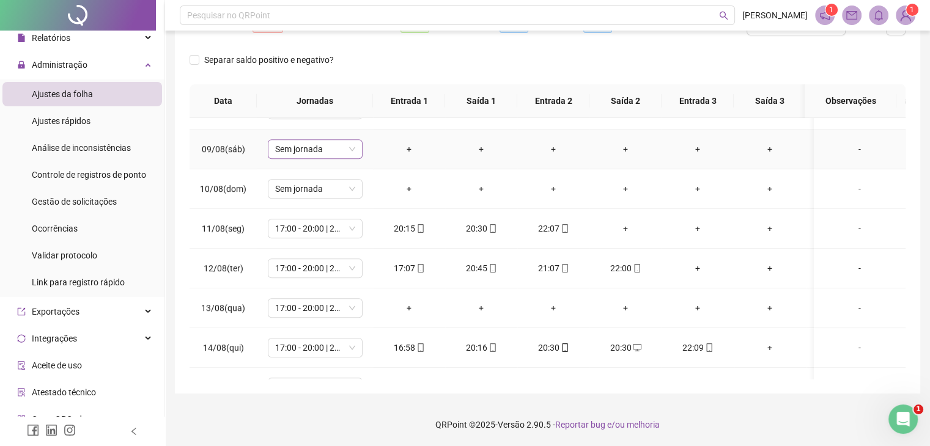
scroll to position [795, 0]
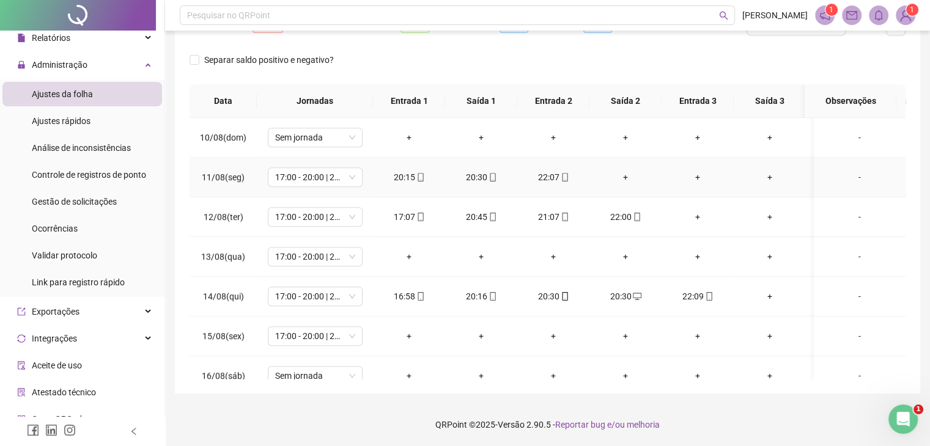
click at [614, 173] on div "+" at bounding box center [625, 177] width 53 height 13
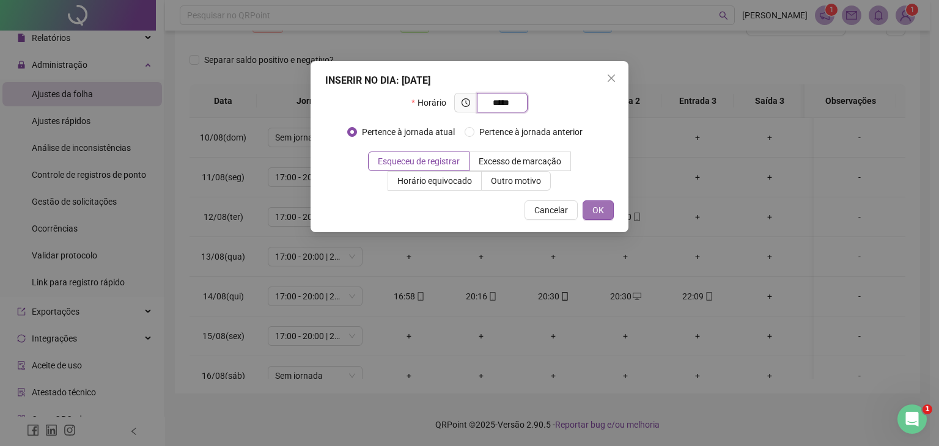
type input "*****"
click at [599, 205] on span "OK" at bounding box center [598, 210] width 12 height 13
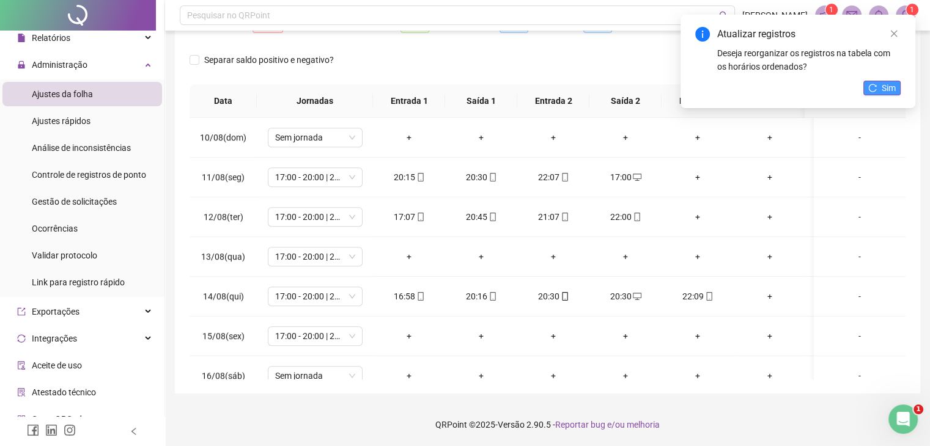
click at [872, 87] on icon "reload" at bounding box center [872, 88] width 9 height 9
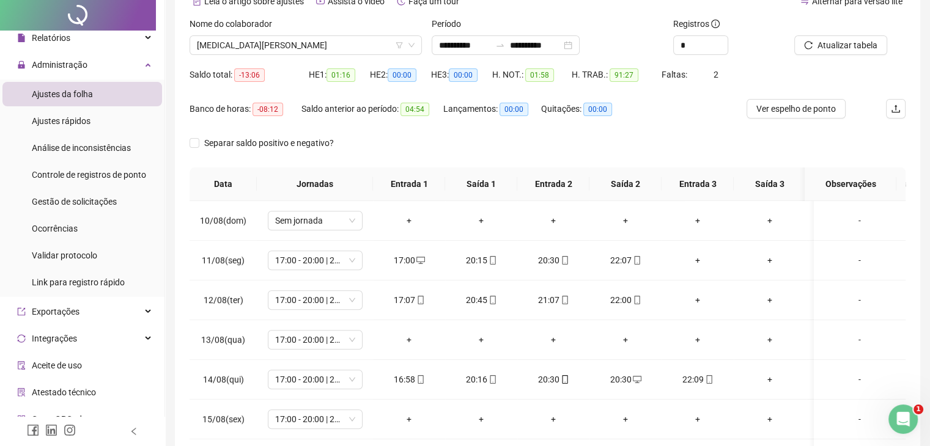
scroll to position [0, 0]
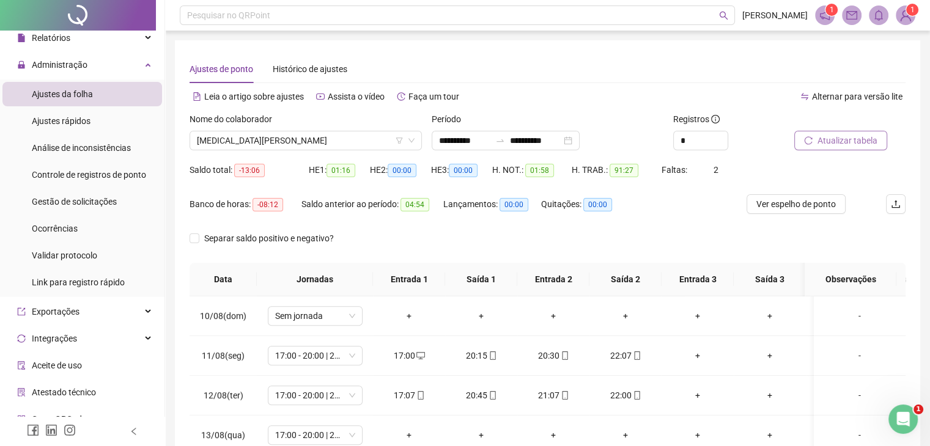
click at [820, 135] on span "Atualizar tabela" at bounding box center [847, 140] width 60 height 13
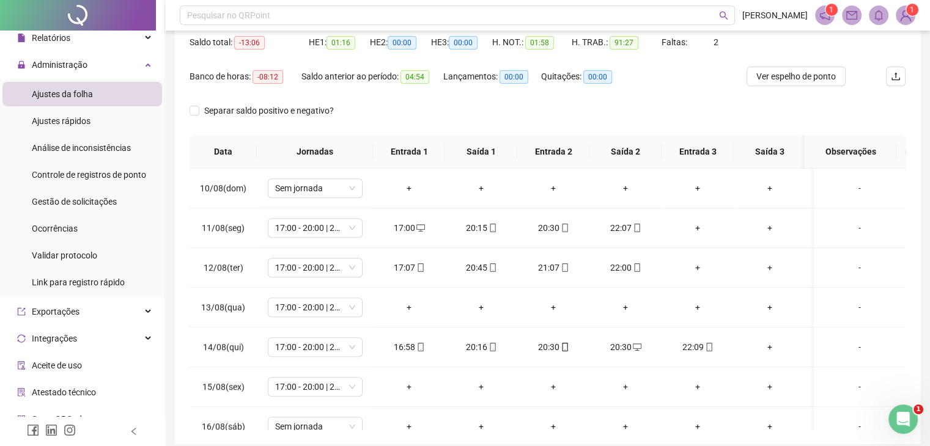
scroll to position [179, 0]
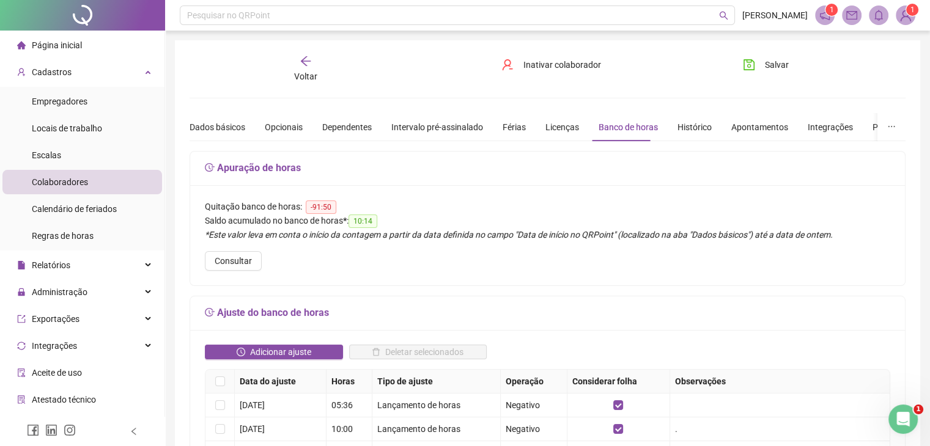
click at [301, 61] on icon "arrow-left" at bounding box center [306, 61] width 10 height 10
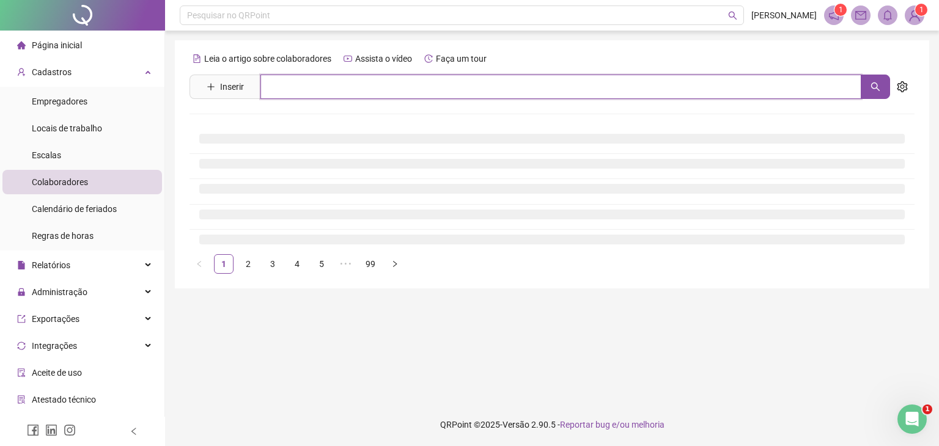
click at [283, 84] on input "text" at bounding box center [560, 87] width 601 height 24
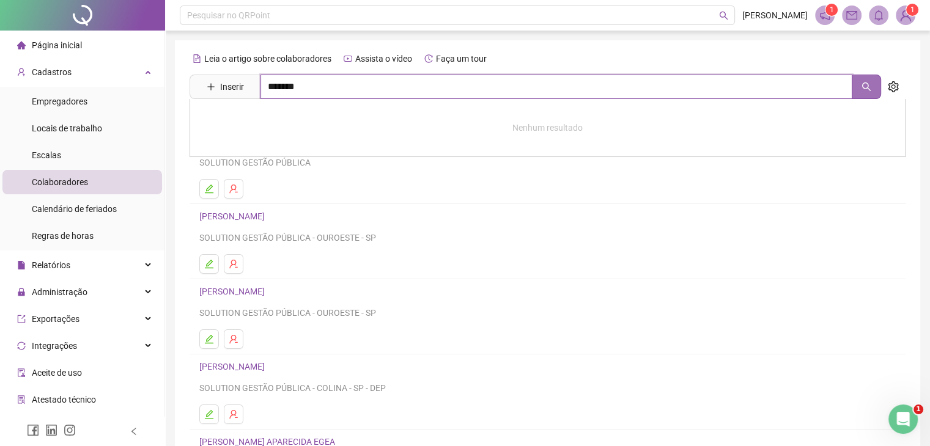
drag, startPoint x: 846, startPoint y: 88, endPoint x: 858, endPoint y: 84, distance: 13.0
click at [858, 84] on span "Inserir *******" at bounding box center [535, 87] width 691 height 24
click at [858, 84] on button "button" at bounding box center [866, 87] width 29 height 24
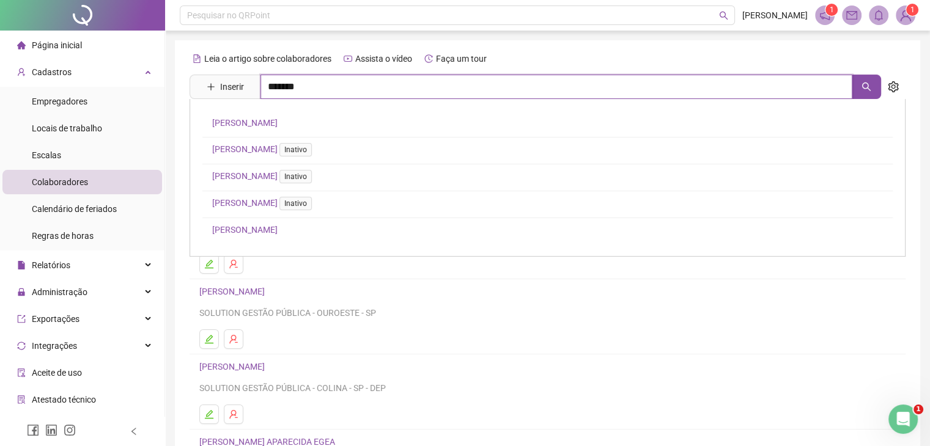
type input "*******"
click at [253, 230] on link "[PERSON_NAME]" at bounding box center [244, 230] width 65 height 10
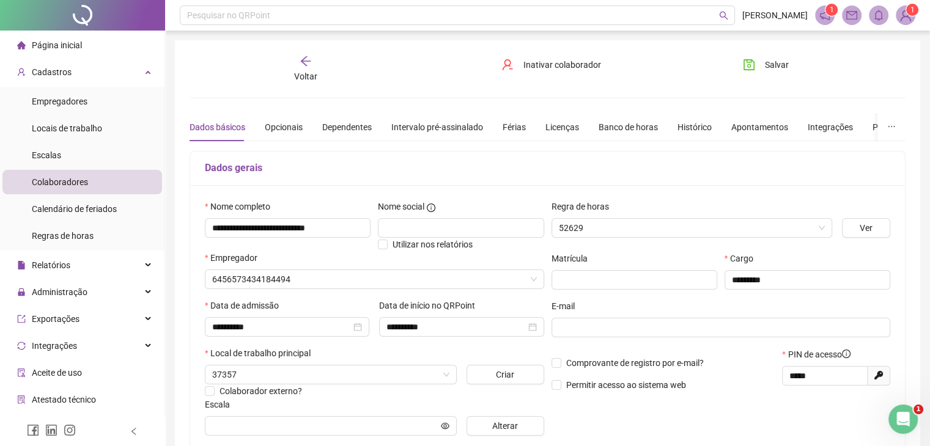
type input "**********"
click at [606, 124] on div "Banco de horas" at bounding box center [628, 126] width 59 height 13
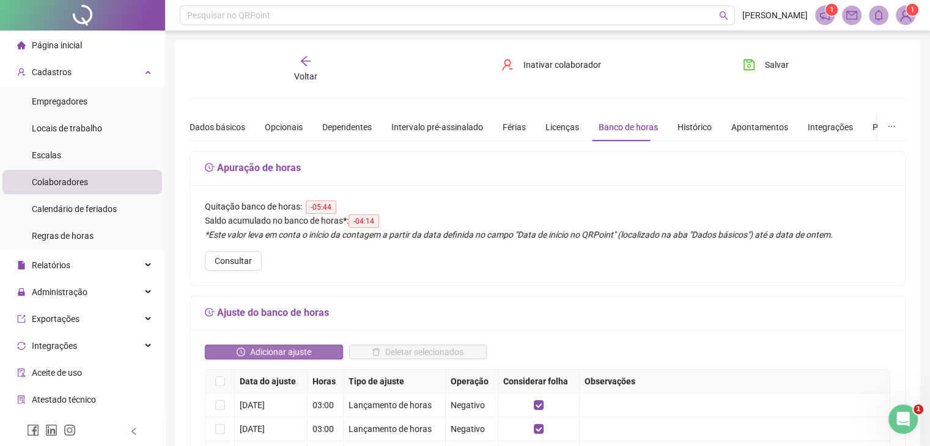
click at [308, 353] on span "Adicionar ajuste" at bounding box center [280, 351] width 61 height 13
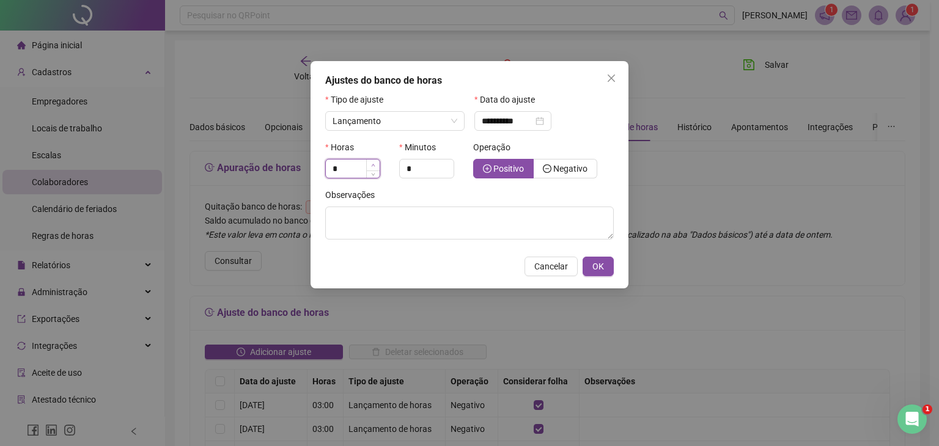
type input "*"
click at [377, 163] on span "Increase Value" at bounding box center [372, 165] width 13 height 11
click at [427, 174] on input "*" at bounding box center [427, 169] width 54 height 18
type input "**"
click at [564, 167] on span "Negativo" at bounding box center [570, 169] width 34 height 10
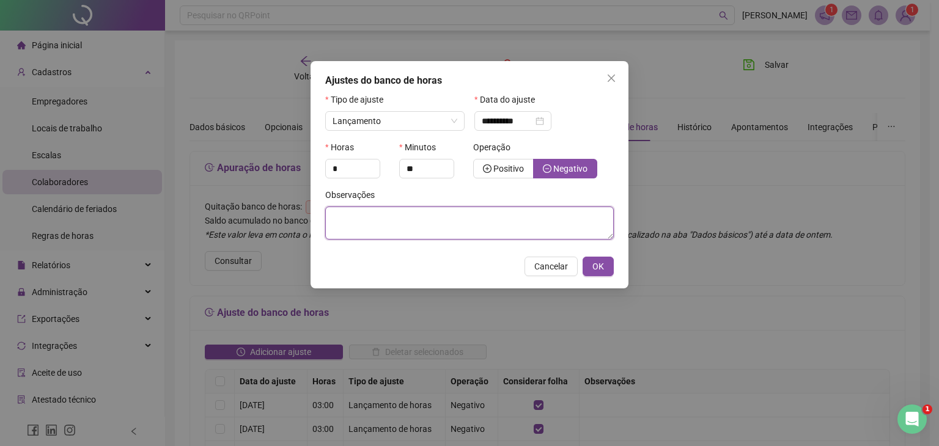
click at [419, 226] on textarea at bounding box center [469, 223] width 289 height 33
type textarea "*"
click at [580, 230] on textarea "*" at bounding box center [469, 223] width 289 height 33
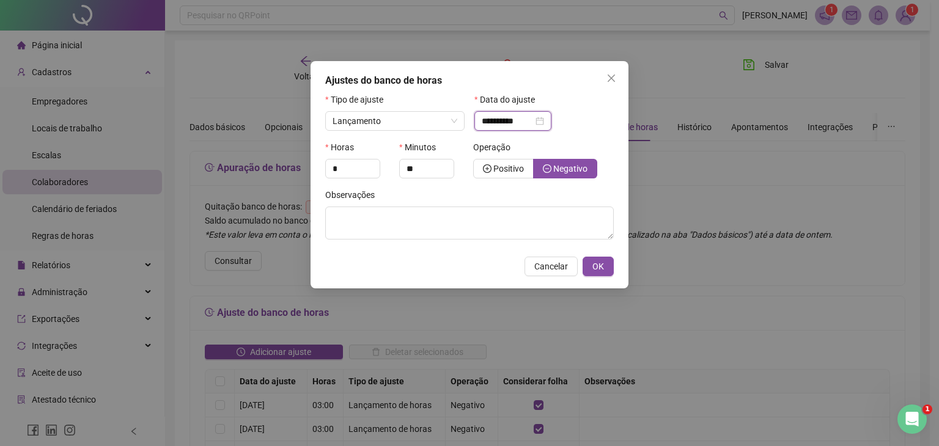
click at [482, 116] on input "**********" at bounding box center [507, 120] width 51 height 13
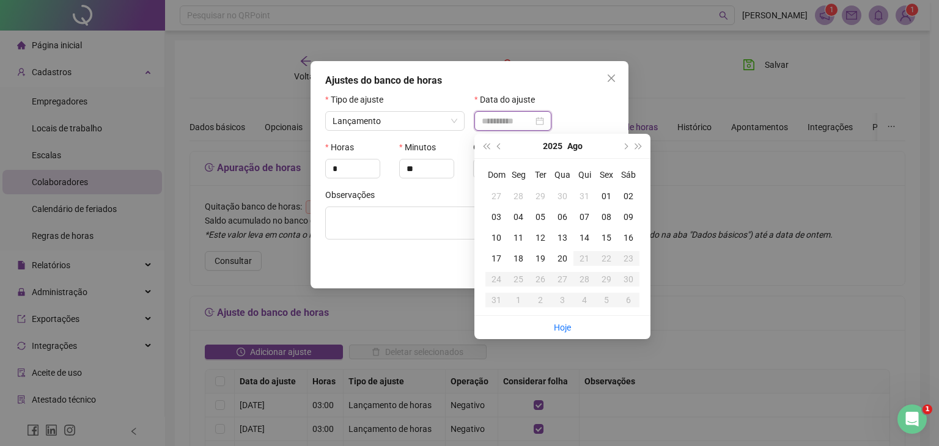
type input "**********"
click at [625, 198] on div "02" at bounding box center [629, 196] width 22 height 13
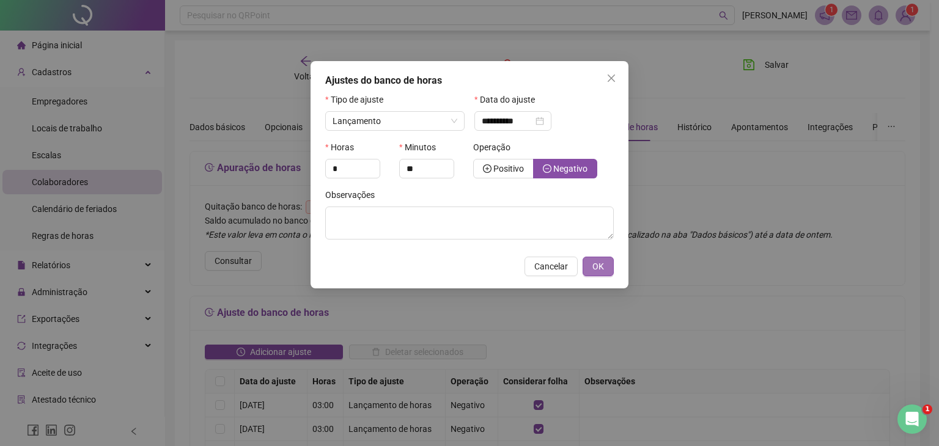
click at [594, 268] on span "OK" at bounding box center [598, 266] width 12 height 13
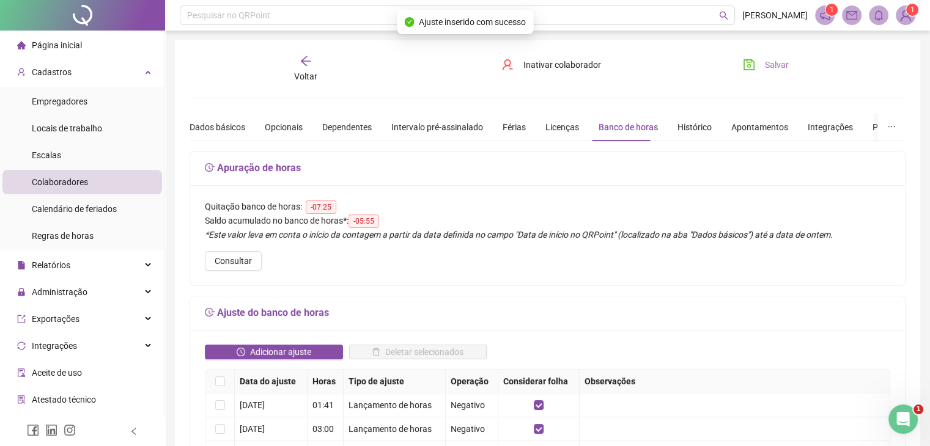
click at [768, 62] on span "Salvar" at bounding box center [777, 64] width 24 height 13
click at [299, 69] on div "Voltar" at bounding box center [305, 69] width 111 height 28
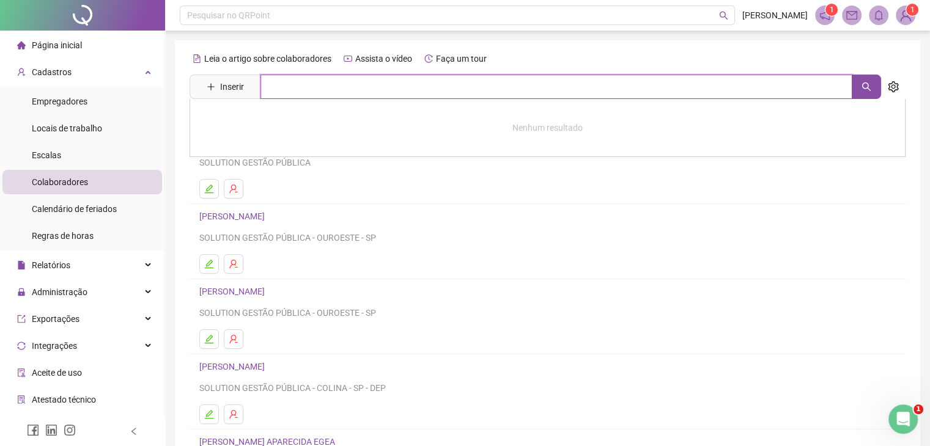
click at [301, 89] on input "text" at bounding box center [556, 87] width 592 height 24
click at [876, 82] on button "button" at bounding box center [866, 87] width 29 height 24
type input "******"
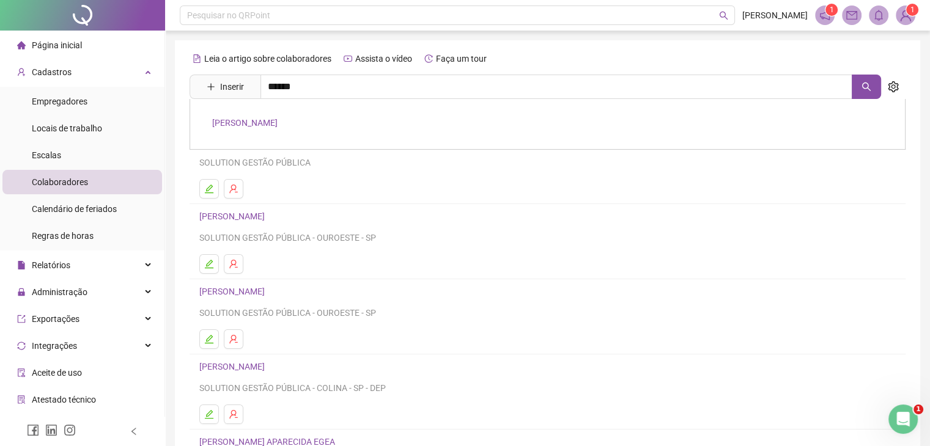
click at [217, 120] on link "[PERSON_NAME]" at bounding box center [244, 123] width 65 height 10
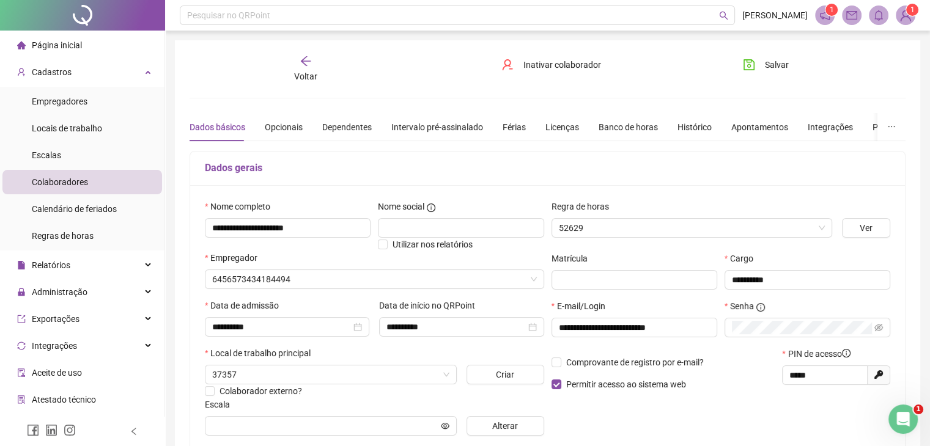
type input "**********"
click at [604, 128] on div "Banco de horas" at bounding box center [628, 126] width 59 height 13
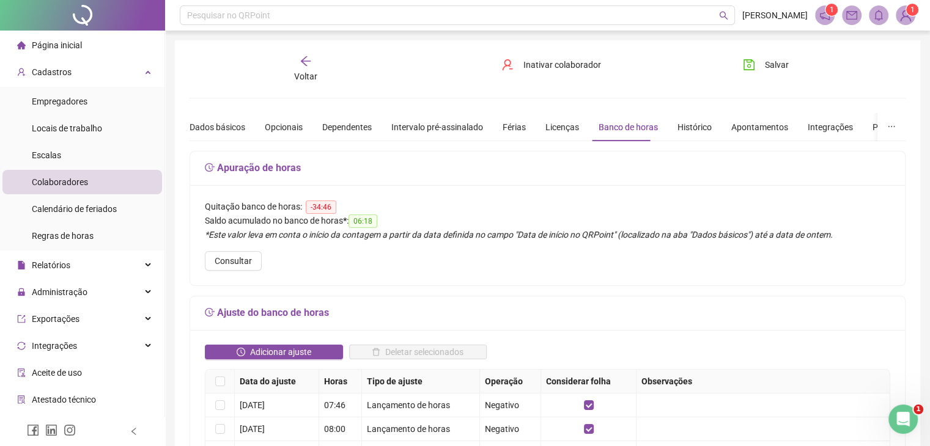
click at [297, 345] on span "Adicionar ajuste" at bounding box center [280, 351] width 61 height 13
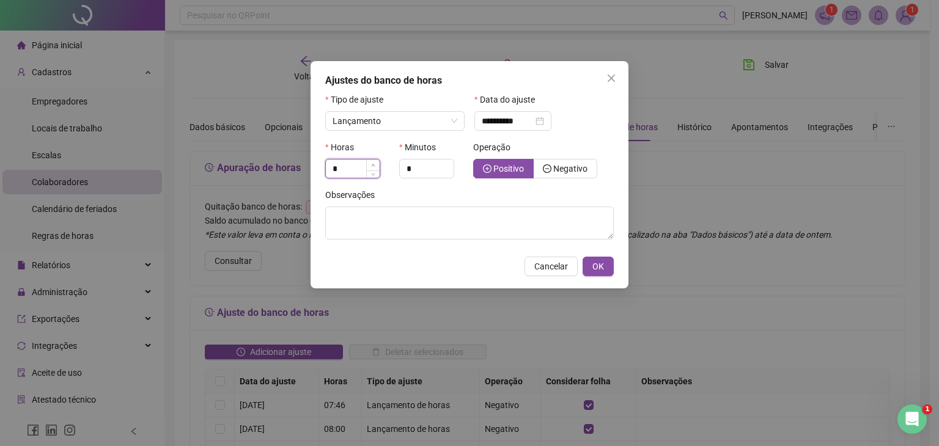
click at [373, 167] on icon "up" at bounding box center [373, 165] width 4 height 4
type input "*"
click at [427, 166] on input "*" at bounding box center [427, 169] width 54 height 18
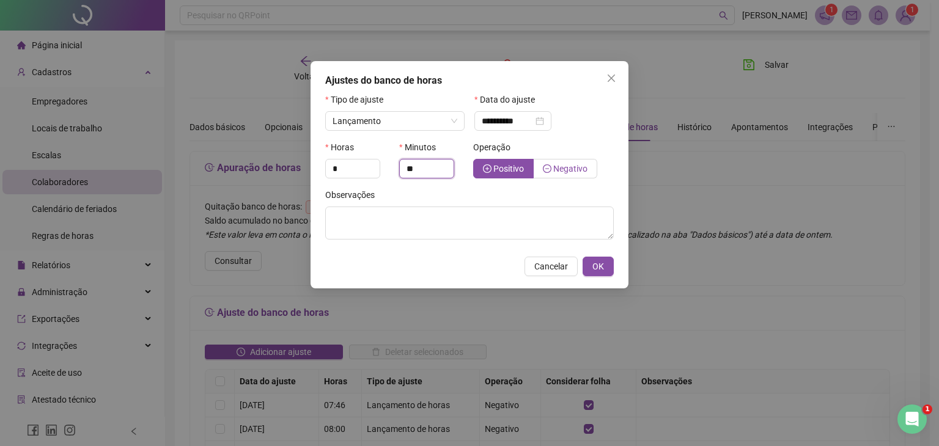
type input "**"
click at [547, 169] on icon "minus-circle" at bounding box center [547, 168] width 9 height 9
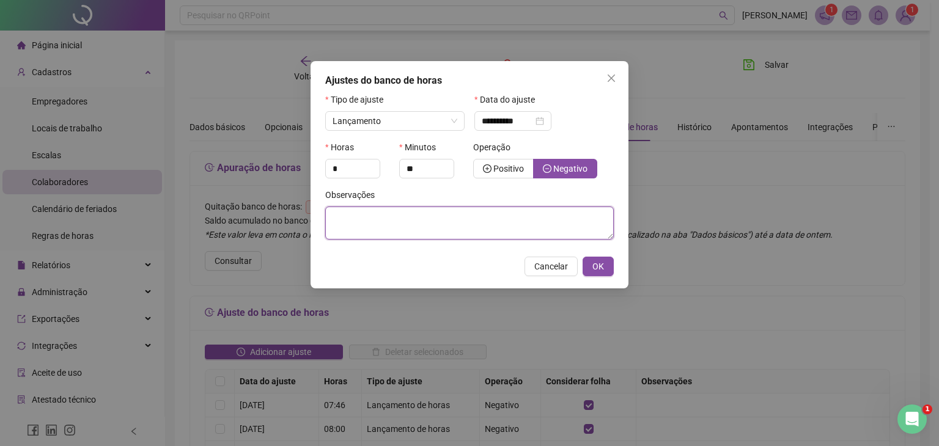
click at [515, 218] on textarea at bounding box center [469, 223] width 289 height 33
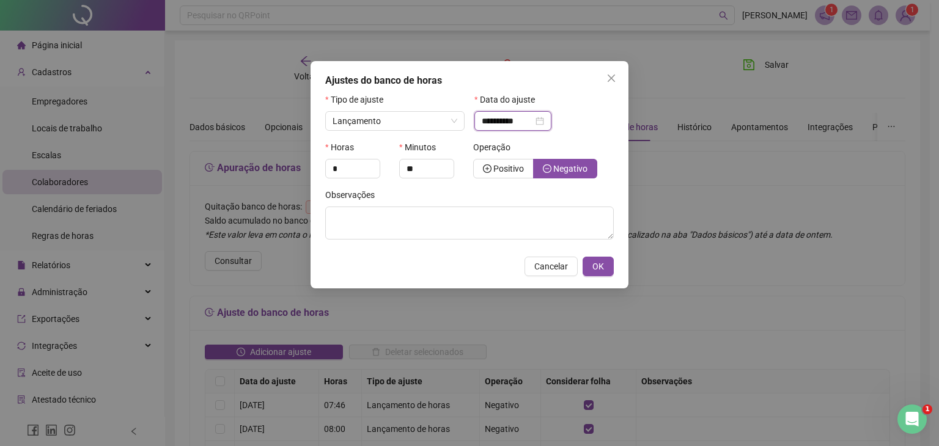
click at [487, 118] on input "**********" at bounding box center [507, 120] width 51 height 13
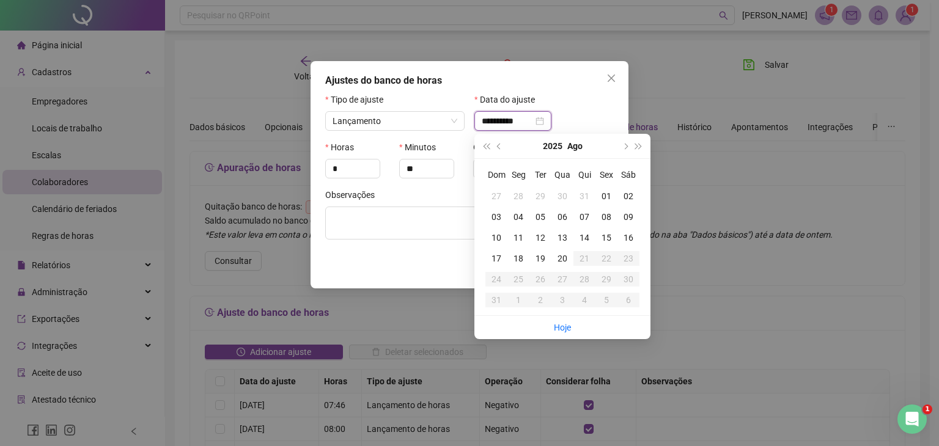
type input "**********"
click at [609, 195] on div "01" at bounding box center [606, 196] width 22 height 13
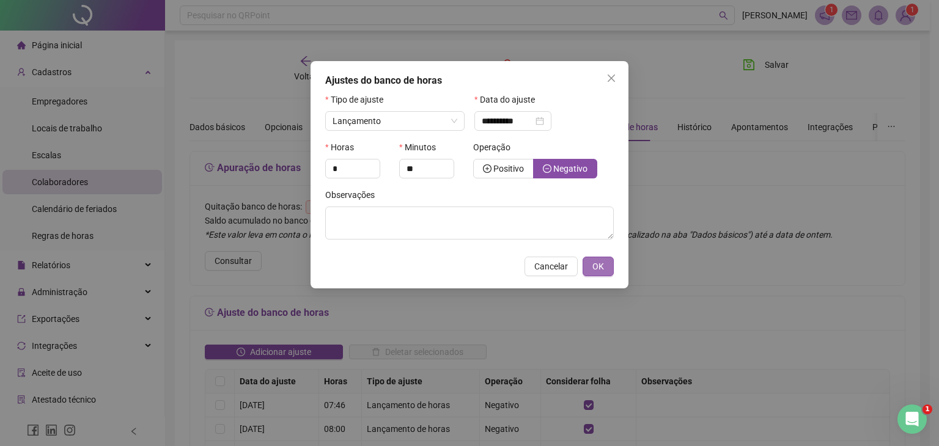
click at [598, 268] on span "OK" at bounding box center [598, 266] width 12 height 13
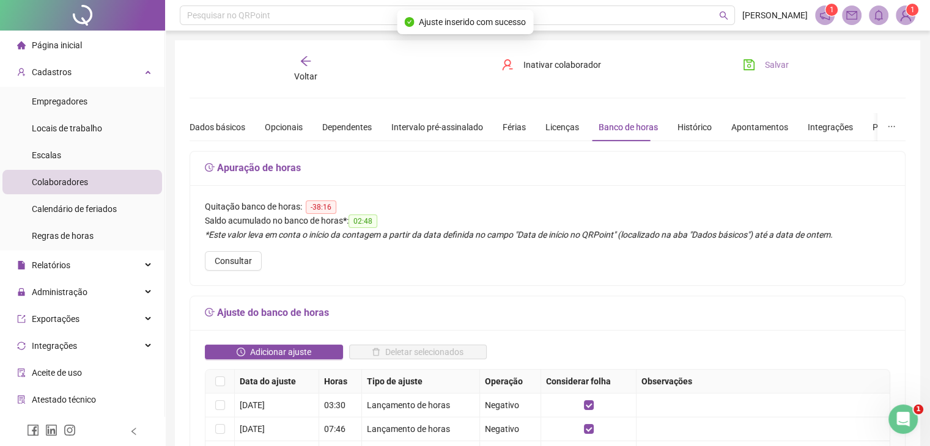
click at [747, 62] on icon "save" at bounding box center [748, 64] width 11 height 11
click at [241, 348] on icon "clock-circle" at bounding box center [241, 352] width 9 height 9
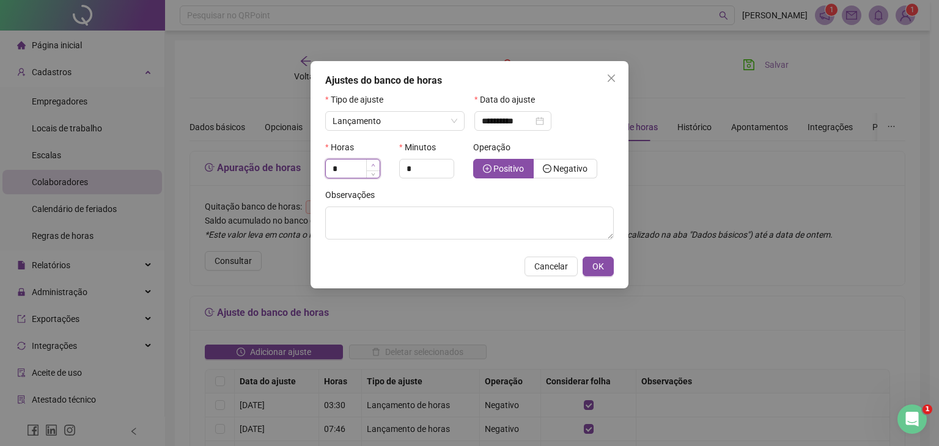
type input "*"
click at [369, 168] on span "Increase Value" at bounding box center [372, 165] width 13 height 11
click at [548, 170] on icon "minus-circle" at bounding box center [547, 168] width 9 height 9
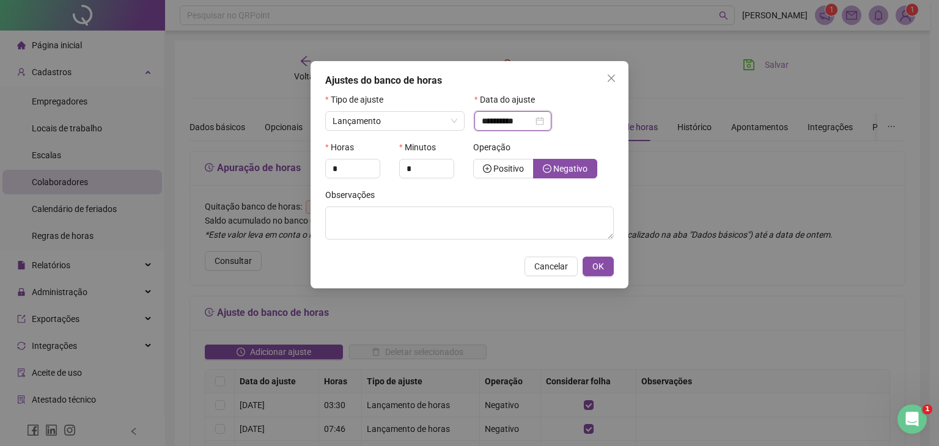
click at [487, 124] on input "**********" at bounding box center [507, 120] width 51 height 13
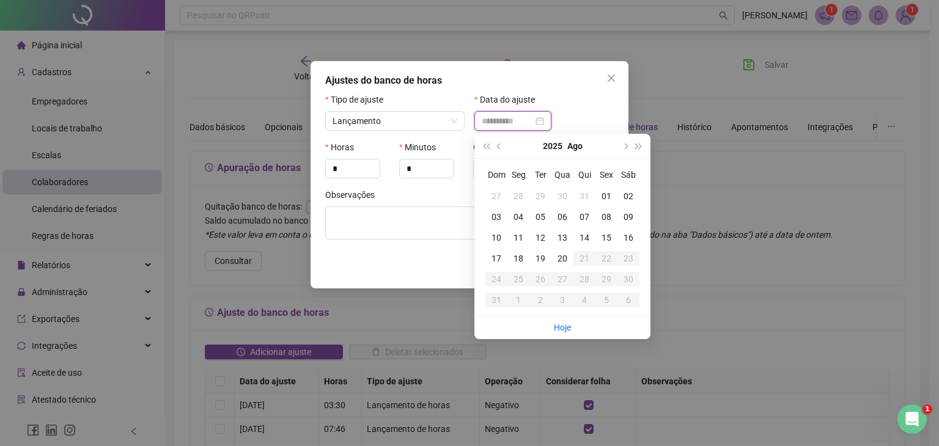
type input "**********"
click at [518, 216] on div "04" at bounding box center [518, 216] width 22 height 13
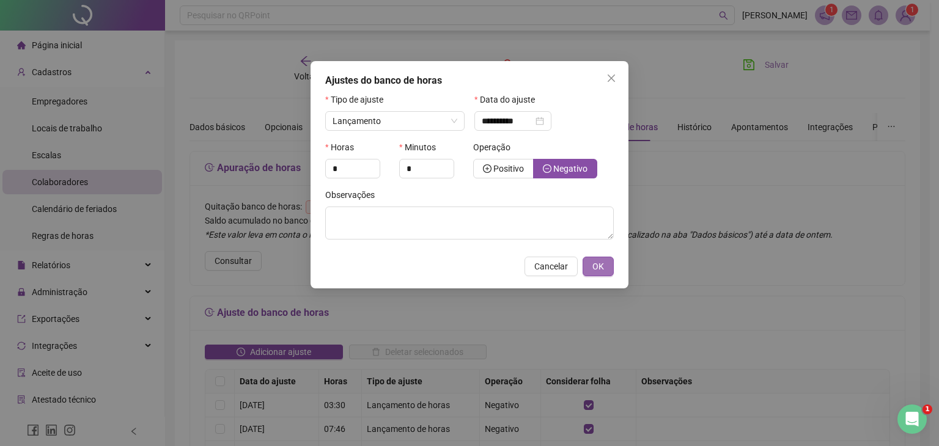
click at [597, 268] on span "OK" at bounding box center [598, 266] width 12 height 13
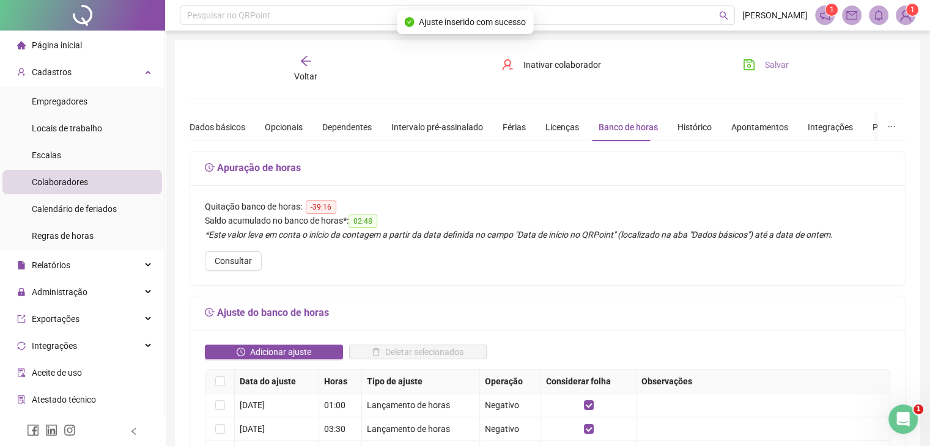
click at [762, 70] on button "Salvar" at bounding box center [766, 65] width 64 height 20
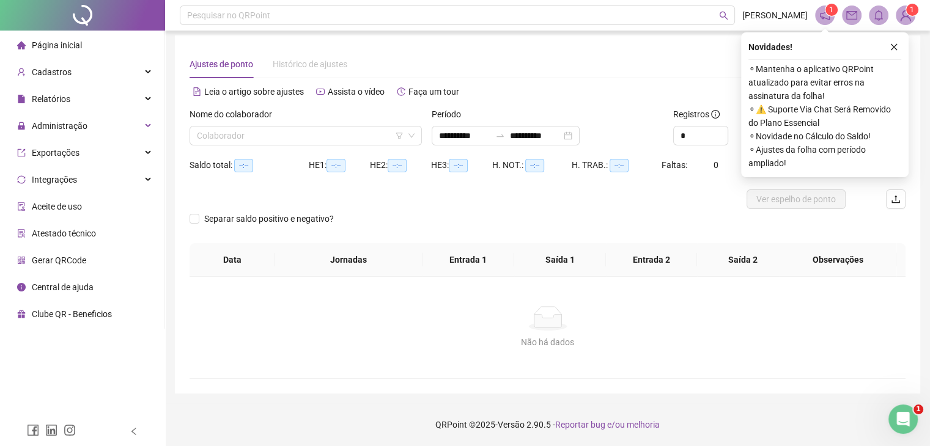
scroll to position [5, 0]
